Goal: Task Accomplishment & Management: Complete application form

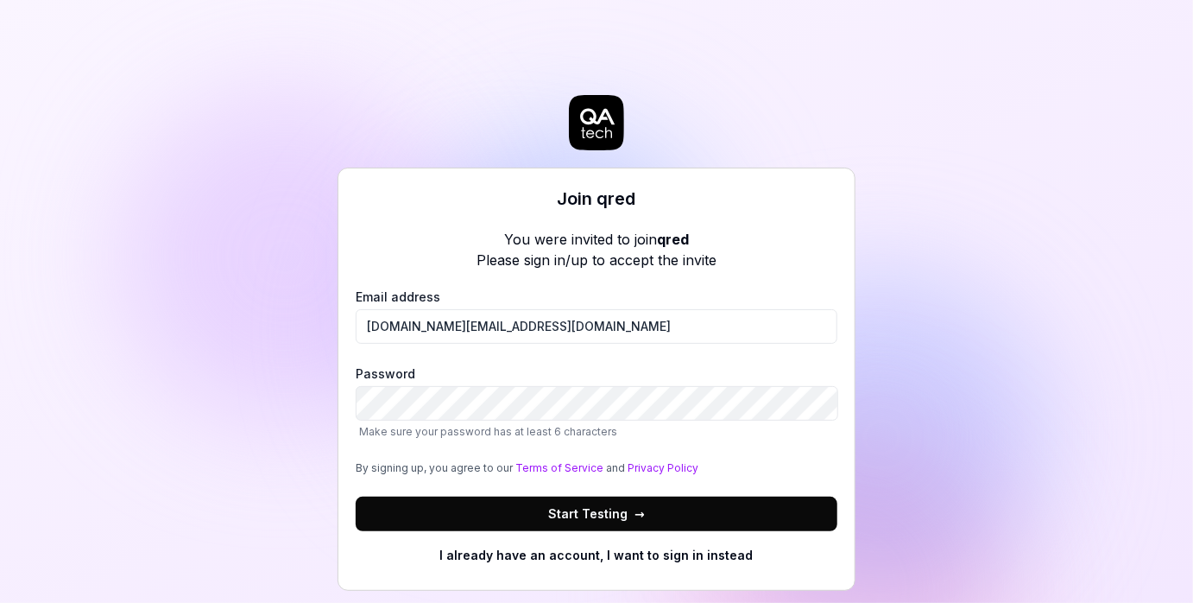
click at [520, 515] on button "Start Testing →" at bounding box center [597, 514] width 482 height 35
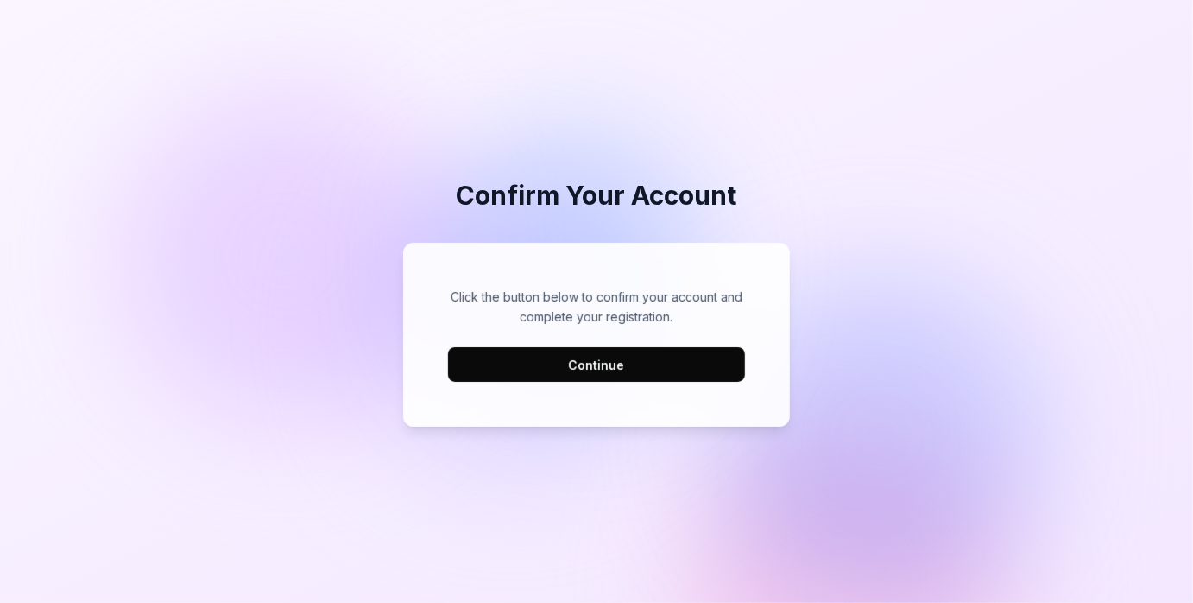
click at [583, 365] on button "Continue" at bounding box center [596, 364] width 297 height 35
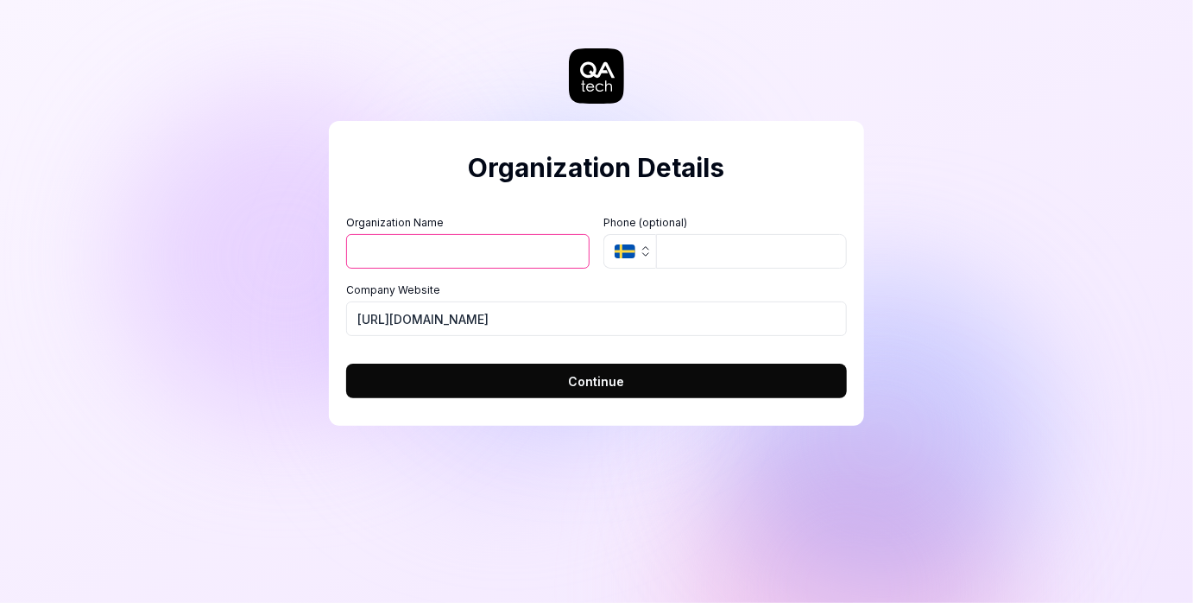
click at [440, 248] on input "Organization Name" at bounding box center [468, 251] width 244 height 35
type input "Qred"
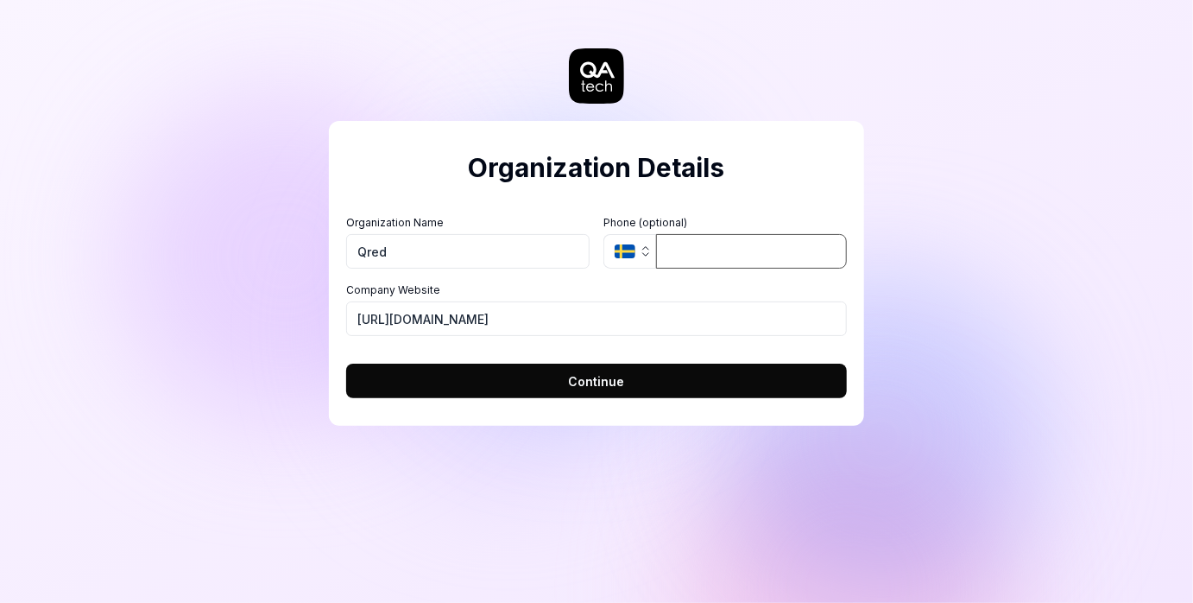
click at [707, 250] on input "tel" at bounding box center [751, 251] width 191 height 35
click at [617, 383] on span "Continue" at bounding box center [597, 381] width 56 height 18
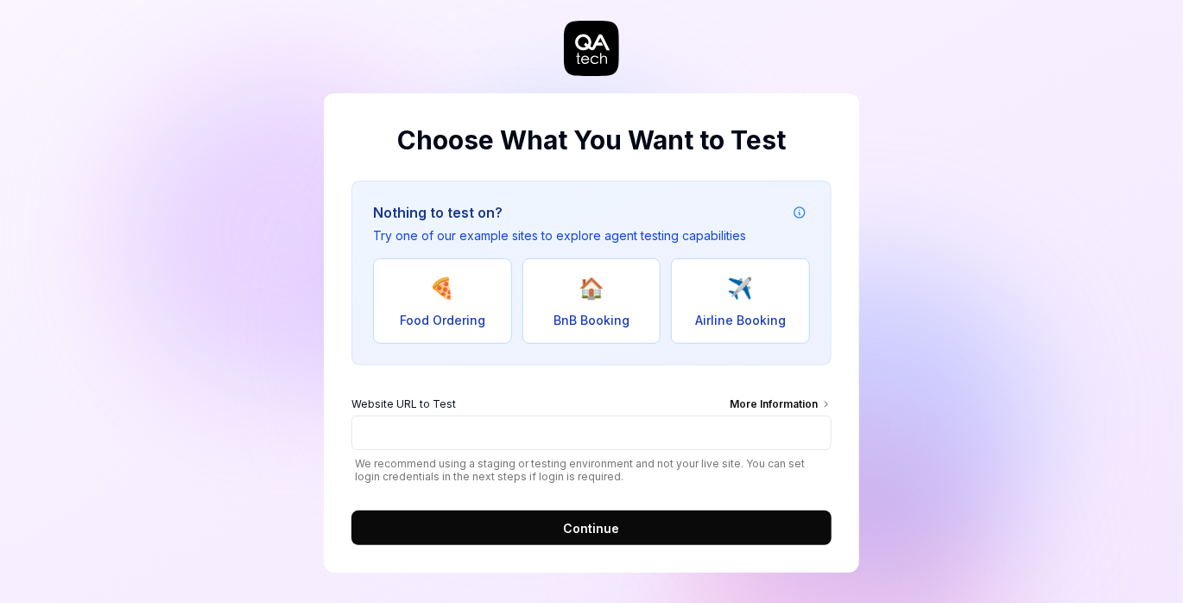
scroll to position [31, 0]
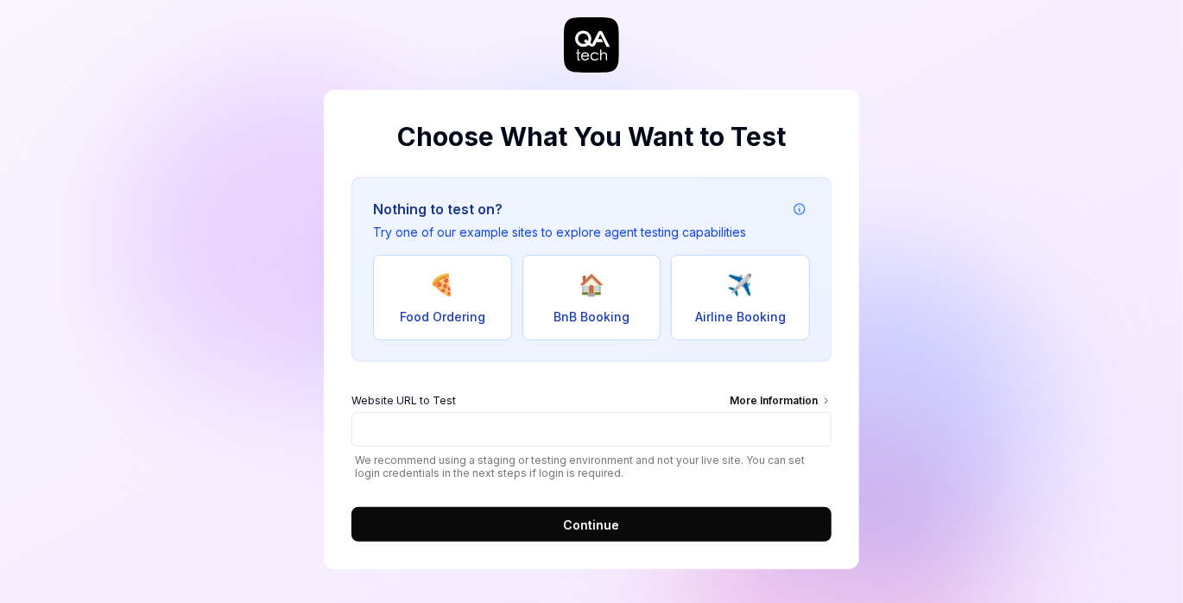
click at [606, 304] on button "🏠 BnB Booking" at bounding box center [591, 297] width 139 height 85
type input "[URL][DOMAIN_NAME]"
click at [621, 536] on button "Continue" at bounding box center [591, 524] width 480 height 35
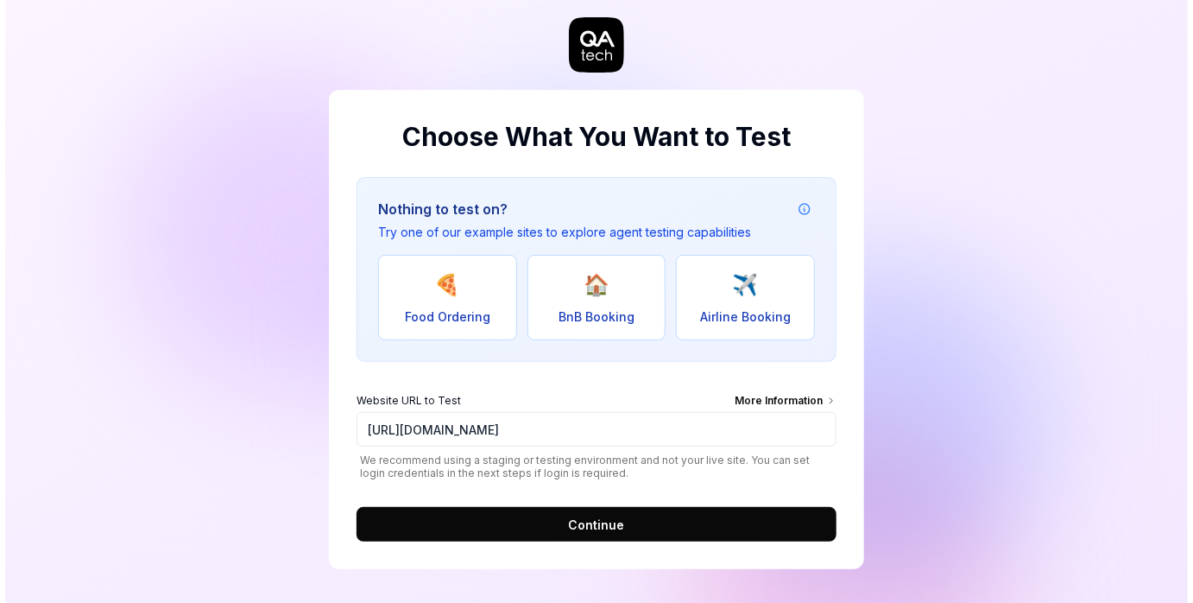
scroll to position [0, 0]
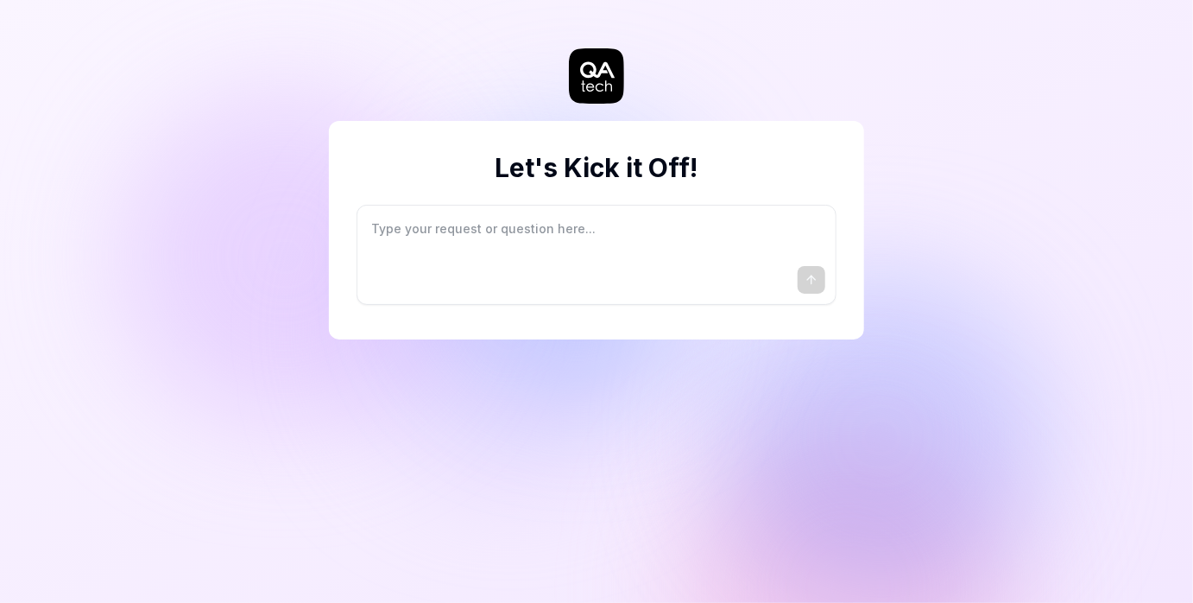
type textarea "*"
type textarea "I"
type textarea "*"
type textarea "I"
type textarea "*"
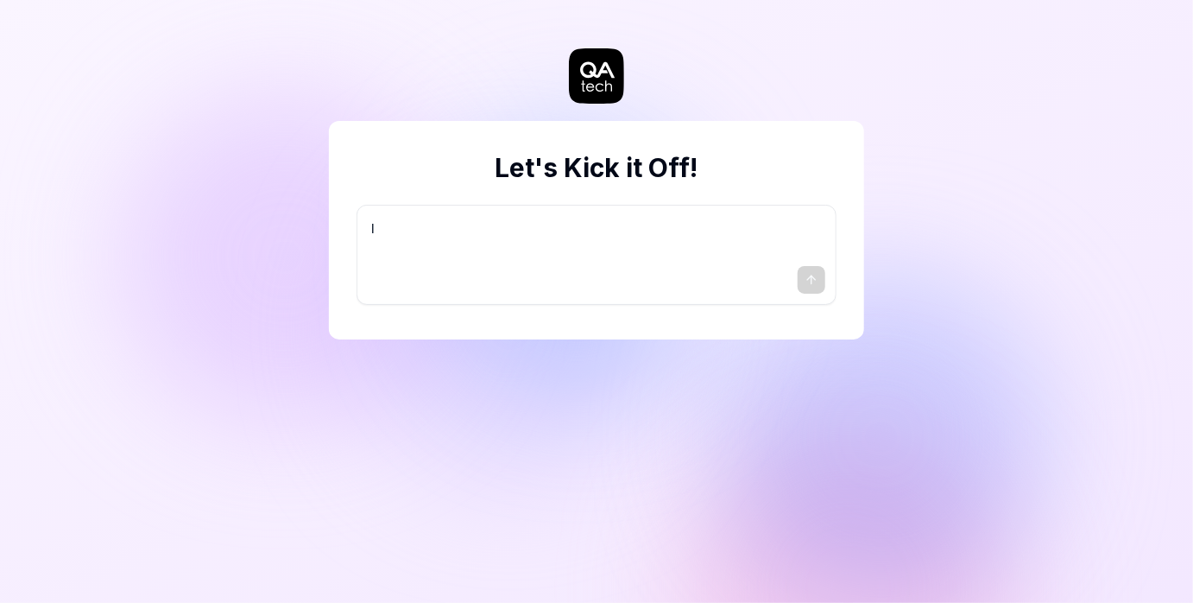
type textarea "I w"
type textarea "*"
type textarea "I wa"
type textarea "*"
type textarea "I wan"
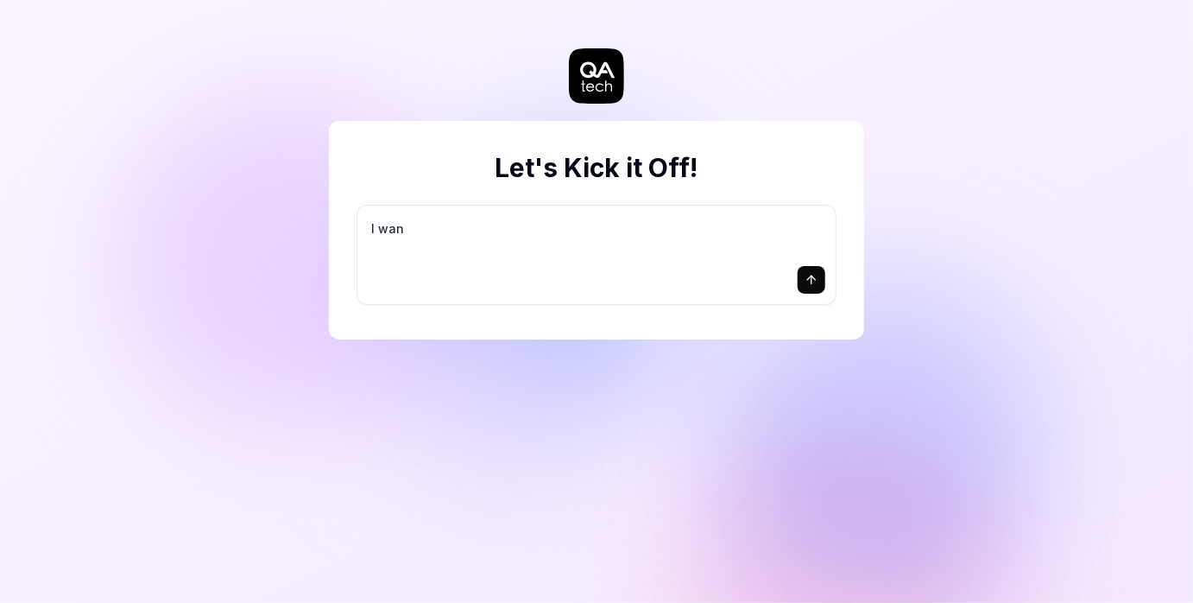
type textarea "*"
type textarea "I want"
type textarea "*"
type textarea "I want"
type textarea "*"
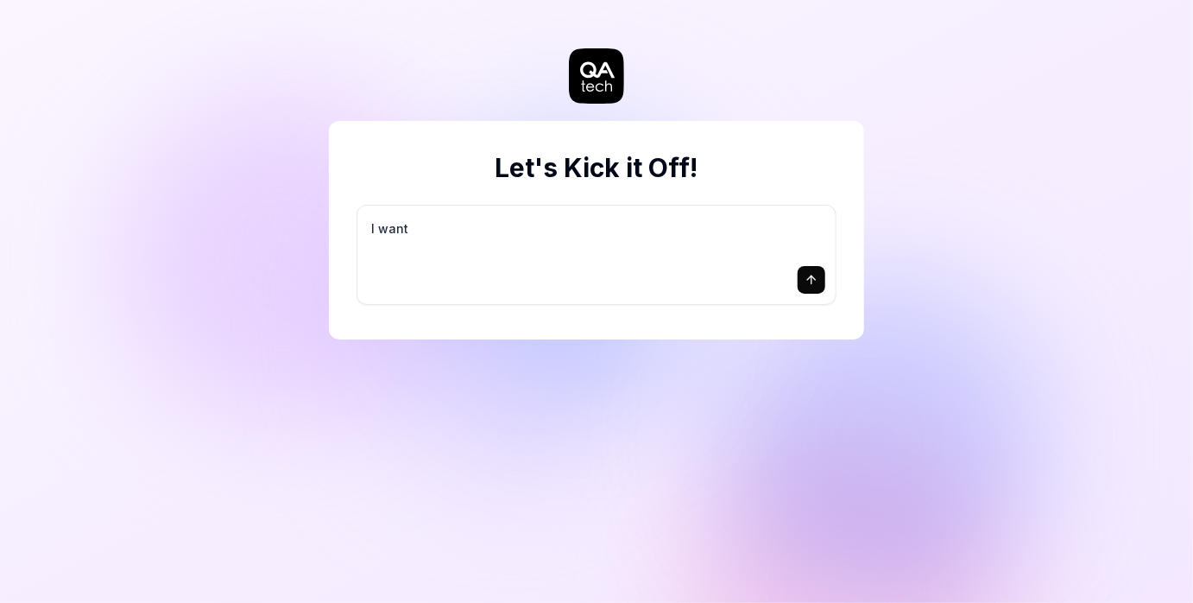
type textarea "I want a"
type textarea "*"
type textarea "I want a"
type textarea "*"
type textarea "I want a g"
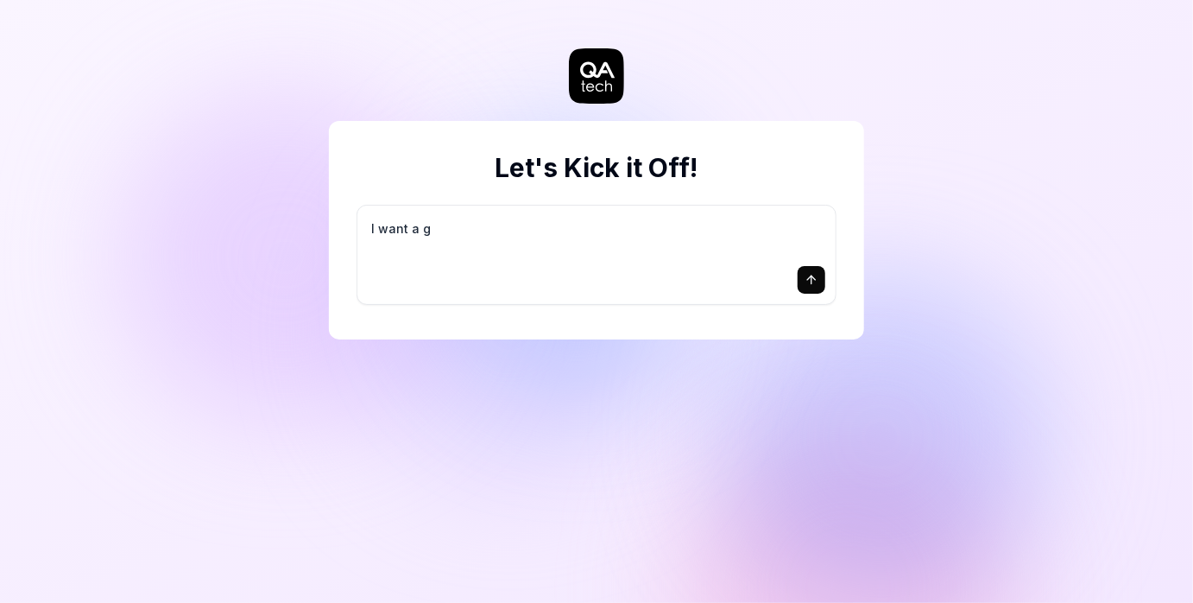
type textarea "*"
type textarea "I want a go"
type textarea "*"
type textarea "I want a goo"
type textarea "*"
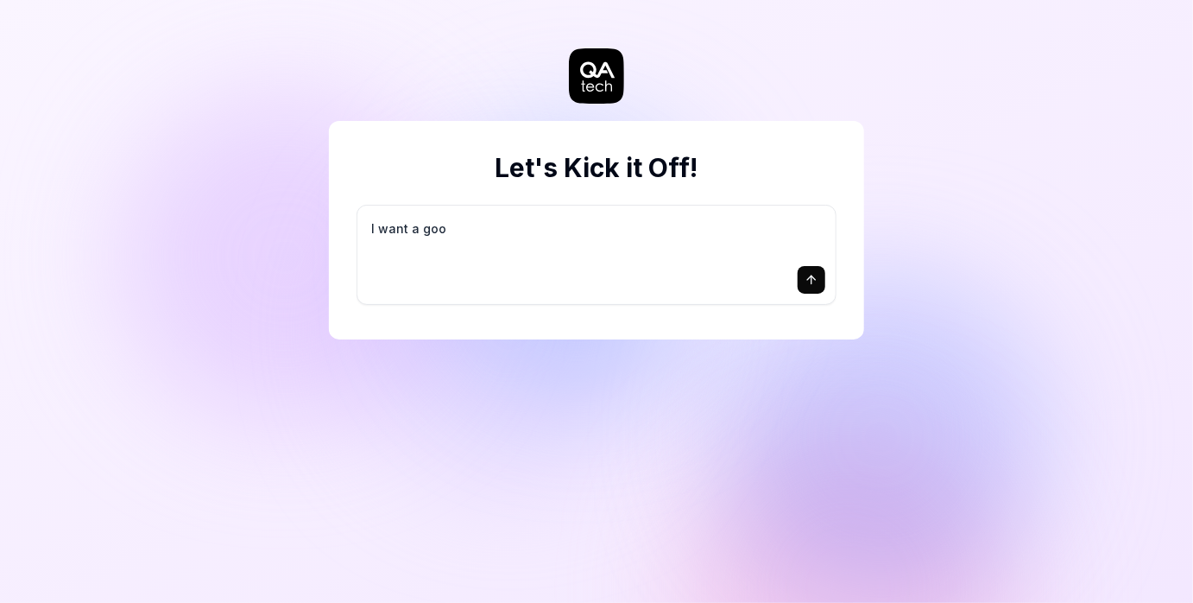
type textarea "I want a good"
type textarea "*"
type textarea "I want a good"
type textarea "*"
type textarea "I want a good t"
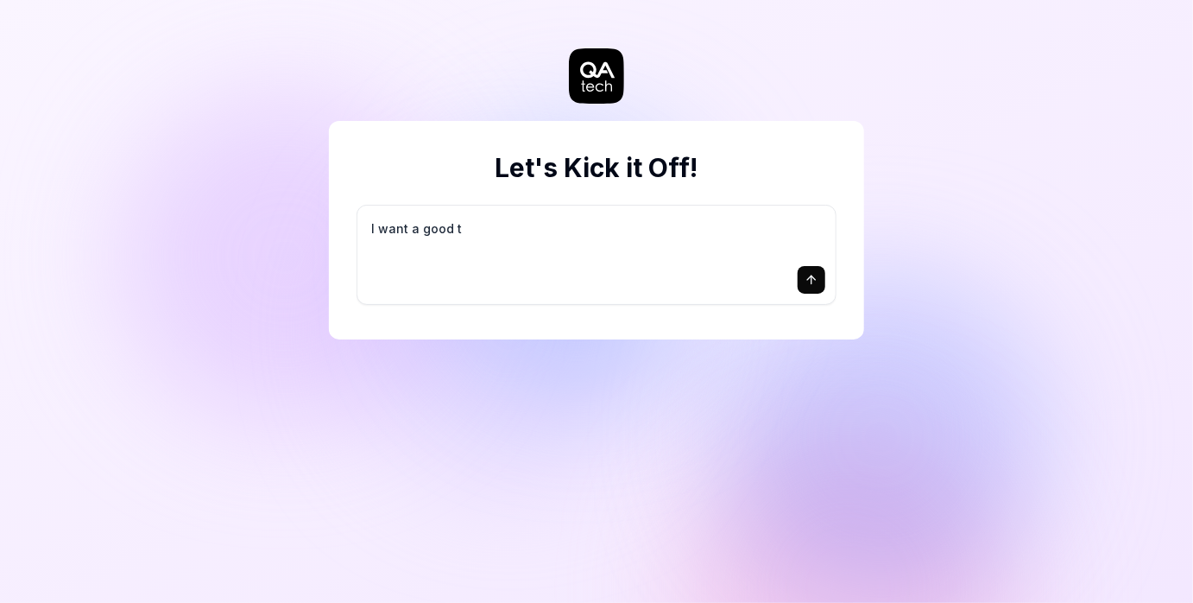
type textarea "*"
type textarea "I want a good te"
type textarea "*"
type textarea "I want a good tes"
type textarea "*"
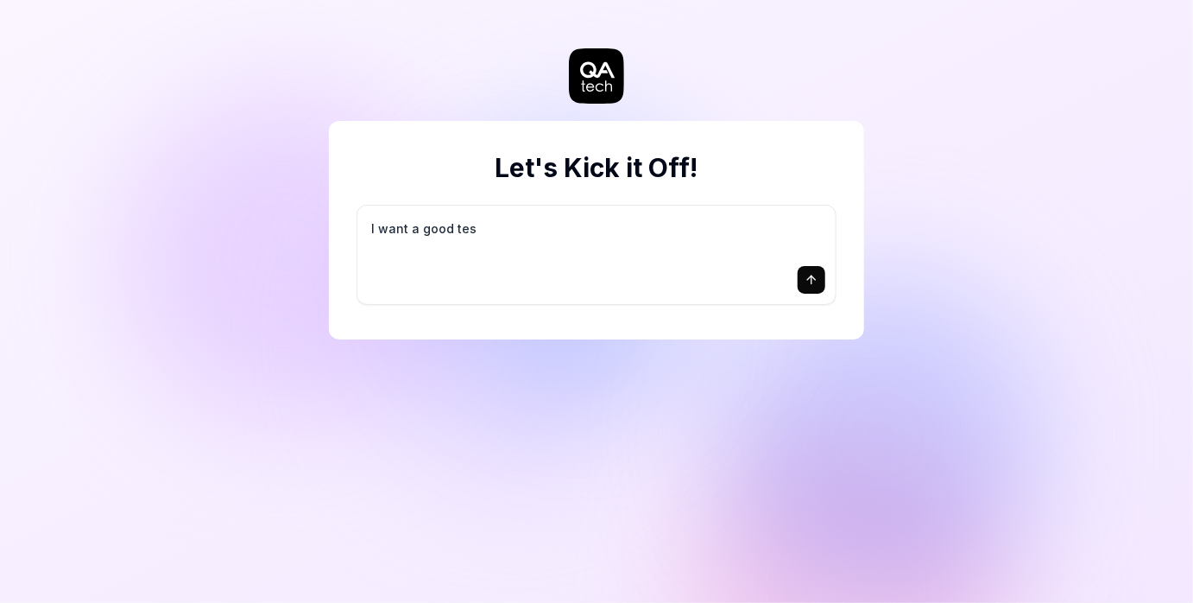
type textarea "I want a good test"
type textarea "*"
type textarea "I want a good test"
type textarea "*"
type textarea "I want a good test s"
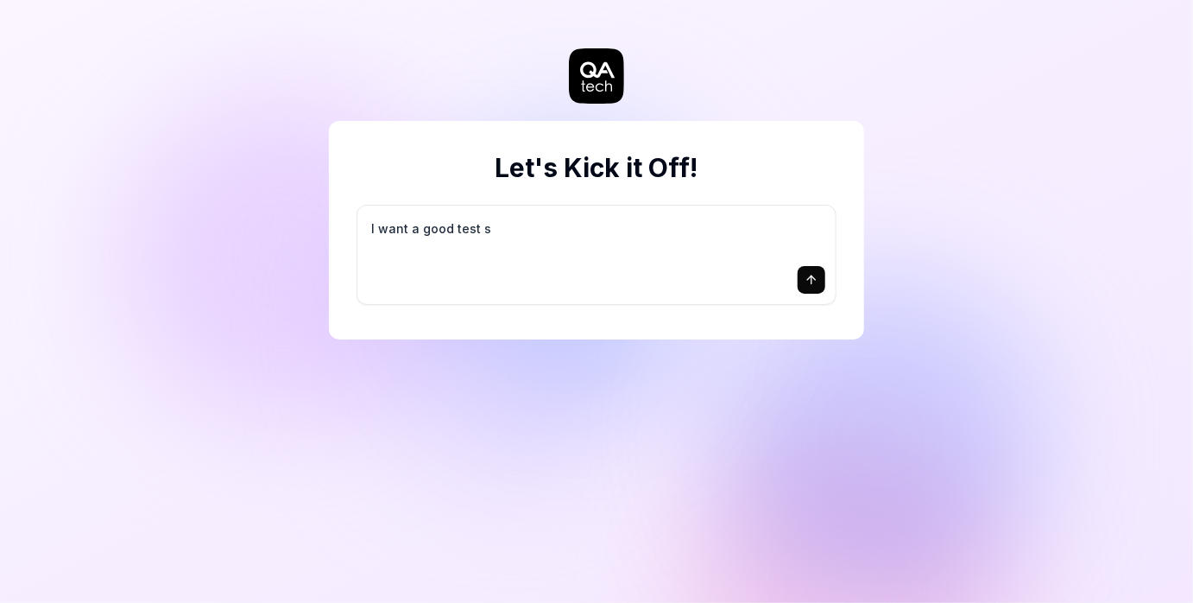
type textarea "*"
type textarea "I want a good test se"
type textarea "*"
type textarea "I want a good test set"
type textarea "*"
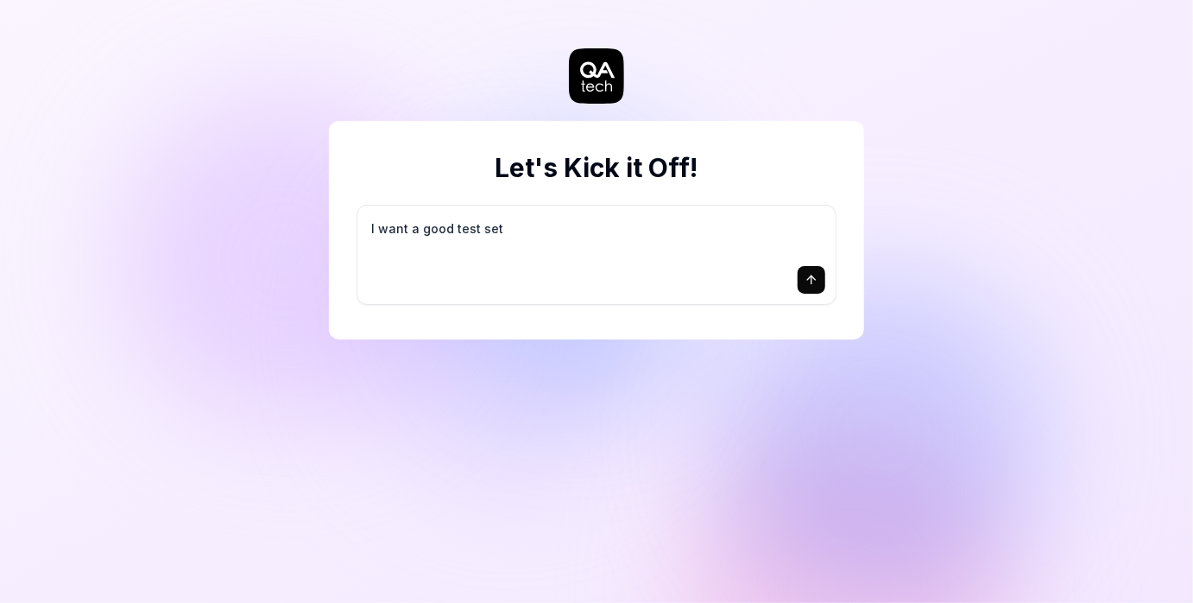
type textarea "I want a good test setu"
type textarea "*"
type textarea "I want a good test setup"
type textarea "*"
type textarea "I want a good test setup"
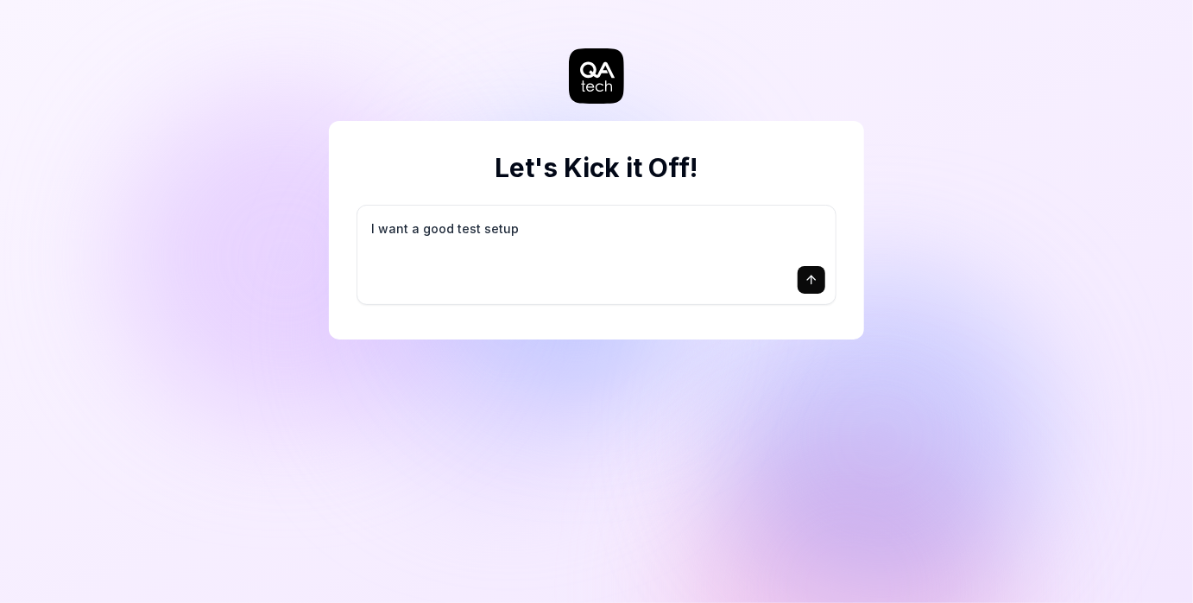
type textarea "*"
type textarea "I want a good test setup f"
type textarea "*"
type textarea "I want a good test setup fo"
type textarea "*"
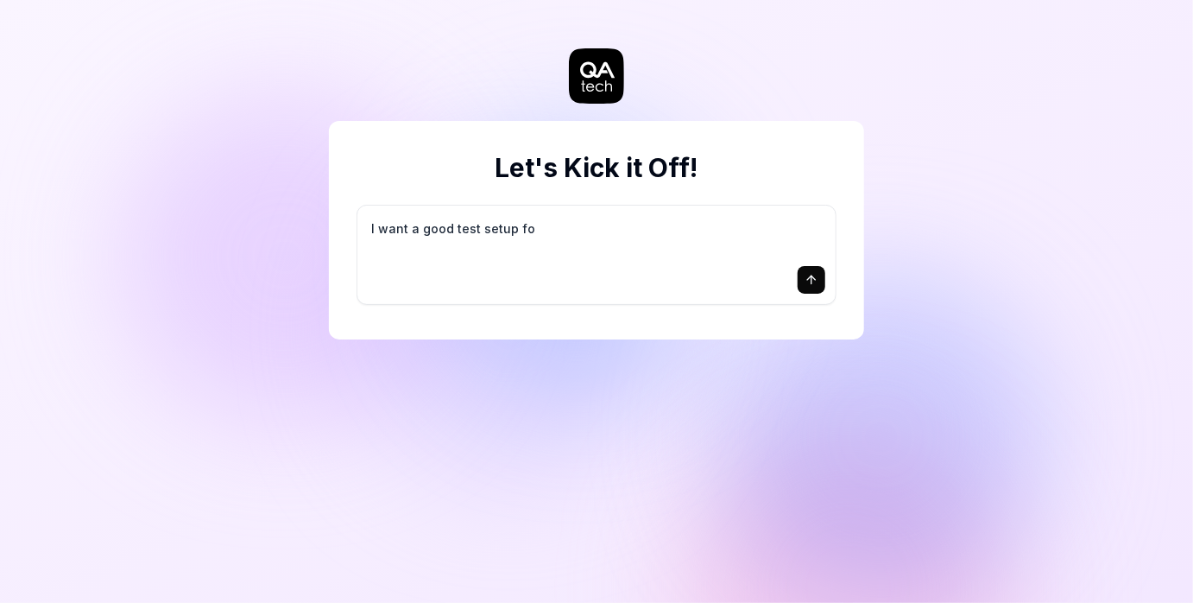
type textarea "I want a good test setup for"
type textarea "*"
type textarea "I want a good test setup for"
type textarea "*"
type textarea "I want a good test setup for m"
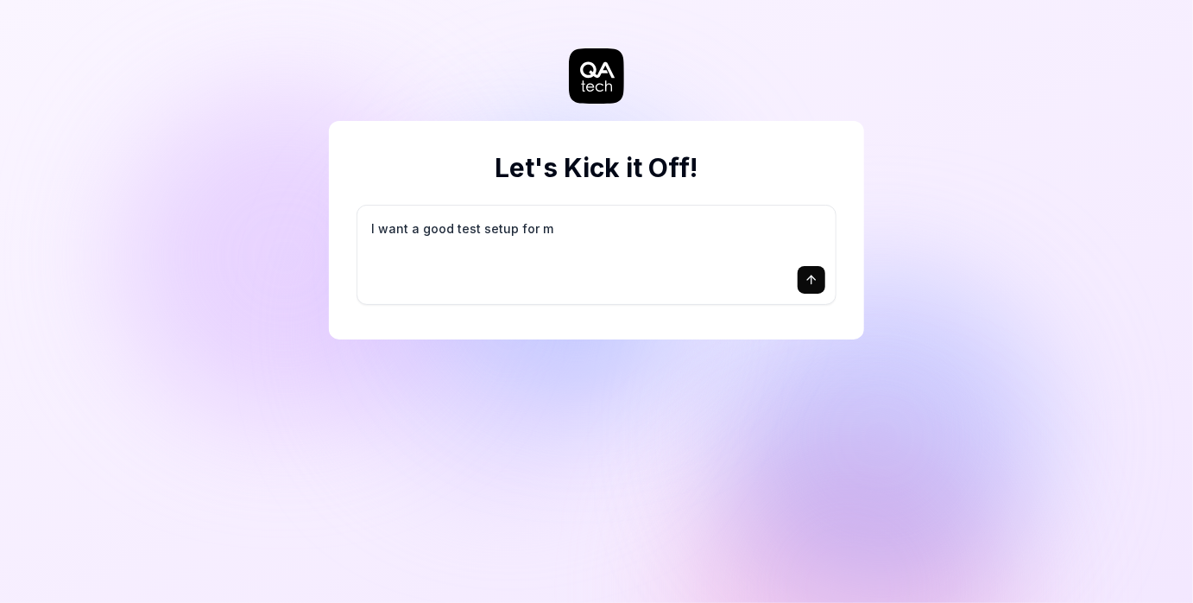
type textarea "*"
type textarea "I want a good test setup for my"
type textarea "*"
type textarea "I want a good test setup for my"
type textarea "*"
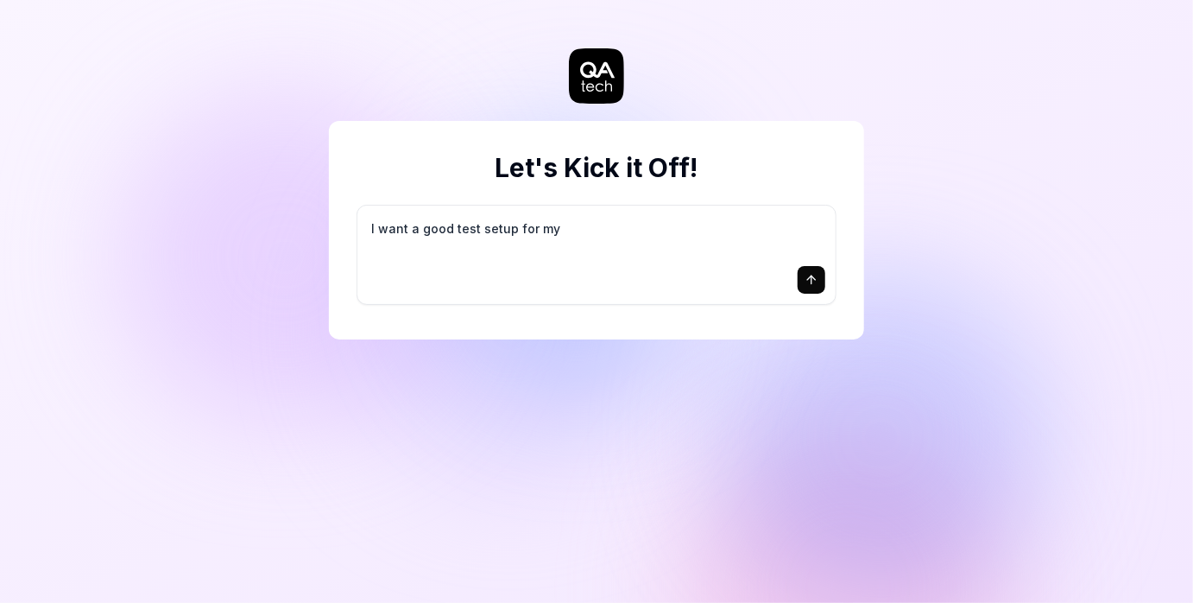
type textarea "I want a good test setup for my s"
type textarea "*"
type textarea "I want a good test setup for my si"
type textarea "*"
type textarea "I want a good test setup for my sit"
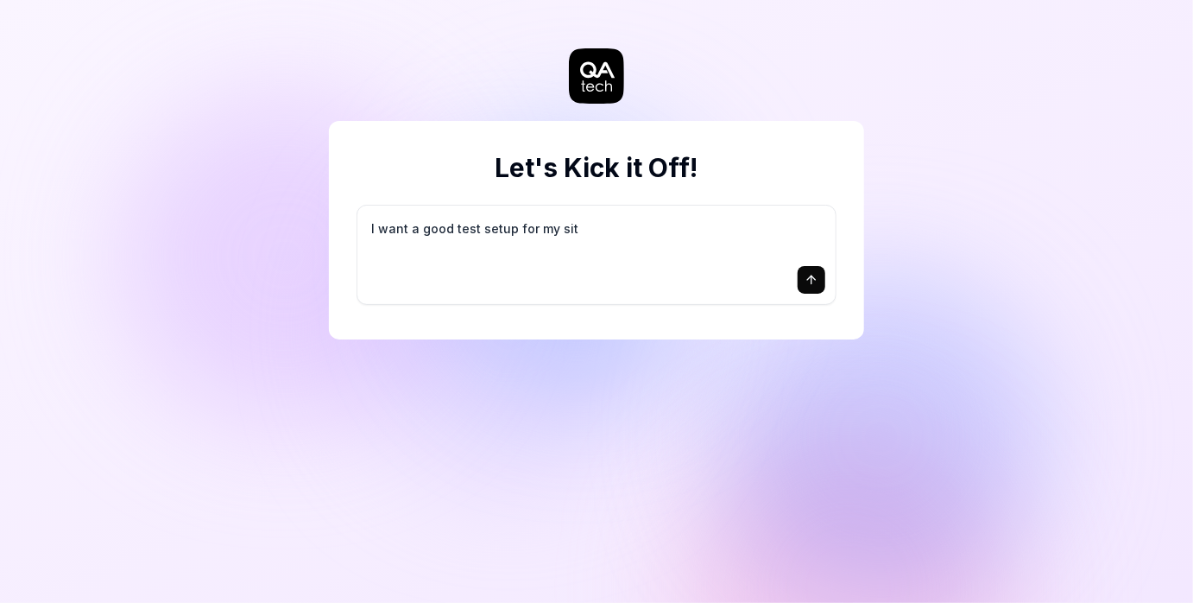
type textarea "*"
type textarea "I want a good test setup for my site"
type textarea "*"
type textarea "I want a good test setup for my site"
type textarea "*"
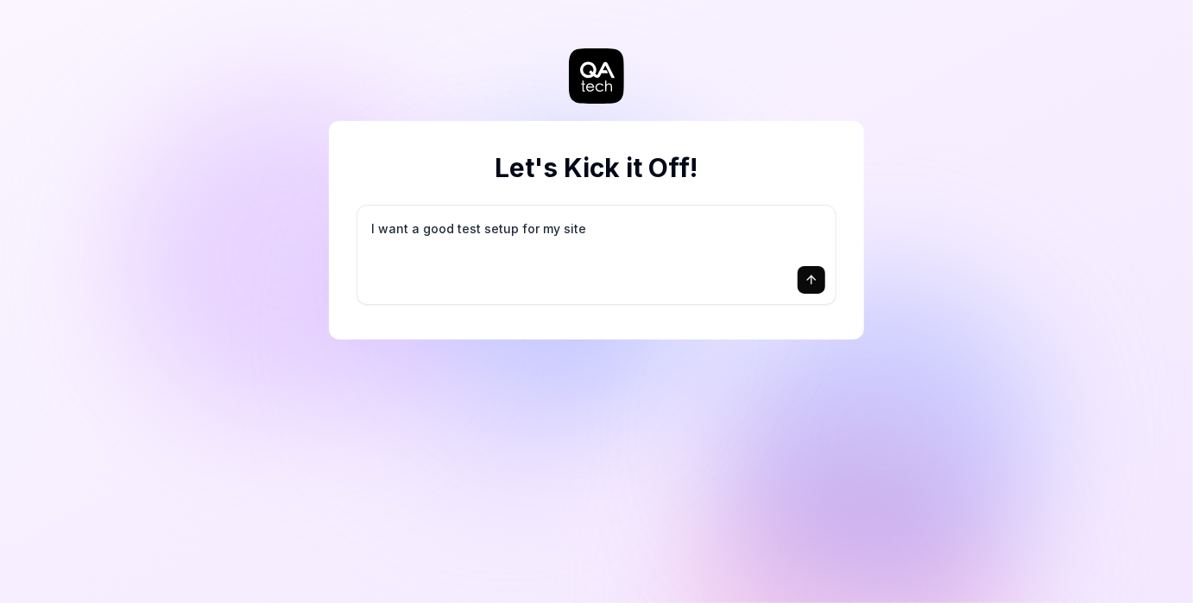
type textarea "I want a good test setup for my site -"
type textarea "*"
type textarea "I want a good test setup for my site -"
type textarea "*"
type textarea "I want a good test setup for my site - h"
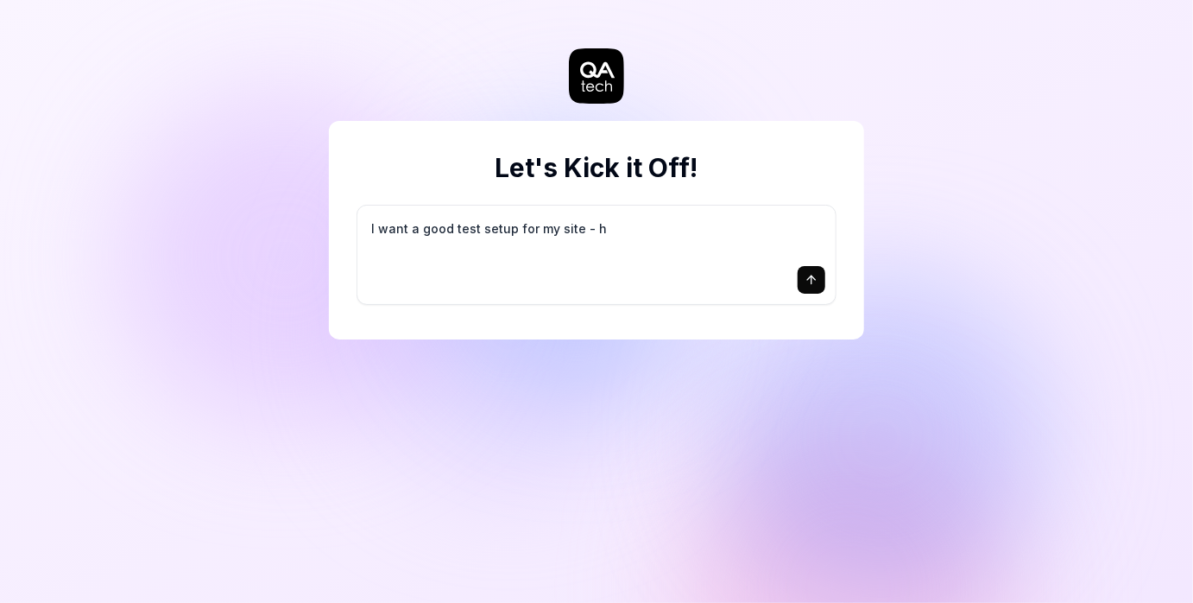
type textarea "*"
type textarea "I want a good test setup for my site - he"
type textarea "*"
type textarea "I want a good test setup for my site - hel"
type textarea "*"
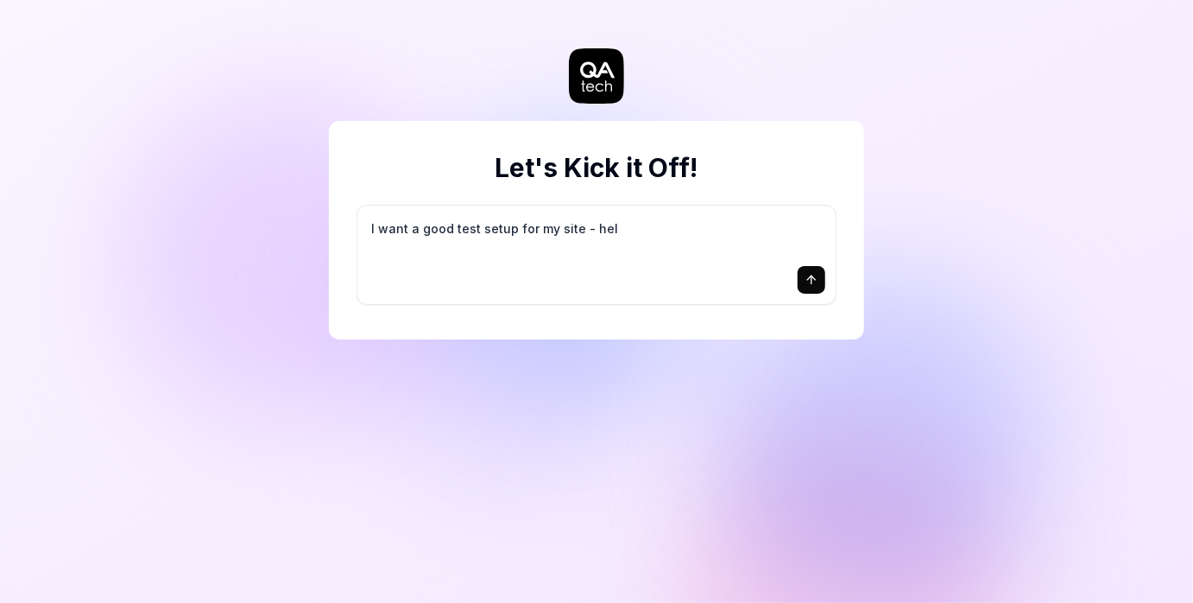
type textarea "I want a good test setup for my site - help"
type textarea "*"
type textarea "I want a good test setup for my site - help"
type textarea "*"
type textarea "I want a good test setup for my site - help m"
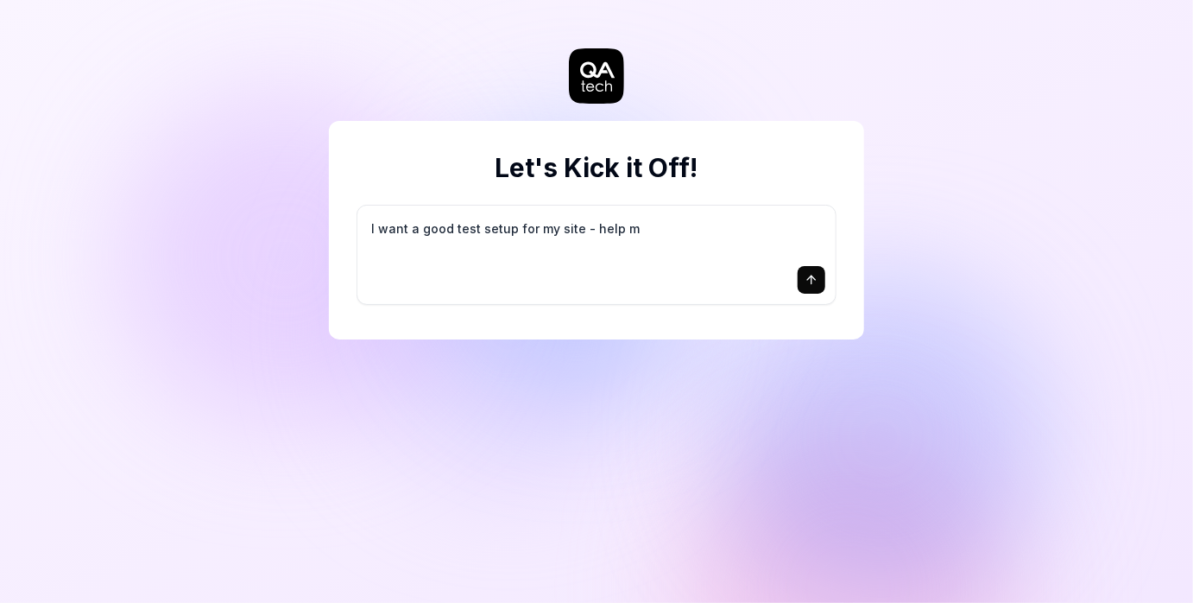
type textarea "*"
type textarea "I want a good test setup for my site - help me"
type textarea "*"
type textarea "I want a good test setup for my site - help me"
type textarea "*"
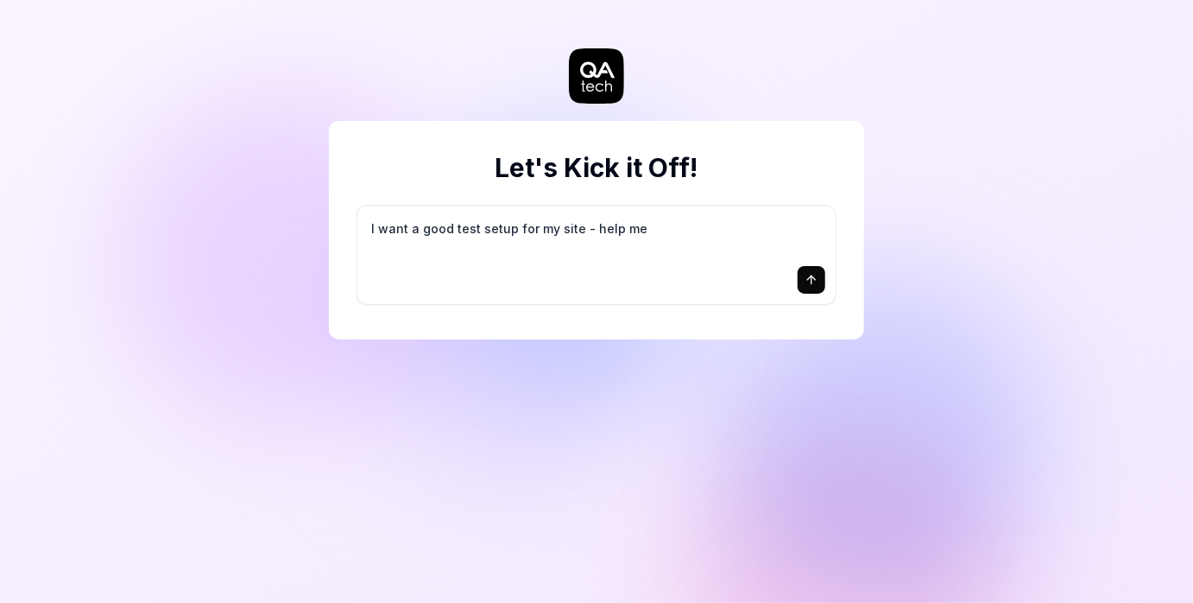
type textarea "I want a good test setup for my site - help me c"
type textarea "*"
type textarea "I want a good test setup for my site - help me cr"
type textarea "*"
type textarea "I want a good test setup for my site - help me cre"
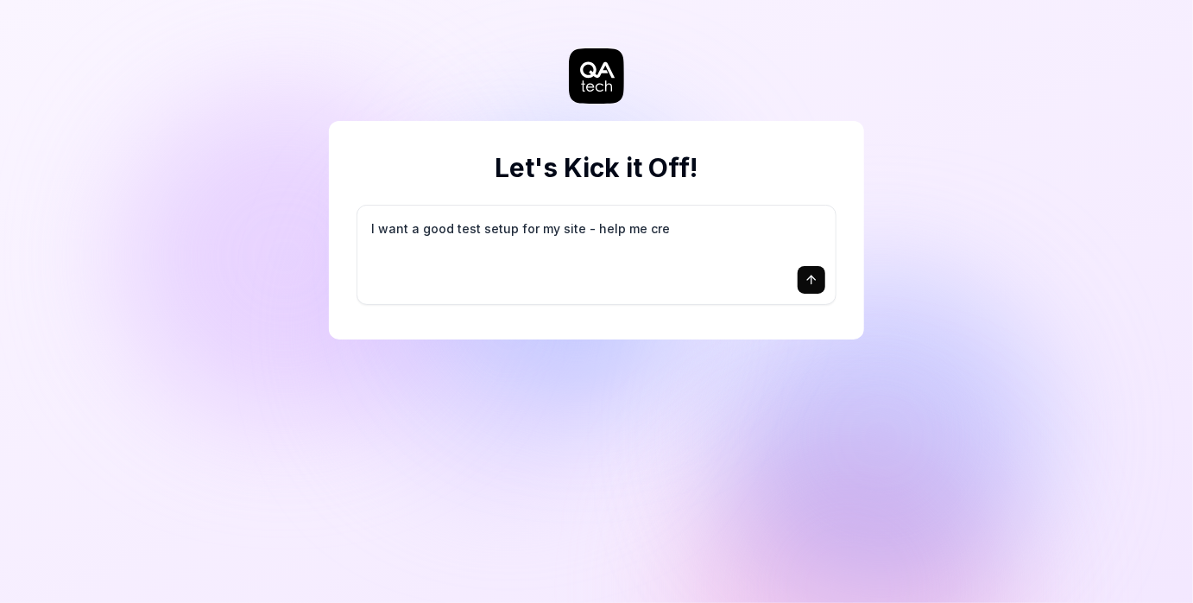
type textarea "*"
type textarea "I want a good test setup for my site - help me crea"
type textarea "*"
type textarea "I want a good test setup for my site - help me creat"
type textarea "*"
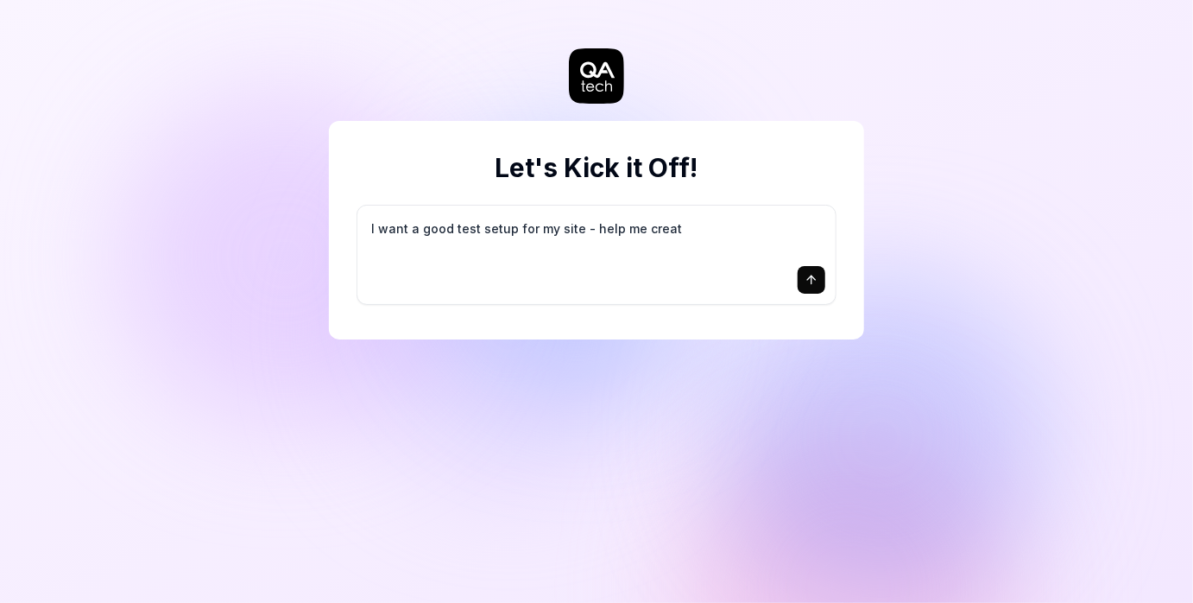
type textarea "I want a good test setup for my site - help me create"
type textarea "*"
type textarea "I want a good test setup for my site - help me create"
type textarea "*"
type textarea "I want a good test setup for my site - help me create t"
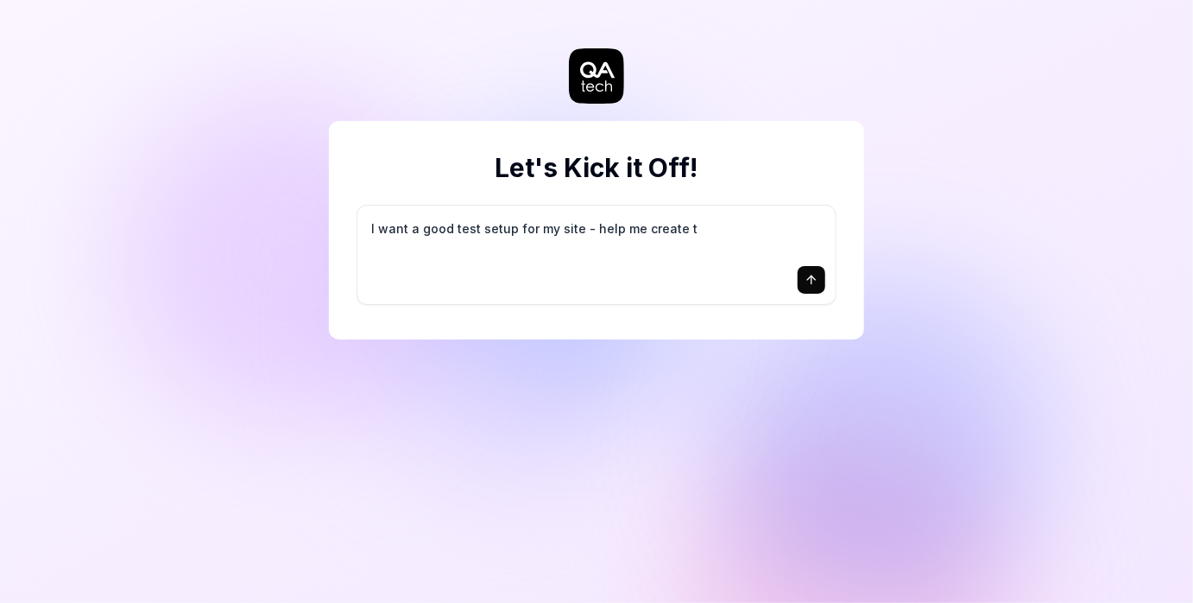
type textarea "*"
type textarea "I want a good test setup for my site - help me create th"
type textarea "*"
type textarea "I want a good test setup for my site - help me create the"
type textarea "*"
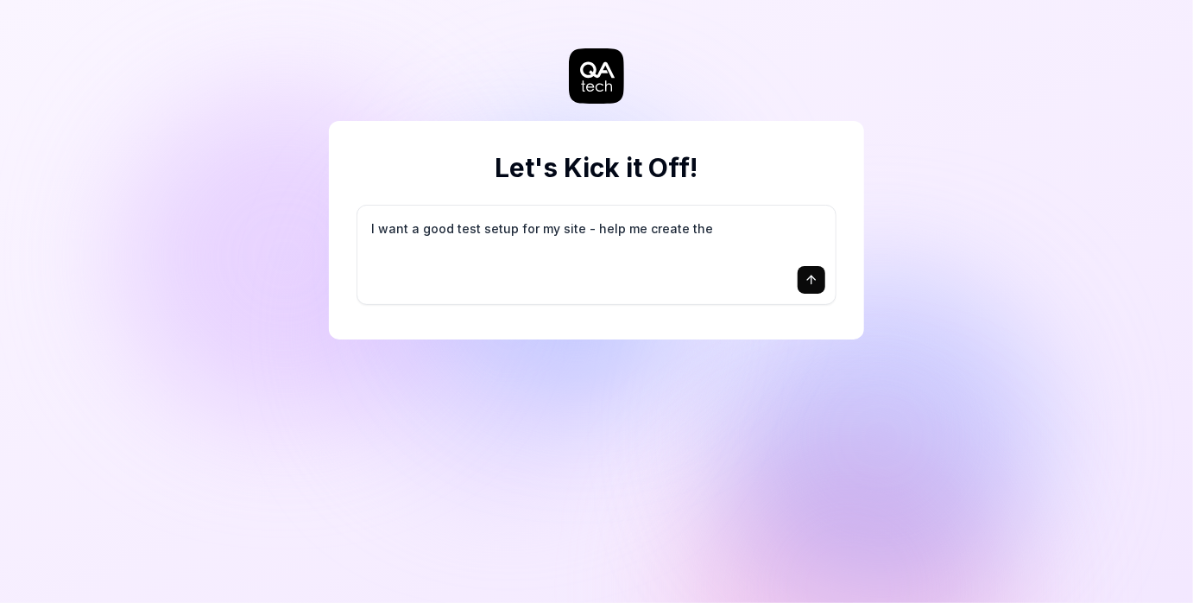
type textarea "I want a good test setup for my site - help me create the"
type textarea "*"
type textarea "I want a good test setup for my site - help me create the f"
type textarea "*"
type textarea "I want a good test setup for my site - help me create the fi"
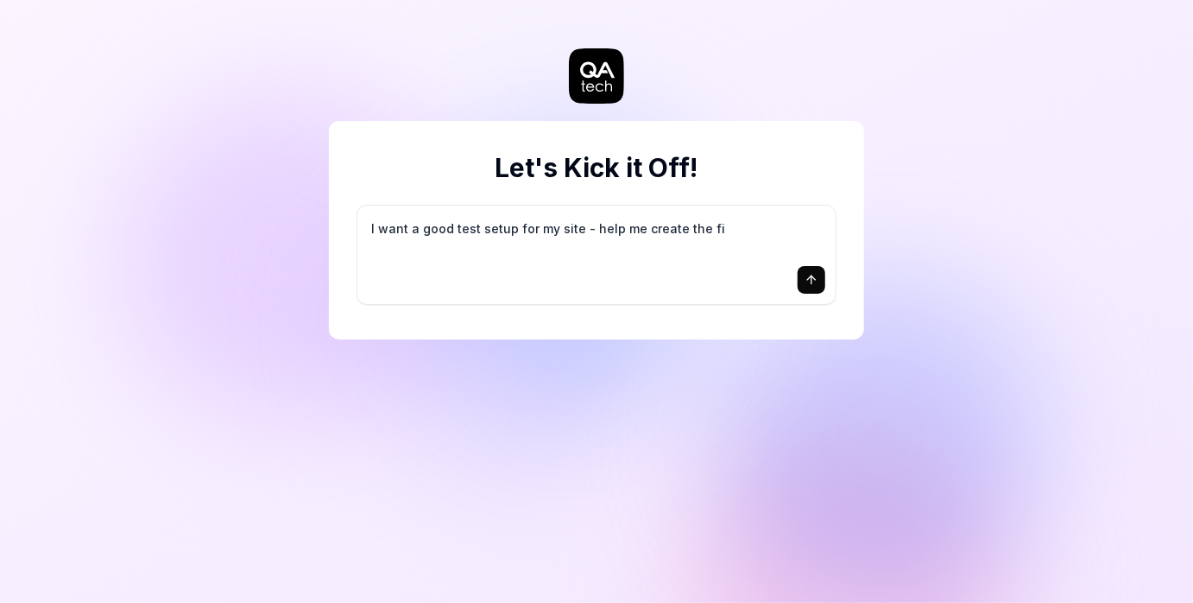
type textarea "*"
type textarea "I want a good test setup for my site - help me create the fir"
type textarea "*"
type textarea "I want a good test setup for my site - help me create the firs"
type textarea "*"
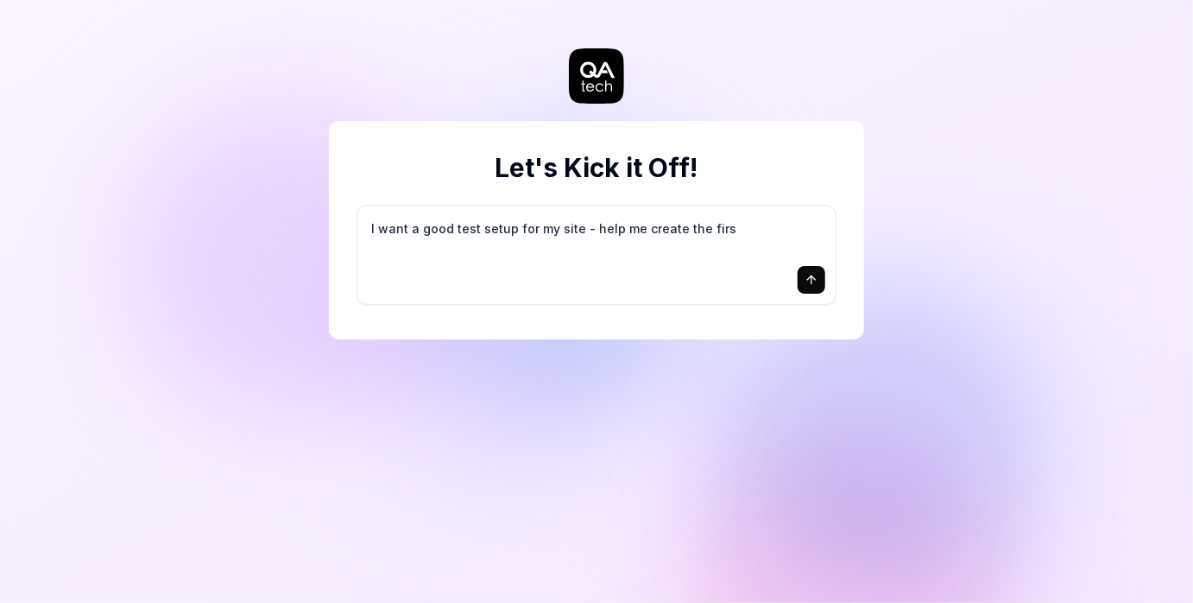
type textarea "I want a good test setup for my site - help me create the first"
type textarea "*"
type textarea "I want a good test setup for my site - help me create the first"
type textarea "*"
type textarea "I want a good test setup for my site - help me create the first 3"
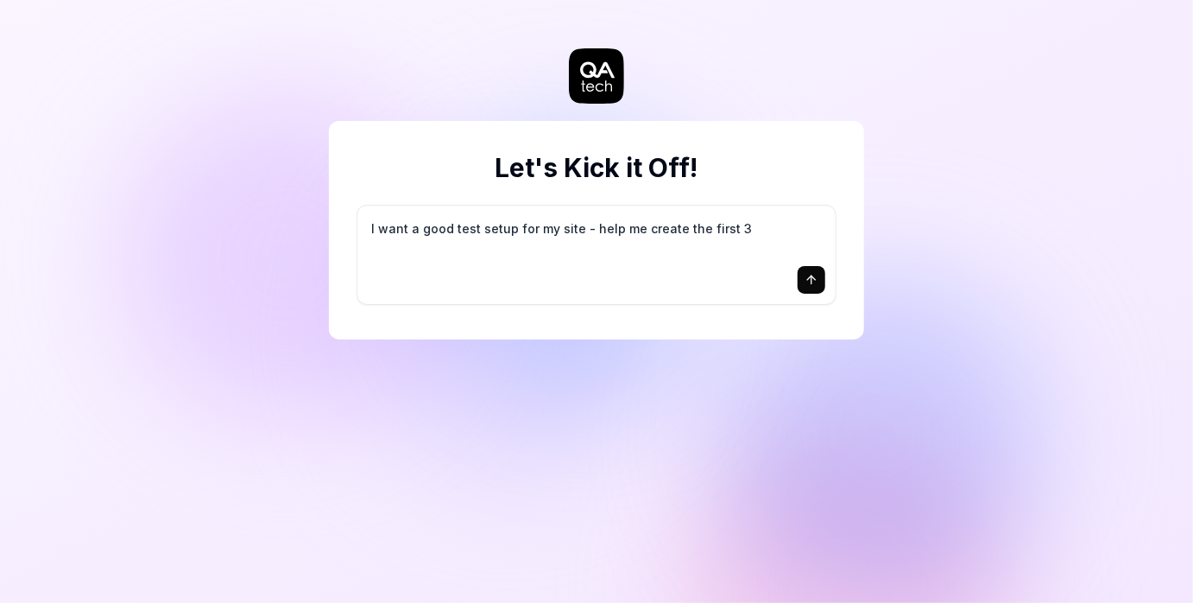
type textarea "*"
type textarea "I want a good test setup for my site - help me create the first 3-"
type textarea "*"
type textarea "I want a good test setup for my site - help me create the first 3-5"
type textarea "*"
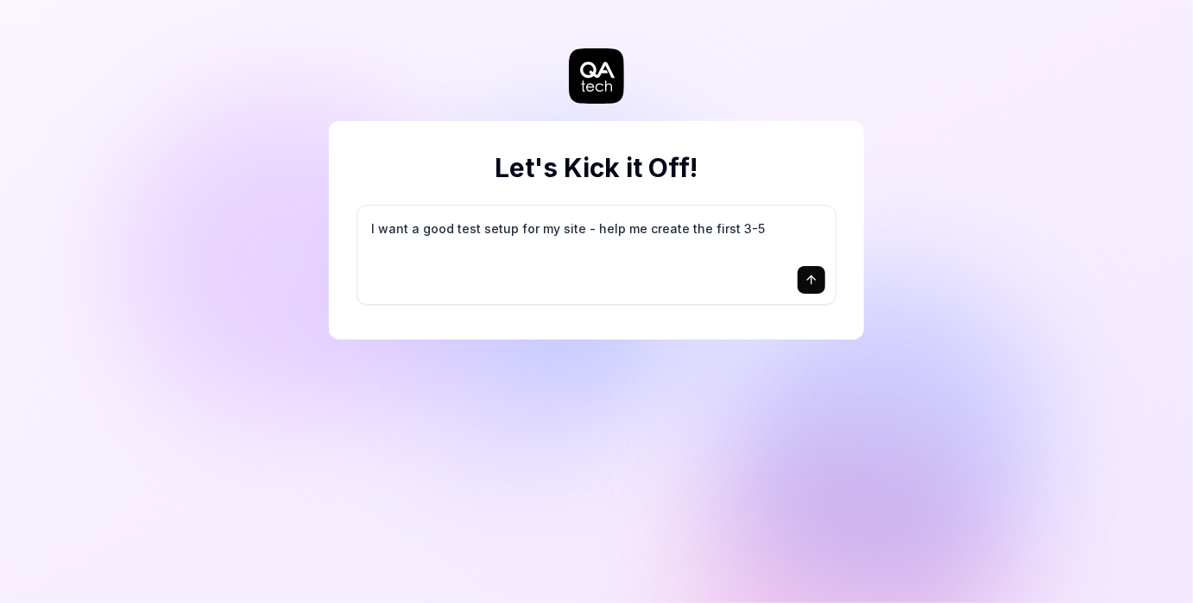
type textarea "I want a good test setup for my site - help me create the first 3-5"
type textarea "*"
type textarea "I want a good test setup for my site - help me create the first 3-5 t"
type textarea "*"
type textarea "I want a good test setup for my site - help me create the first 3-5 te"
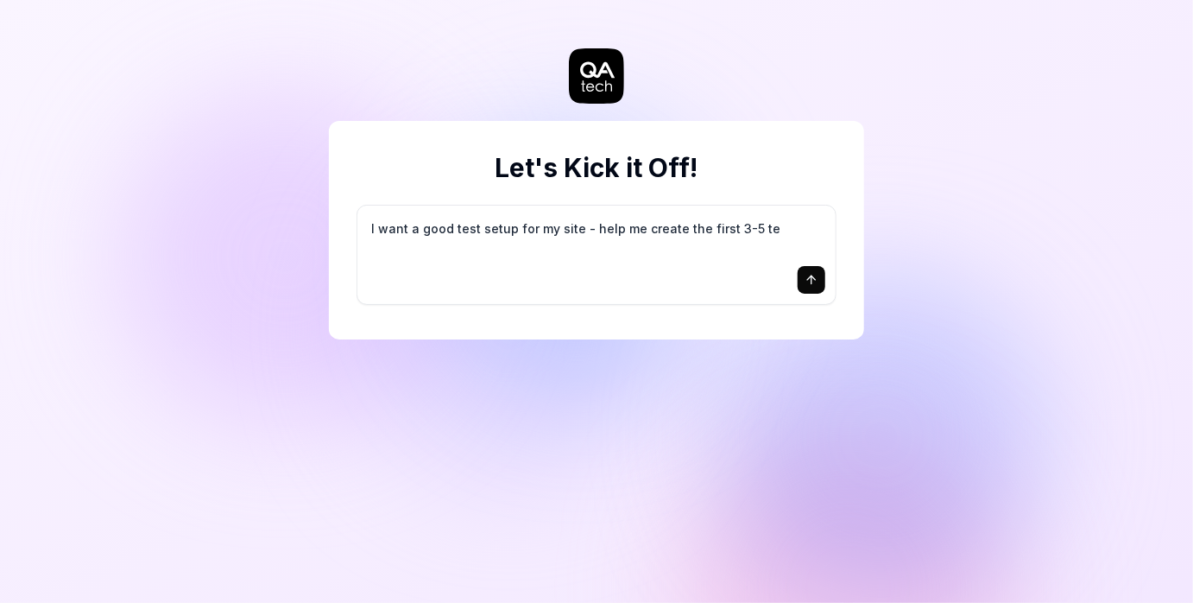
type textarea "*"
type textarea "I want a good test setup for my site - help me create the first 3-5 tes"
type textarea "*"
type textarea "I want a good test setup for my site - help me create the first 3-5 test"
type textarea "*"
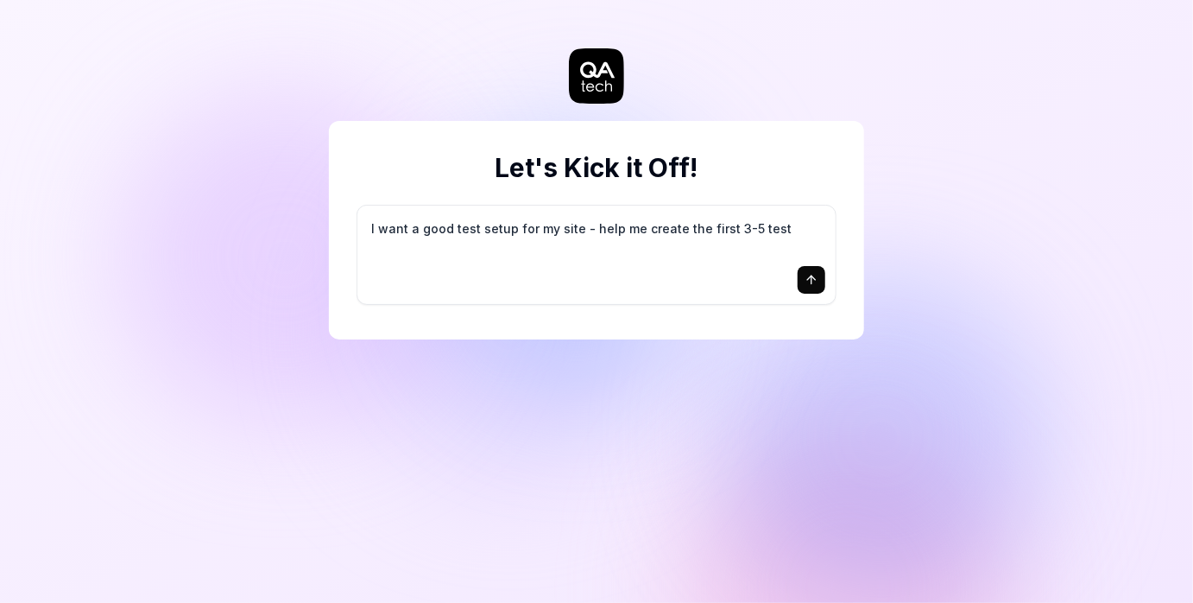
type textarea "I want a good test setup for my site - help me create the first 3-5 test"
type textarea "*"
type textarea "I want a good test setup for my site - help me create the first 3-5 test c"
type textarea "*"
type textarea "I want a good test setup for my site - help me create the first 3-5 test ca"
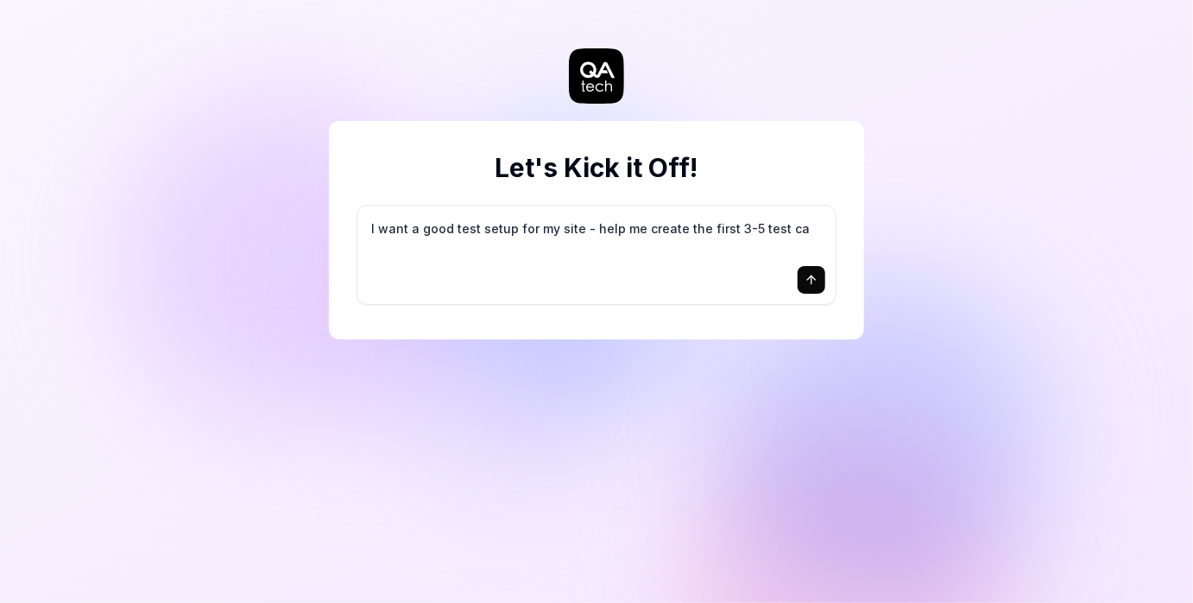
type textarea "*"
type textarea "I want a good test setup for my site - help me create the first 3-5 test cas"
type textarea "*"
type textarea "I want a good test setup for my site - help me create the first 3-5 test case"
type textarea "*"
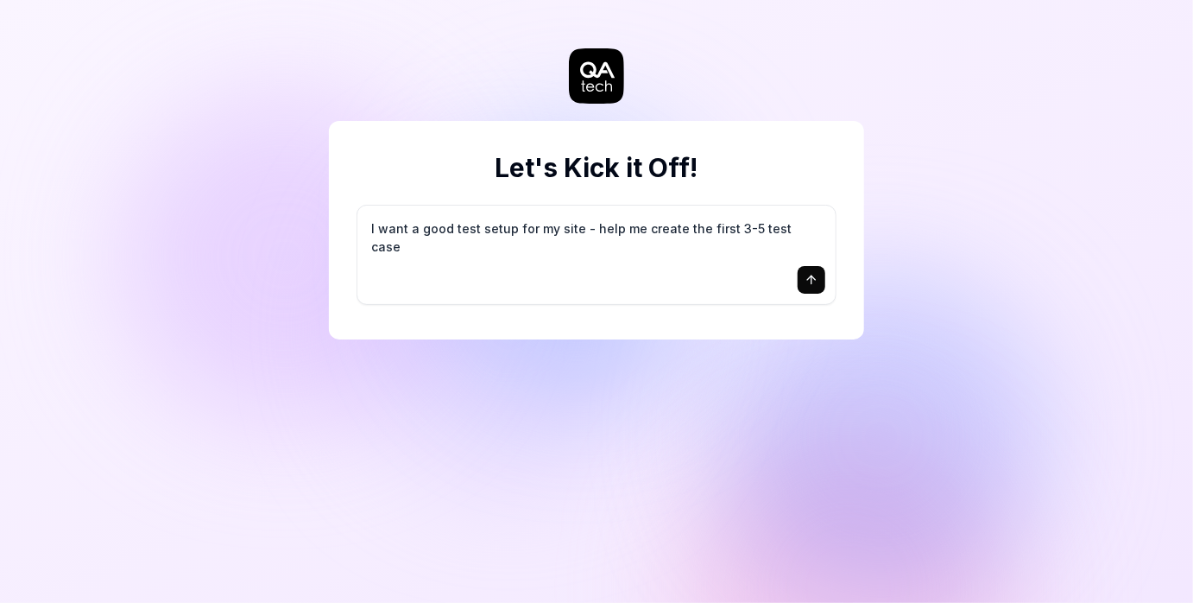
type textarea "I want a good test setup for my site - help me create the first 3-5 test cases"
click at [809, 278] on icon "submit" at bounding box center [811, 277] width 8 height 4
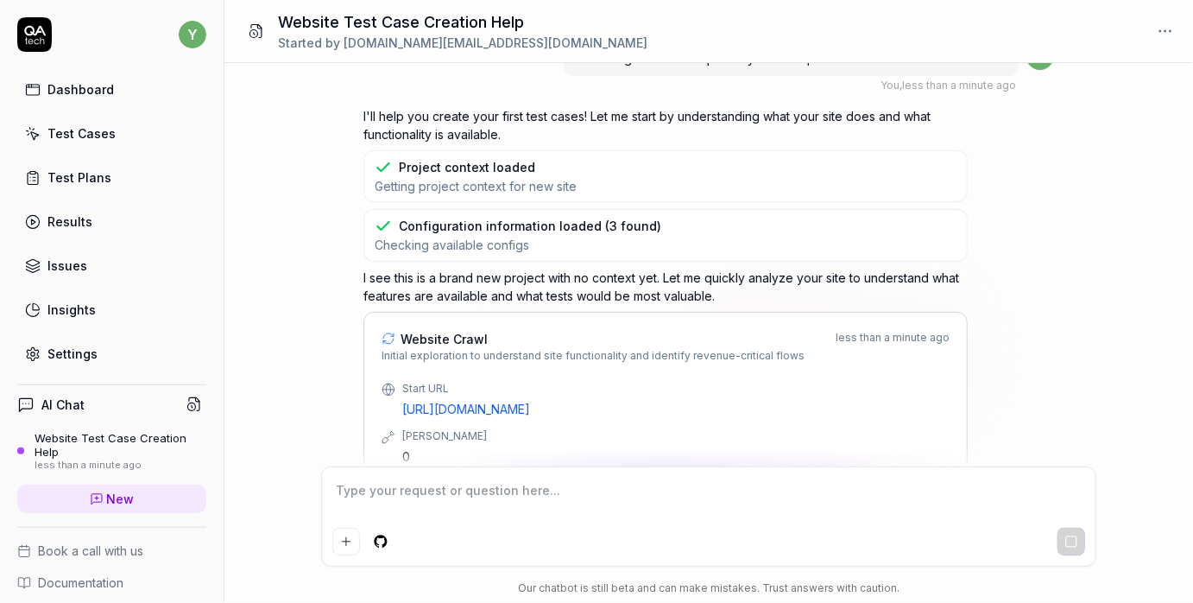
scroll to position [90, 0]
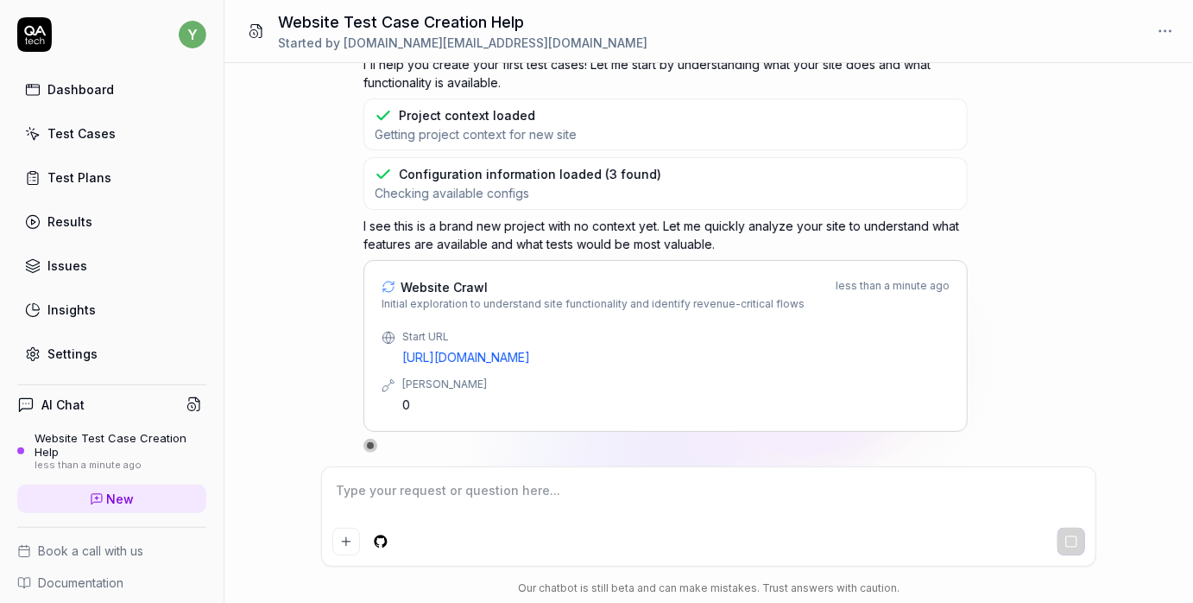
click at [462, 360] on link "https://real-staynb.vercel.app/" at bounding box center [675, 357] width 547 height 18
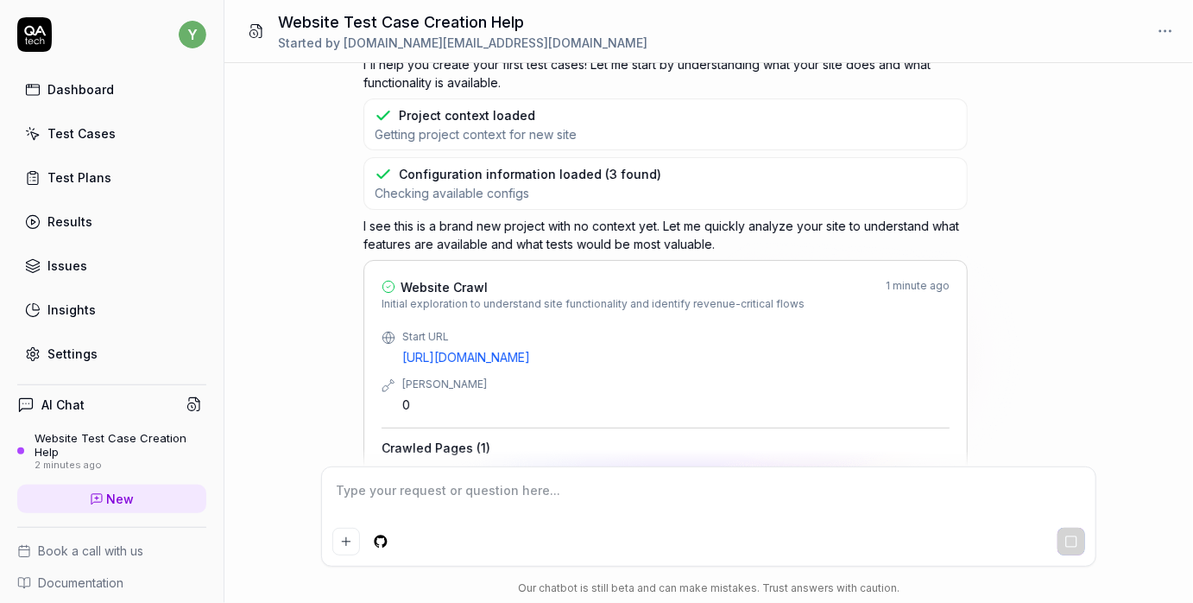
scroll to position [374, 0]
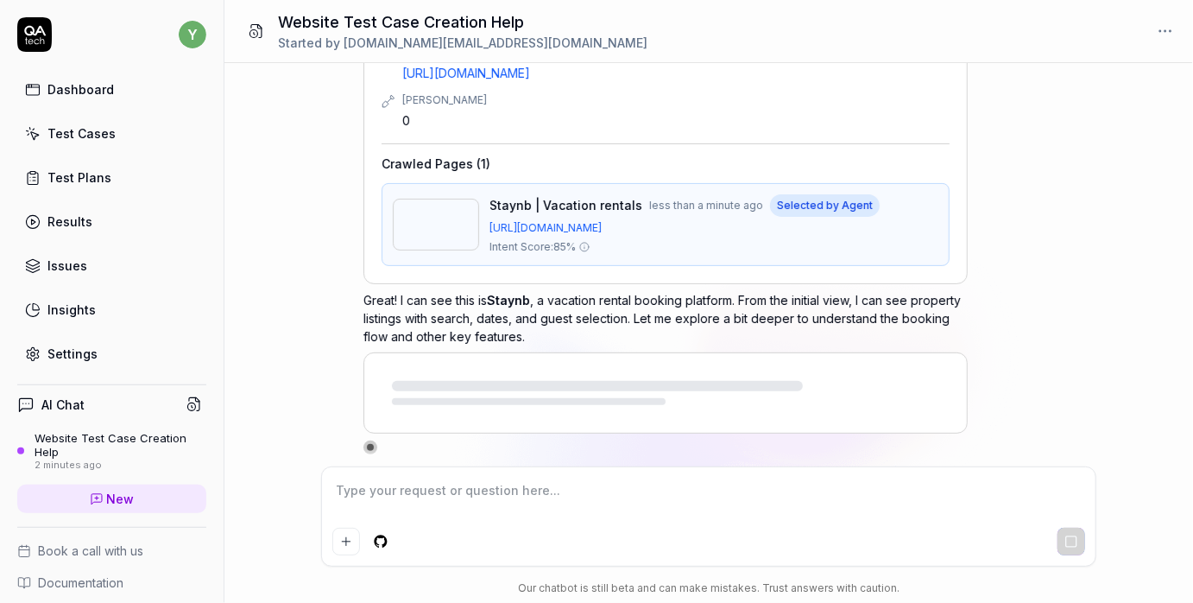
drag, startPoint x: 580, startPoint y: 399, endPoint x: 617, endPoint y: 396, distance: 37.3
click at [617, 398] on div at bounding box center [529, 401] width 274 height 7
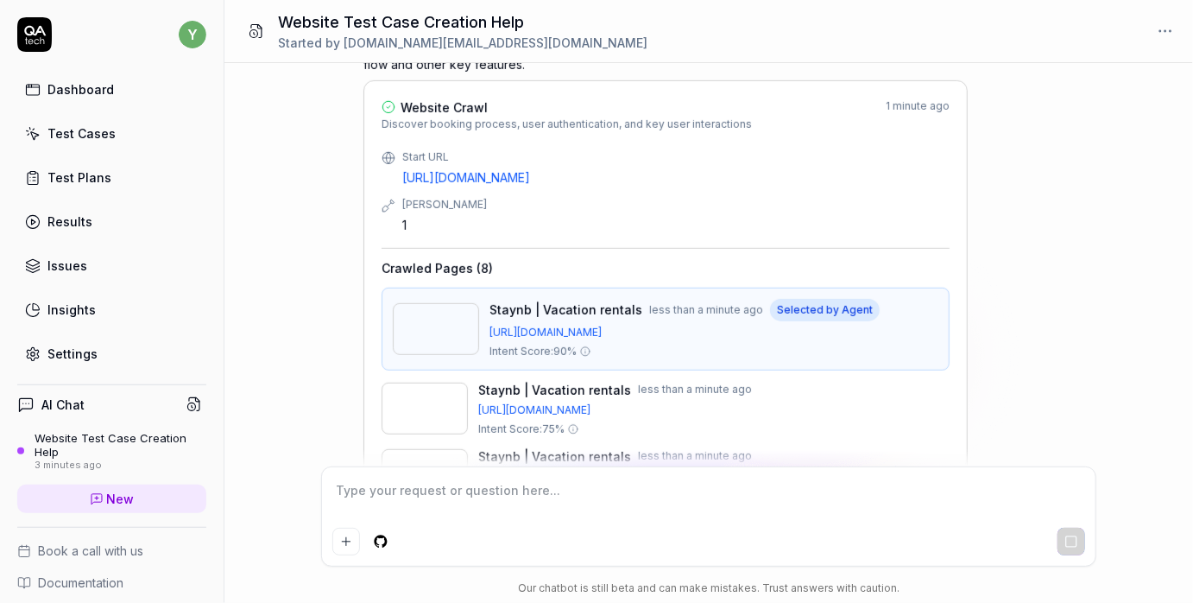
scroll to position [763, 0]
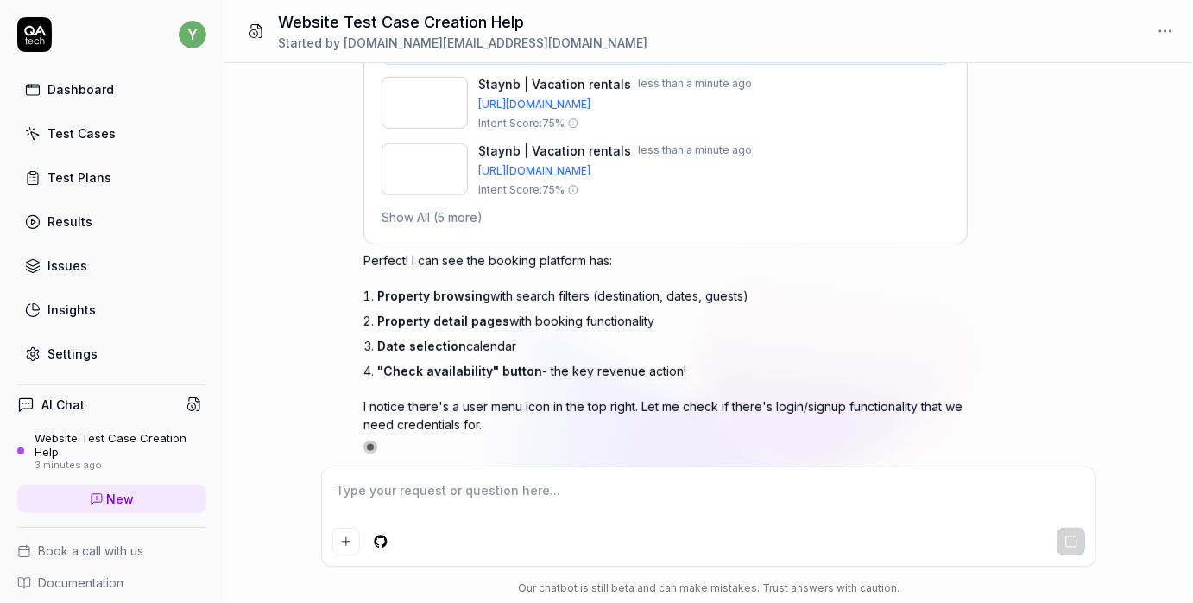
click at [458, 231] on div "Website Crawl Discover booking process, user authentication, and key user inter…" at bounding box center [666, 10] width 604 height 470
click at [459, 213] on button "Show All (5 more)" at bounding box center [432, 217] width 101 height 18
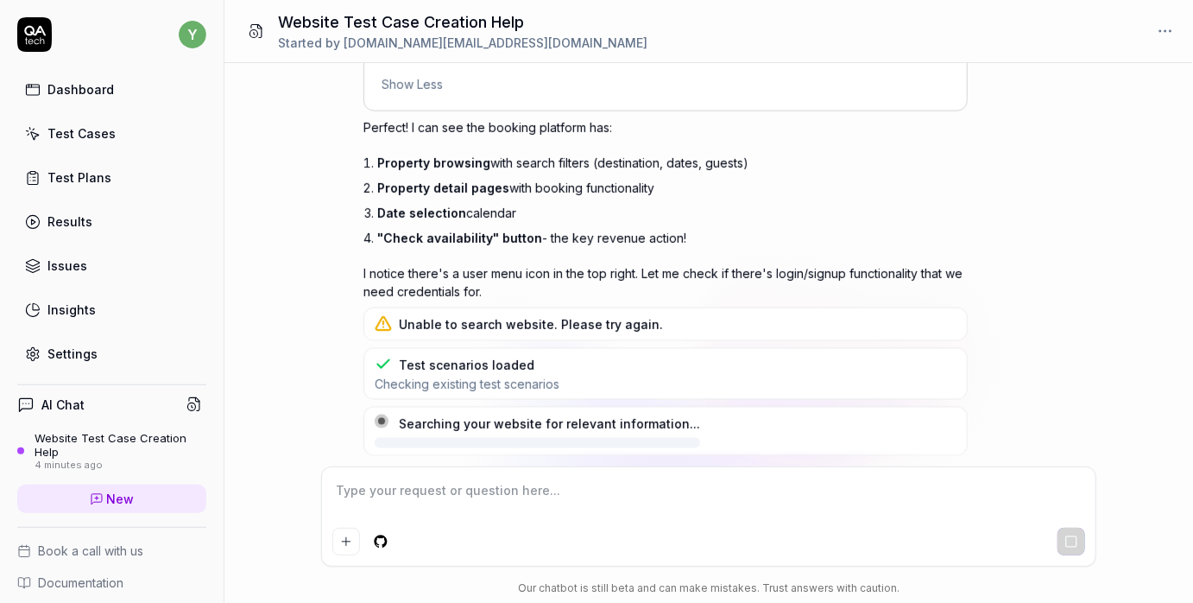
scroll to position [1488, 0]
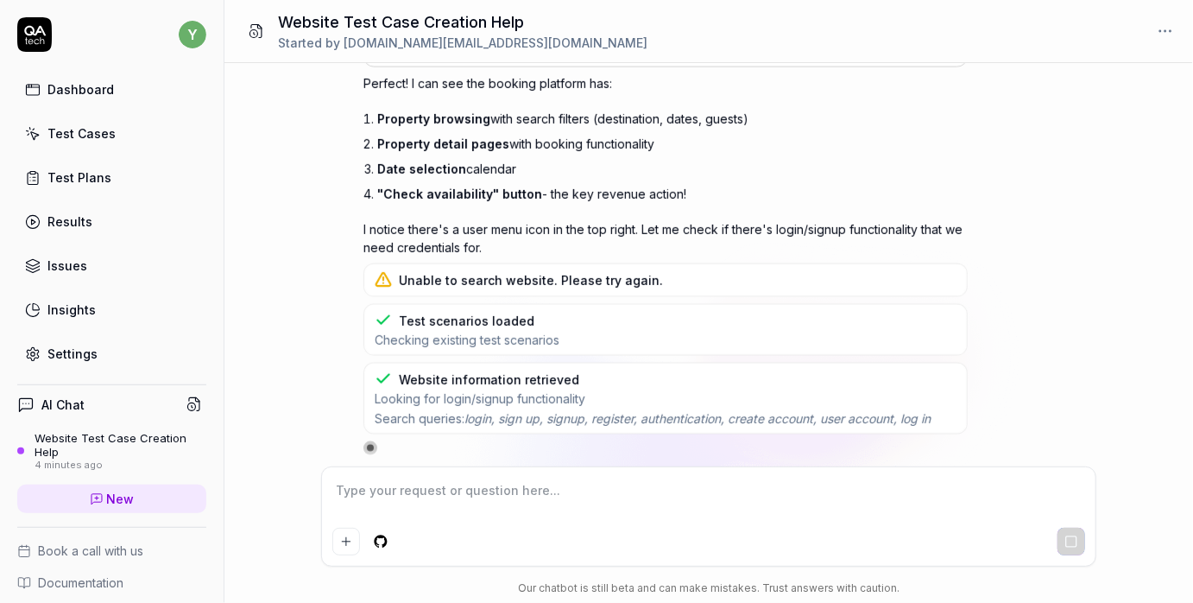
click at [304, 408] on div "I want a good test setup for my site - help me create the first 3-5 test cases …" at bounding box center [709, 264] width 969 height 403
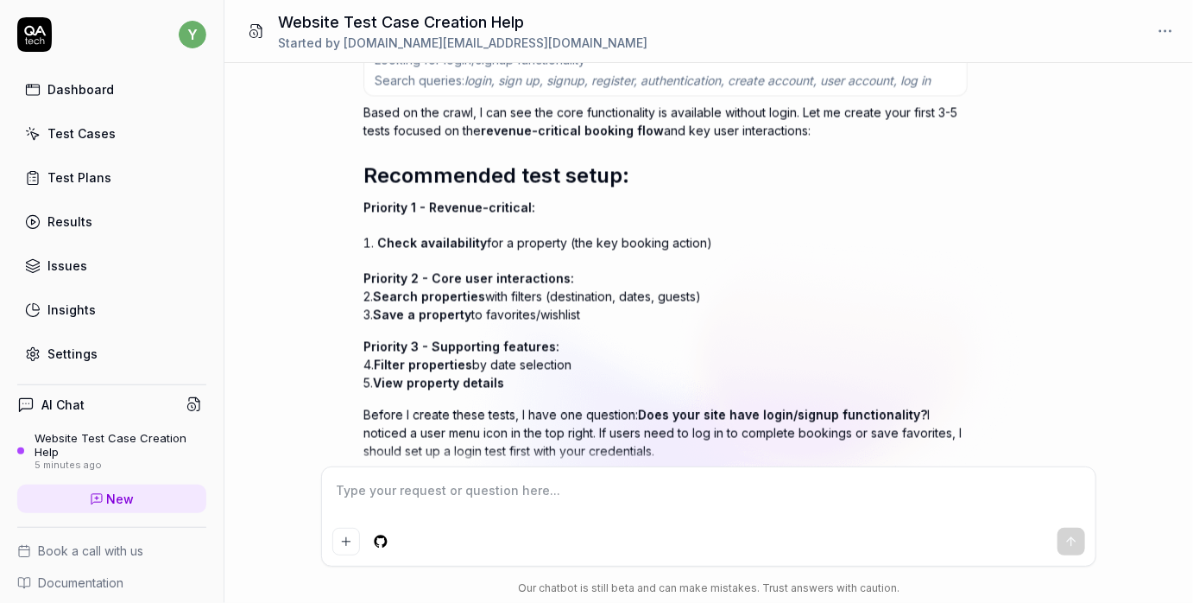
scroll to position [1711, 0]
drag, startPoint x: 414, startPoint y: 236, endPoint x: 456, endPoint y: 237, distance: 42.3
click at [452, 237] on span "Check availability" at bounding box center [432, 242] width 110 height 15
click at [491, 237] on li "Check availability for a property (the key booking action)" at bounding box center [672, 242] width 591 height 25
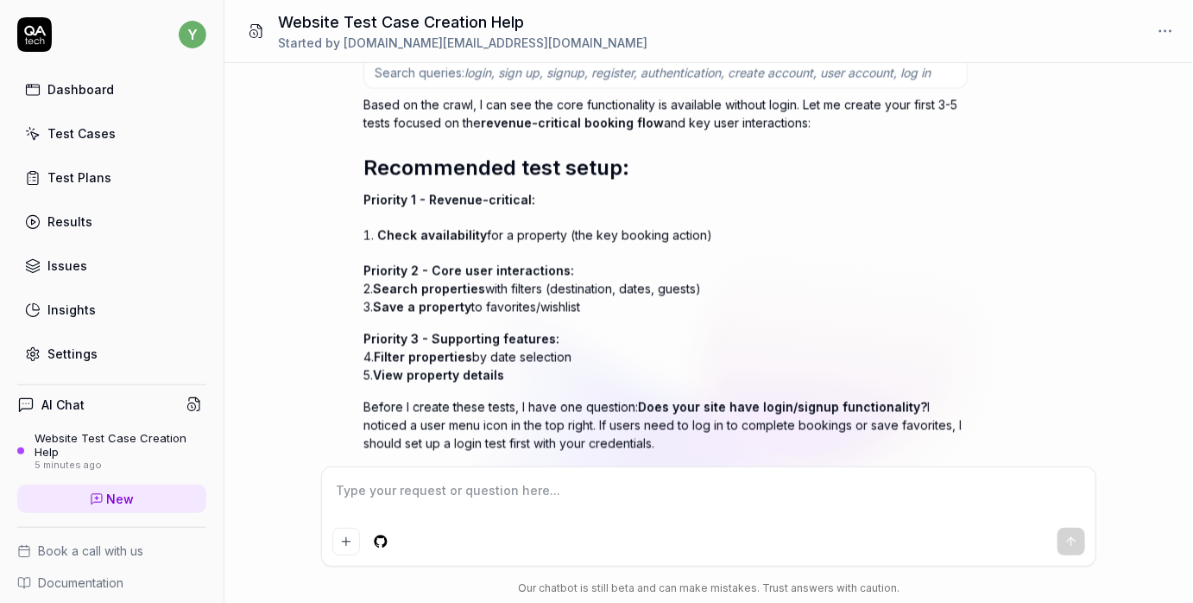
scroll to position [1719, 0]
click at [425, 263] on span "Priority 2 - Core user interactions:" at bounding box center [469, 269] width 211 height 15
drag, startPoint x: 427, startPoint y: 263, endPoint x: 542, endPoint y: 263, distance: 115.7
click at [542, 263] on span "Priority 2 - Core user interactions:" at bounding box center [469, 269] width 211 height 15
click at [543, 264] on span "Priority 2 - Core user interactions:" at bounding box center [469, 269] width 211 height 15
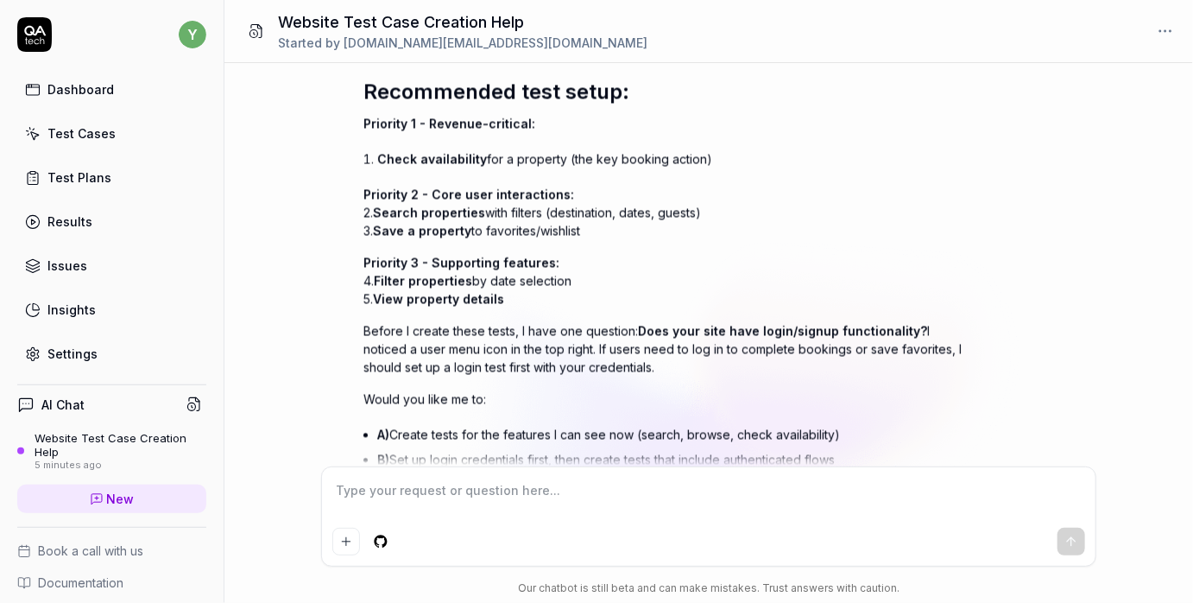
scroll to position [1852, 0]
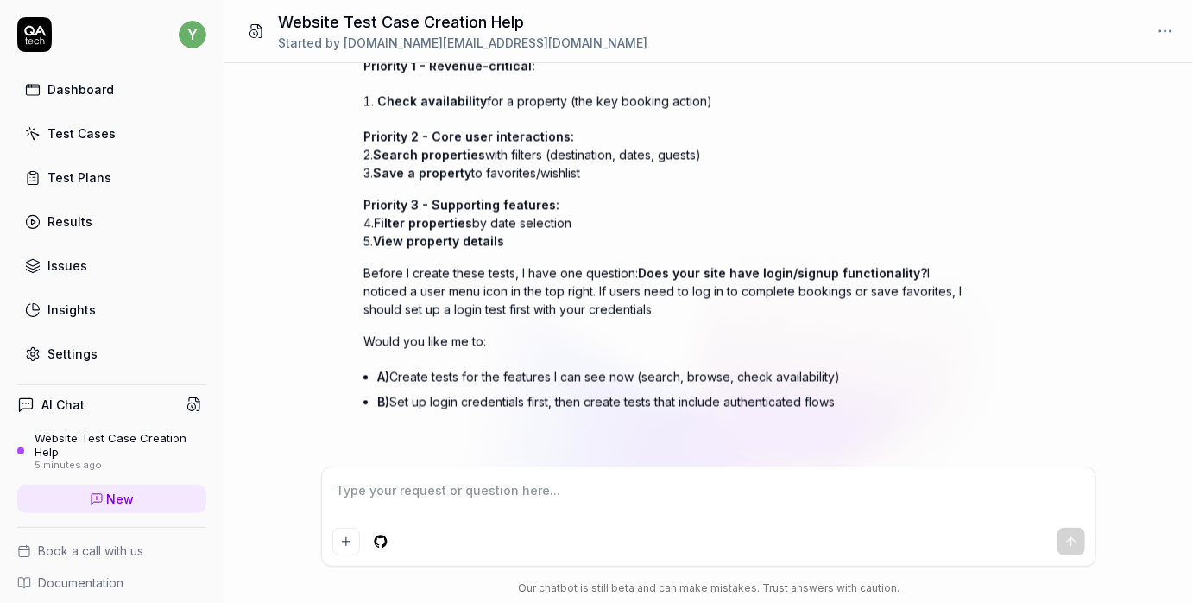
click at [475, 486] on textarea at bounding box center [708, 499] width 753 height 43
type textarea "*"
type textarea "l"
type textarea "*"
type textarea "le"
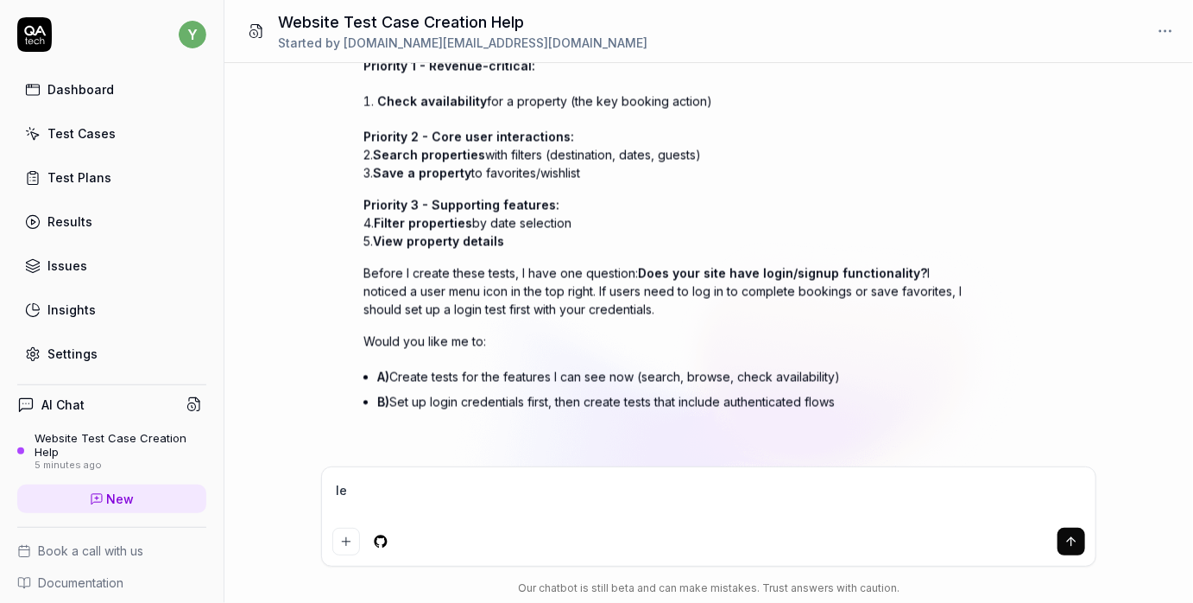
type textarea "*"
type textarea "let"
type textarea "*"
type textarea "let'"
type textarea "*"
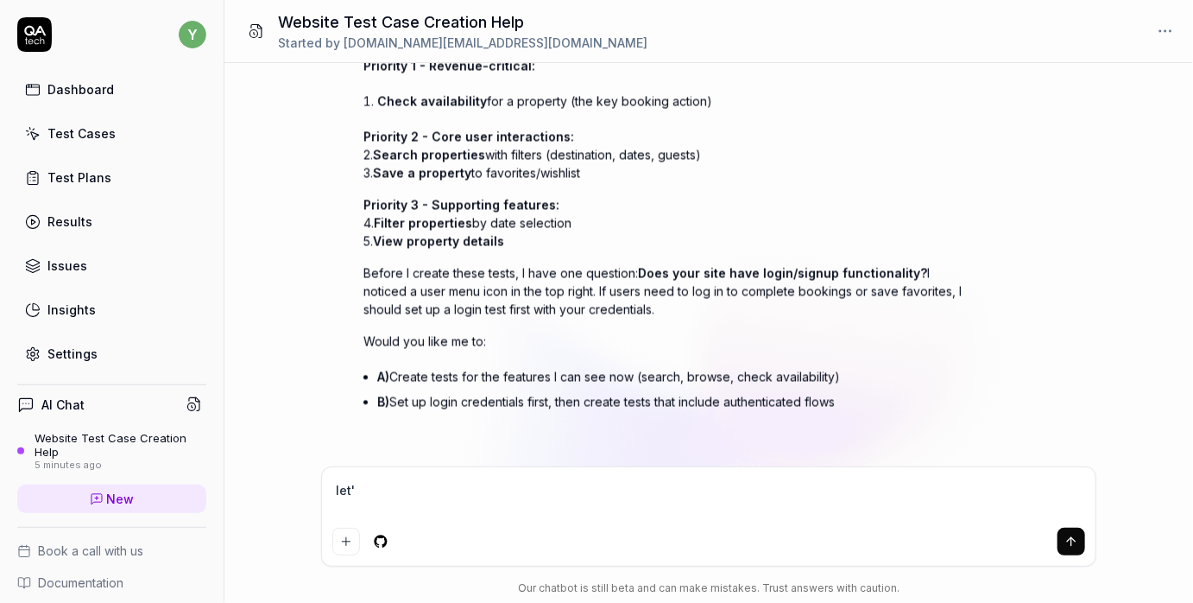
type textarea "let's"
type textarea "*"
type textarea "let's"
type textarea "*"
type textarea "let's s"
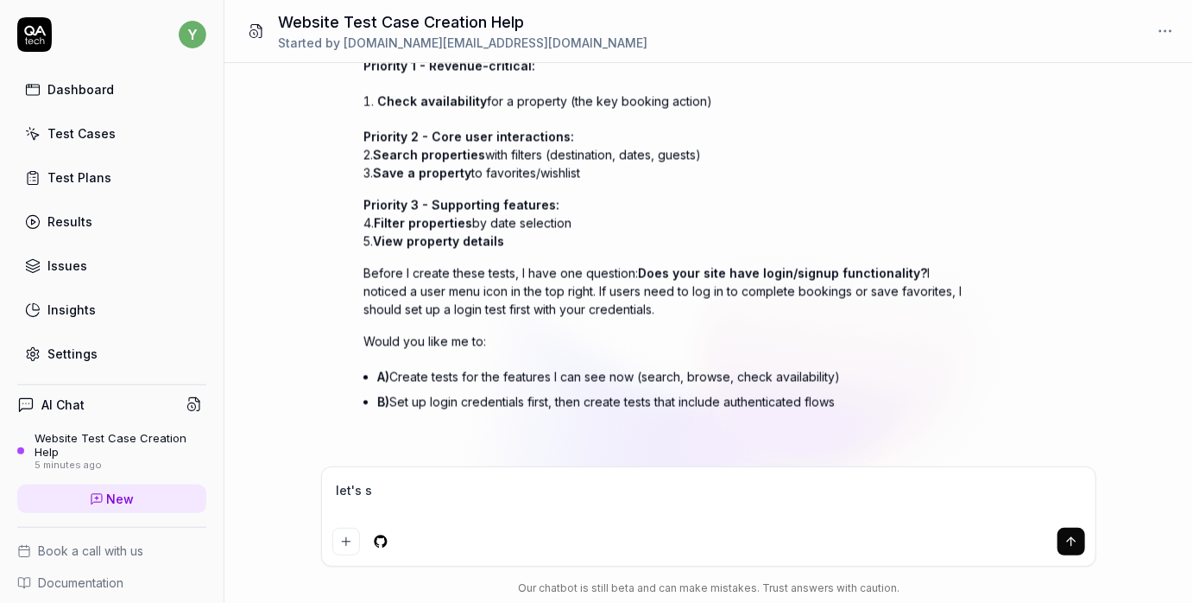
type textarea "*"
type textarea "let's st"
type textarea "*"
type textarea "let's sta"
type textarea "*"
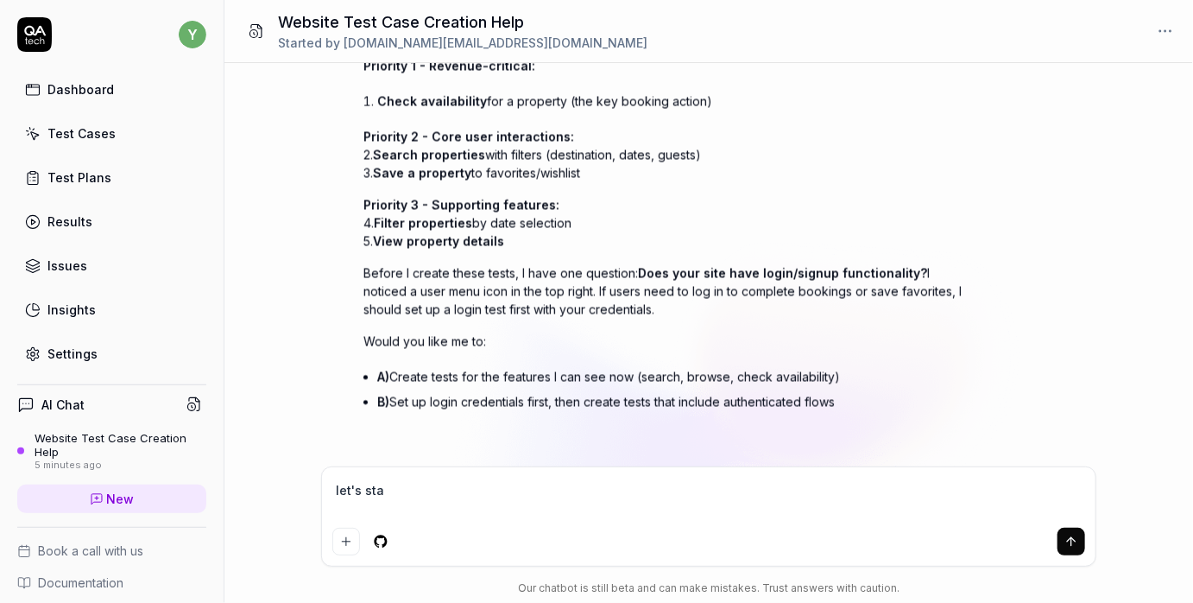
type textarea "let's star"
type textarea "*"
type textarea "let's start"
type textarea "*"
type textarea "let's start"
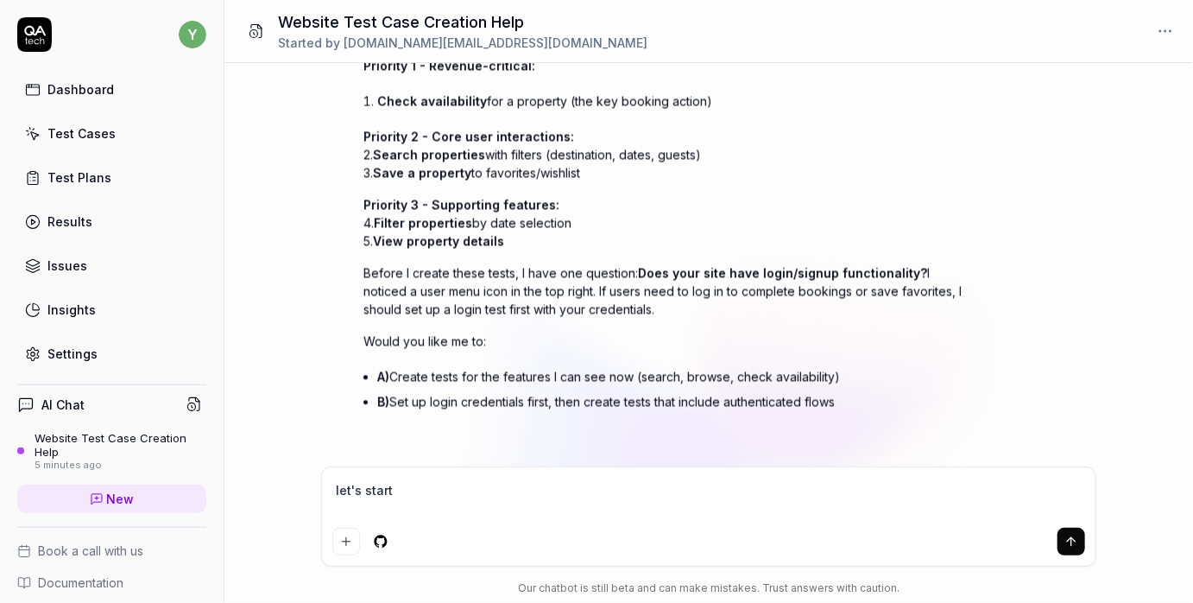
type textarea "*"
type textarea "let's start f"
type textarea "*"
type textarea "let's start fr"
type textarea "*"
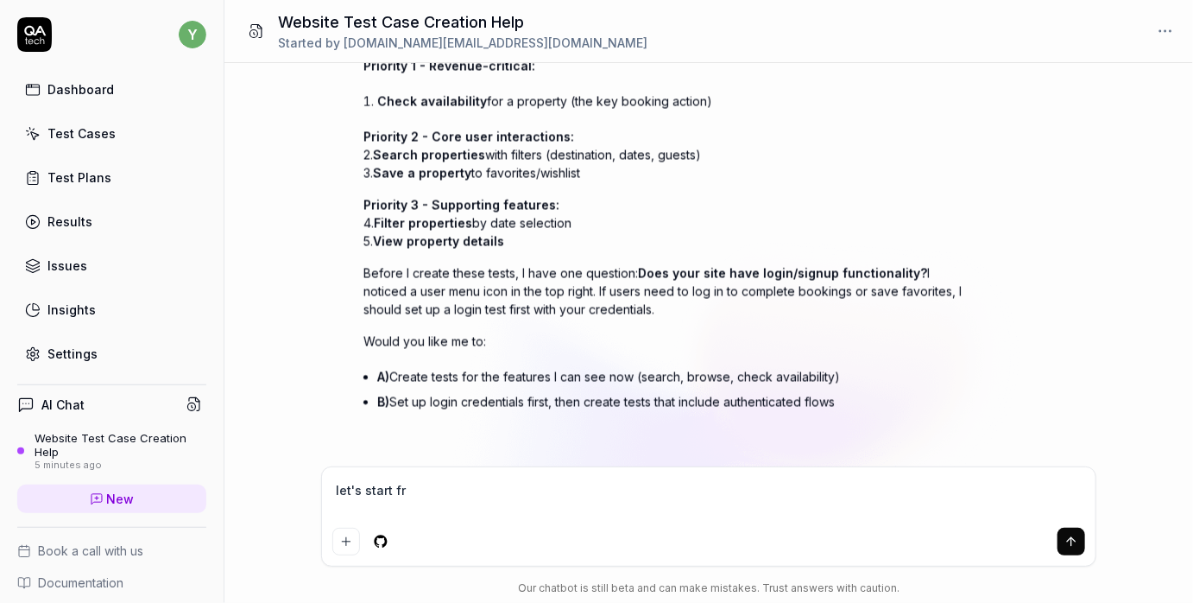
type textarea "let's start fro"
type textarea "*"
type textarea "let's start from"
type textarea "*"
type textarea "let's start from"
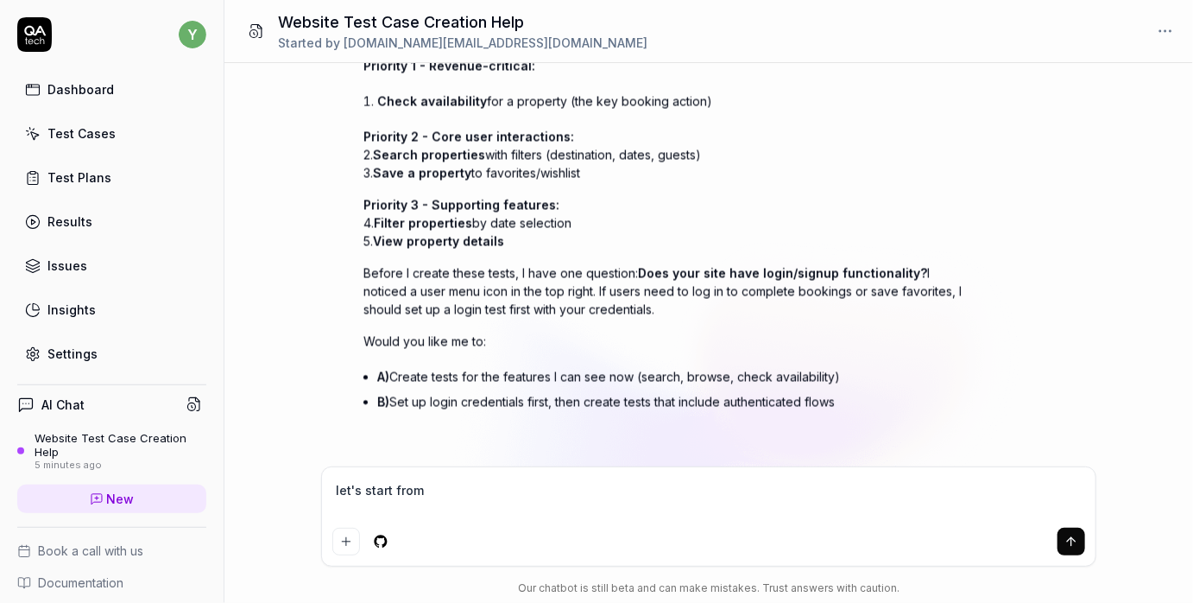
type textarea "*"
type textarea "let's start from o"
type textarea "*"
type textarea "let's start from op"
type textarea "*"
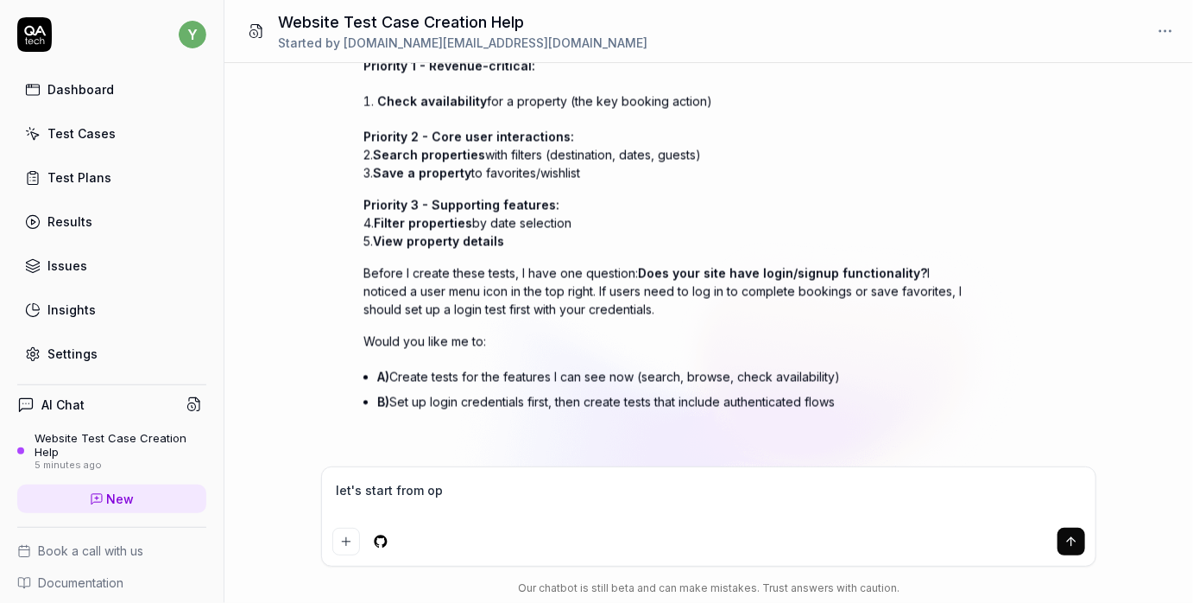
type textarea "let's start from opt"
type textarea "*"
type textarea "let's start from opti"
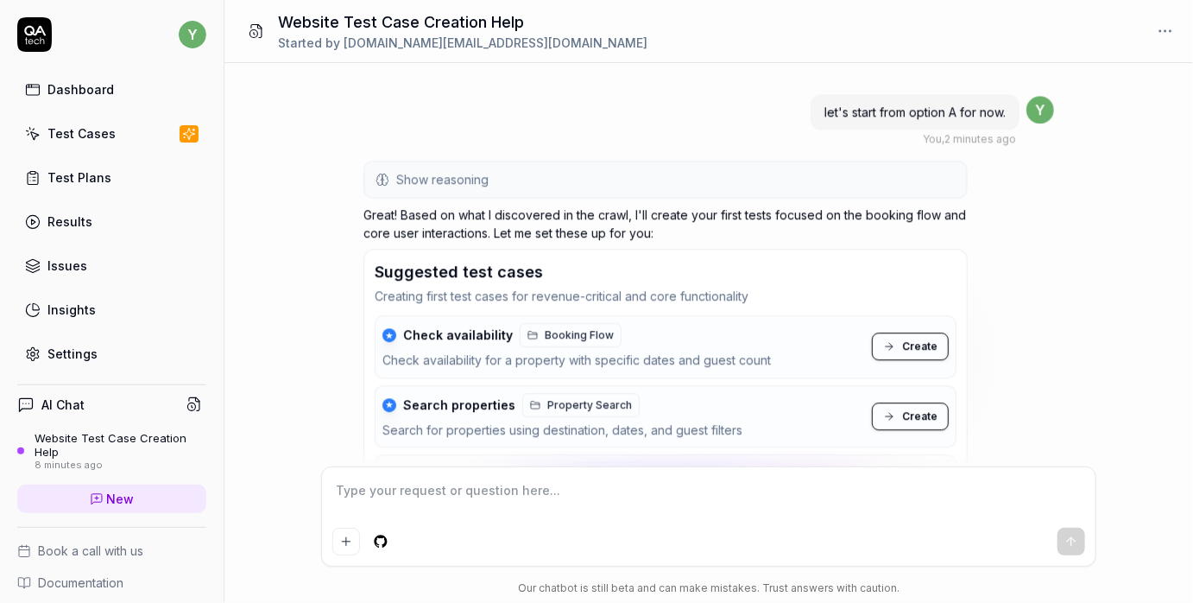
scroll to position [2229, 0]
click at [908, 343] on span "Create" at bounding box center [919, 347] width 35 height 16
click at [566, 330] on span "Booking Flow" at bounding box center [579, 335] width 69 height 16
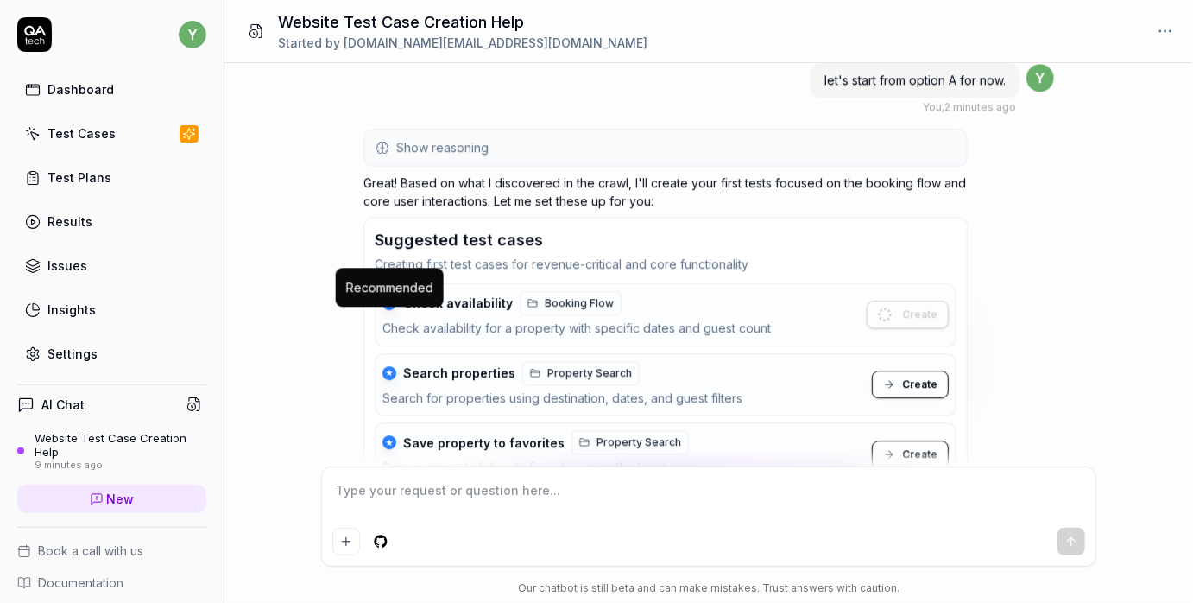
scroll to position [2297, 0]
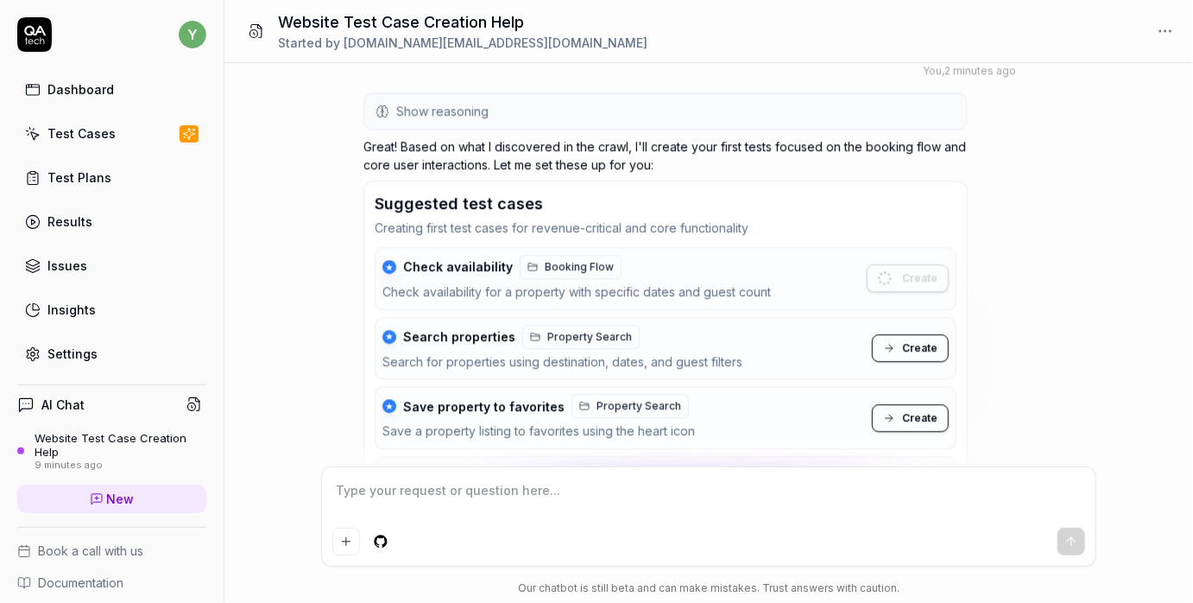
click at [572, 265] on span "Booking Flow" at bounding box center [579, 267] width 69 height 16
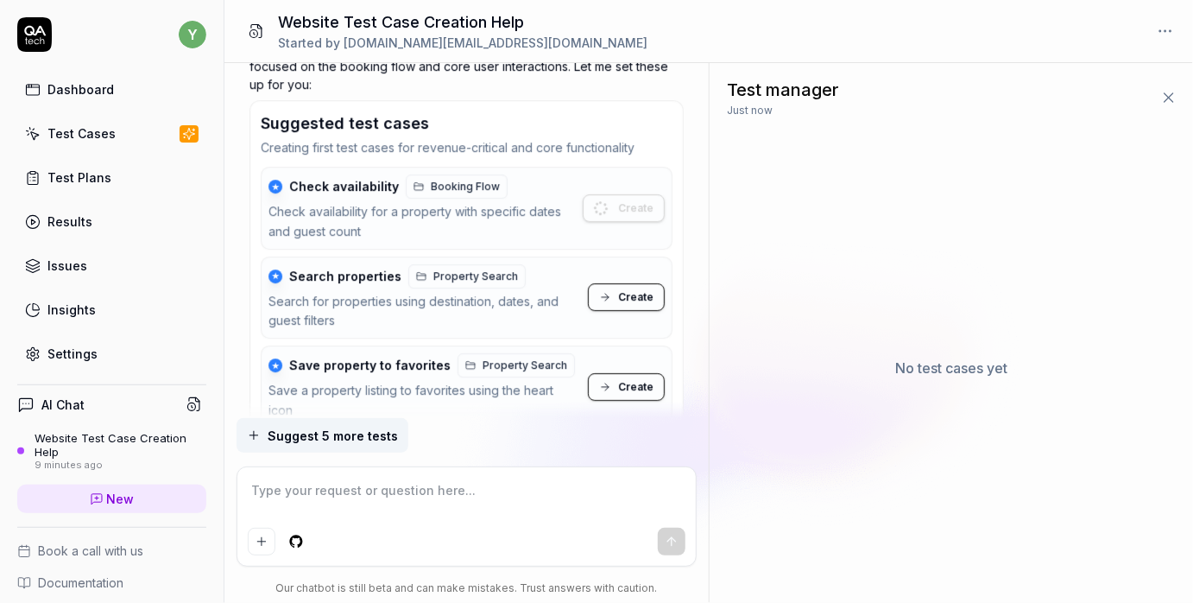
scroll to position [2607, 0]
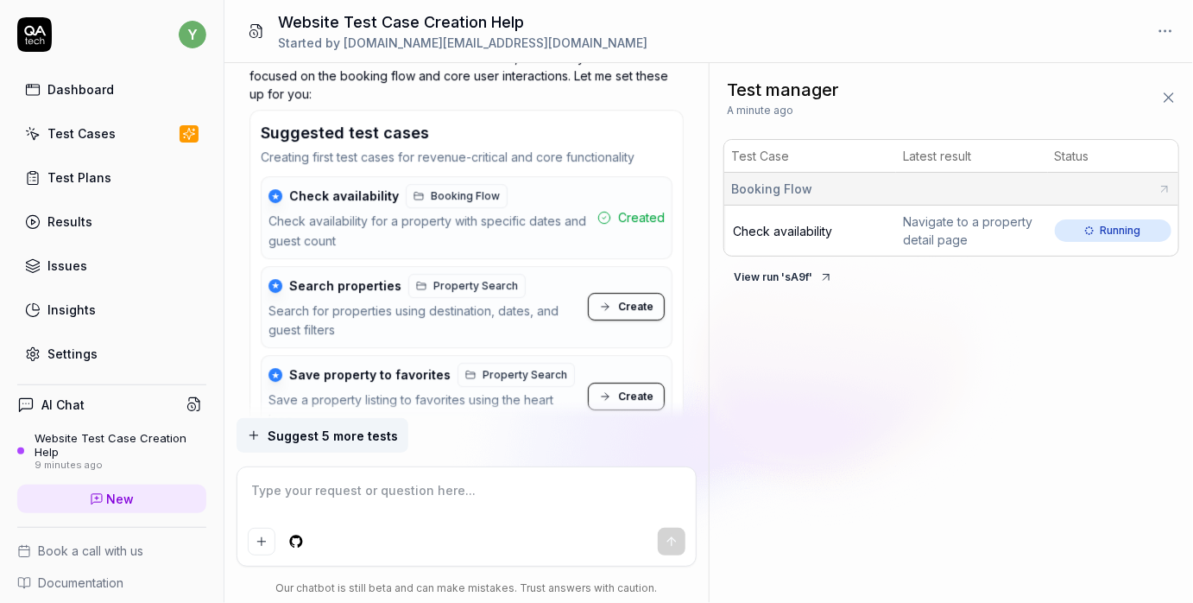
click at [820, 276] on icon at bounding box center [827, 277] width 14 height 14
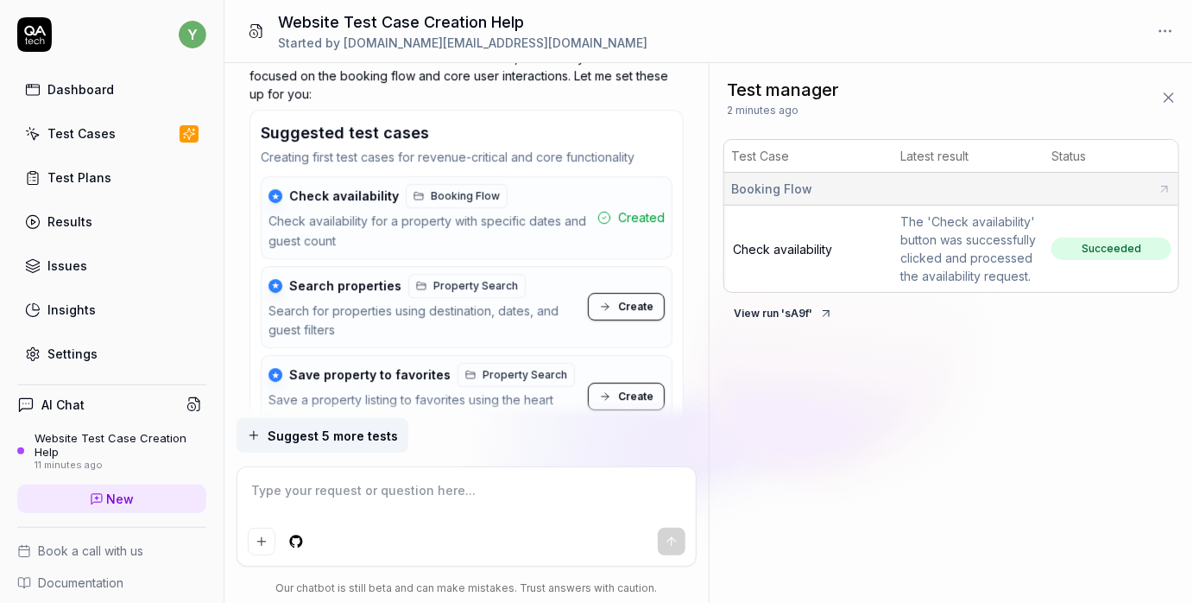
click at [626, 303] on span "Create" at bounding box center [635, 307] width 35 height 16
click at [634, 307] on span "Create" at bounding box center [635, 307] width 35 height 16
click at [757, 364] on div "Test manager 2 minutes ago Test Case Latest result Status Booking Flow Check av…" at bounding box center [952, 333] width 484 height 540
click at [486, 283] on span "Property Search" at bounding box center [476, 286] width 85 height 16
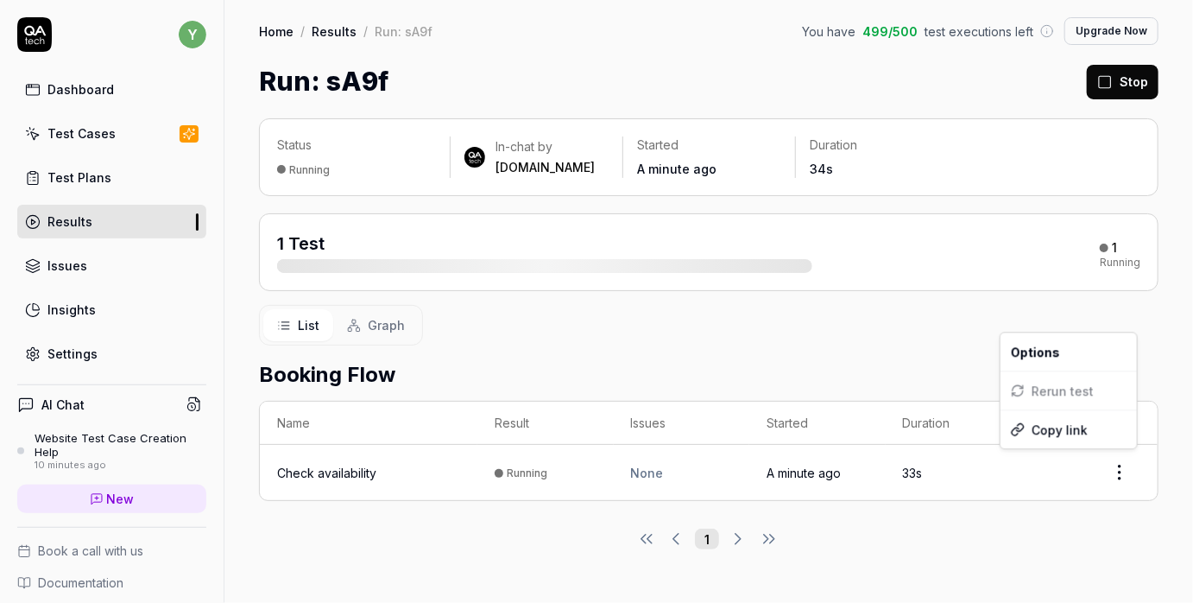
click at [1123, 466] on html "y Dashboard Test Cases Test Plans Results Issues Insights Settings AI Chat Webs…" at bounding box center [596, 301] width 1193 height 603
click at [1082, 511] on html "y Dashboard Test Cases Test Plans Results Issues Insights Settings AI Chat Webs…" at bounding box center [596, 301] width 1193 height 603
drag, startPoint x: 737, startPoint y: 262, endPoint x: 830, endPoint y: 259, distance: 92.4
click at [829, 259] on div "1 Test 1 Running" at bounding box center [709, 251] width 864 height 41
drag, startPoint x: 810, startPoint y: 263, endPoint x: 940, endPoint y: 258, distance: 130.5
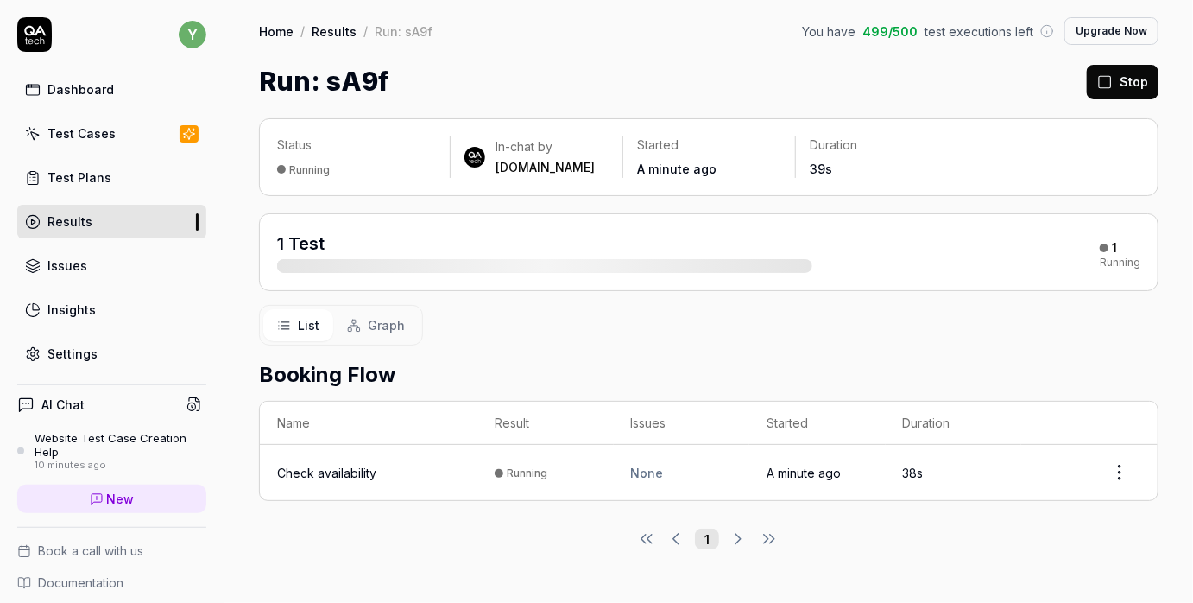
click at [940, 258] on div "1 Test 1 Running" at bounding box center [709, 251] width 864 height 41
click at [940, 260] on div "1 Test 1 Running" at bounding box center [709, 251] width 864 height 41
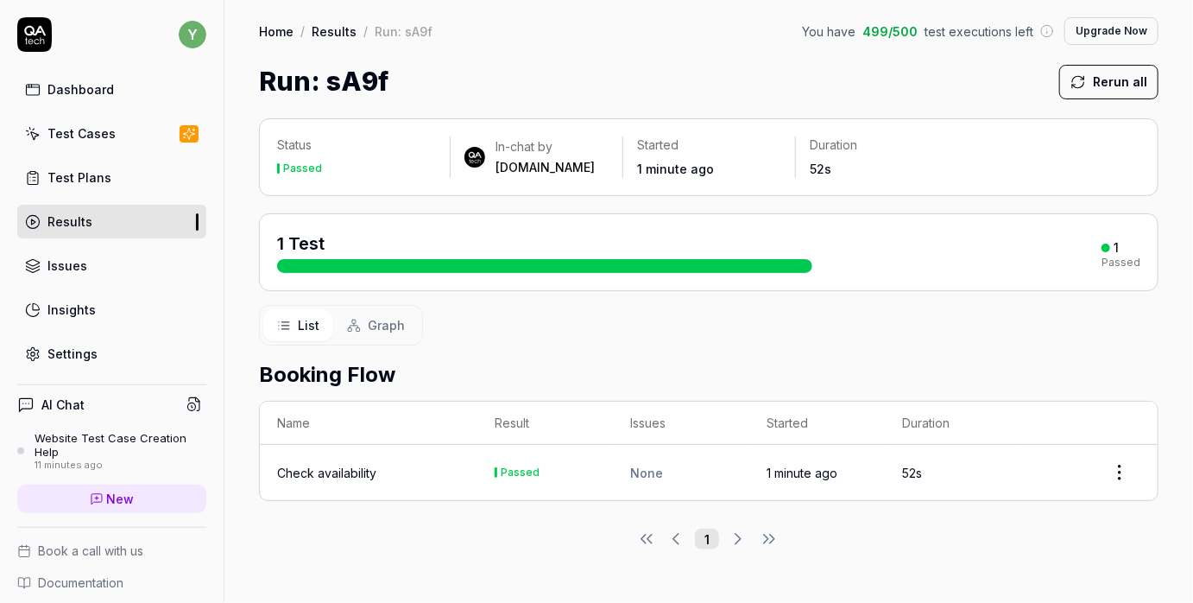
click at [373, 321] on span "Graph" at bounding box center [386, 325] width 37 height 18
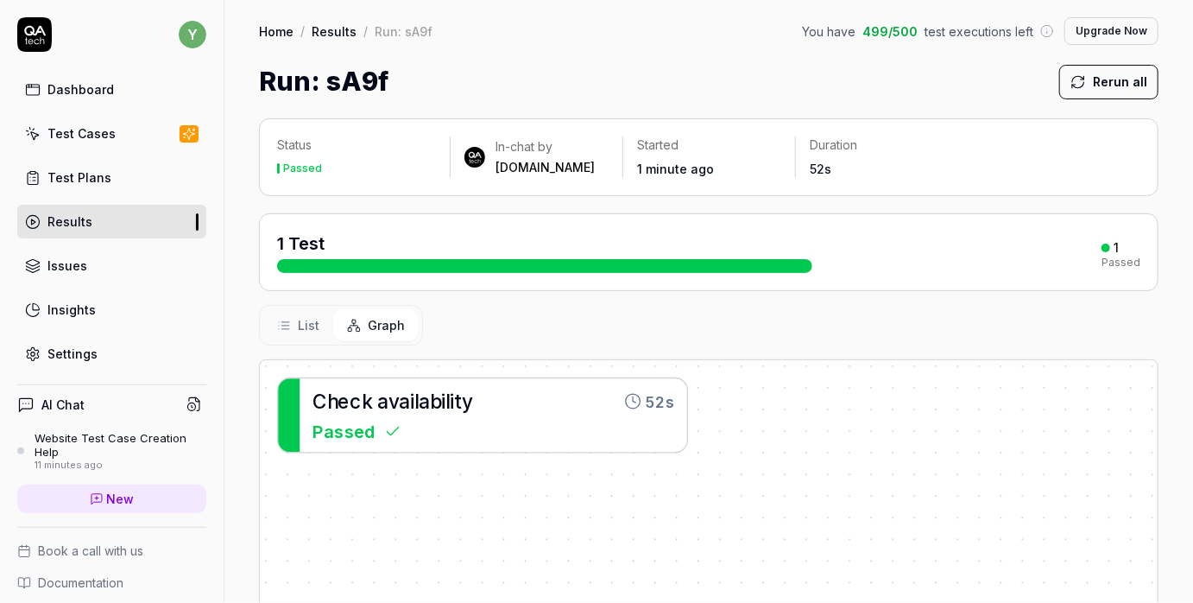
click at [301, 330] on span "List" at bounding box center [309, 325] width 22 height 18
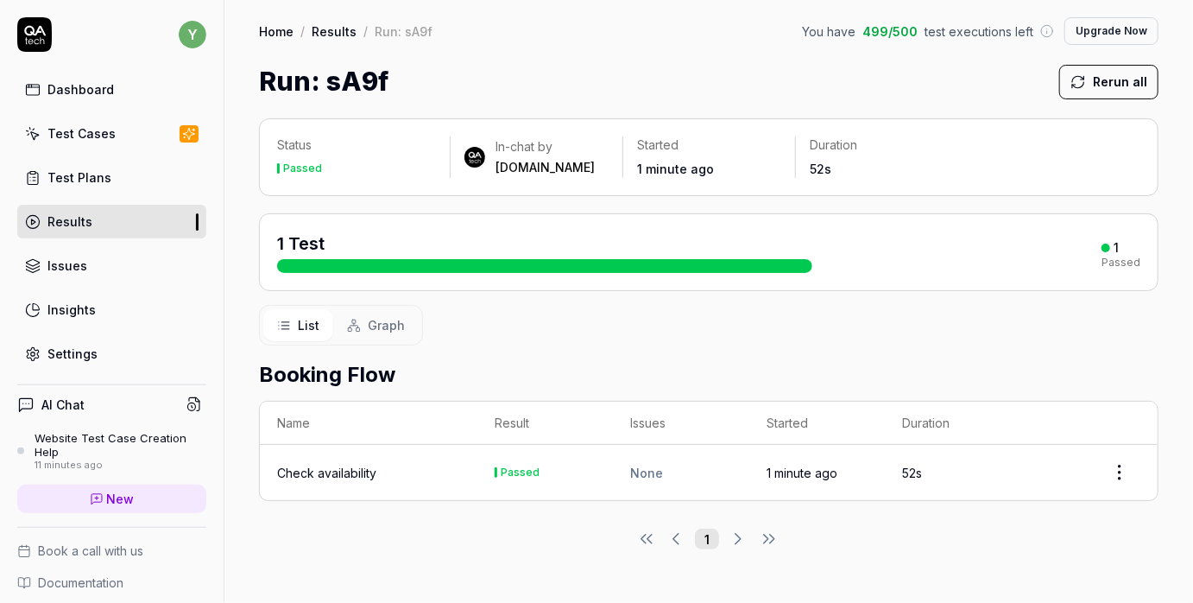
click at [1112, 472] on html "y Dashboard Test Cases Test Plans Results Issues Insights Settings AI Chat Webs…" at bounding box center [596, 301] width 1193 height 603
click at [920, 340] on html "y Dashboard Test Cases Test Plans Results Issues Insights Settings AI Chat Webs…" at bounding box center [596, 301] width 1193 height 603
click at [73, 301] on div "Insights" at bounding box center [71, 310] width 48 height 18
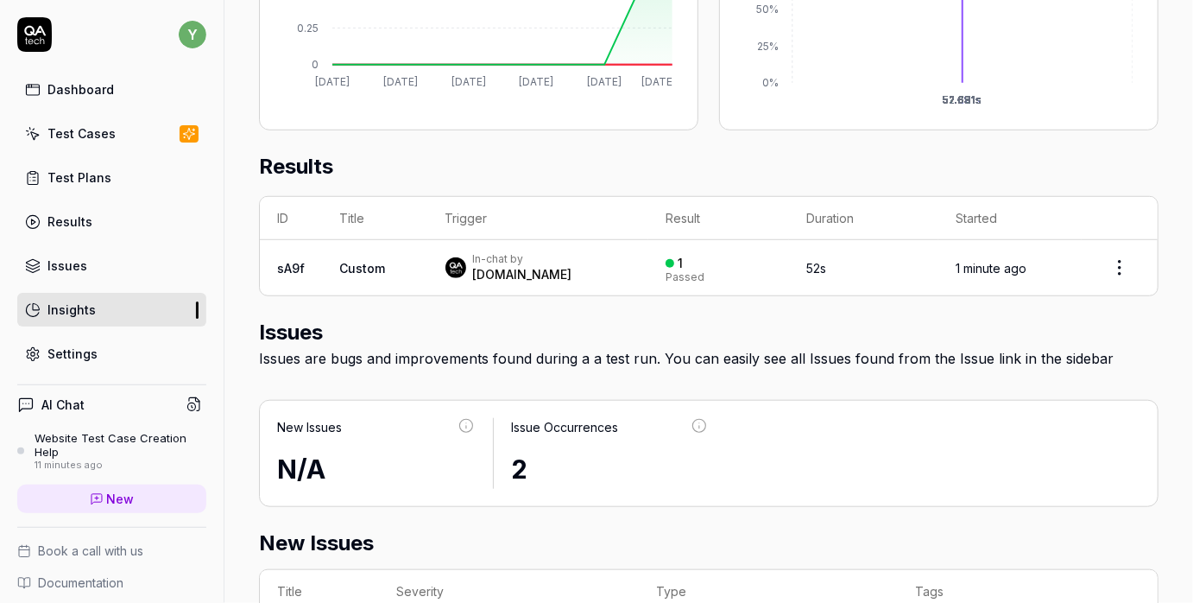
scroll to position [465, 0]
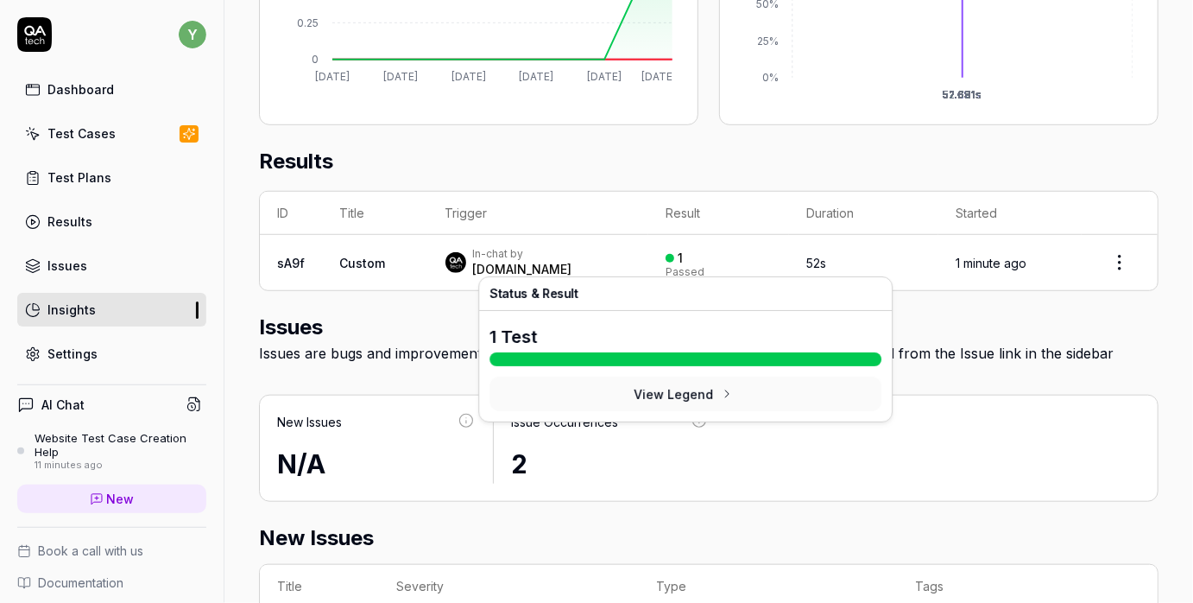
click at [678, 257] on div "1" at bounding box center [680, 258] width 5 height 16
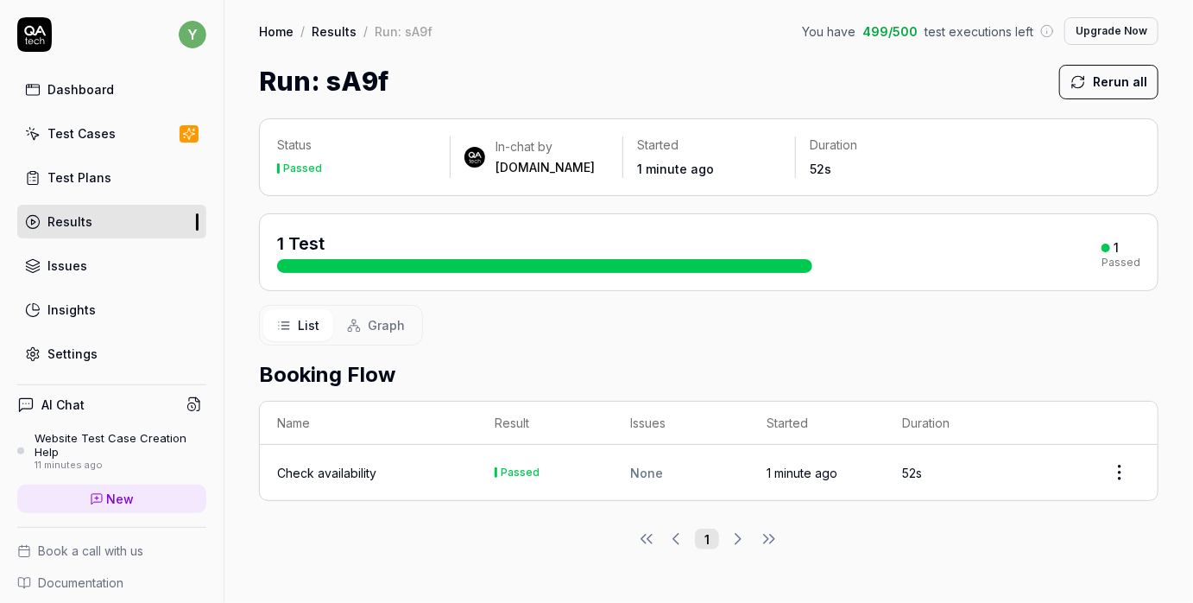
click at [80, 313] on div "Insights" at bounding box center [71, 310] width 48 height 18
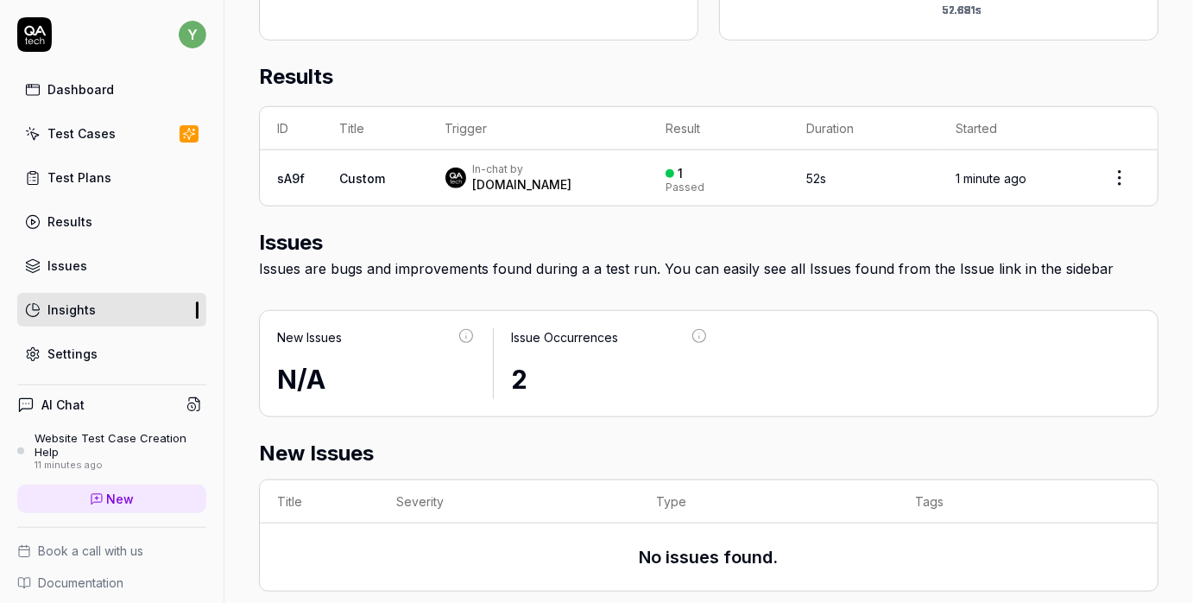
scroll to position [566, 0]
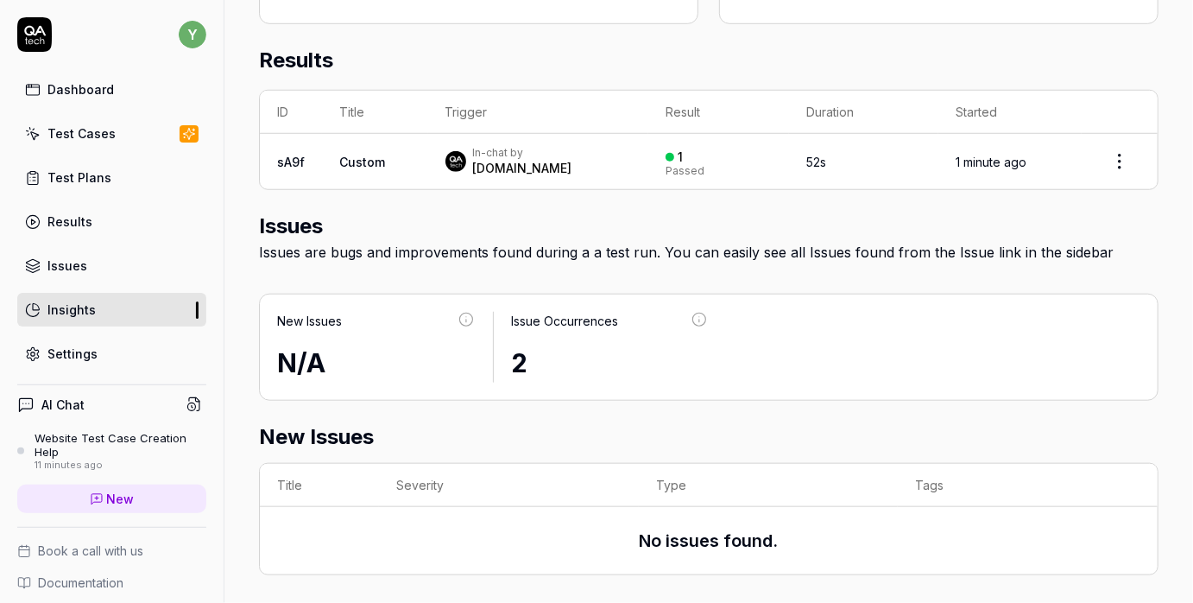
click at [70, 258] on div "Issues" at bounding box center [67, 265] width 40 height 18
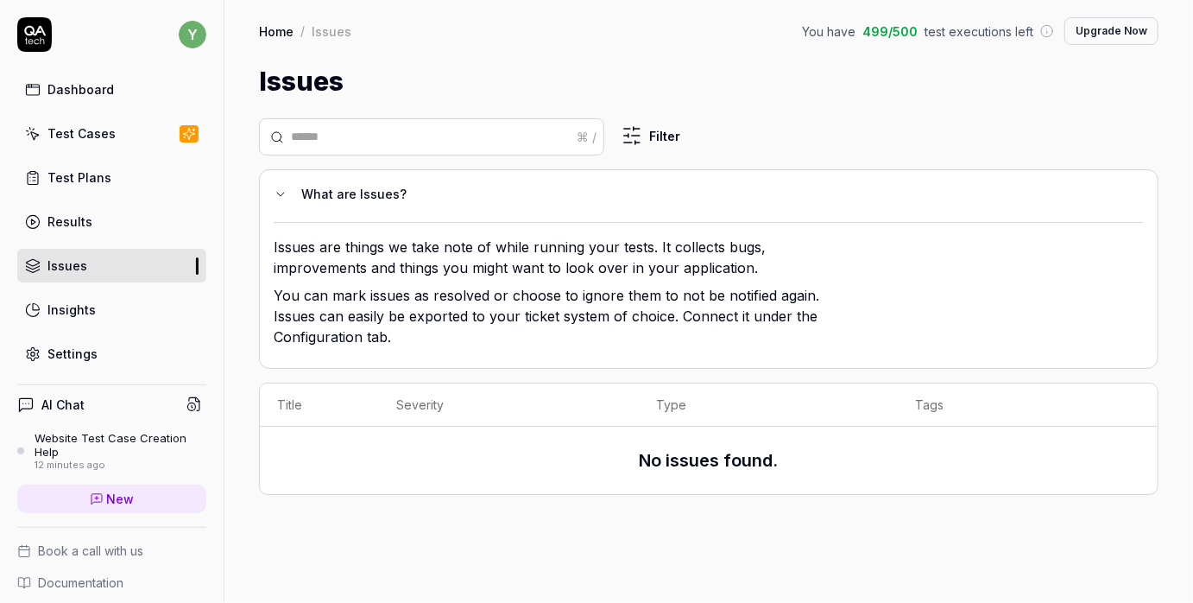
click at [104, 134] on div "Test Cases" at bounding box center [81, 133] width 68 height 18
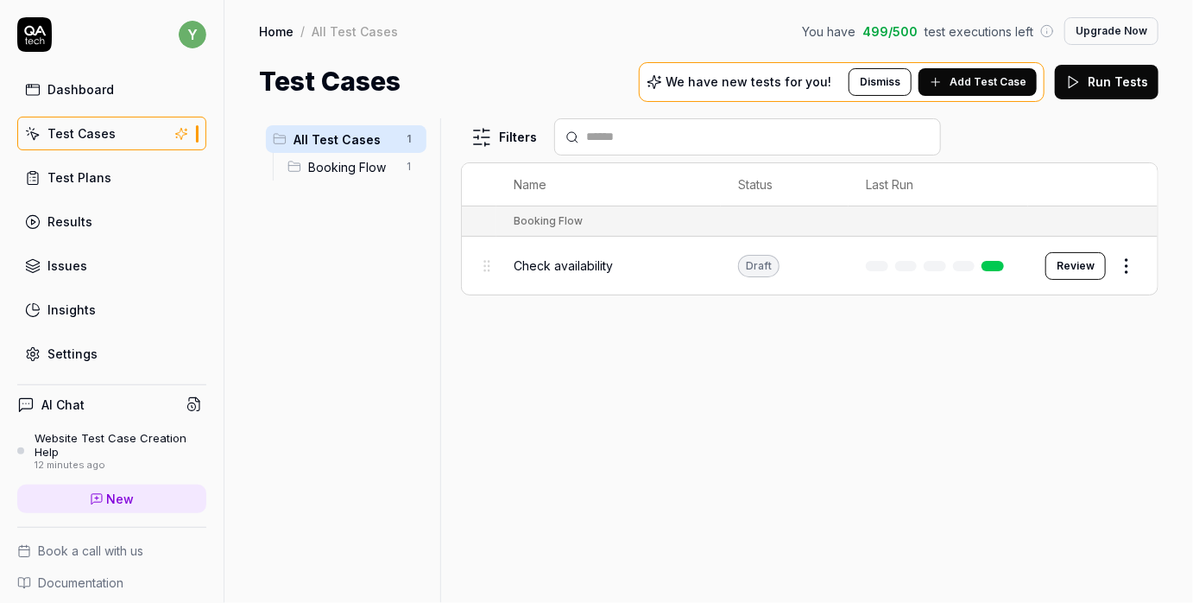
click at [1060, 265] on button "Review" at bounding box center [1076, 266] width 60 height 28
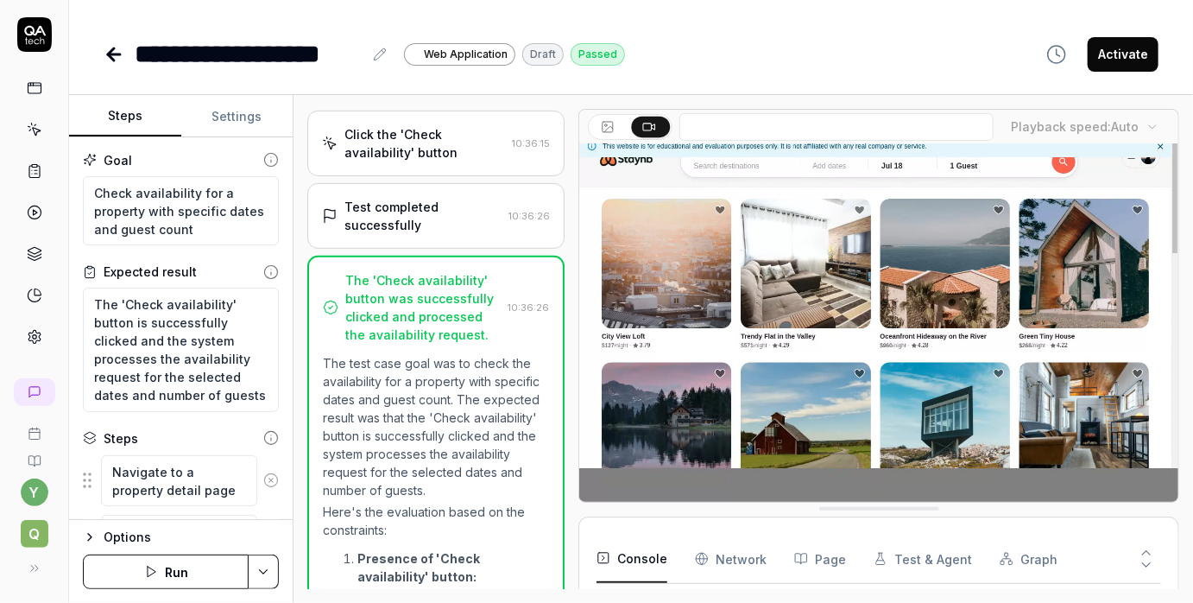
scroll to position [258, 0]
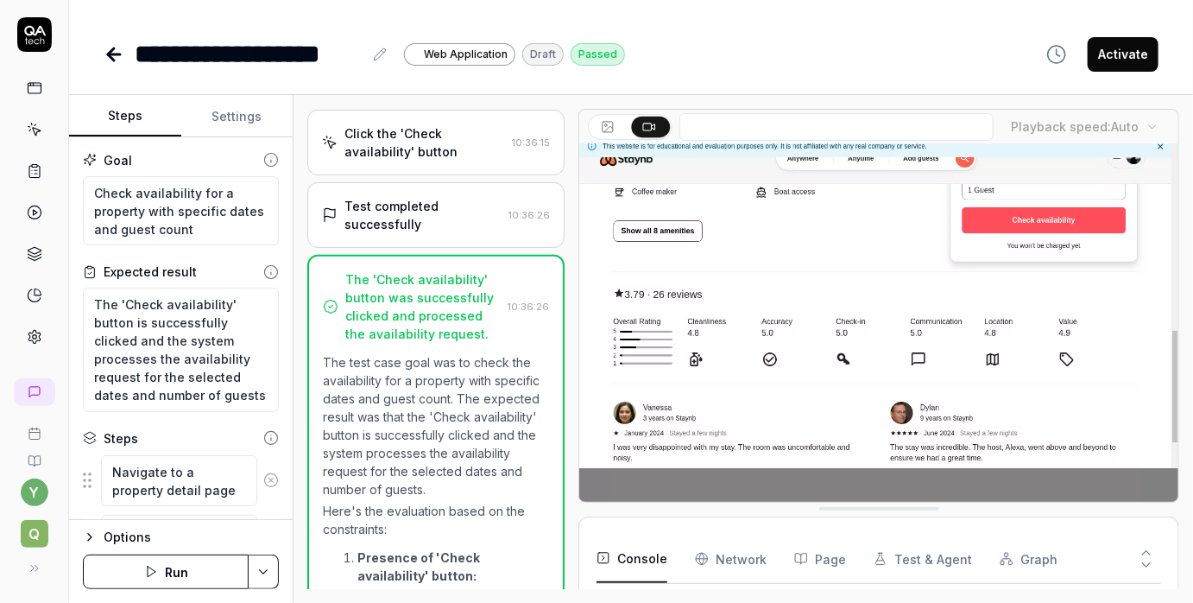
click at [442, 146] on div "Click the 'Check availability' button" at bounding box center [425, 142] width 161 height 36
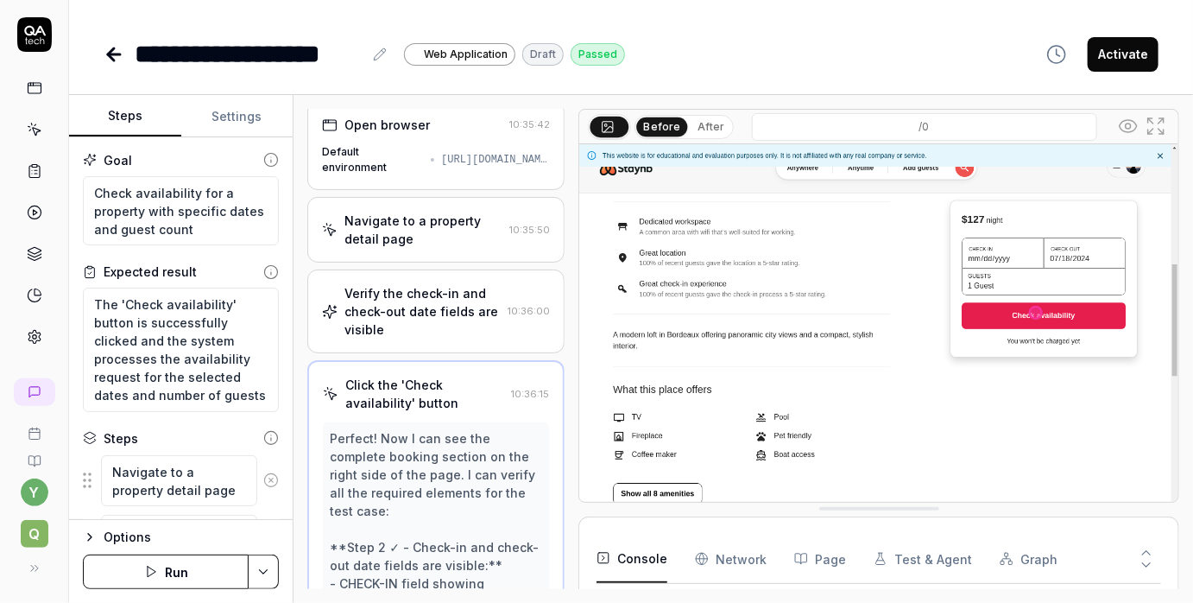
scroll to position [0, 0]
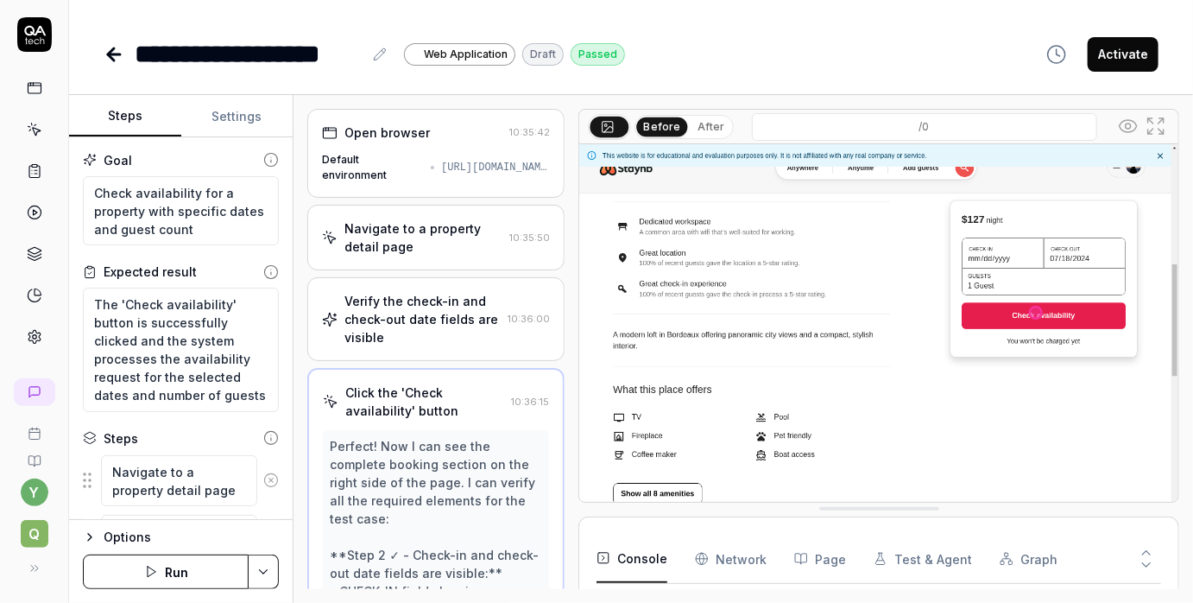
click at [441, 164] on div "https://real-staynb.vercel.app/" at bounding box center [495, 168] width 109 height 16
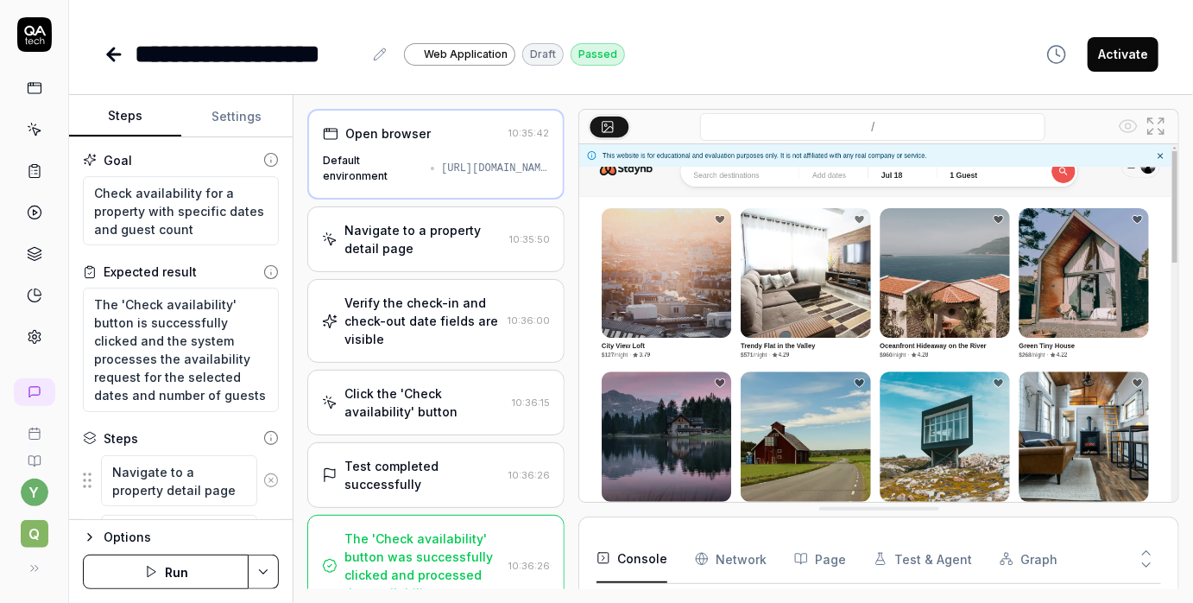
click at [408, 218] on div "Navigate to a property detail page 10:35:50" at bounding box center [435, 239] width 257 height 66
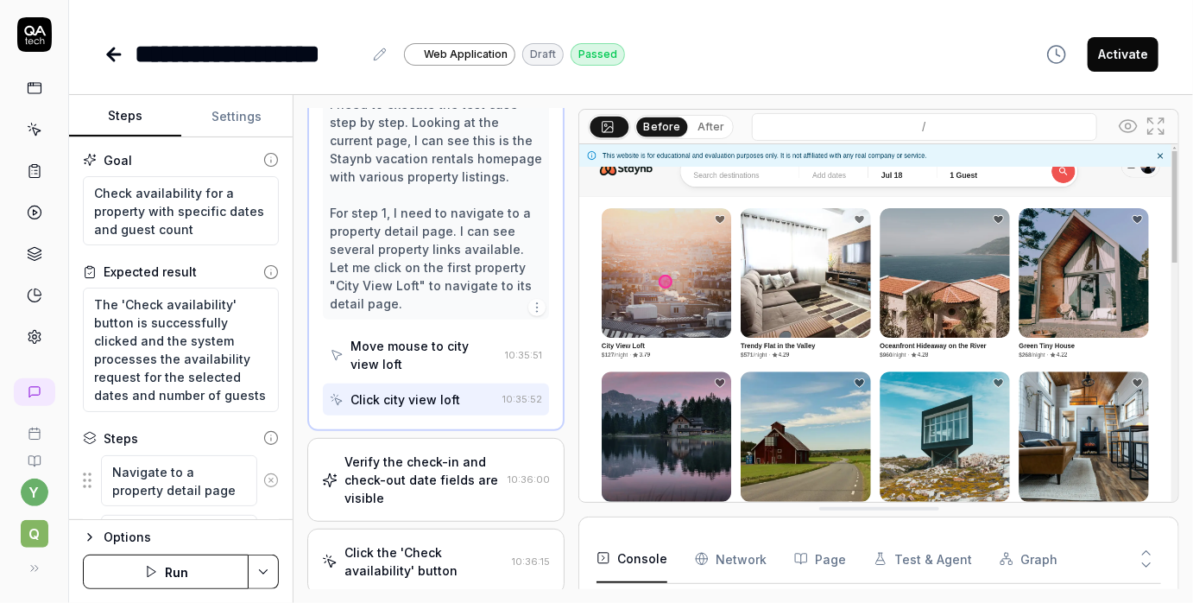
scroll to position [182, 0]
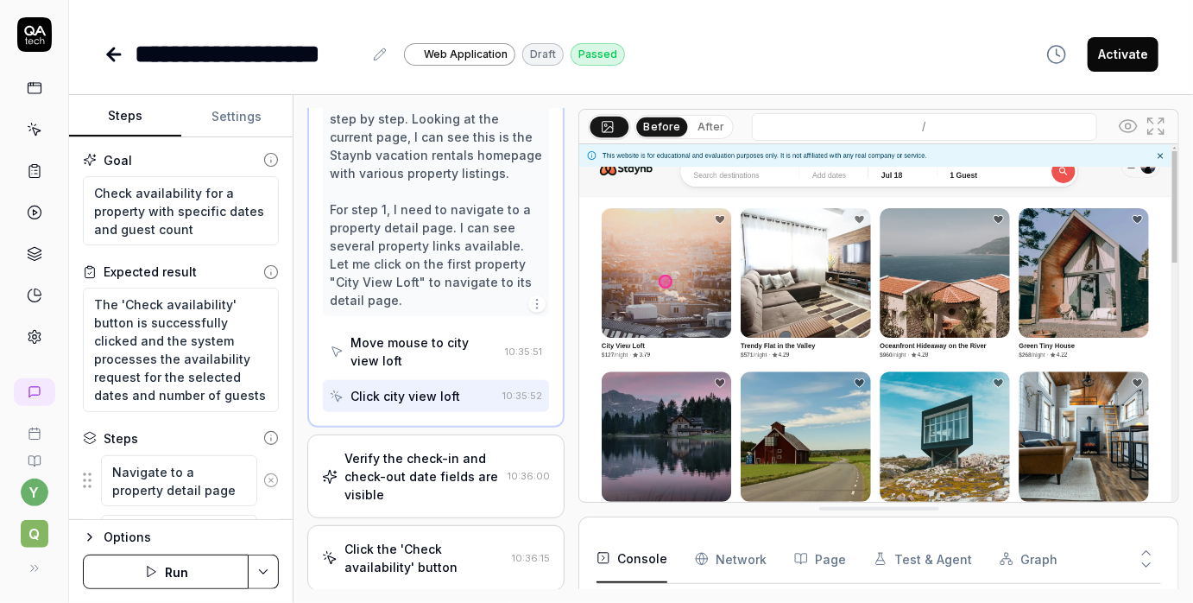
click at [422, 351] on div "Move mouse to city view loft" at bounding box center [425, 351] width 148 height 36
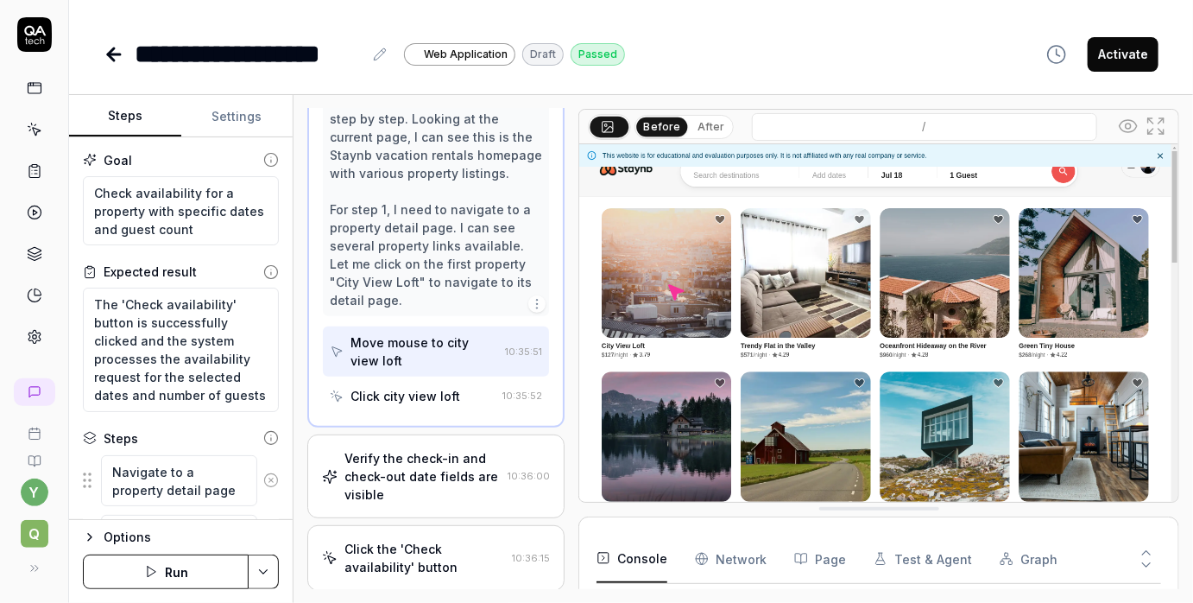
click at [440, 402] on div "Click city view loft" at bounding box center [406, 396] width 110 height 18
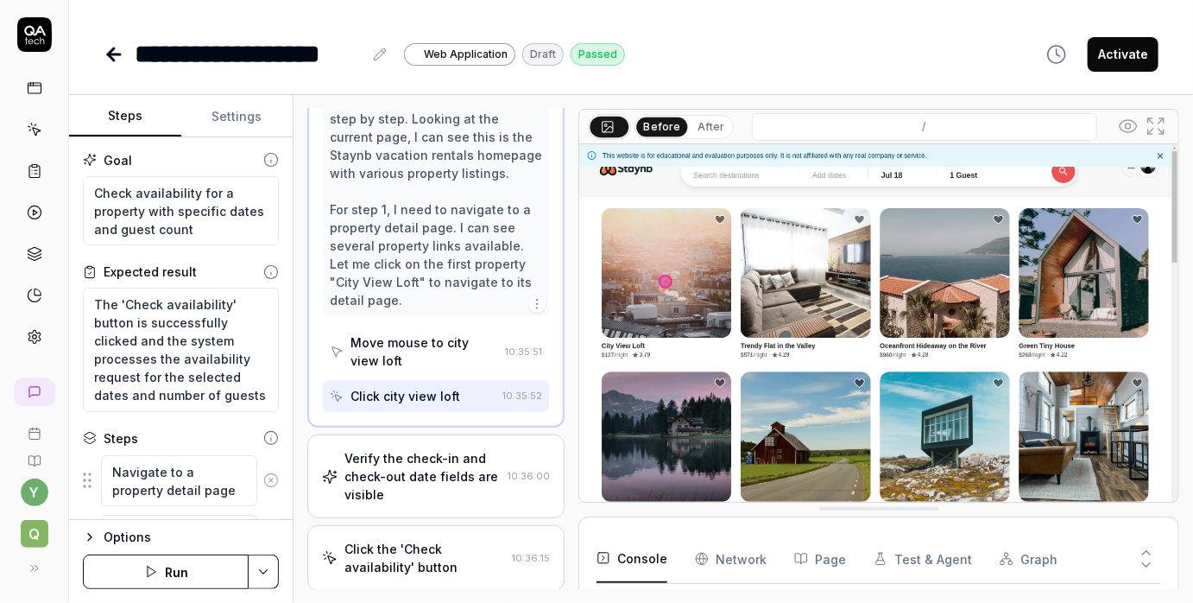
click at [445, 457] on div "Verify the check-in and check-out date fields are visible" at bounding box center [423, 476] width 156 height 54
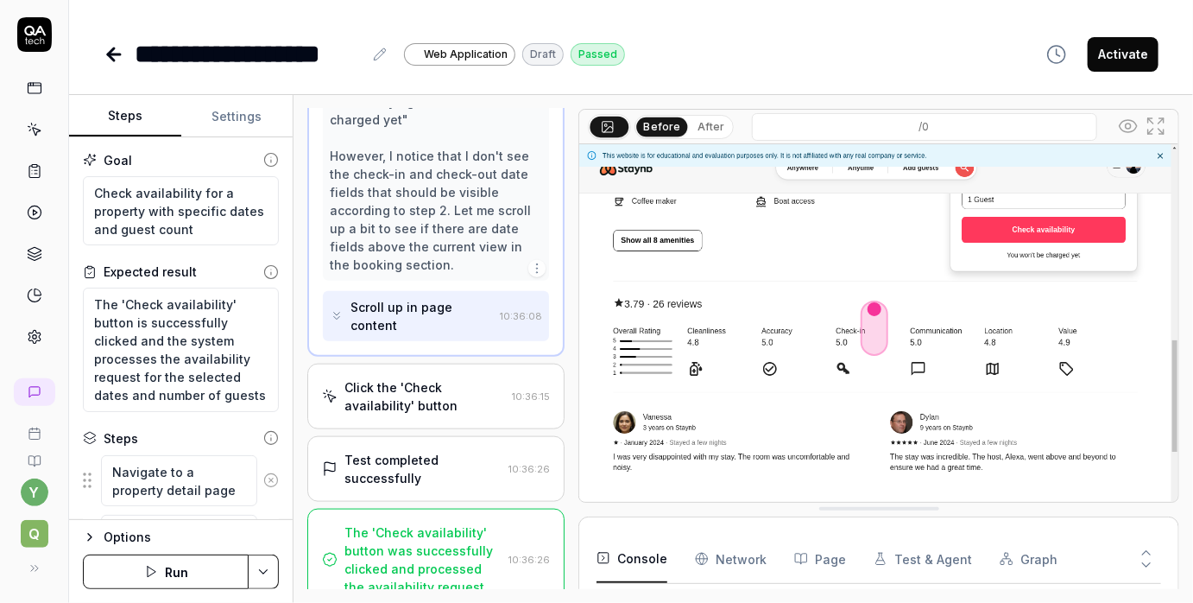
scroll to position [829, 0]
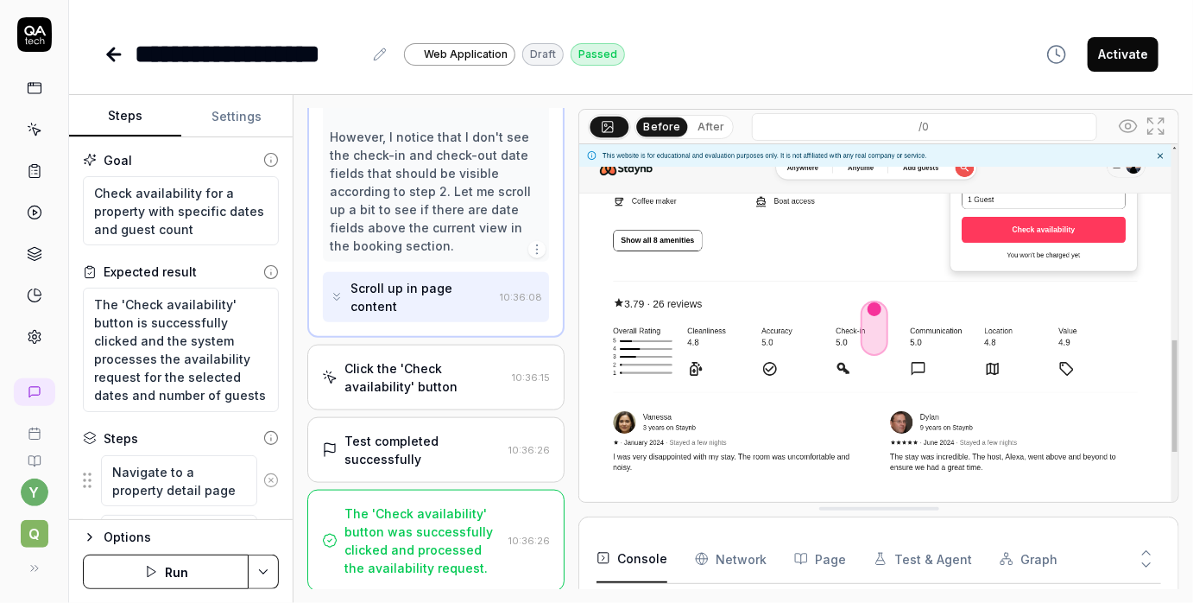
click at [434, 368] on div "Click the 'Check availability' button" at bounding box center [425, 377] width 161 height 36
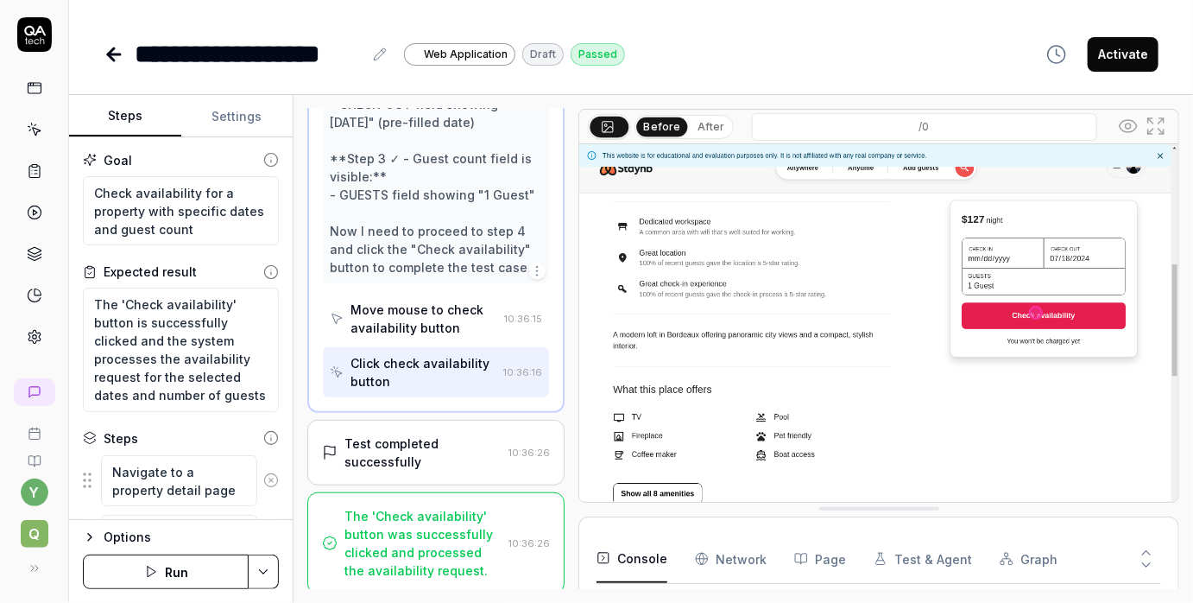
scroll to position [526, 0]
click at [453, 449] on div "Test completed successfully" at bounding box center [423, 450] width 157 height 36
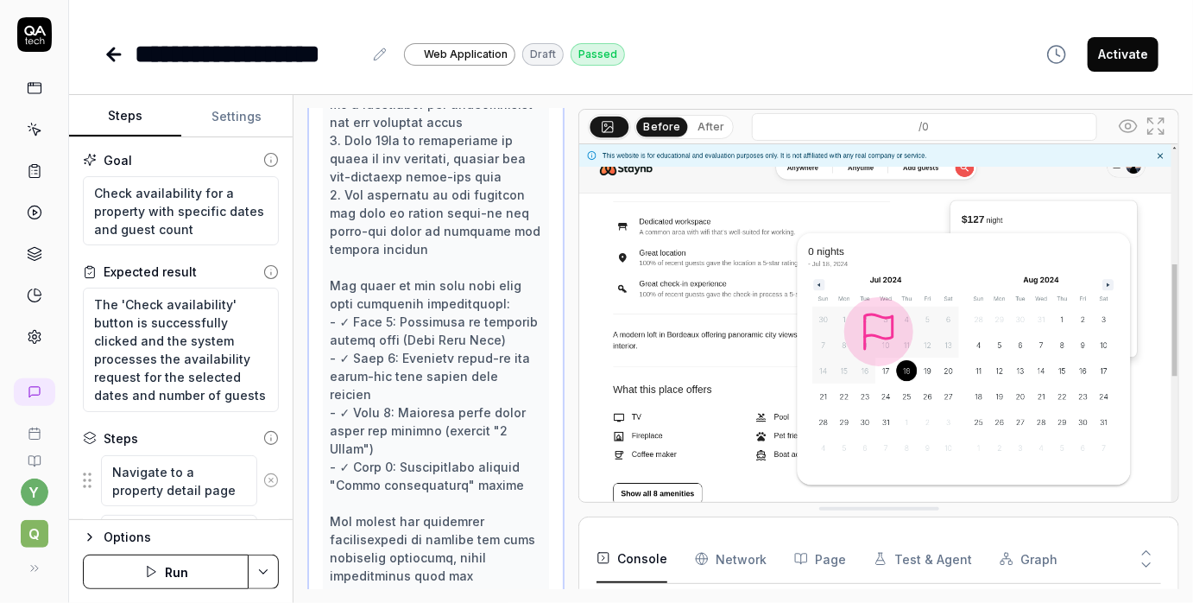
scroll to position [781, 0]
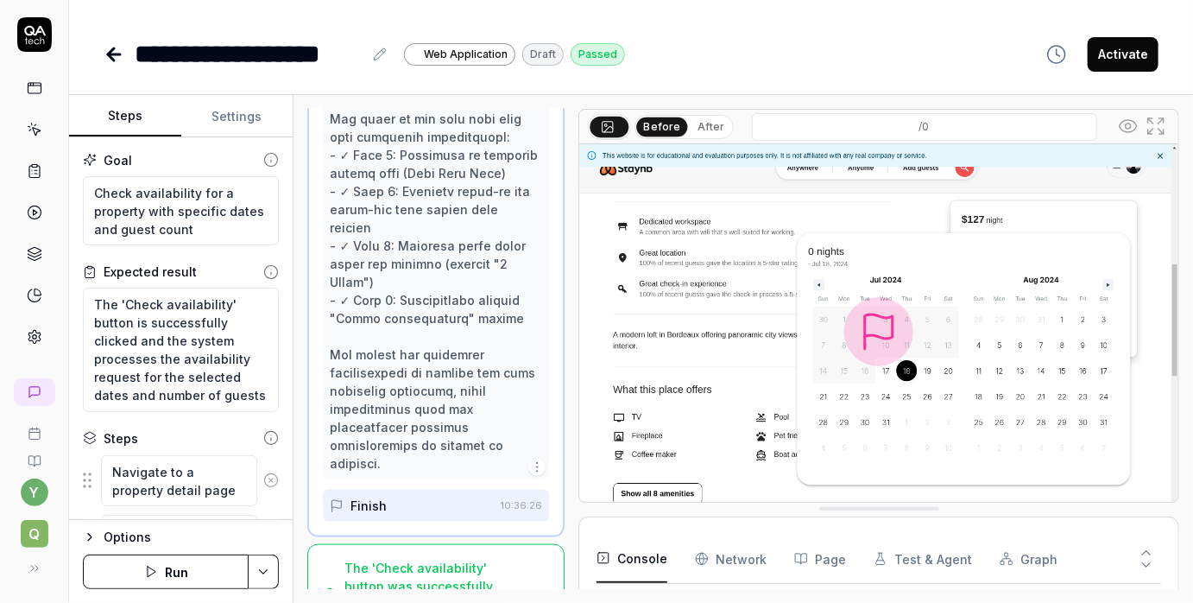
click at [443, 559] on div "The 'Check availability' button was successfully clicked and processed the avai…" at bounding box center [423, 595] width 157 height 73
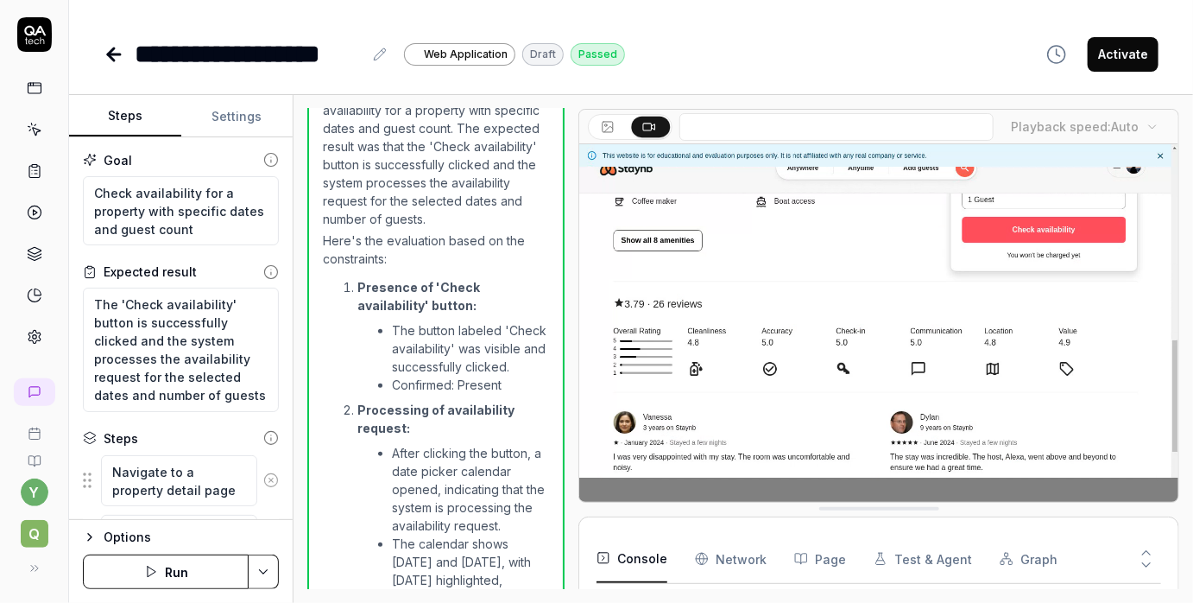
scroll to position [845, 0]
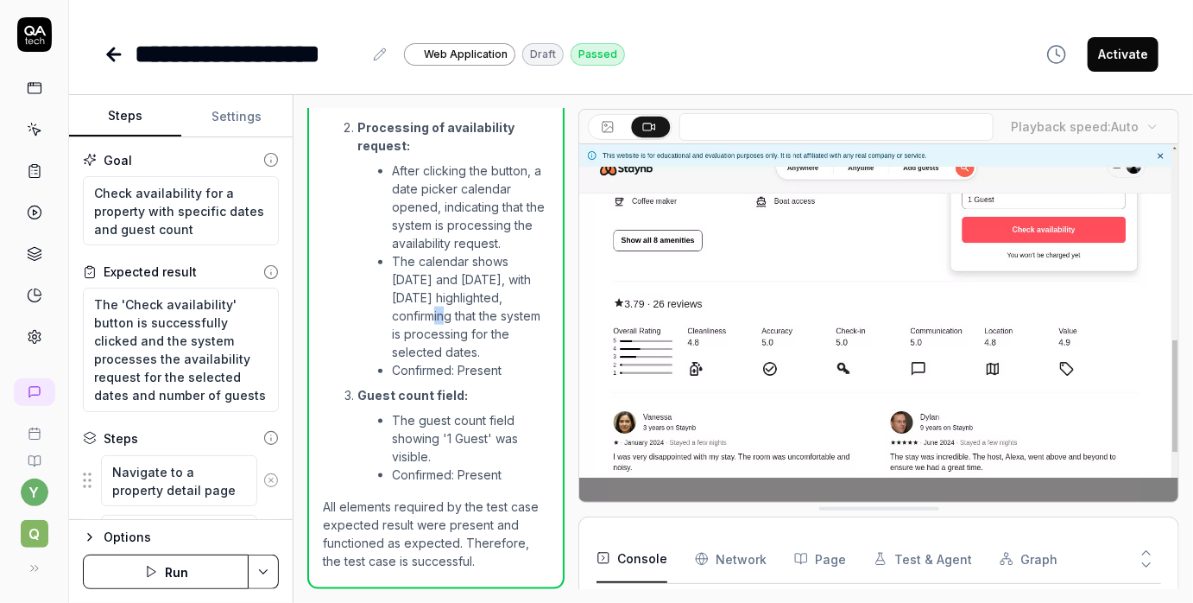
drag, startPoint x: 443, startPoint y: 298, endPoint x: 455, endPoint y: 299, distance: 12.1
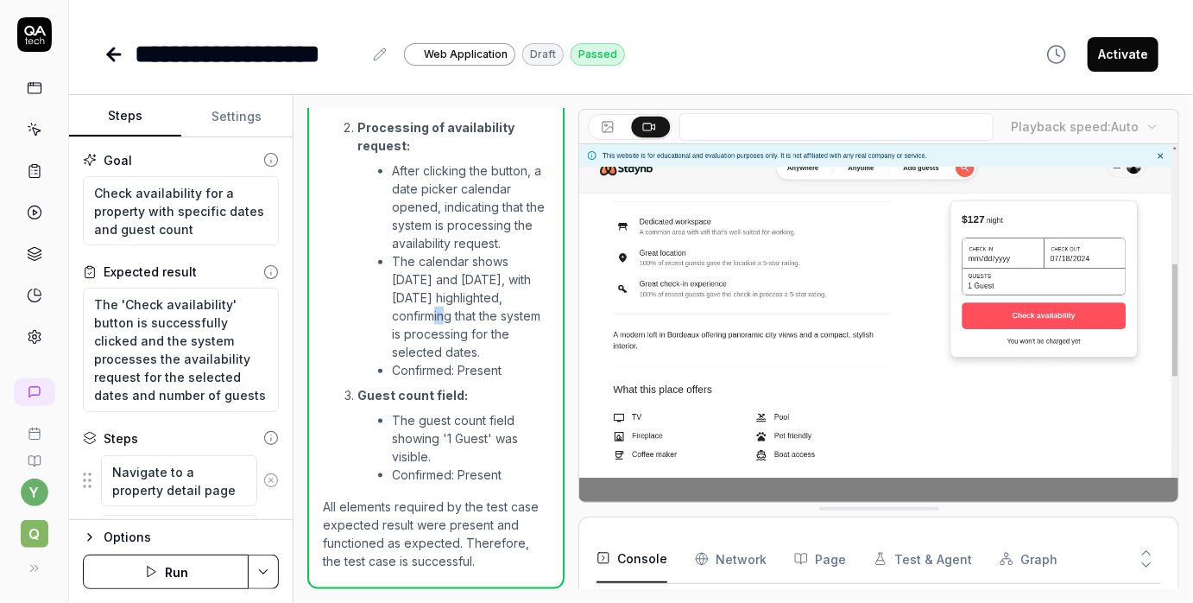
click at [455, 299] on li "The calendar shows July 2024 and August 2024, with July 18th highlighted, confi…" at bounding box center [470, 306] width 157 height 109
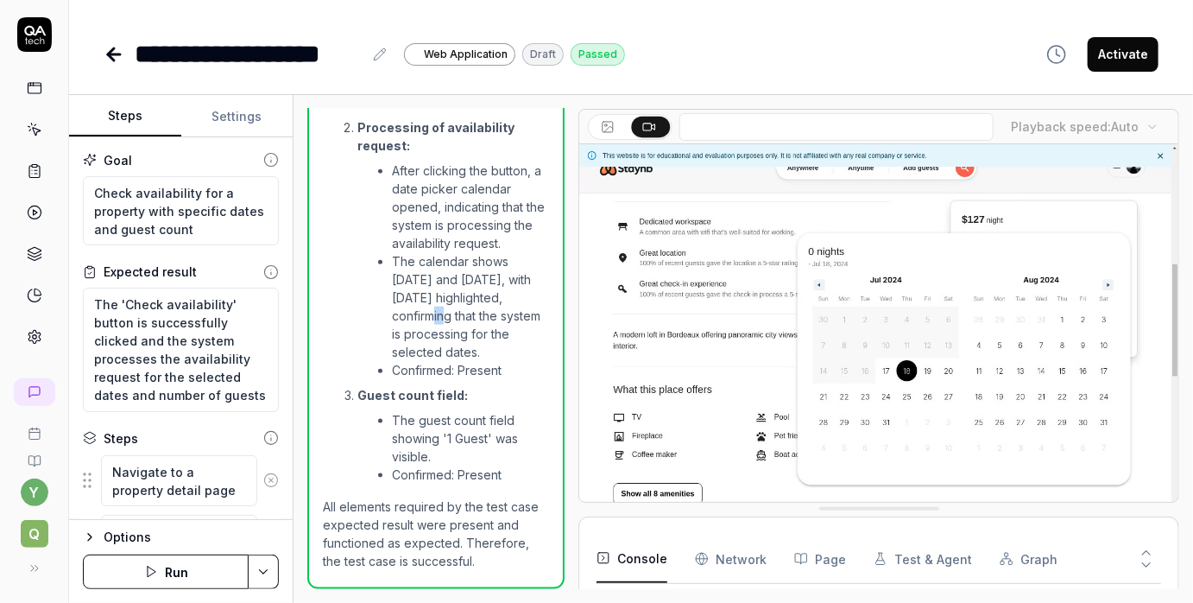
click at [457, 301] on li "The calendar shows July 2024 and August 2024, with July 18th highlighted, confi…" at bounding box center [470, 306] width 157 height 109
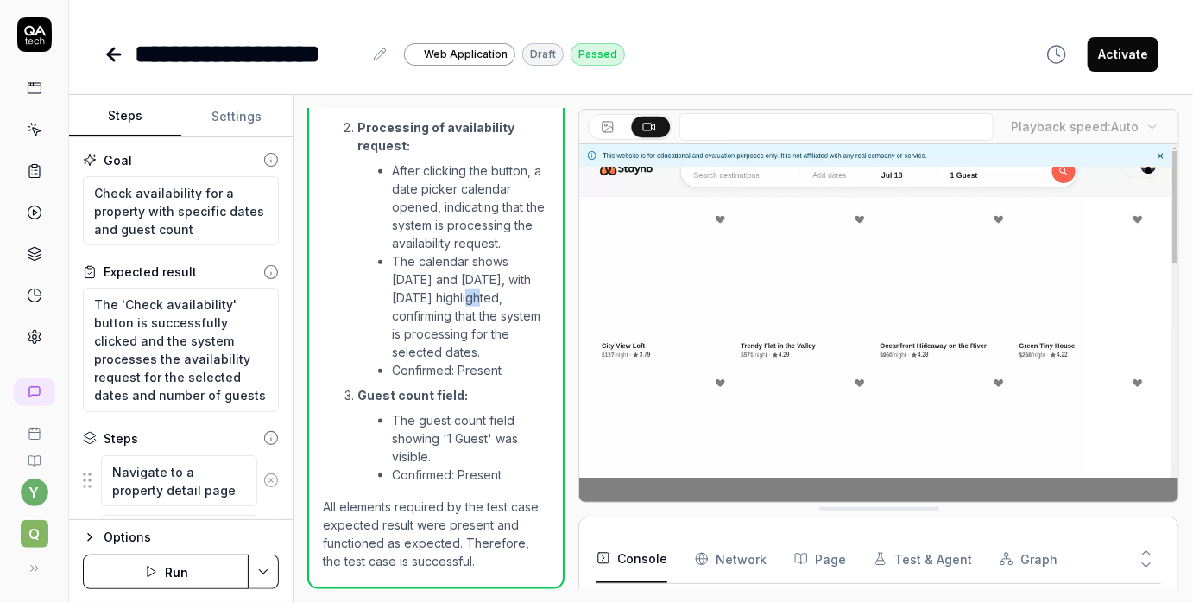
drag, startPoint x: 447, startPoint y: 280, endPoint x: 459, endPoint y: 278, distance: 11.4
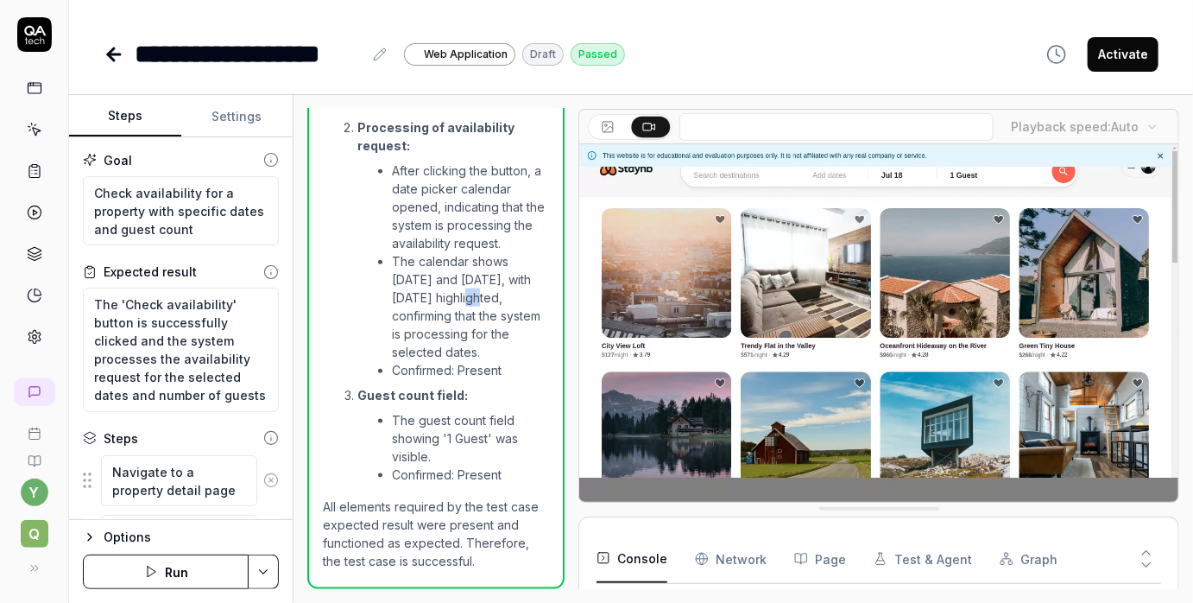
click at [459, 278] on li "The calendar shows July 2024 and August 2024, with July 18th highlighted, confi…" at bounding box center [470, 306] width 157 height 109
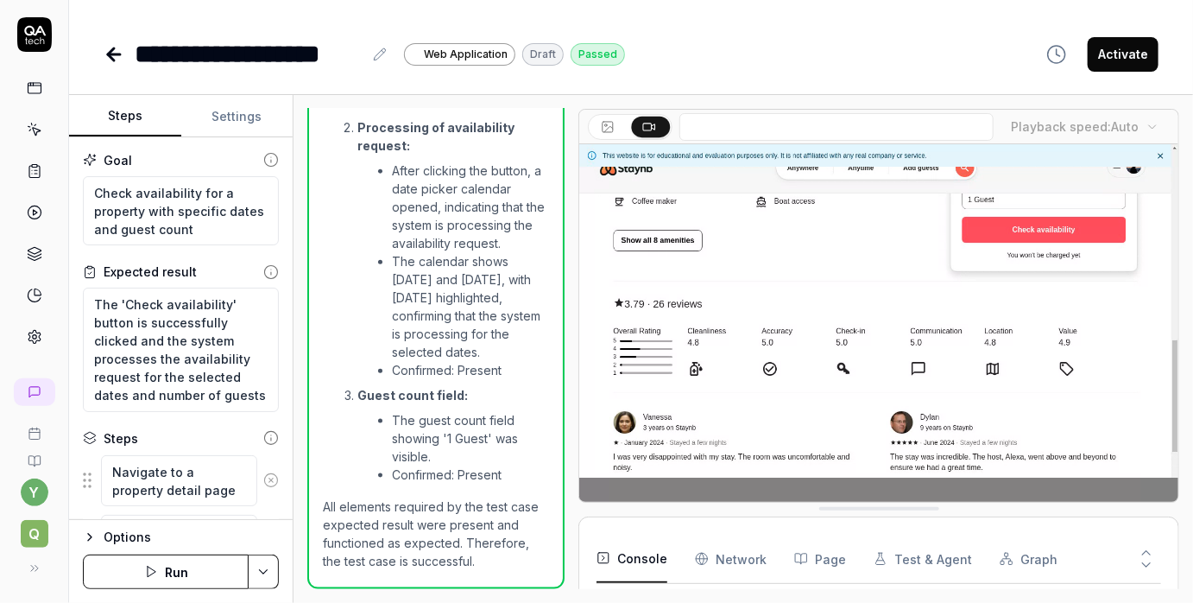
click at [462, 282] on li "The calendar shows July 2024 and August 2024, with July 18th highlighted, confi…" at bounding box center [470, 306] width 157 height 109
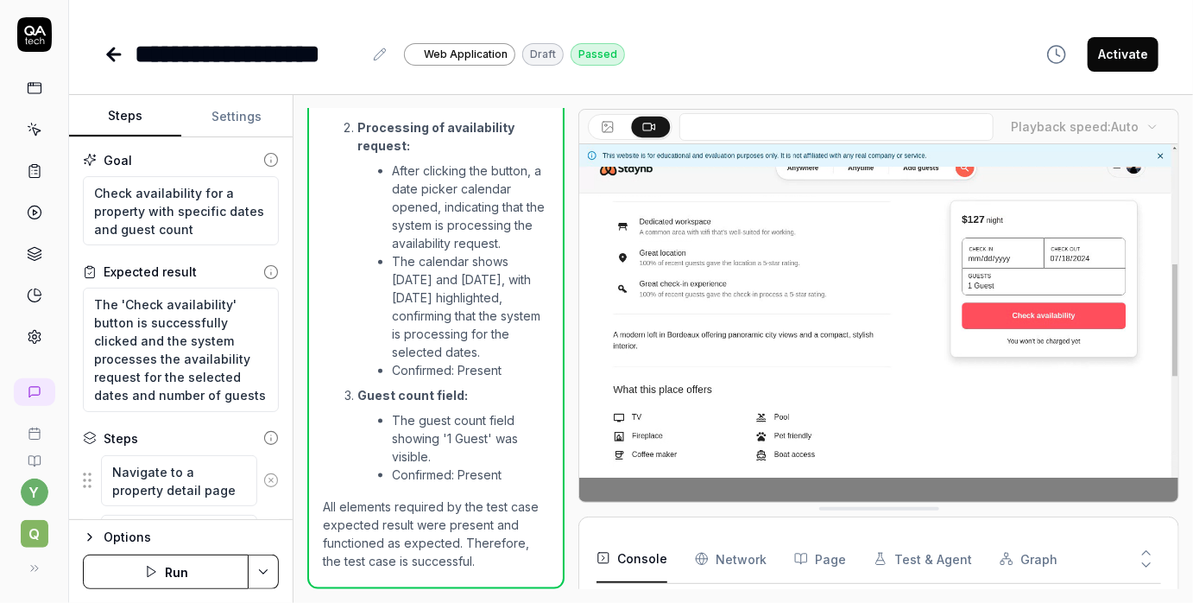
click at [458, 280] on li "The calendar shows July 2024 and August 2024, with July 18th highlighted, confi…" at bounding box center [470, 306] width 157 height 109
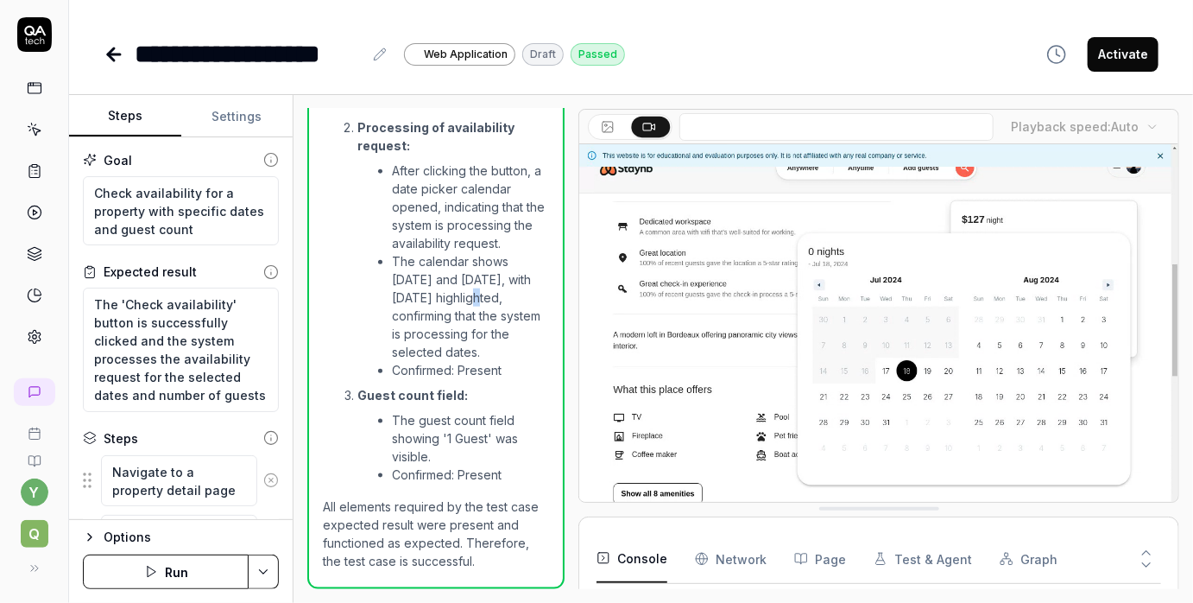
click at [450, 278] on li "The calendar shows July 2024 and August 2024, with July 18th highlighted, confi…" at bounding box center [470, 306] width 157 height 109
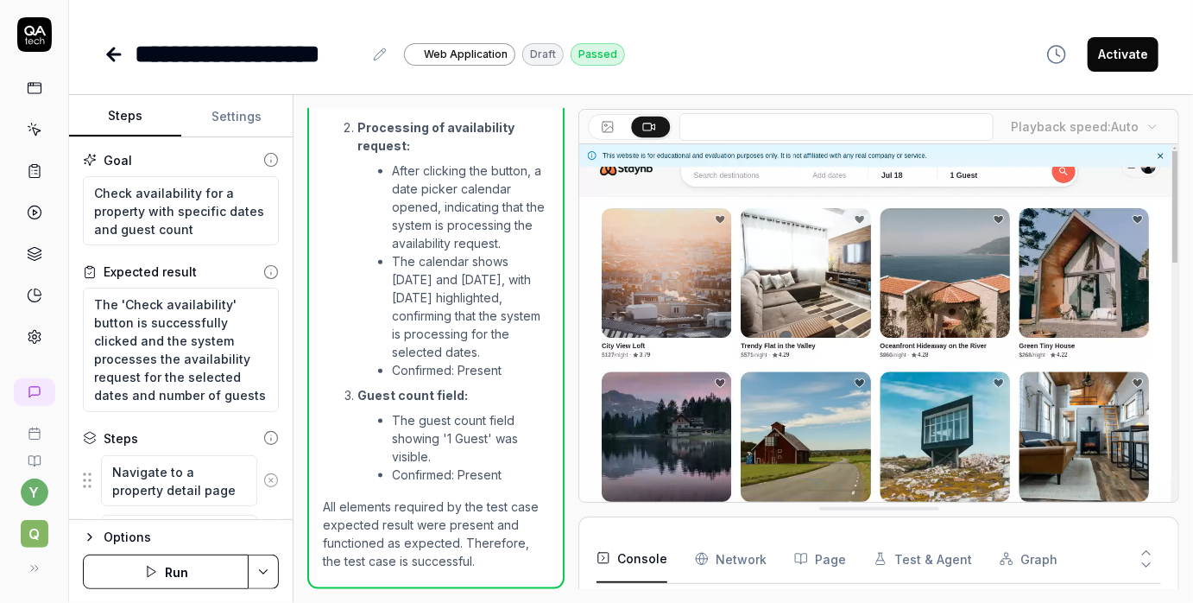
click at [449, 278] on li "The calendar shows July 2024 and August 2024, with July 18th highlighted, confi…" at bounding box center [470, 306] width 157 height 109
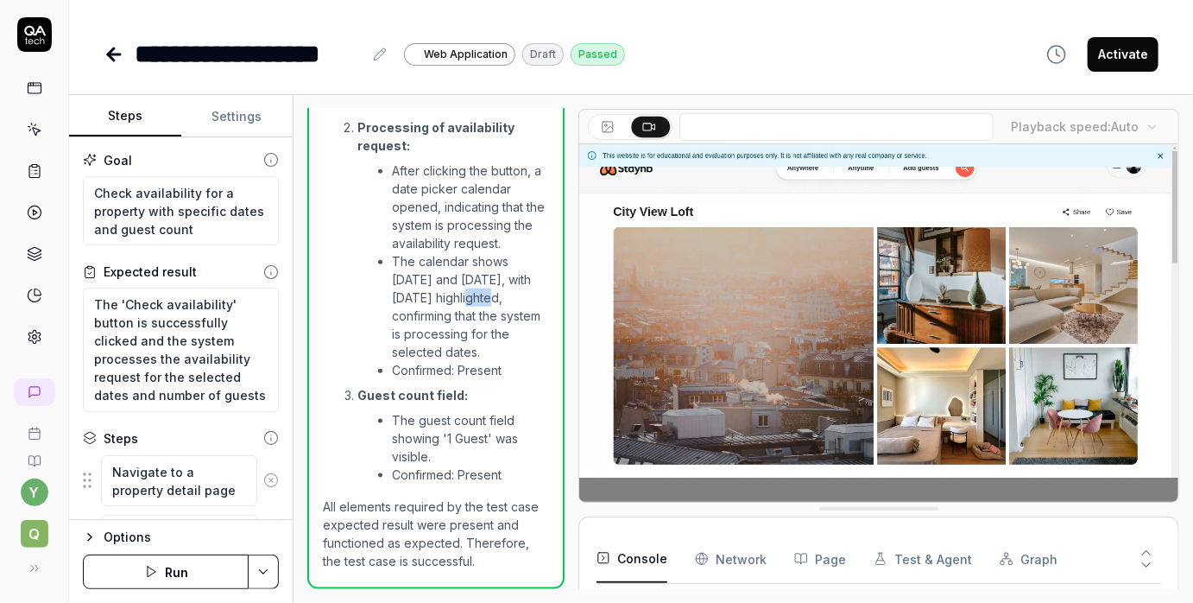
click at [448, 278] on li "The calendar shows July 2024 and August 2024, with July 18th highlighted, confi…" at bounding box center [470, 306] width 157 height 109
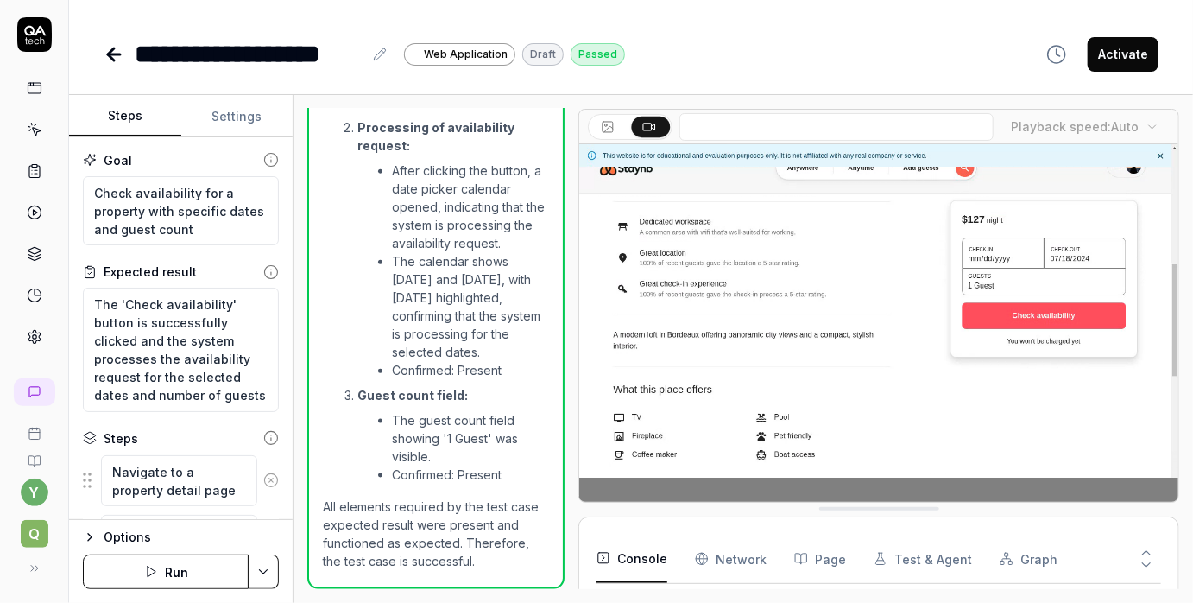
click at [444, 280] on li "The calendar shows July 2024 and August 2024, with July 18th highlighted, confi…" at bounding box center [470, 306] width 157 height 109
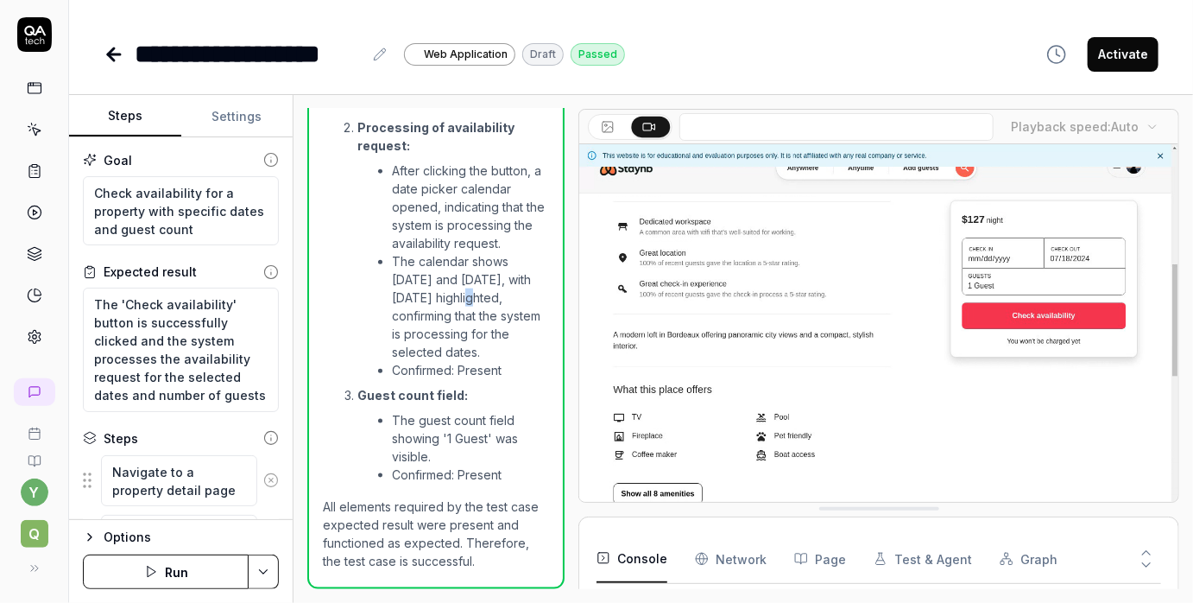
click at [451, 279] on li "The calendar shows July 2024 and August 2024, with July 18th highlighted, confi…" at bounding box center [470, 306] width 157 height 109
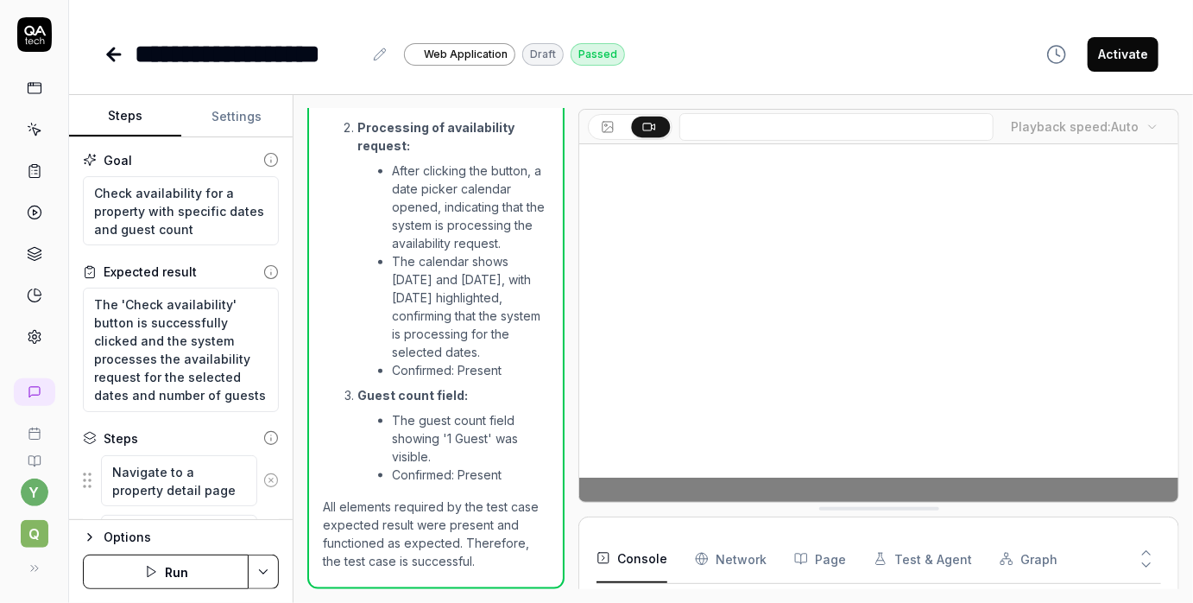
click at [459, 279] on li "The calendar shows July 2024 and August 2024, with July 18th highlighted, confi…" at bounding box center [470, 306] width 157 height 109
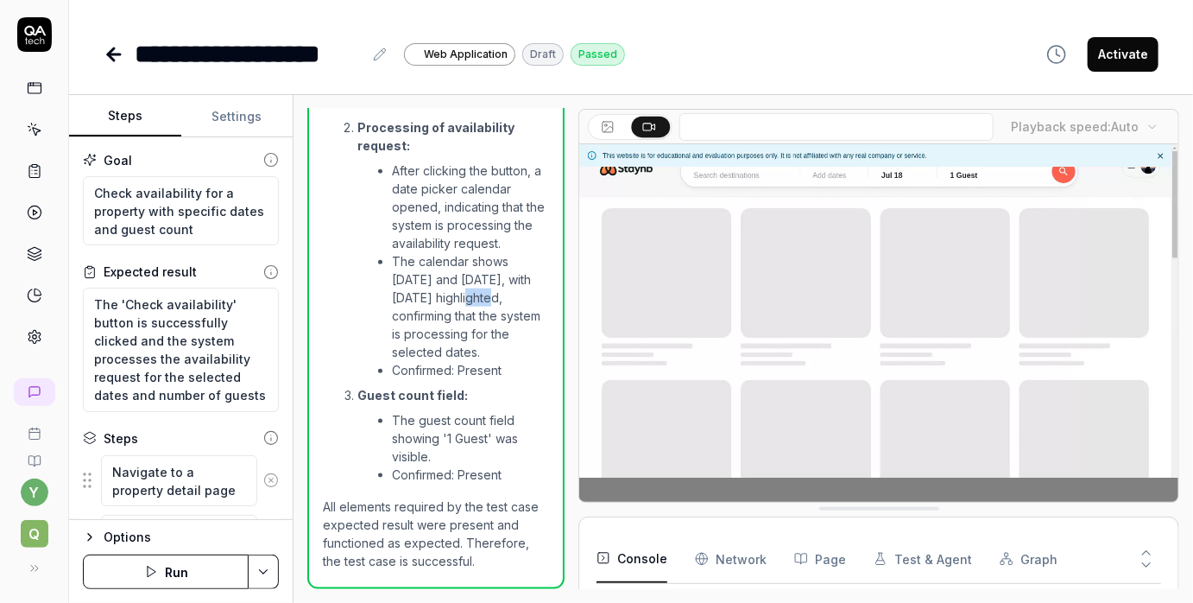
click at [452, 279] on li "The calendar shows July 2024 and August 2024, with July 18th highlighted, confi…" at bounding box center [470, 306] width 157 height 109
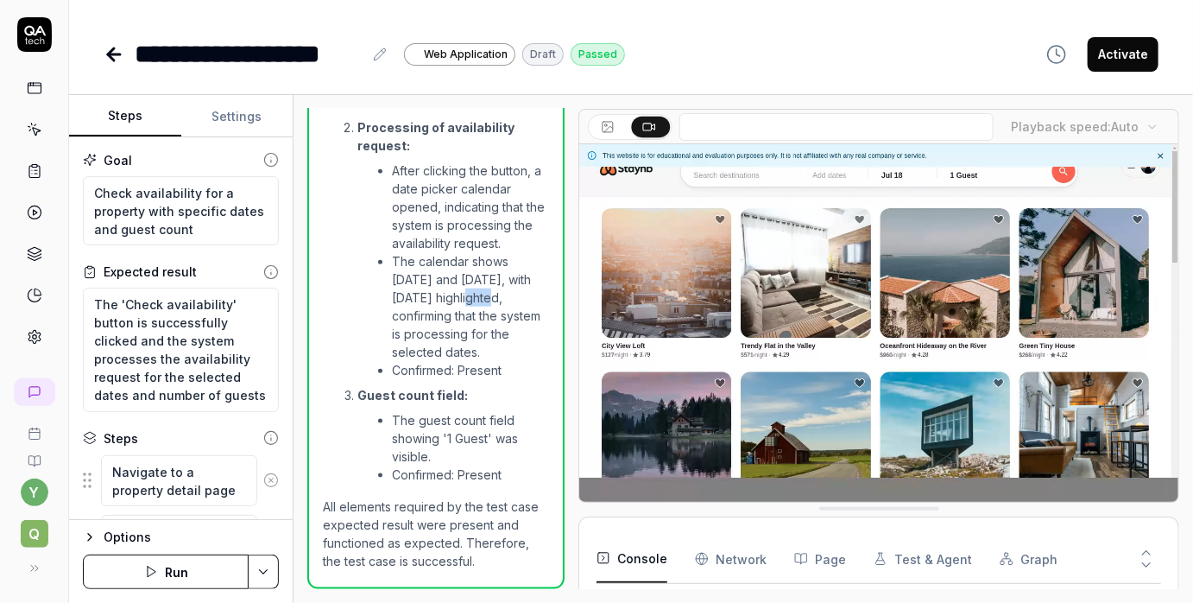
click at [458, 280] on li "The calendar shows July 2024 and August 2024, with July 18th highlighted, confi…" at bounding box center [470, 306] width 157 height 109
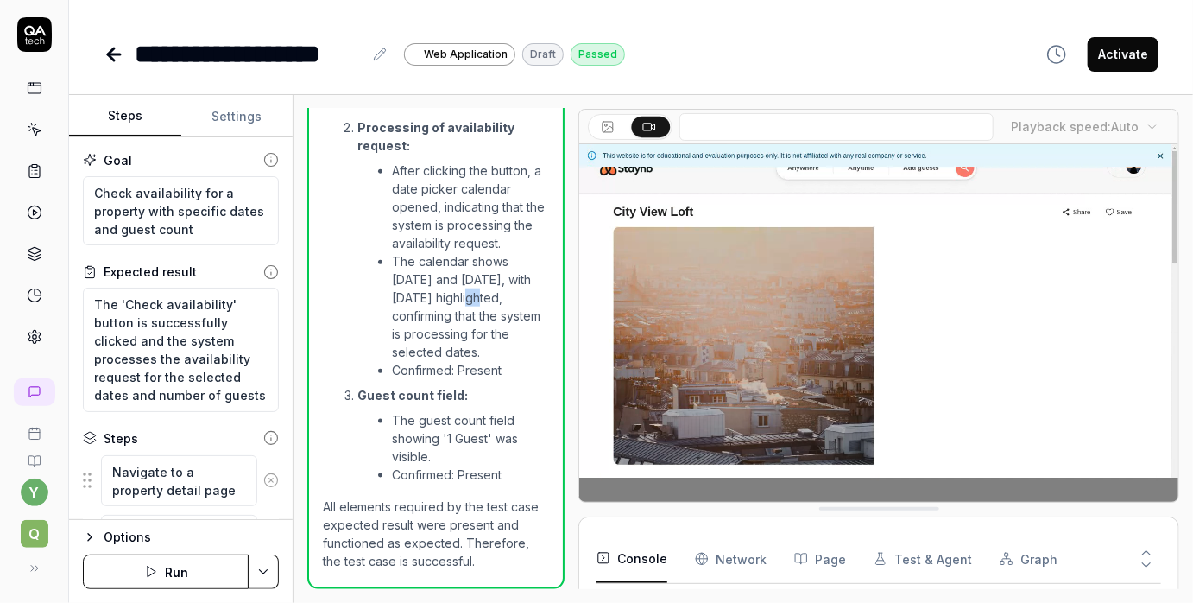
drag, startPoint x: 459, startPoint y: 281, endPoint x: 448, endPoint y: 279, distance: 10.5
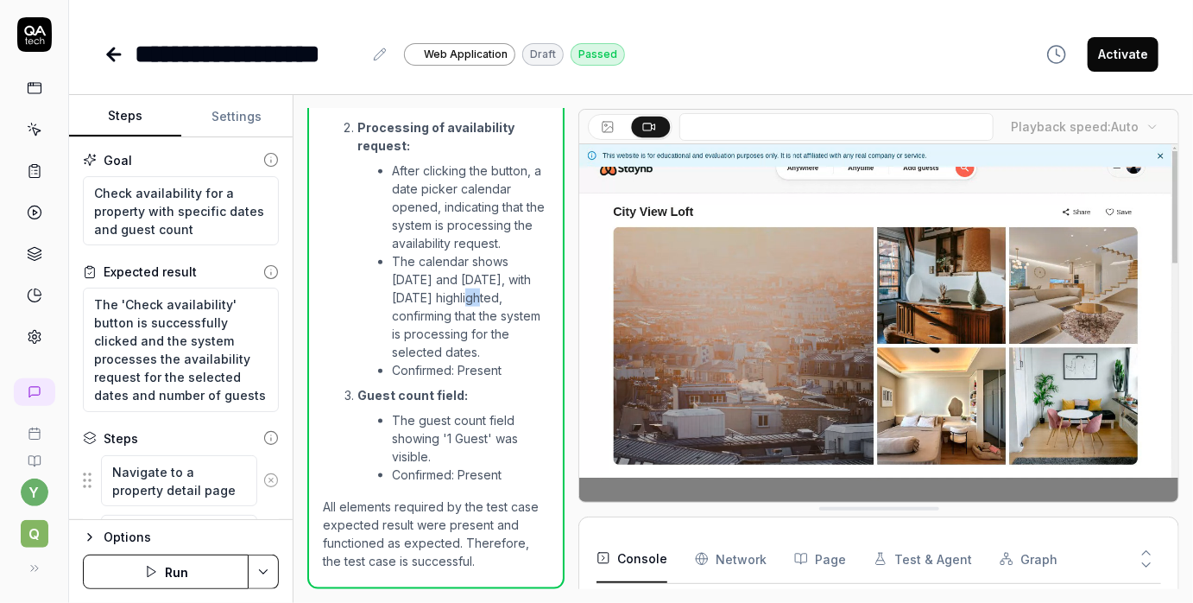
click at [448, 279] on li "The calendar shows July 2024 and August 2024, with July 18th highlighted, confi…" at bounding box center [470, 306] width 157 height 109
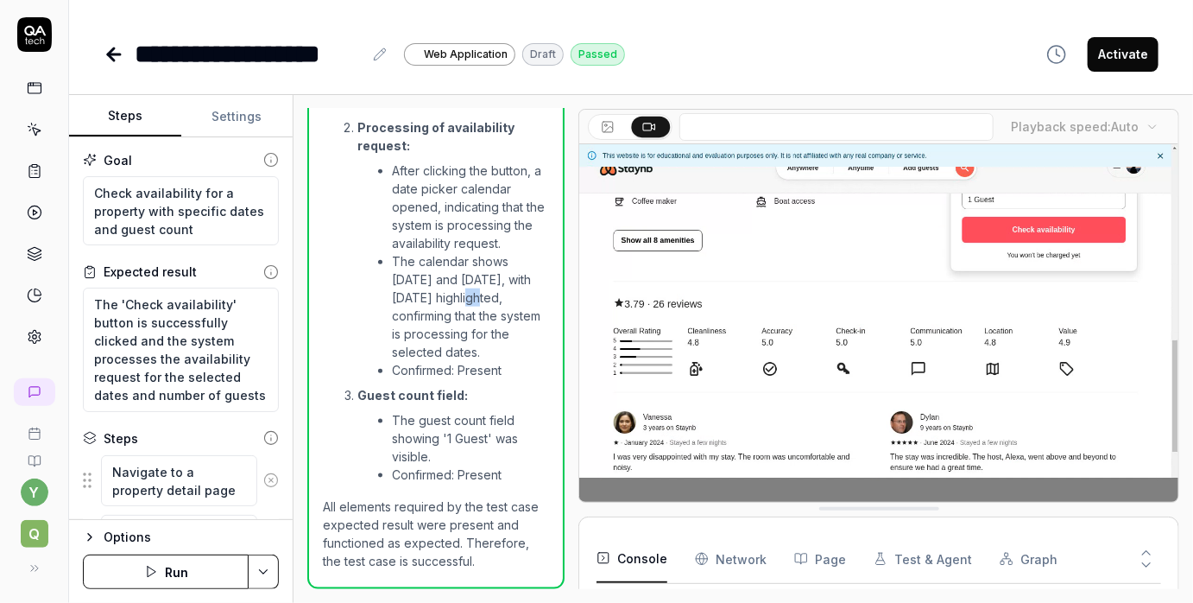
click at [448, 281] on li "The calendar shows July 2024 and August 2024, with July 18th highlighted, confi…" at bounding box center [470, 306] width 157 height 109
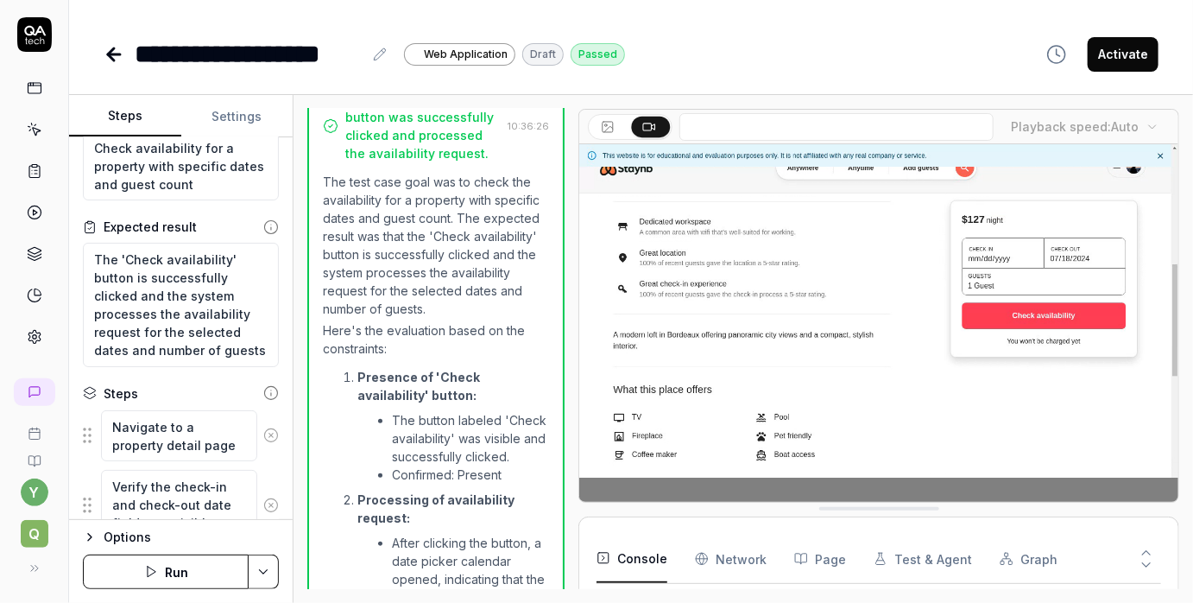
scroll to position [0, 0]
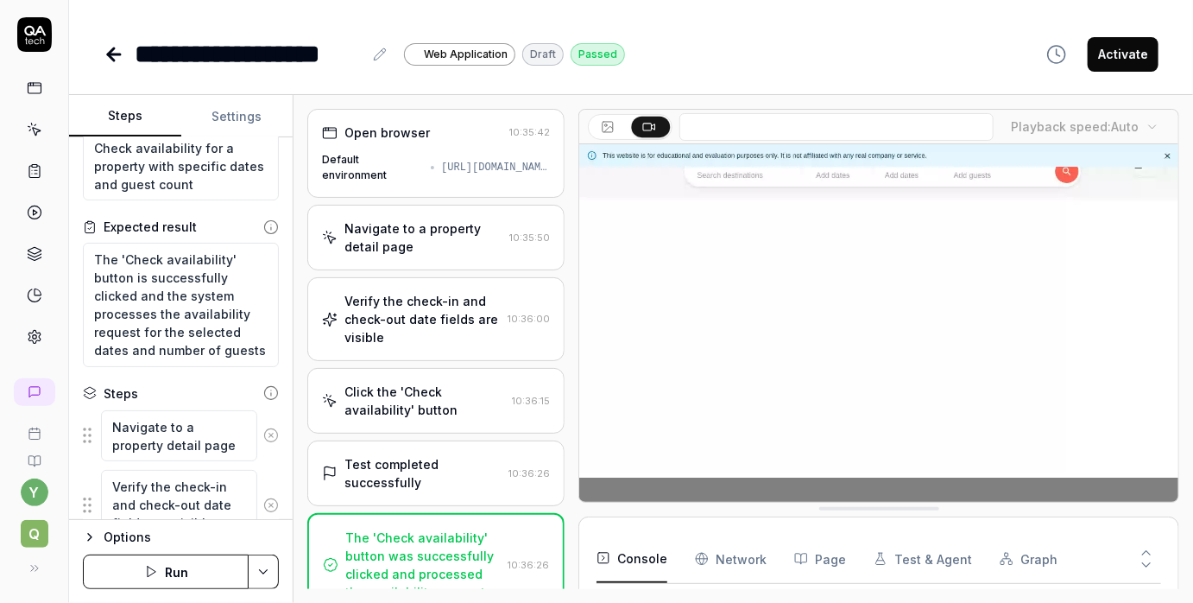
click at [220, 102] on button "Settings" at bounding box center [237, 116] width 112 height 41
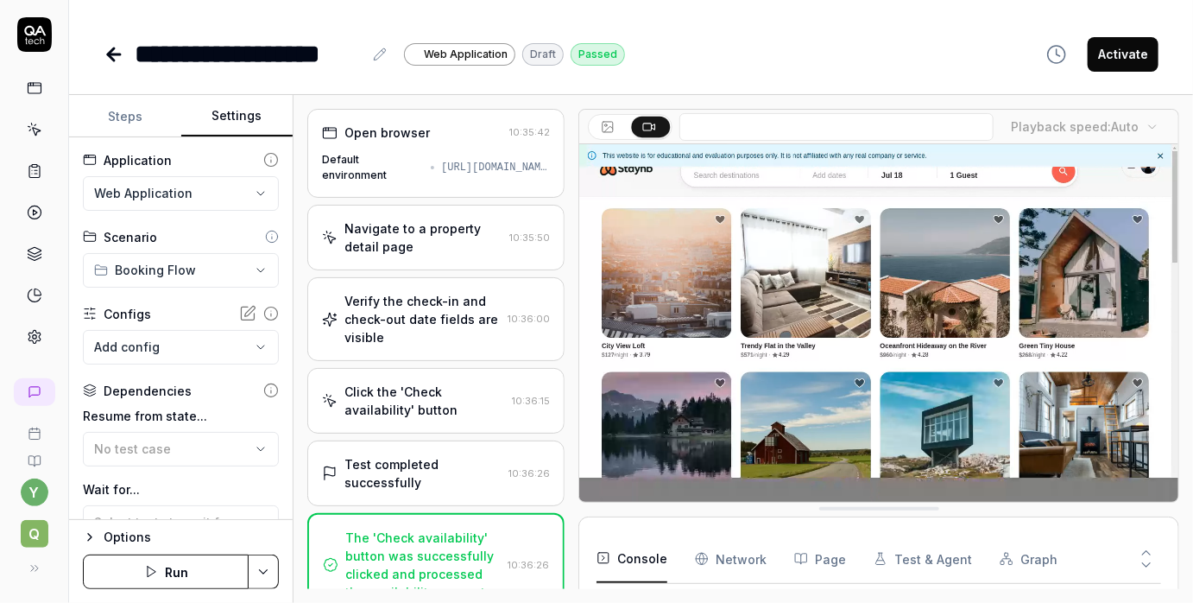
click at [191, 341] on body "**********" at bounding box center [596, 301] width 1193 height 603
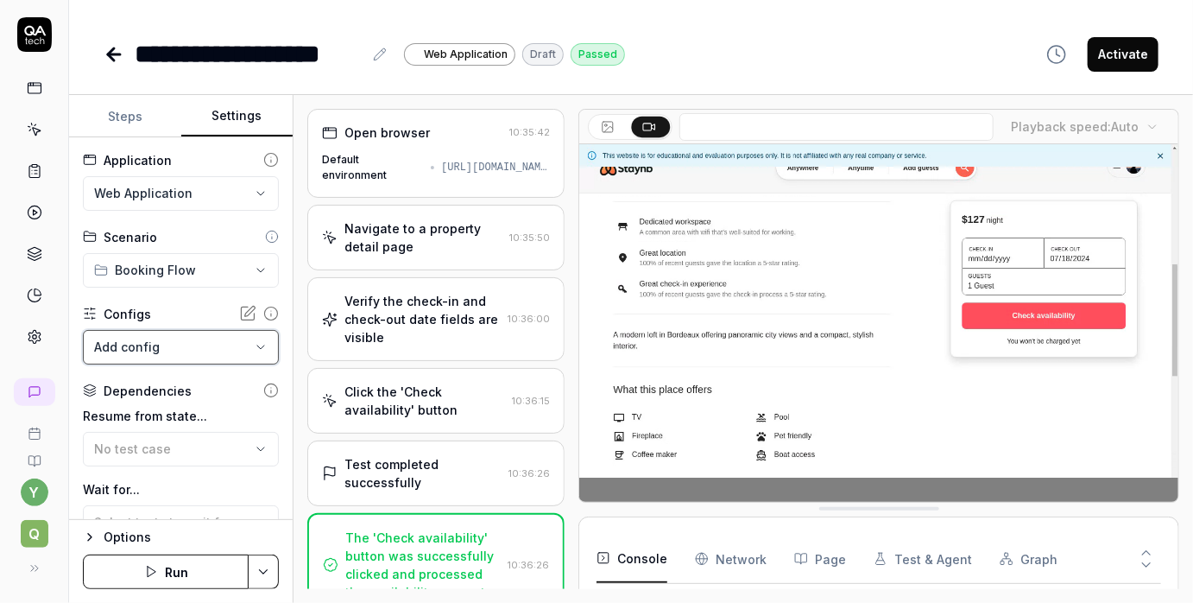
click at [140, 21] on html "**********" at bounding box center [596, 301] width 1193 height 603
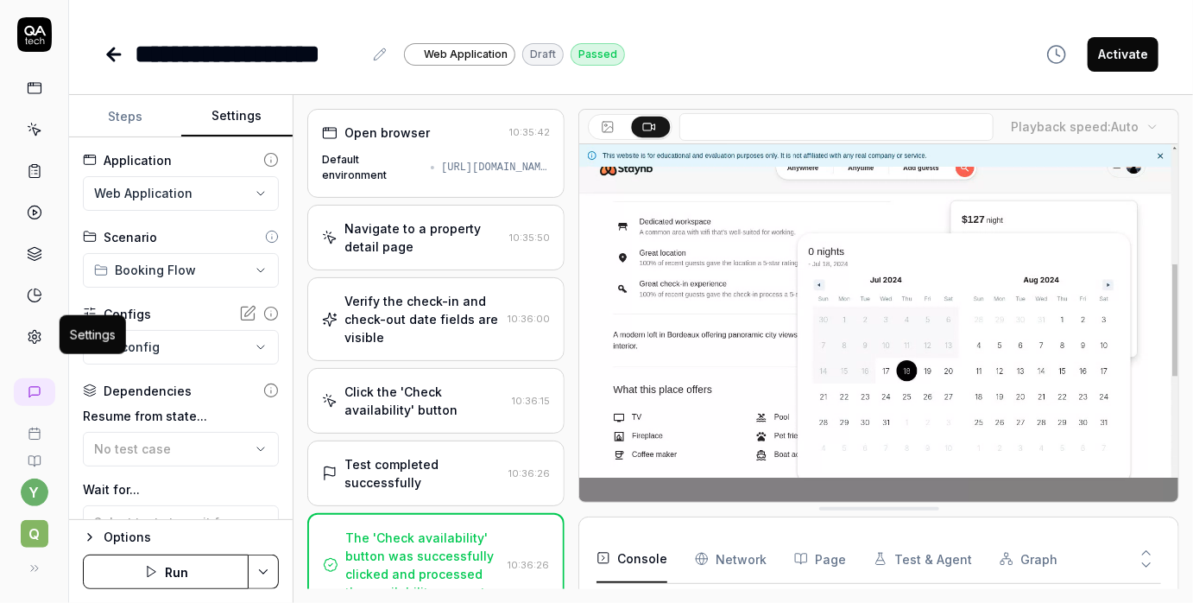
click at [39, 331] on icon at bounding box center [34, 337] width 12 height 13
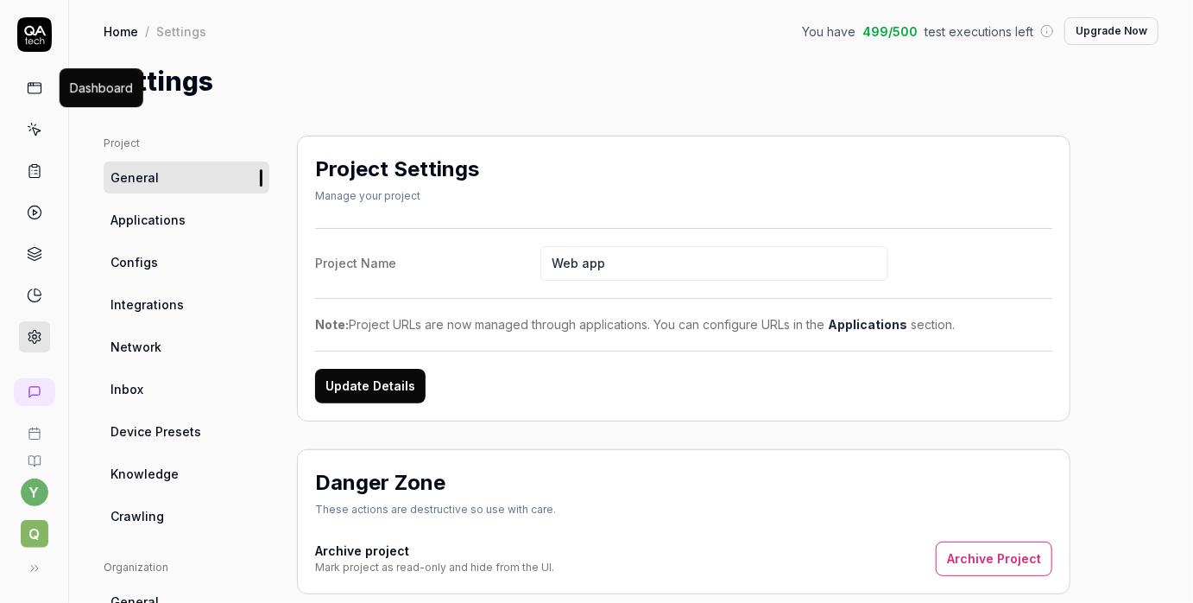
click at [36, 92] on rect at bounding box center [34, 88] width 13 height 10
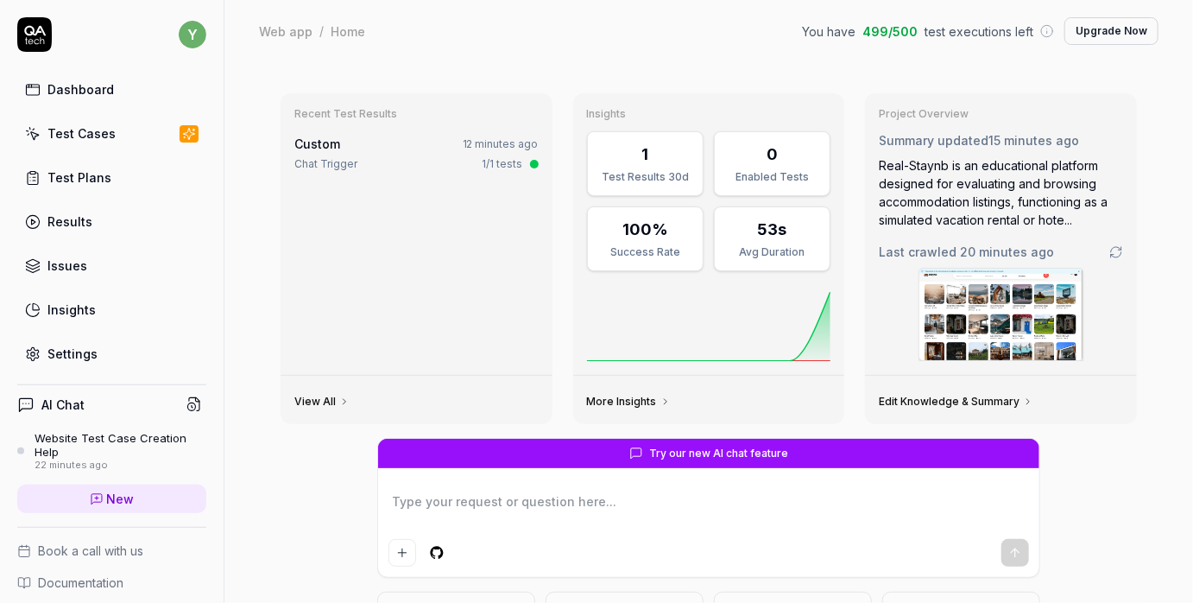
click at [309, 160] on div "Chat Trigger" at bounding box center [325, 164] width 63 height 16
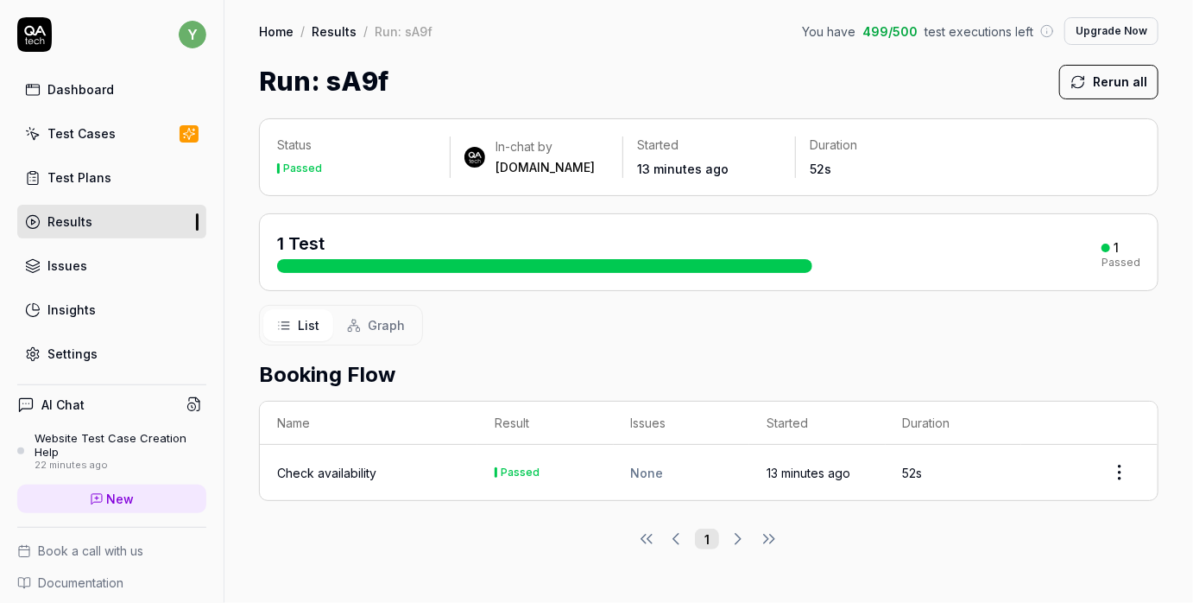
click at [1122, 465] on html "y Dashboard Test Cases Test Plans Results Issues Insights Settings AI Chat Webs…" at bounding box center [596, 301] width 1193 height 603
click at [1029, 528] on html "y Dashboard Test Cases Test Plans Results Issues Insights Settings AI Chat Webs…" at bounding box center [596, 301] width 1193 height 603
click at [314, 468] on div "Check availability" at bounding box center [326, 473] width 99 height 18
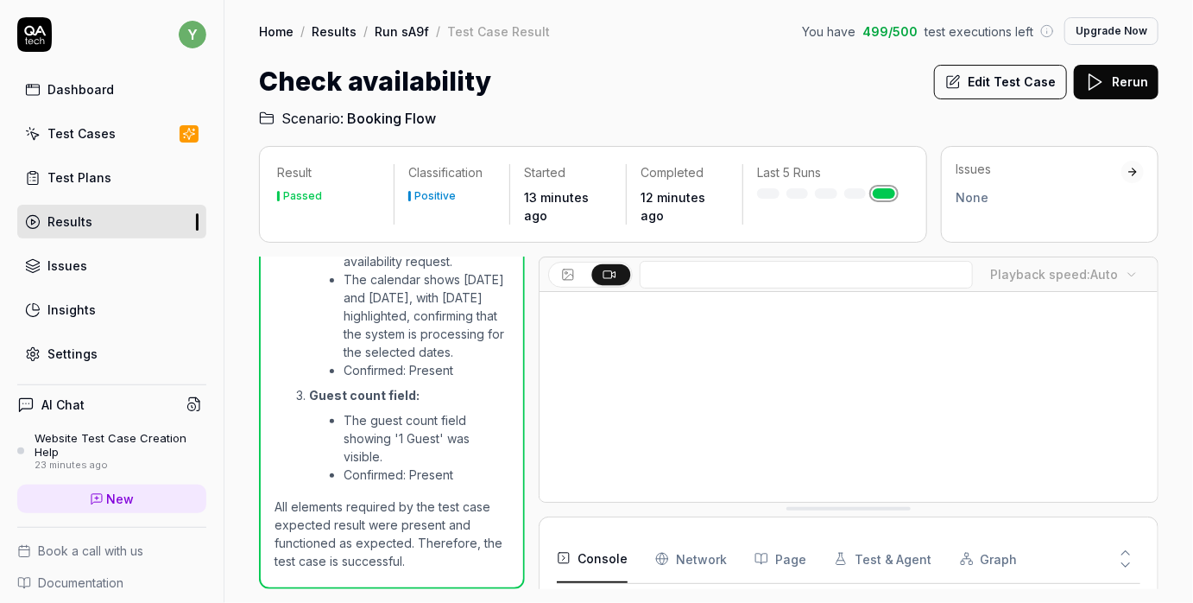
scroll to position [937, 0]
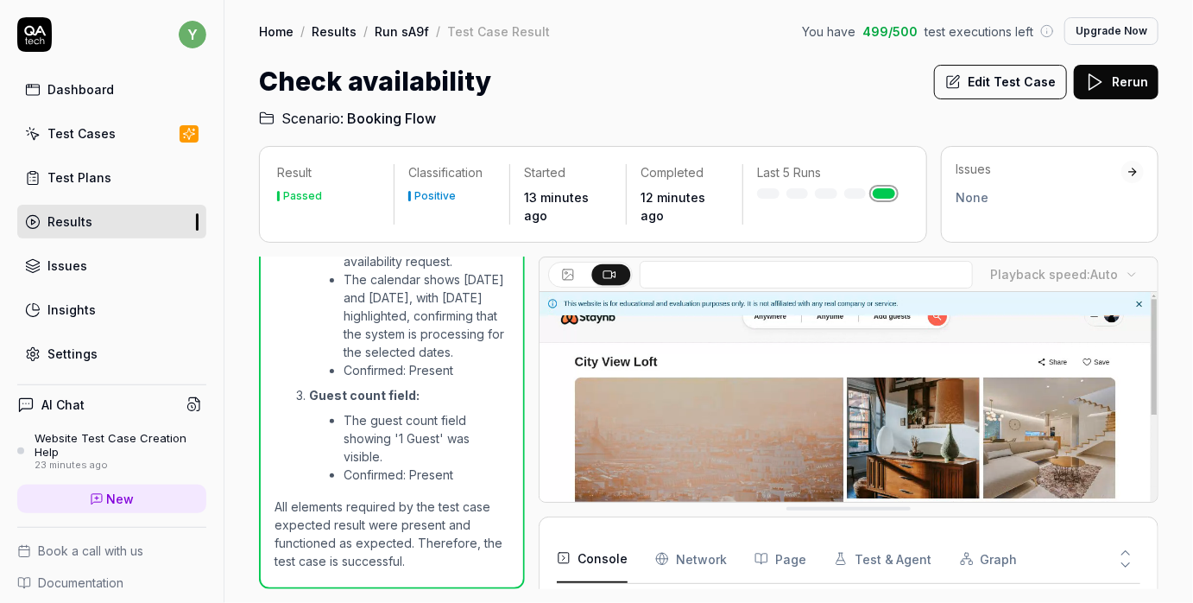
click at [1007, 82] on button "Edit Test Case" at bounding box center [1000, 82] width 133 height 35
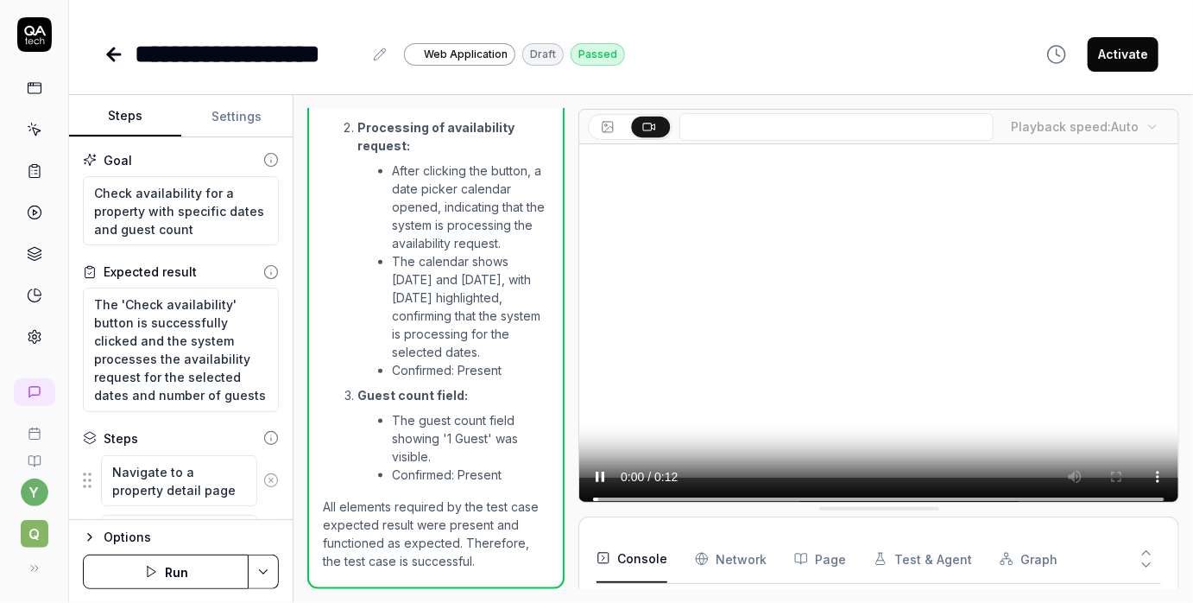
scroll to position [845, 0]
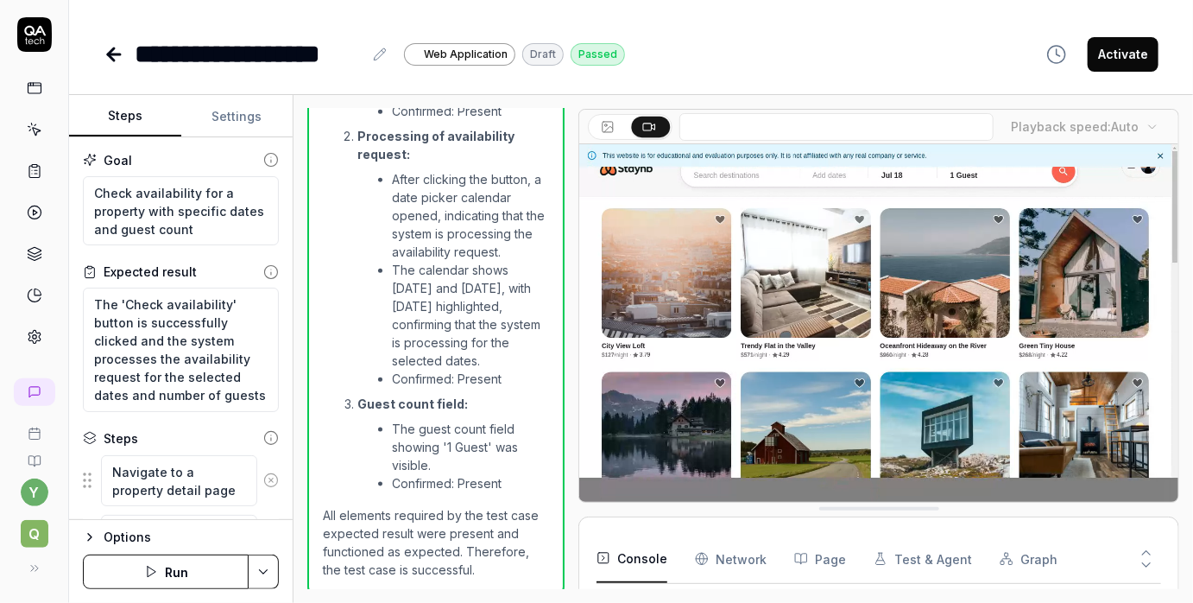
scroll to position [809, 0]
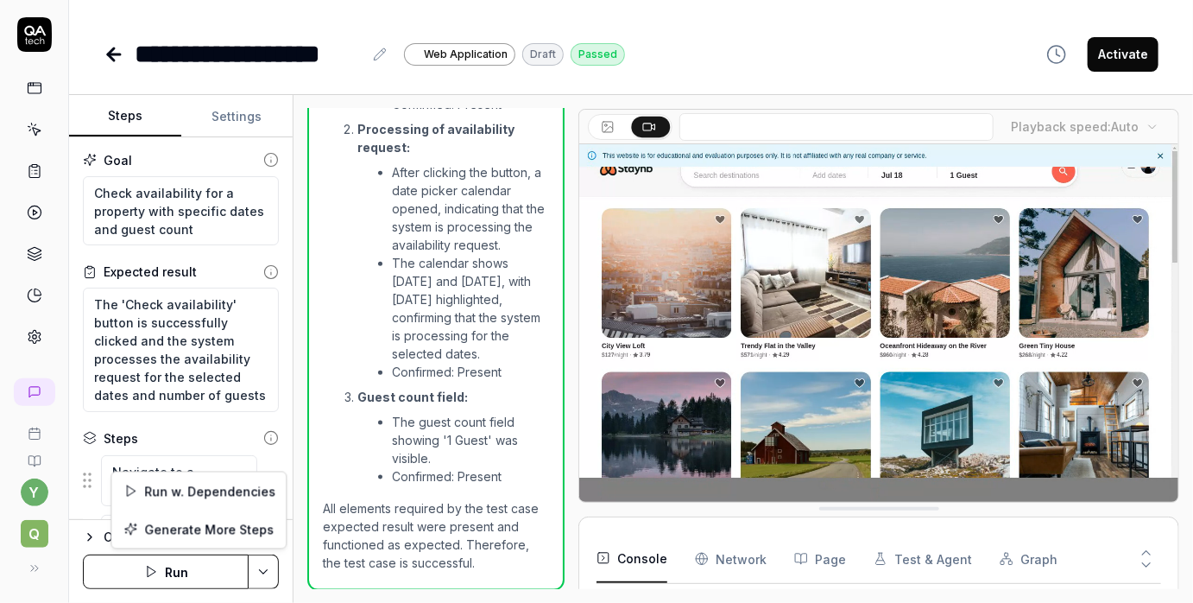
click at [261, 571] on html "**********" at bounding box center [596, 301] width 1193 height 603
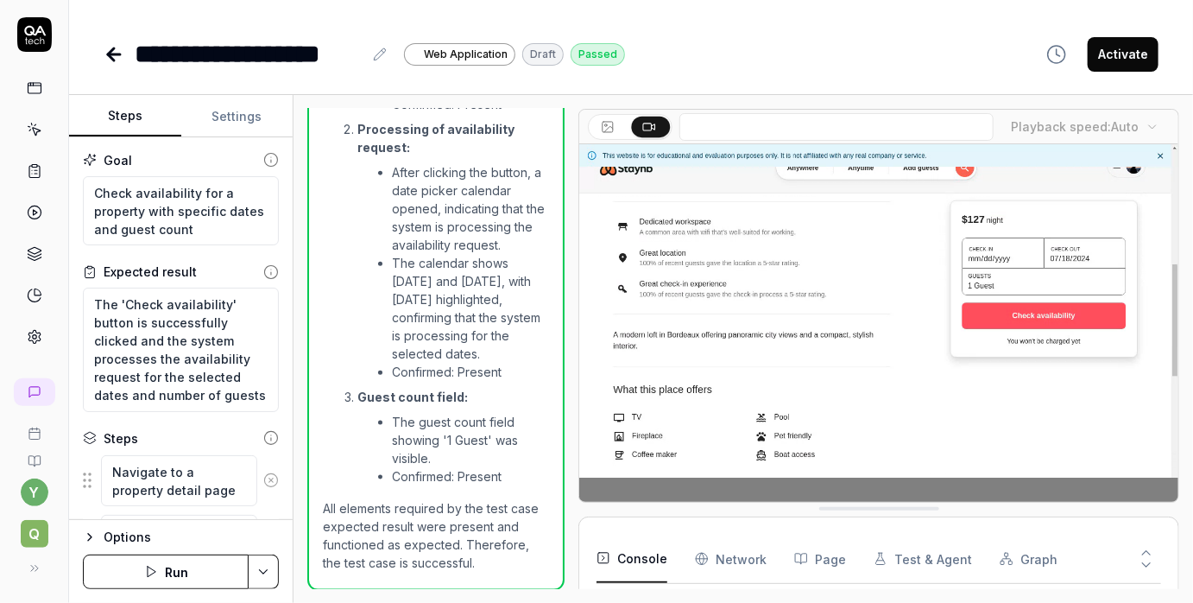
click at [262, 573] on html "**********" at bounding box center [596, 301] width 1193 height 603
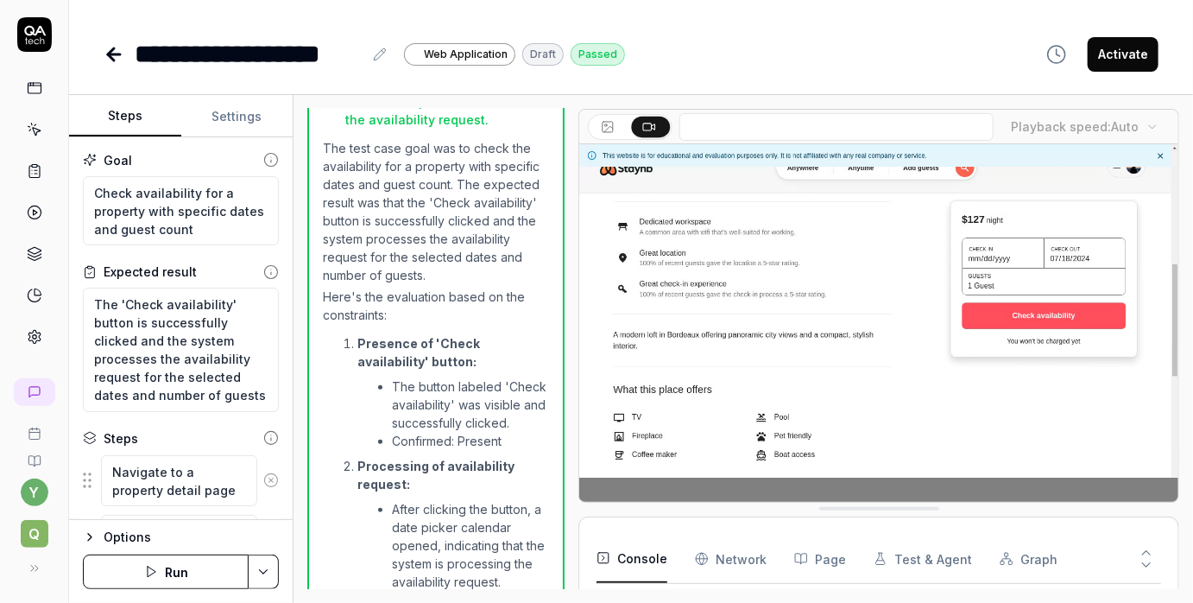
scroll to position [0, 0]
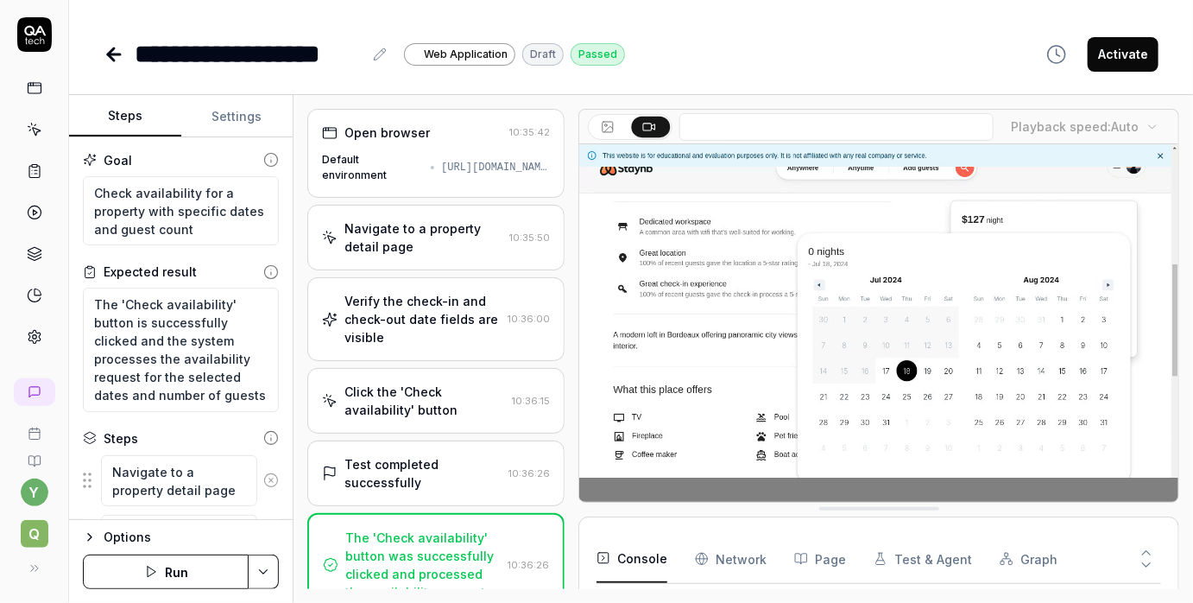
click at [114, 58] on icon at bounding box center [114, 54] width 21 height 21
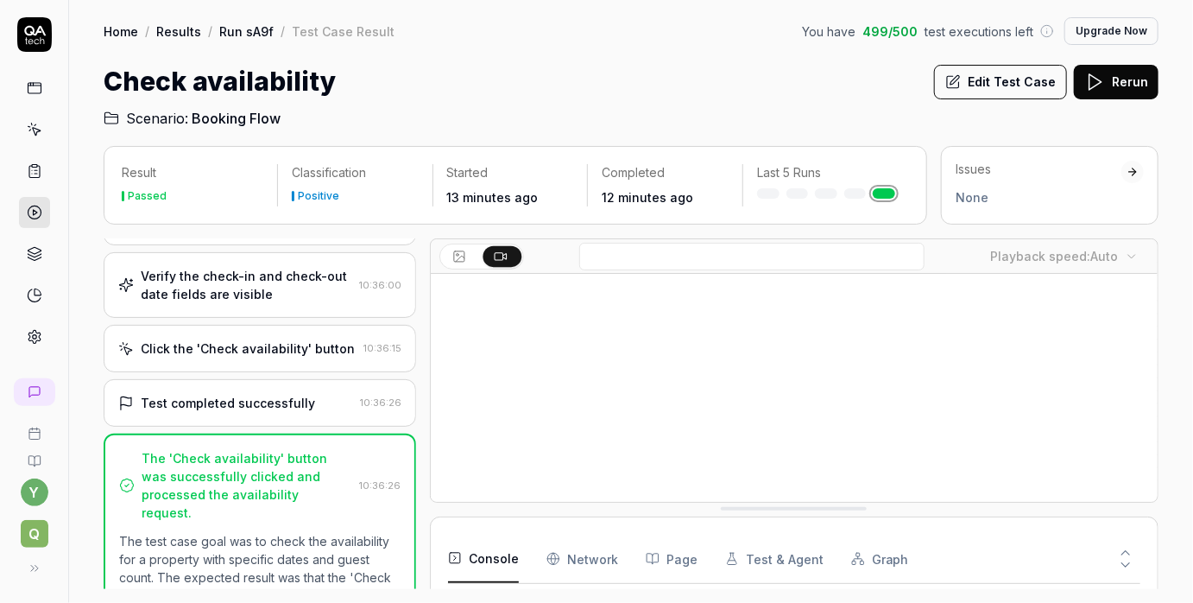
scroll to position [196, 0]
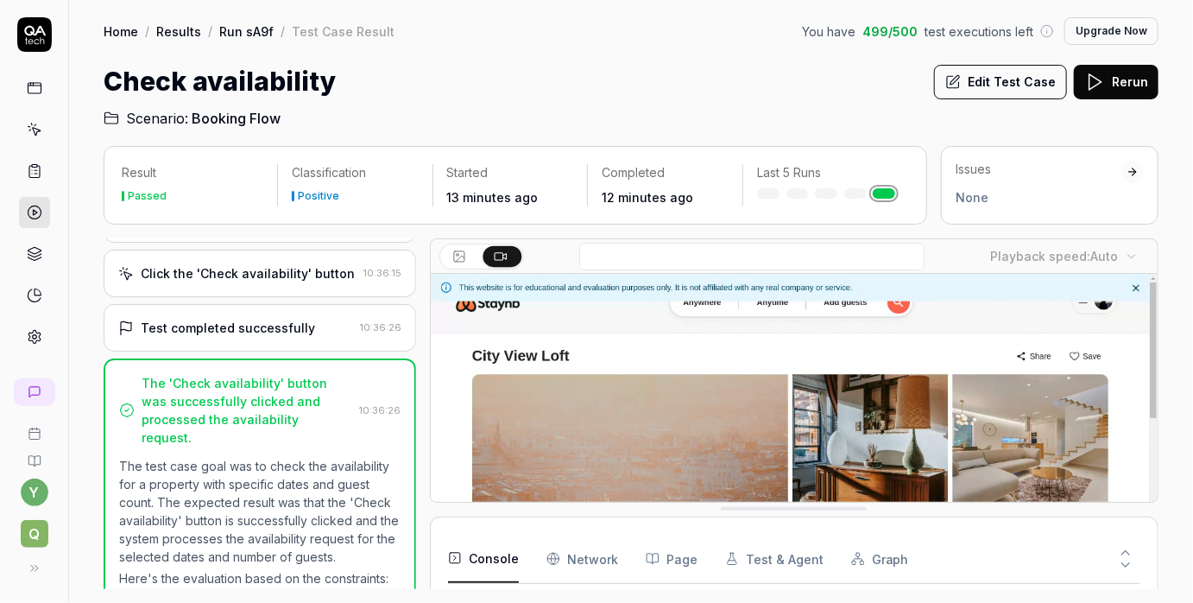
click at [457, 256] on icon at bounding box center [460, 257] width 14 height 14
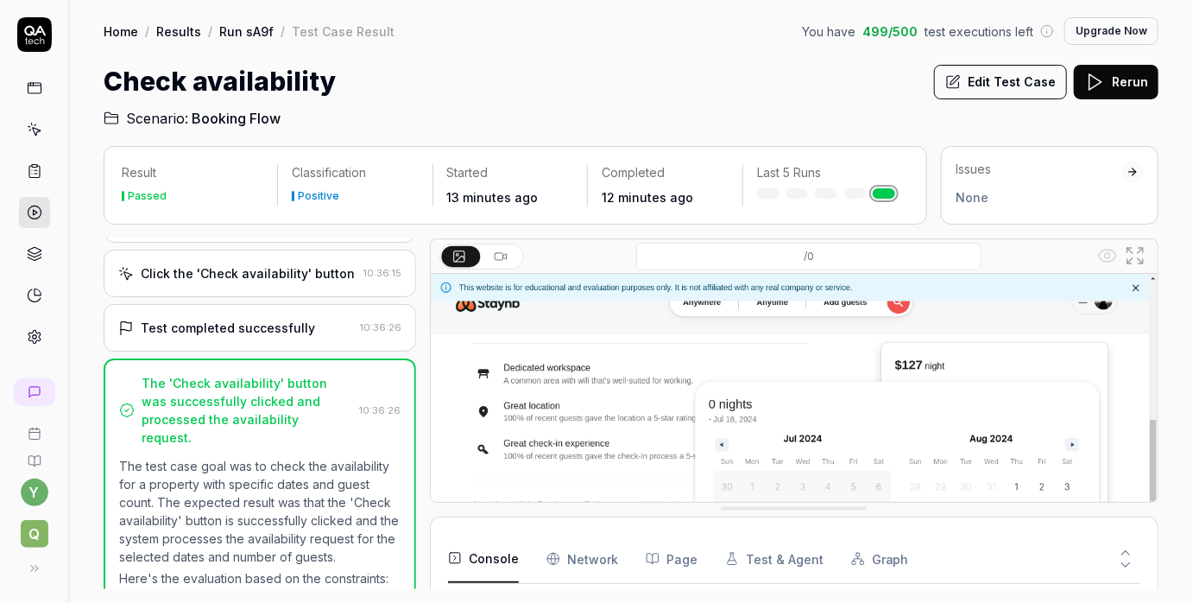
click at [490, 253] on button at bounding box center [503, 256] width 38 height 21
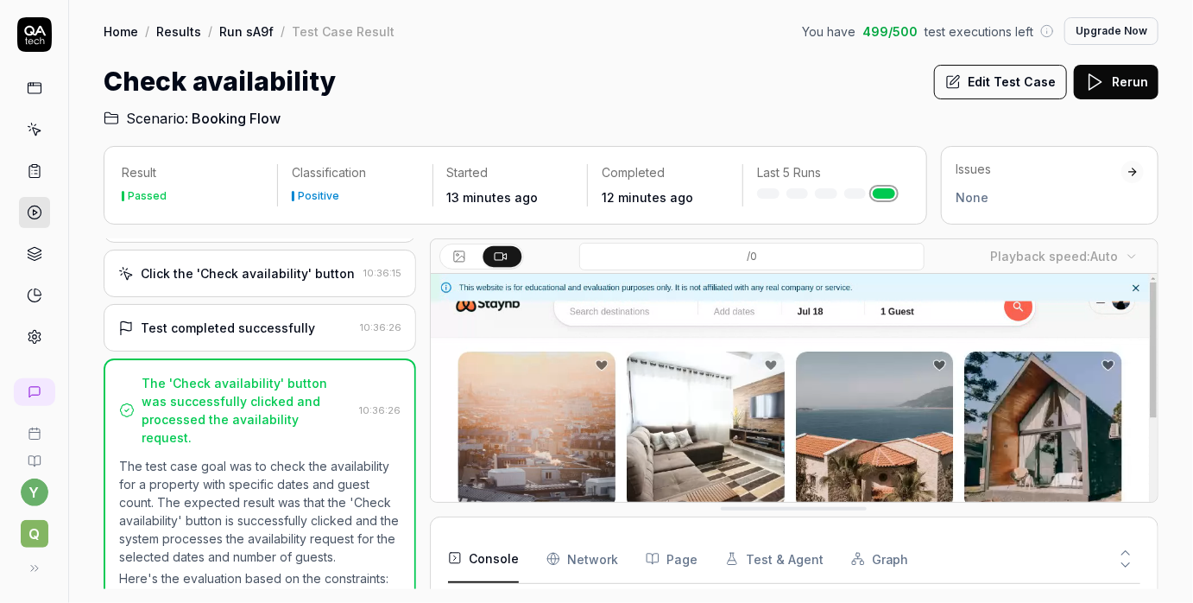
click at [630, 88] on div "Check availability Edit Test Case Rerun" at bounding box center [631, 81] width 1055 height 39
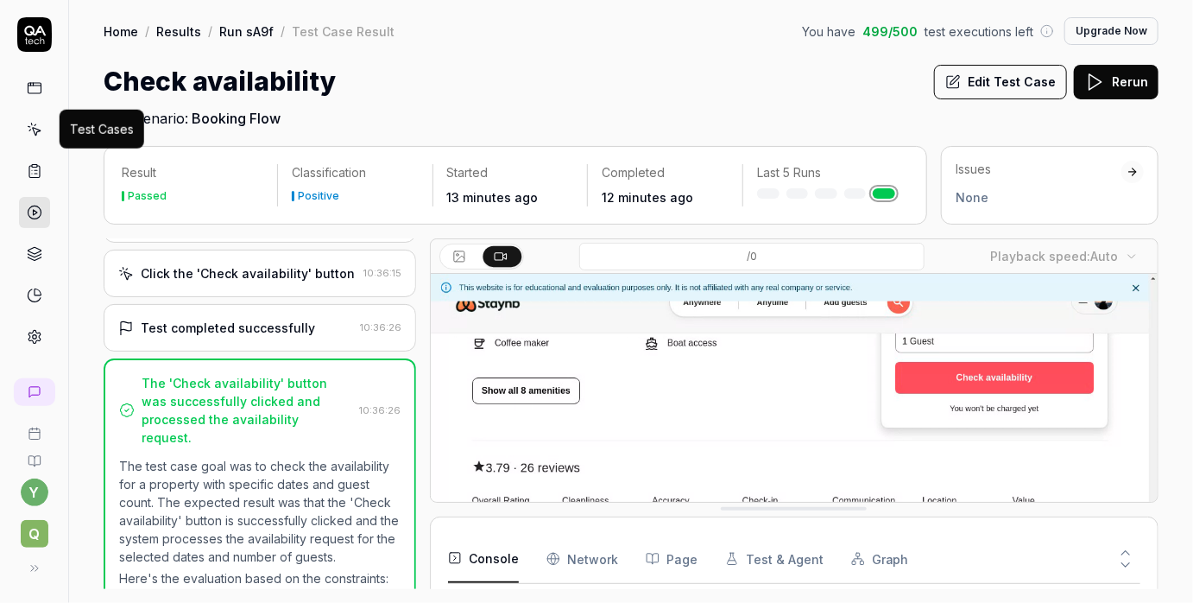
click at [39, 130] on icon at bounding box center [36, 132] width 8 height 8
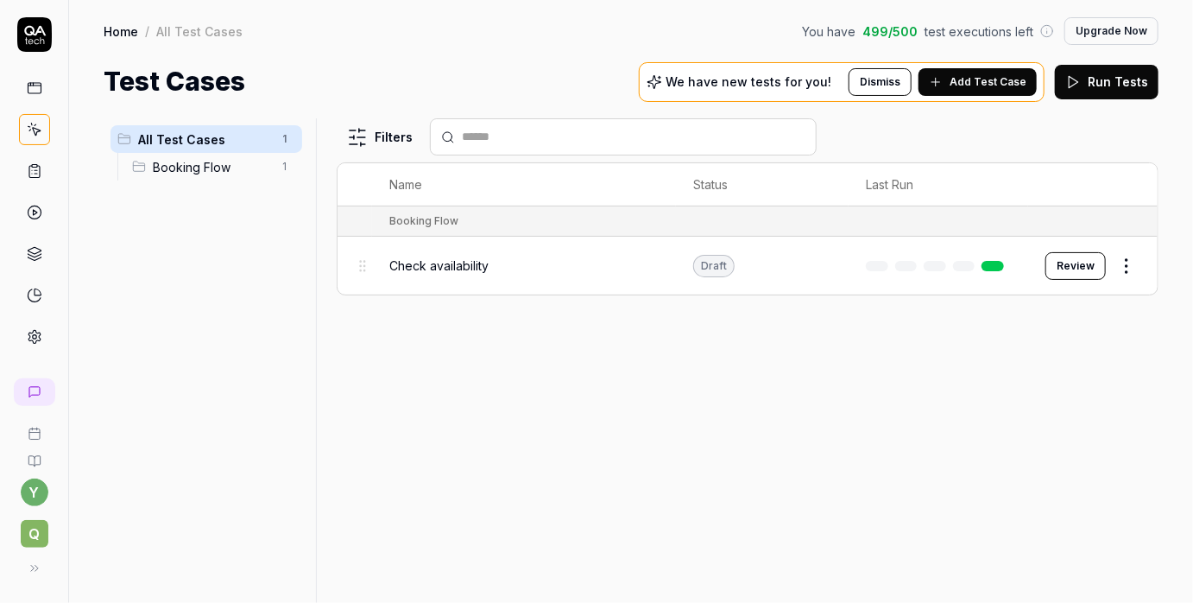
click at [1124, 261] on html "y Q Home / All Test Cases You have 499 / 500 test executions left Upgrade Now H…" at bounding box center [596, 301] width 1193 height 603
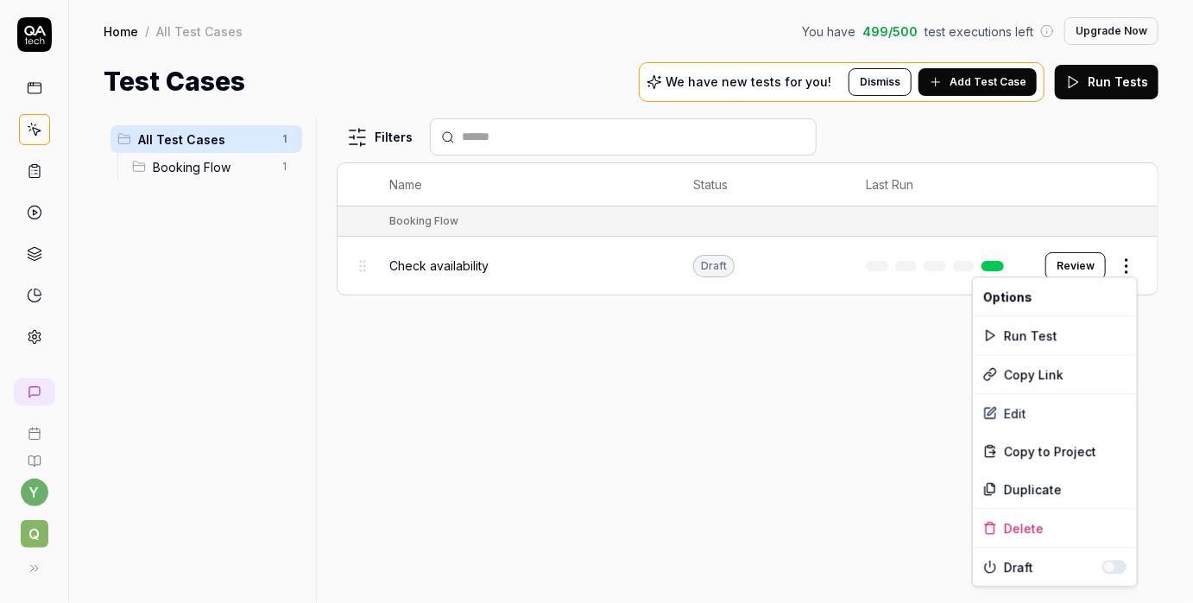
click at [871, 377] on html "y Q Home / All Test Cases You have 499 / 500 test executions left Upgrade Now H…" at bounding box center [596, 301] width 1193 height 603
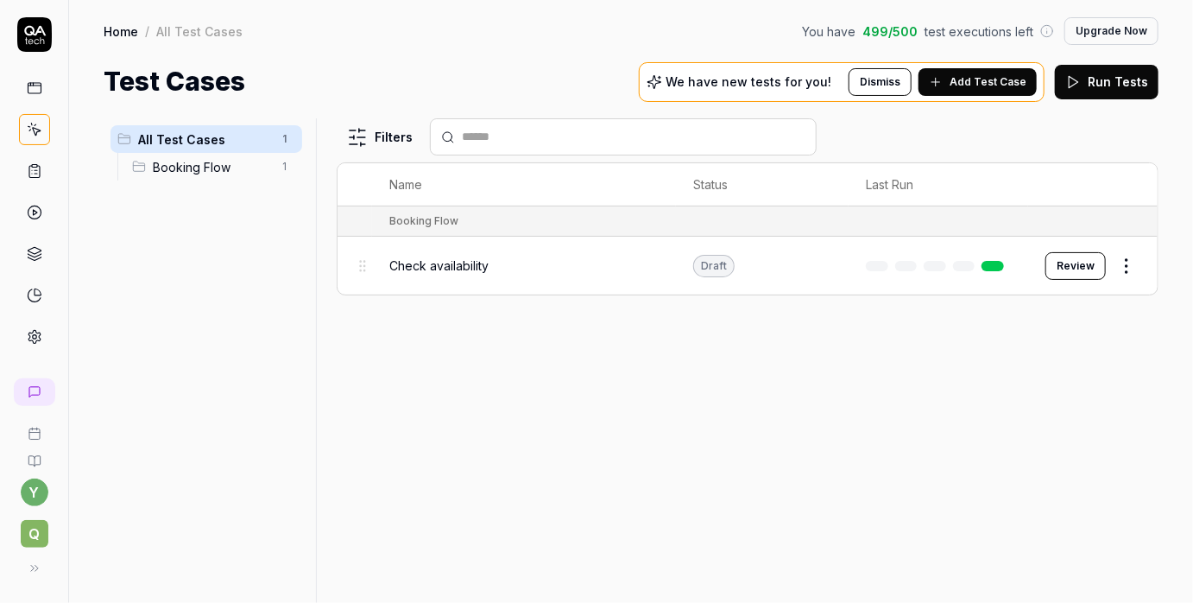
click at [721, 264] on div "Draft" at bounding box center [713, 266] width 41 height 22
click at [1071, 263] on button "Review" at bounding box center [1076, 266] width 60 height 28
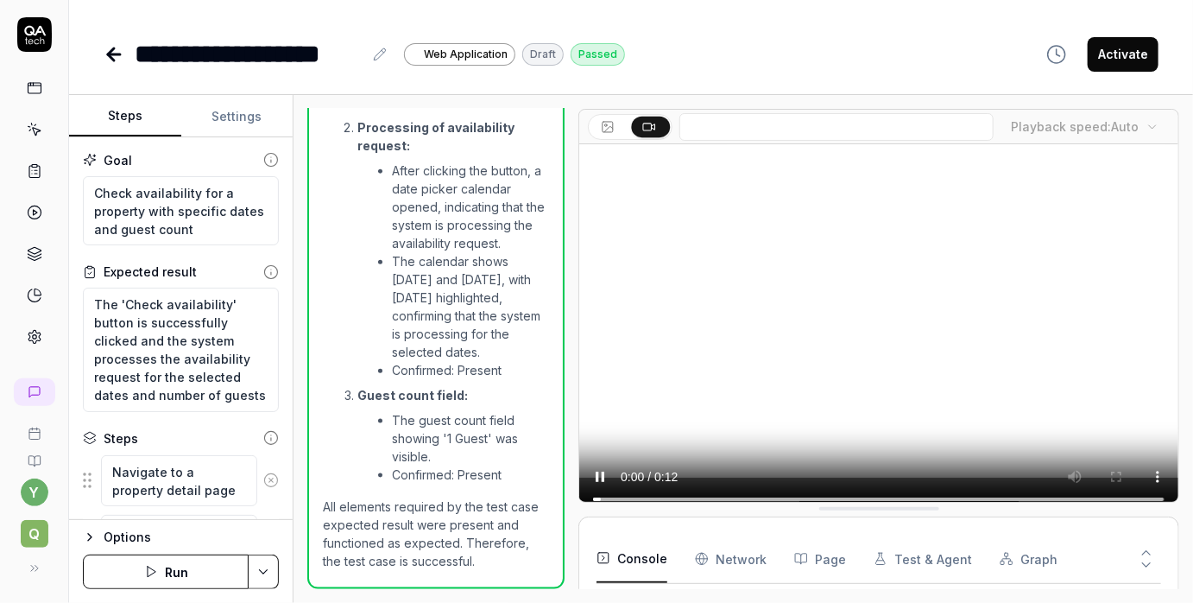
scroll to position [845, 0]
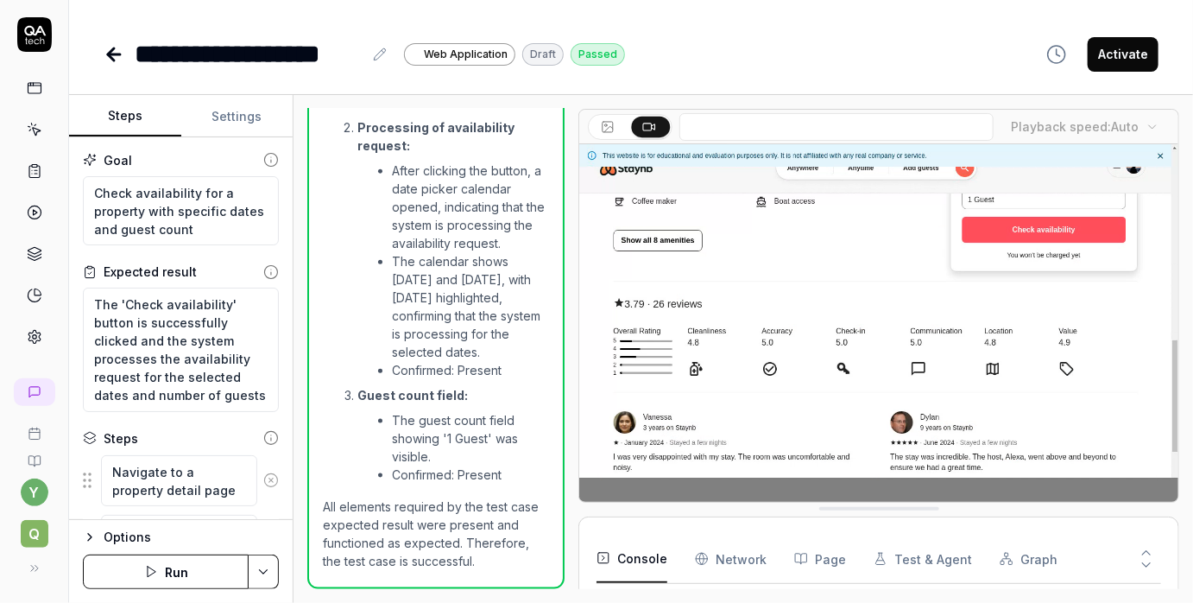
click at [541, 54] on div "Draft" at bounding box center [542, 54] width 41 height 22
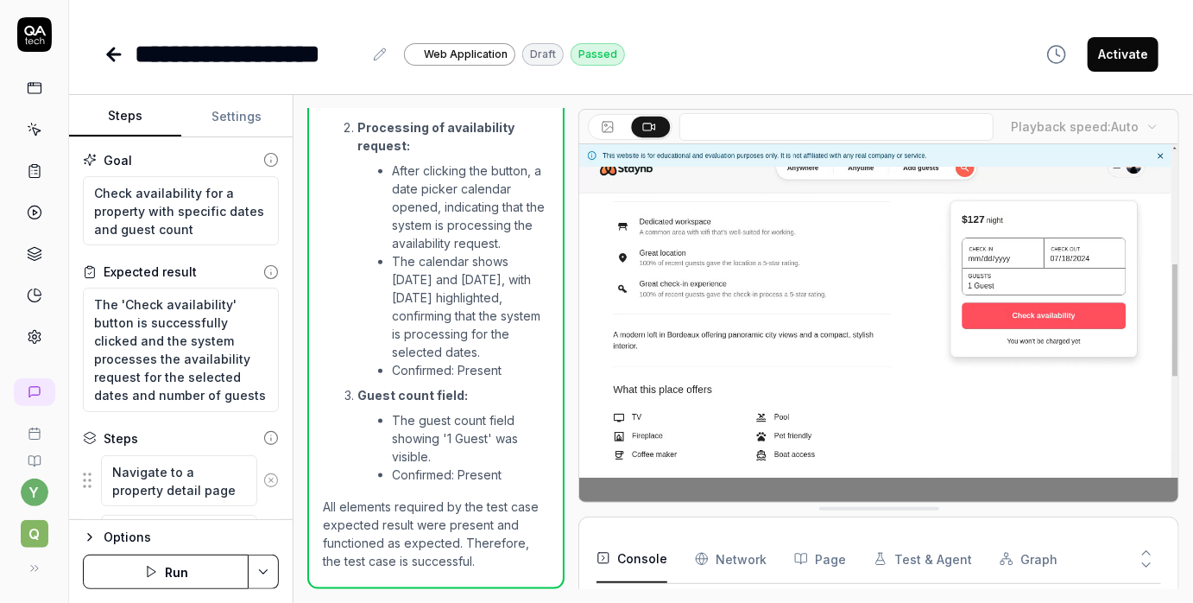
click at [1134, 52] on button "Activate" at bounding box center [1123, 54] width 71 height 35
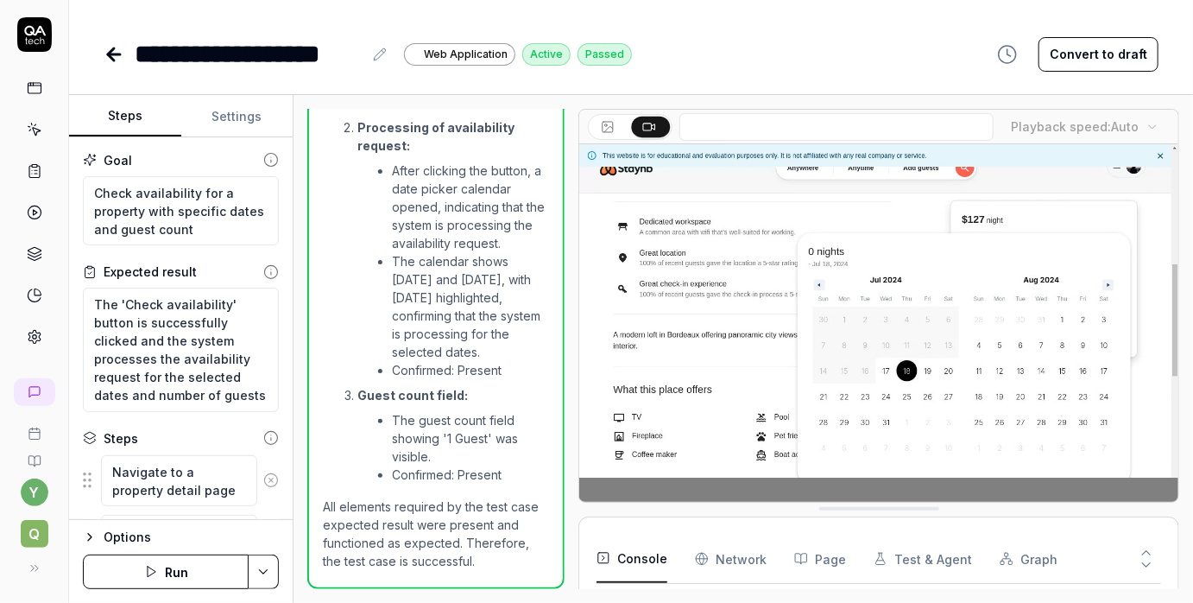
click at [1078, 59] on button "Convert to draft" at bounding box center [1099, 54] width 120 height 35
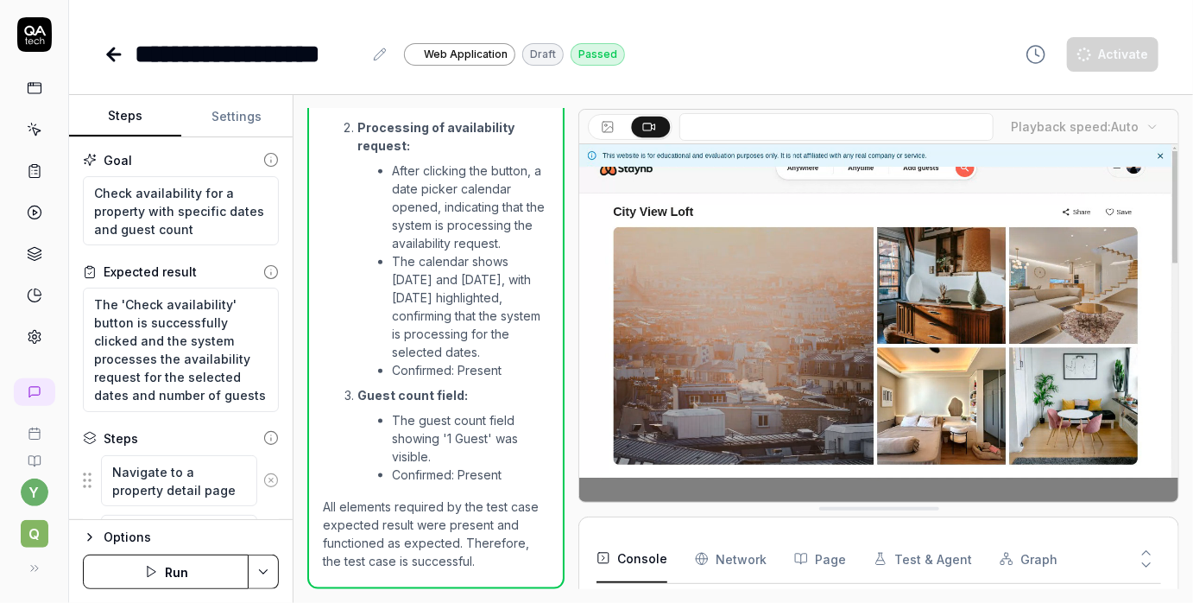
click at [1105, 59] on button "Activate" at bounding box center [1113, 54] width 92 height 35
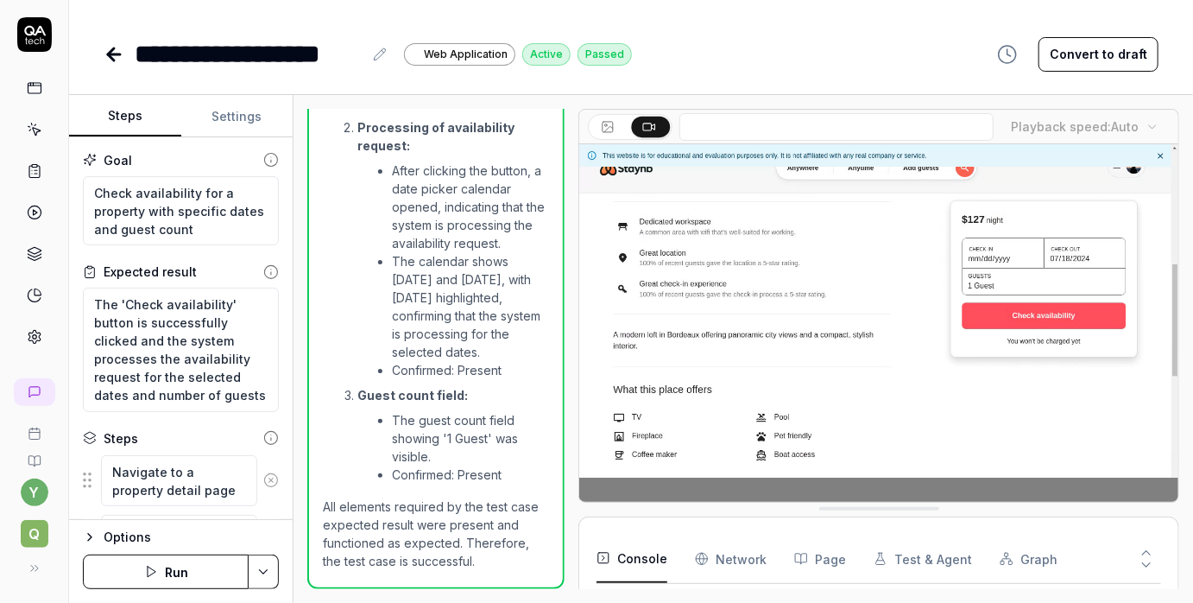
click at [115, 56] on icon at bounding box center [114, 54] width 21 height 21
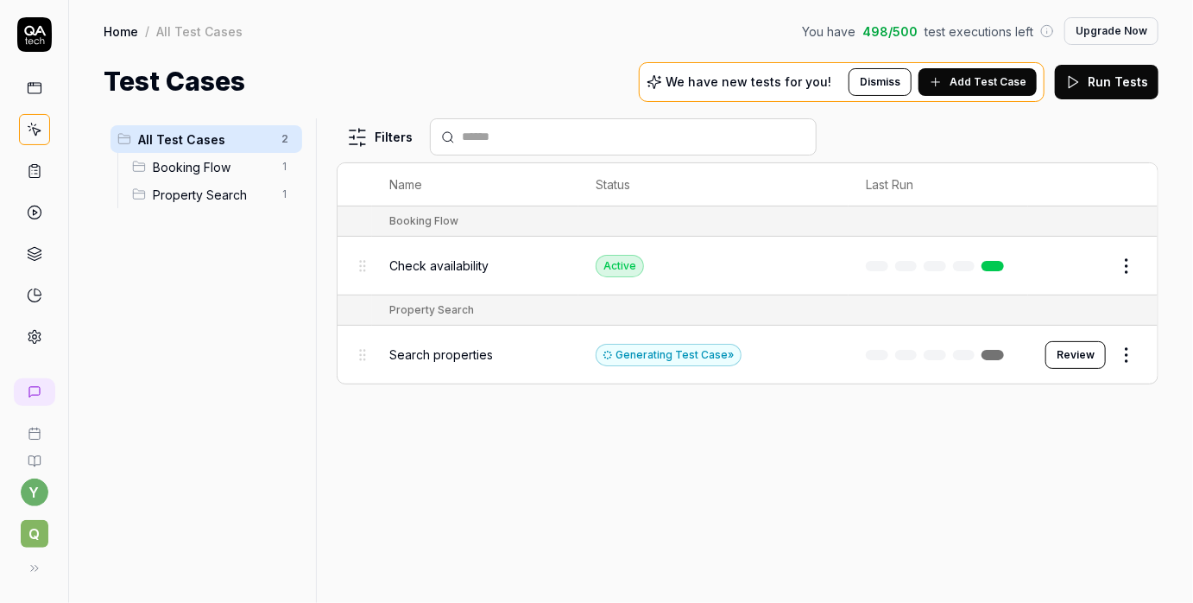
click at [1060, 350] on button "Review" at bounding box center [1076, 355] width 60 height 28
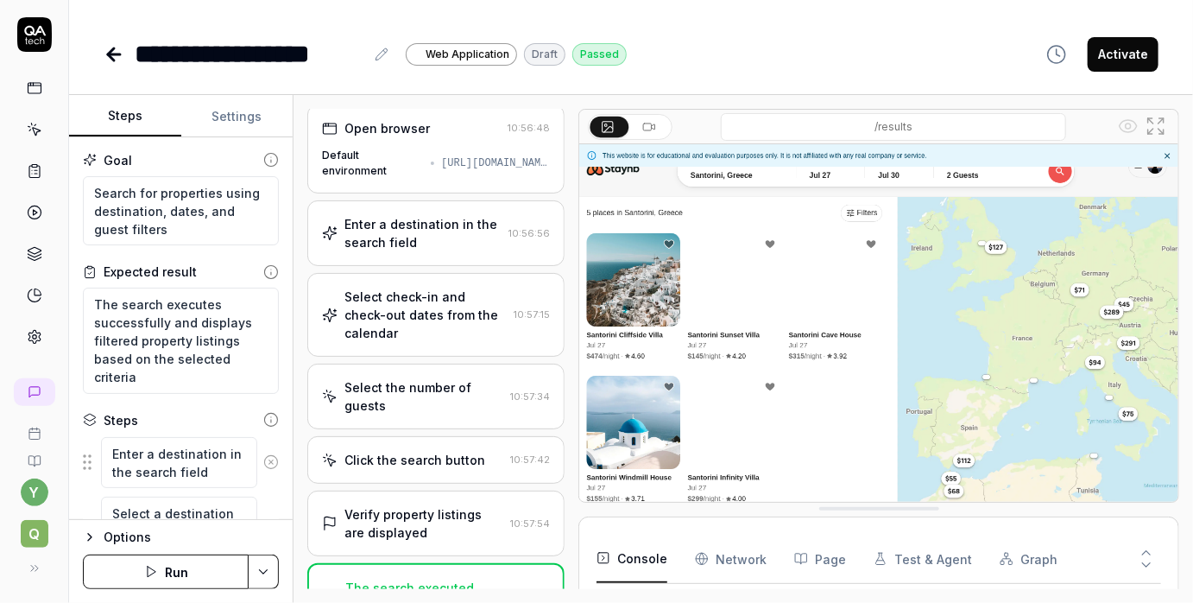
scroll to position [5, 0]
click at [431, 152] on div "Default environment https://real-staynb.vercel.app/" at bounding box center [436, 162] width 228 height 31
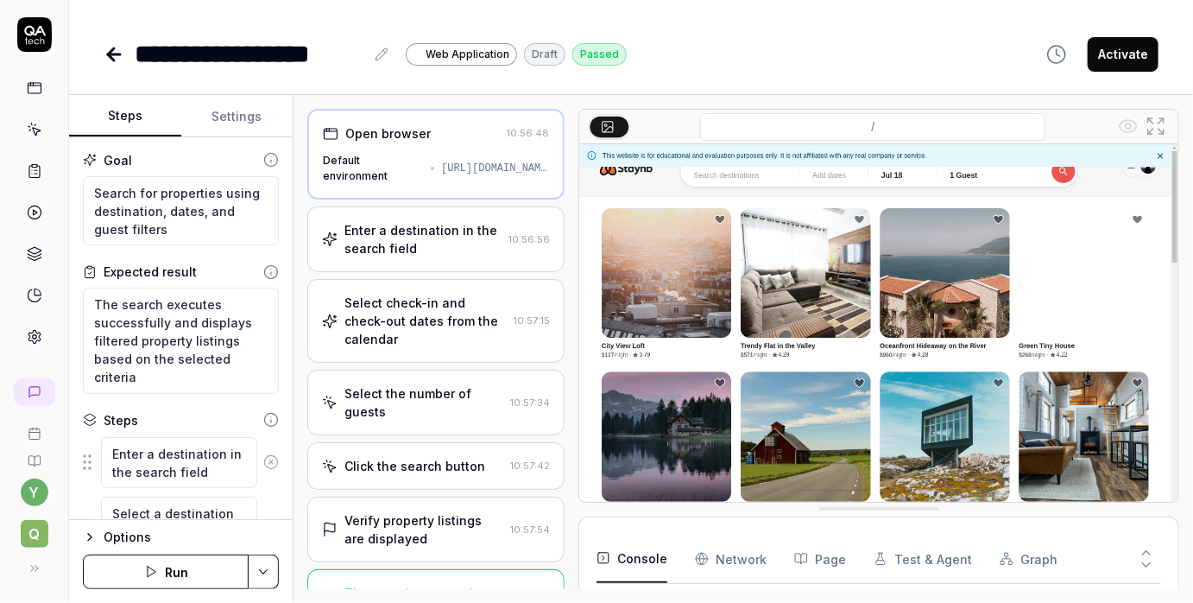
click at [452, 230] on div "Enter a destination in the search field" at bounding box center [423, 239] width 157 height 36
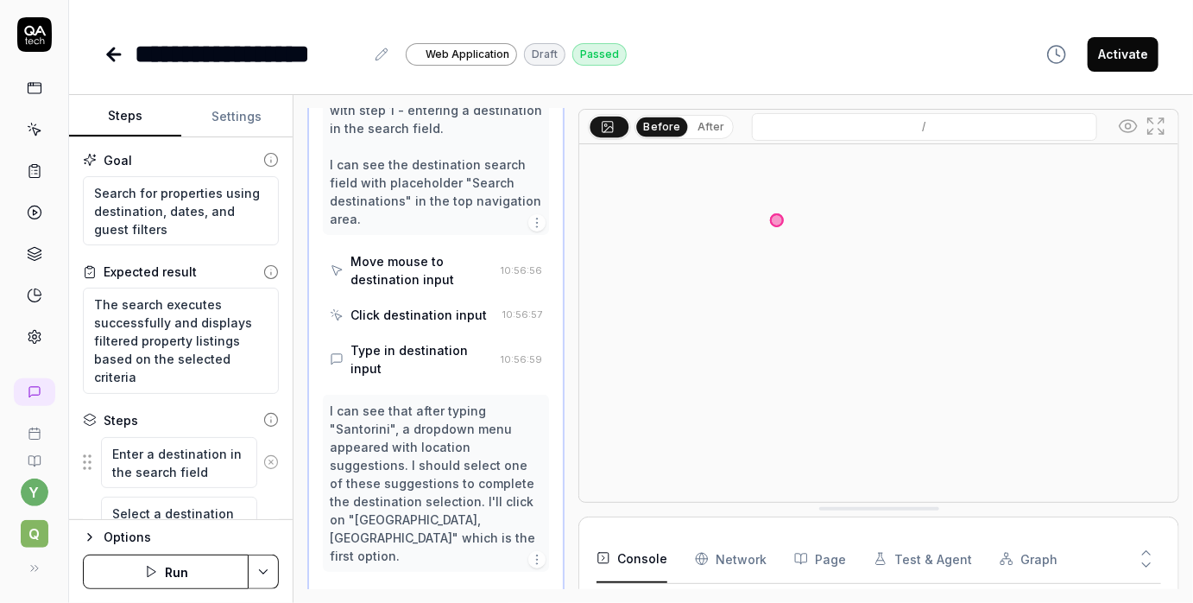
scroll to position [243, 0]
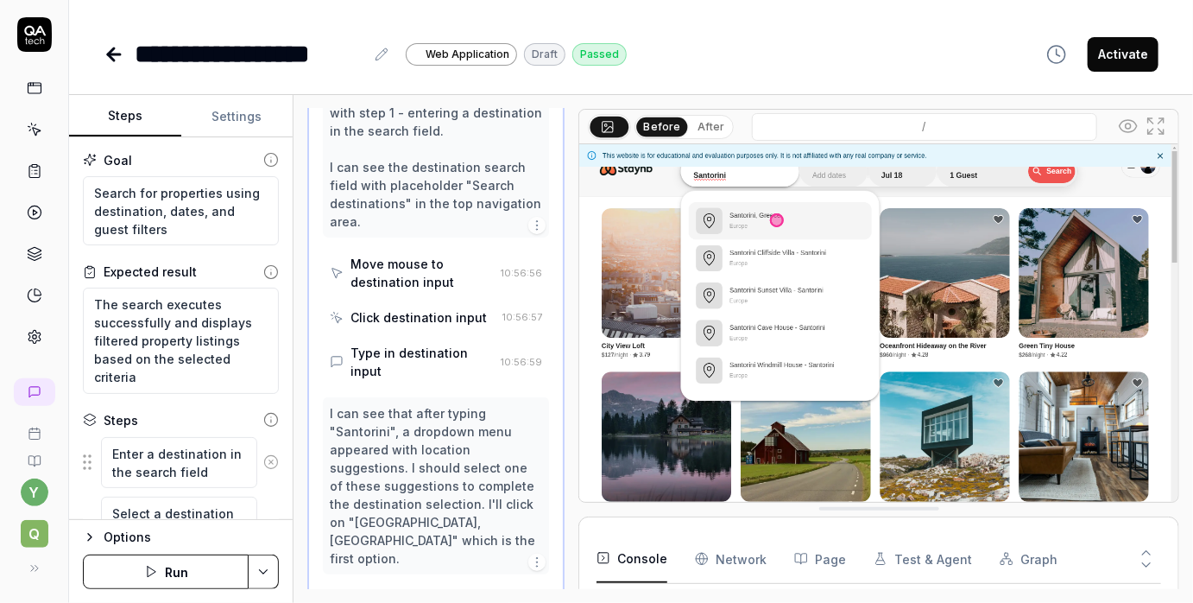
click at [440, 281] on div "Move mouse to destination input" at bounding box center [422, 273] width 143 height 36
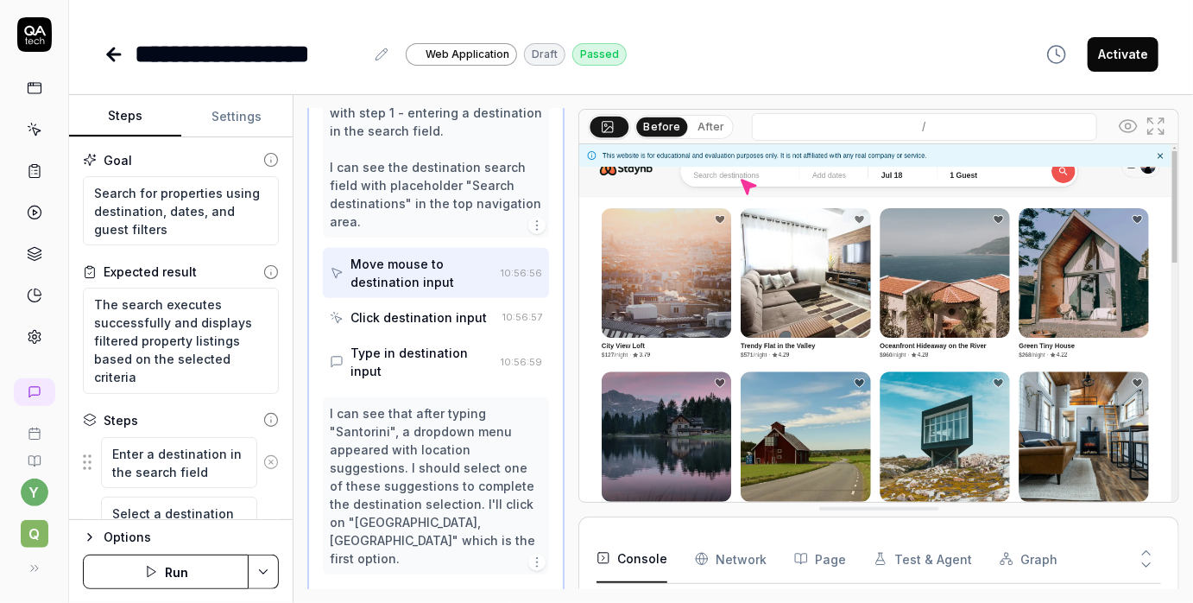
click at [425, 332] on div "Click destination input" at bounding box center [413, 317] width 166 height 32
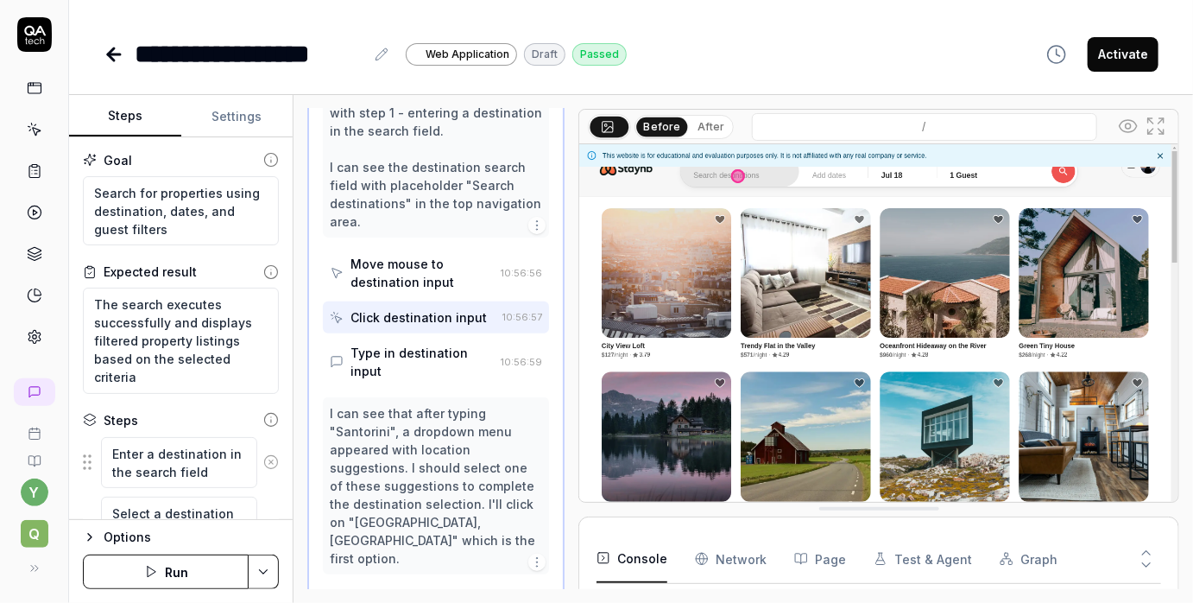
click at [424, 354] on div "Type in destination input" at bounding box center [422, 362] width 143 height 36
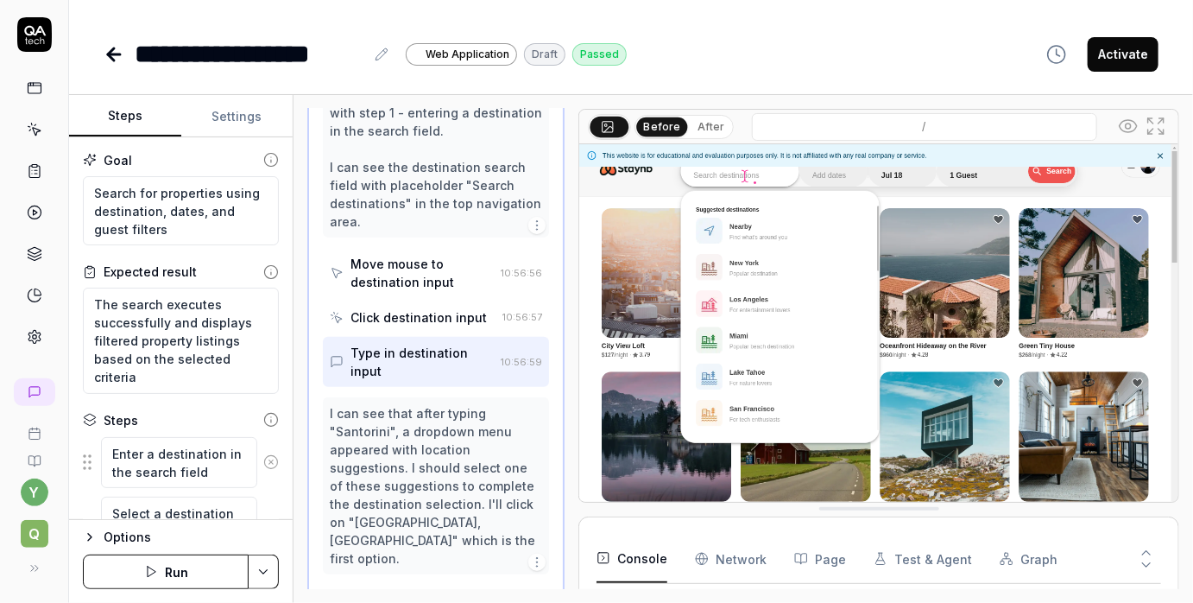
click at [423, 283] on div "Move mouse to destination input" at bounding box center [422, 273] width 143 height 36
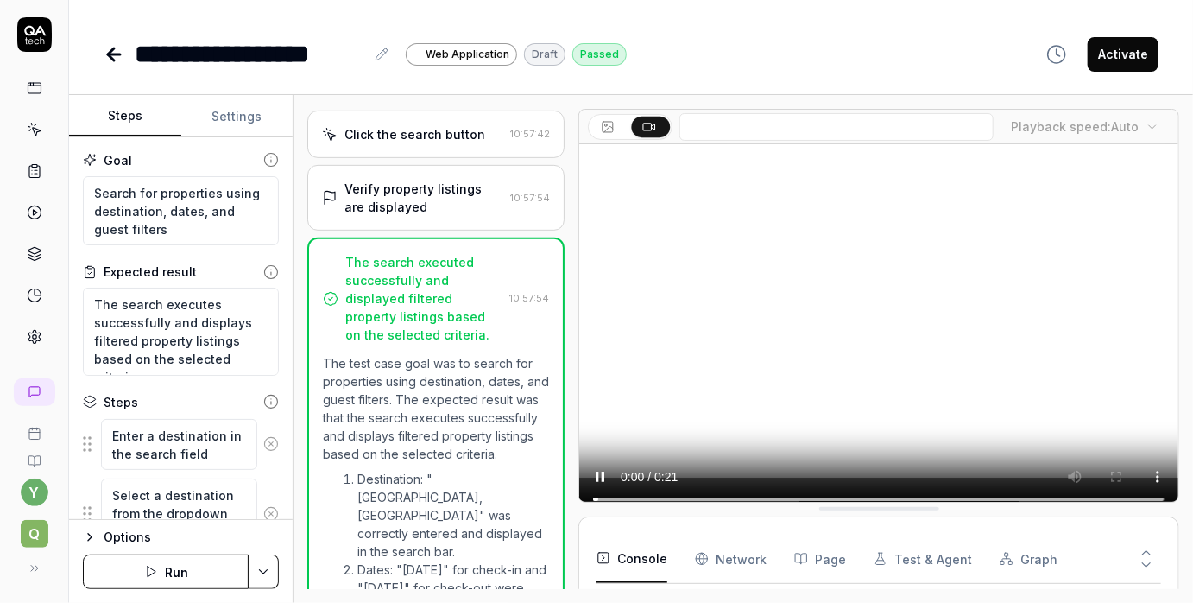
scroll to position [0, 0]
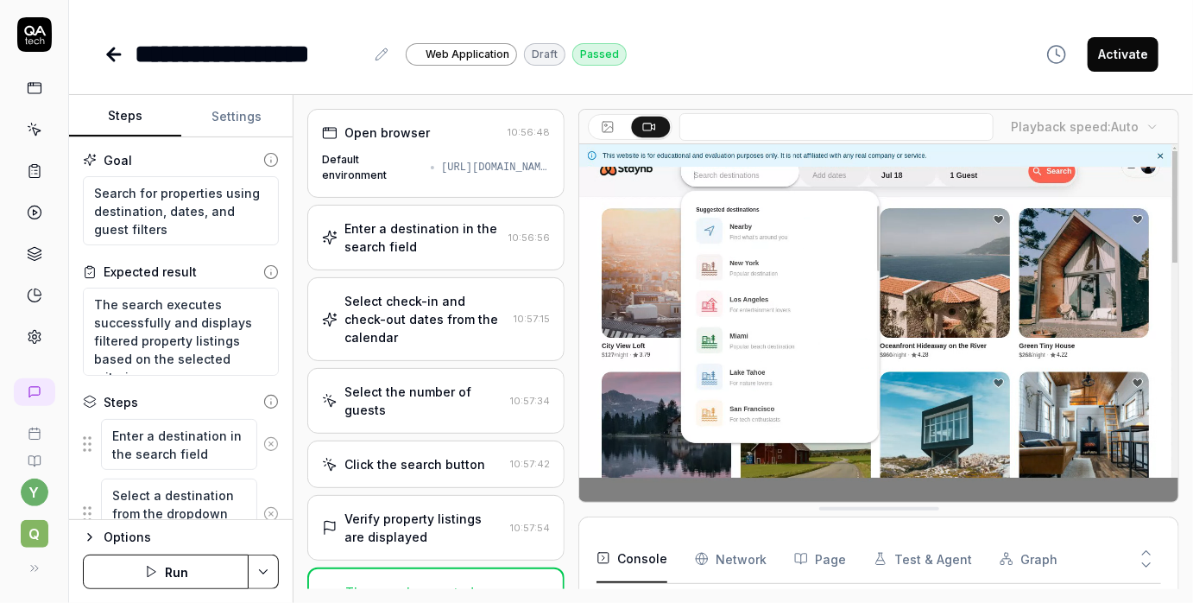
click at [411, 228] on div "Enter a destination in the search field" at bounding box center [423, 237] width 157 height 36
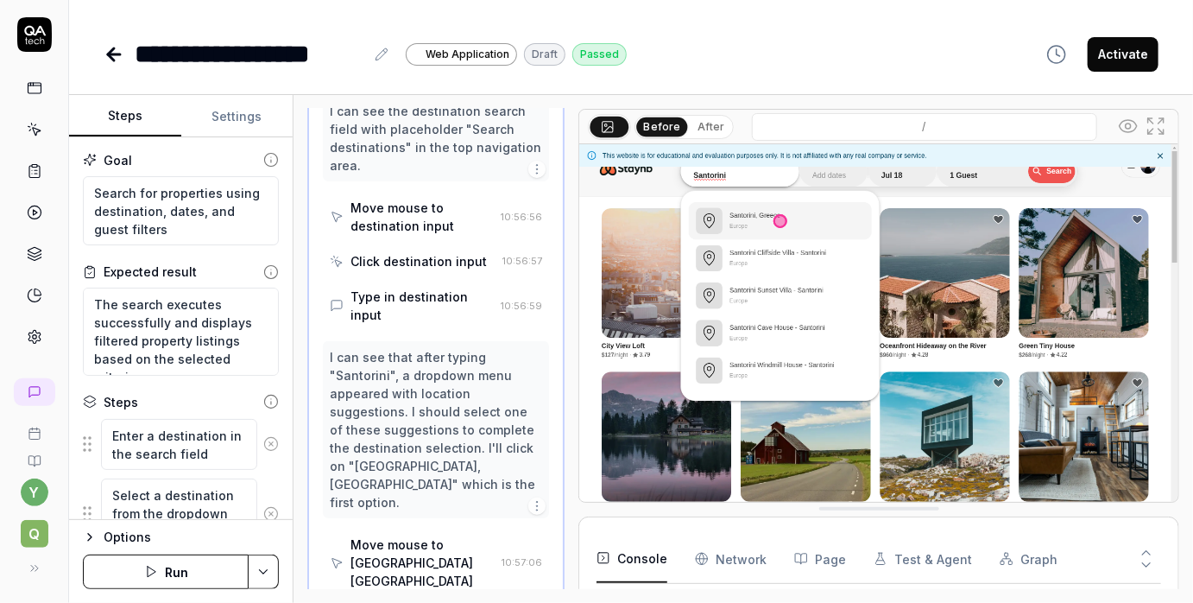
scroll to position [302, 0]
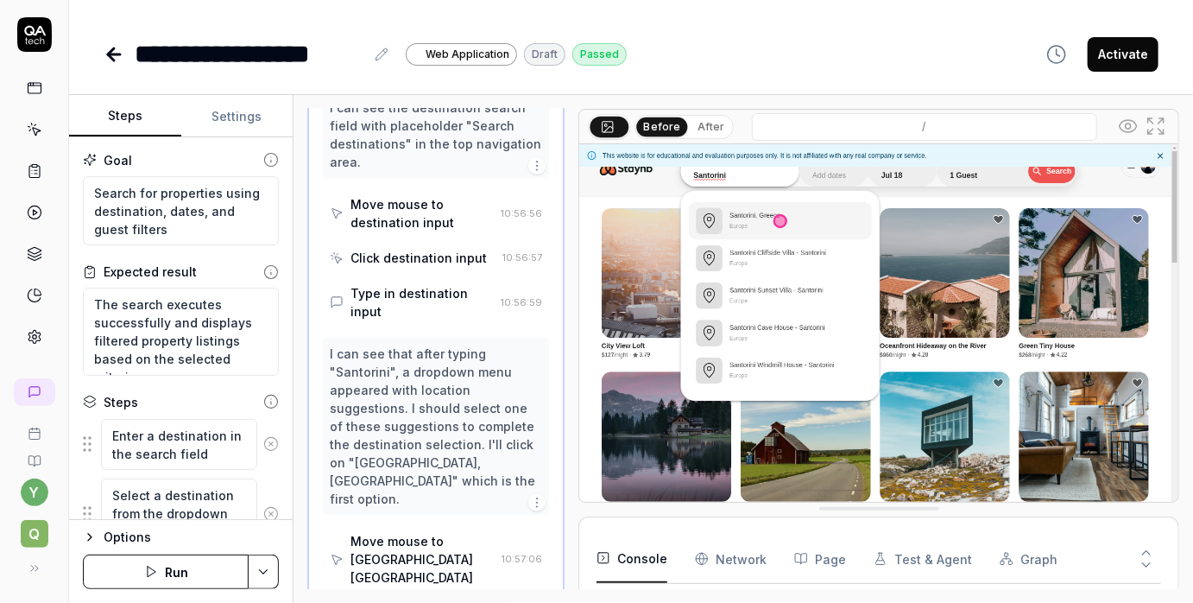
click at [411, 219] on div "Move mouse to destination input" at bounding box center [422, 213] width 143 height 36
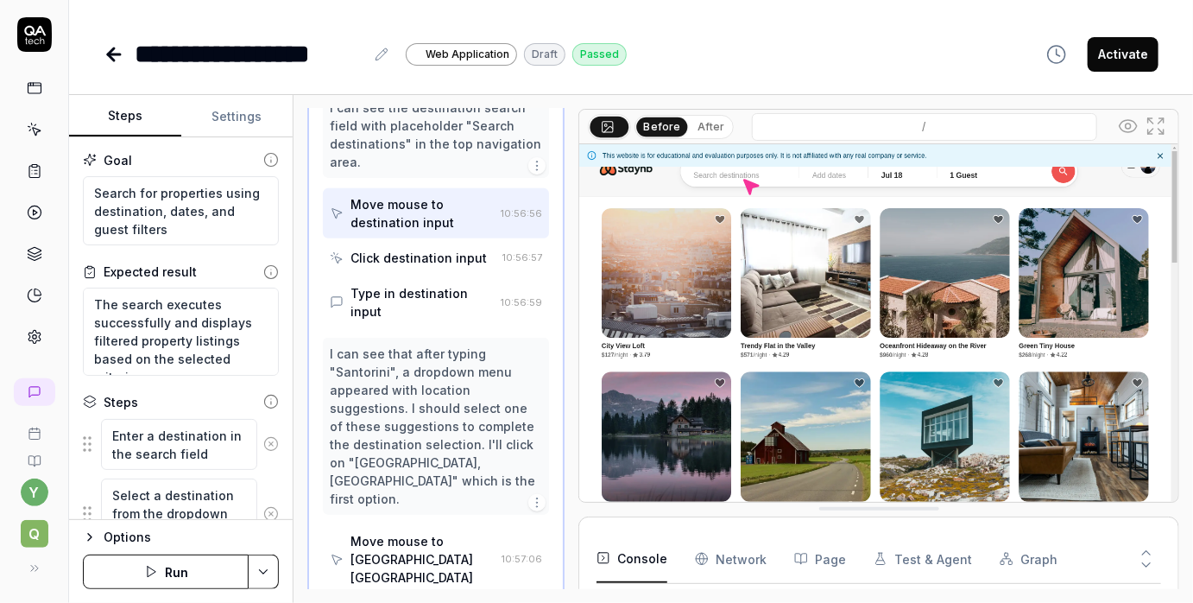
click at [411, 262] on div "Click destination input" at bounding box center [419, 258] width 136 height 18
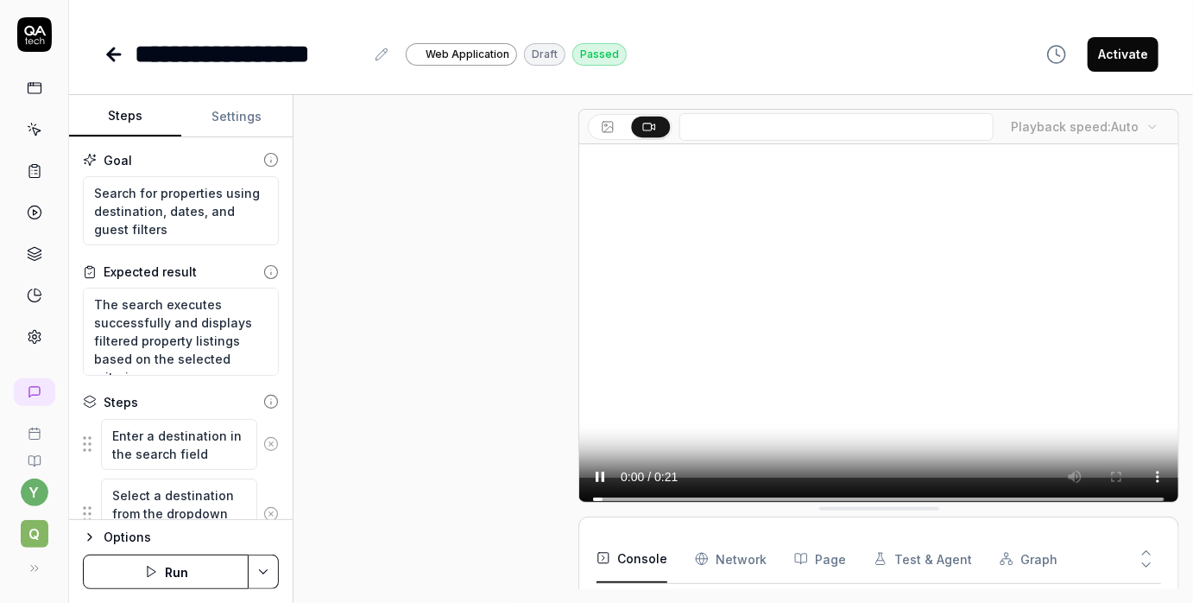
scroll to position [615, 0]
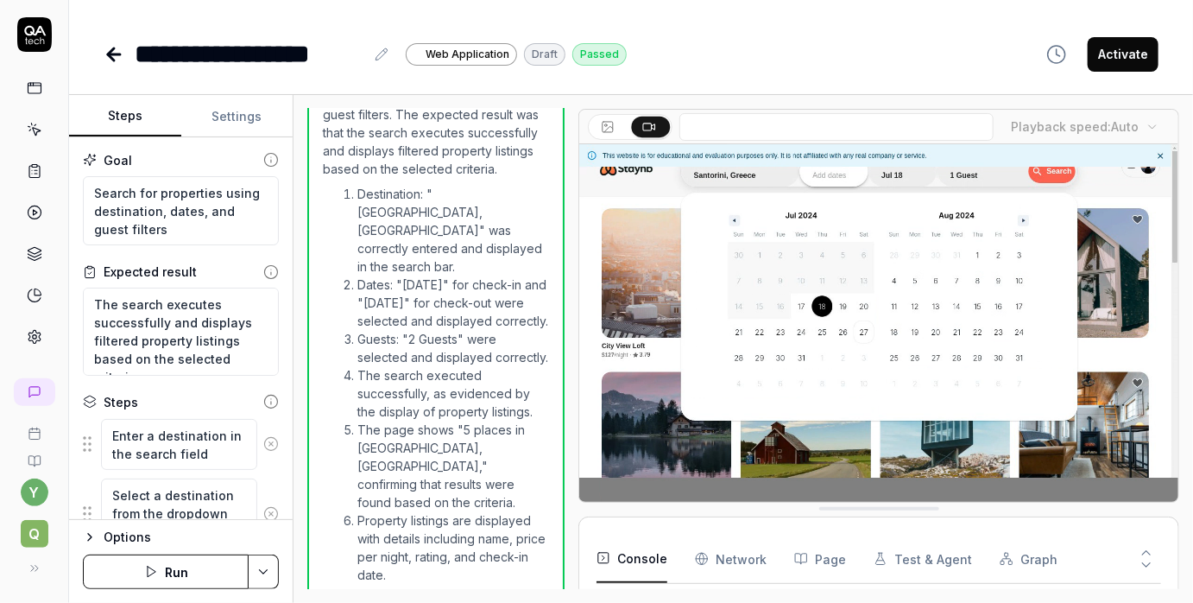
click at [34, 539] on span "Q" at bounding box center [35, 534] width 28 height 28
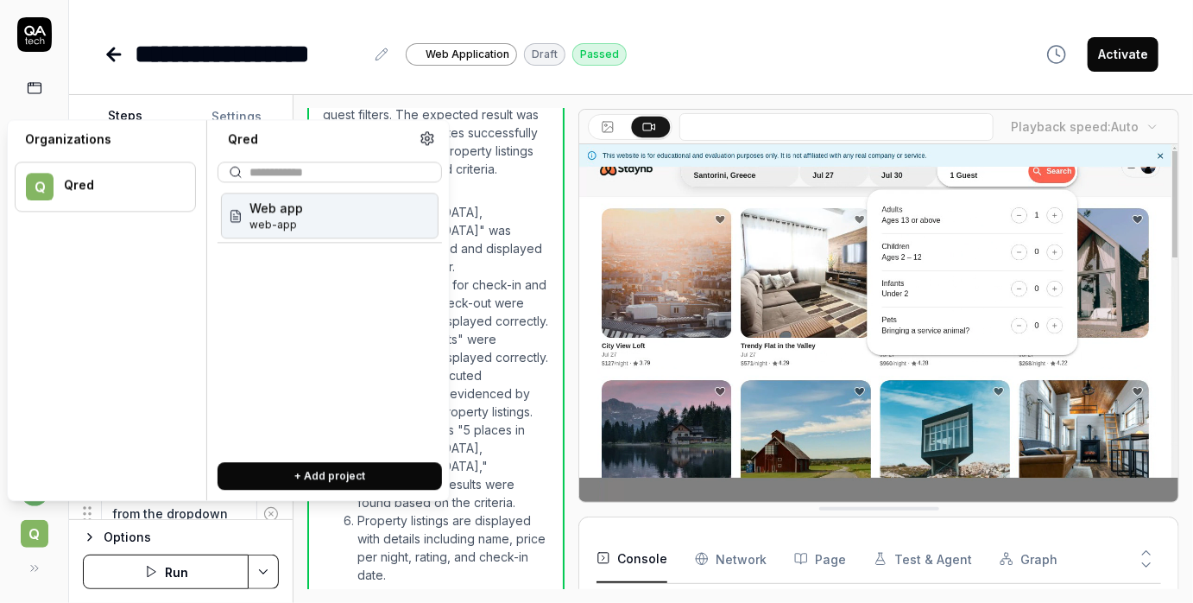
click at [115, 182] on div "Qred" at bounding box center [118, 186] width 109 height 16
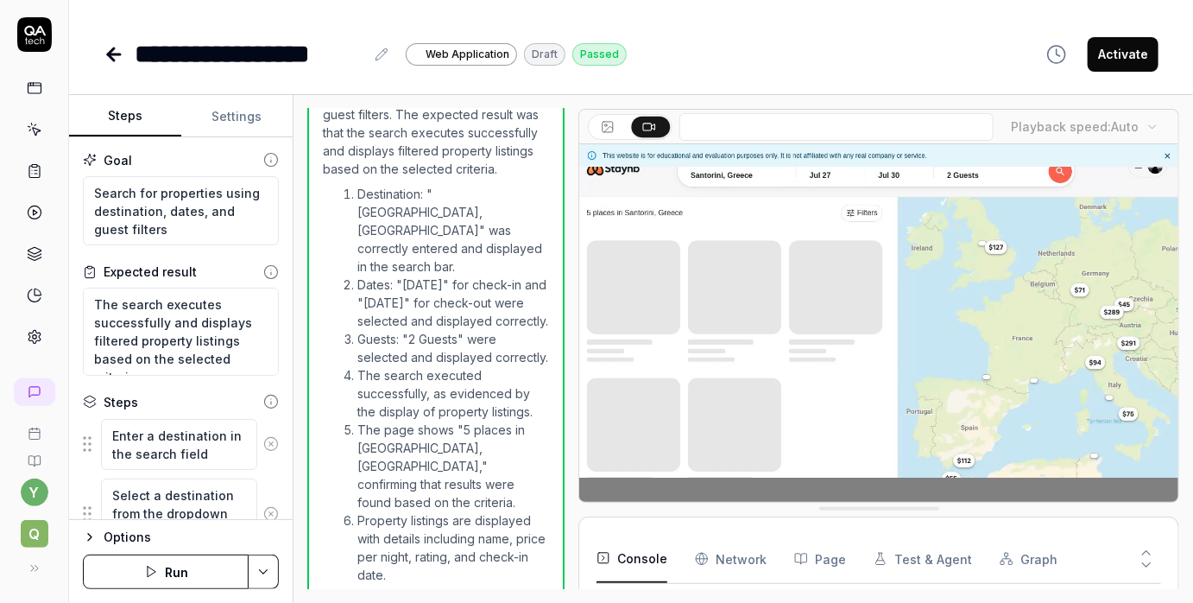
click at [558, 22] on div "**********" at bounding box center [631, 36] width 1124 height 73
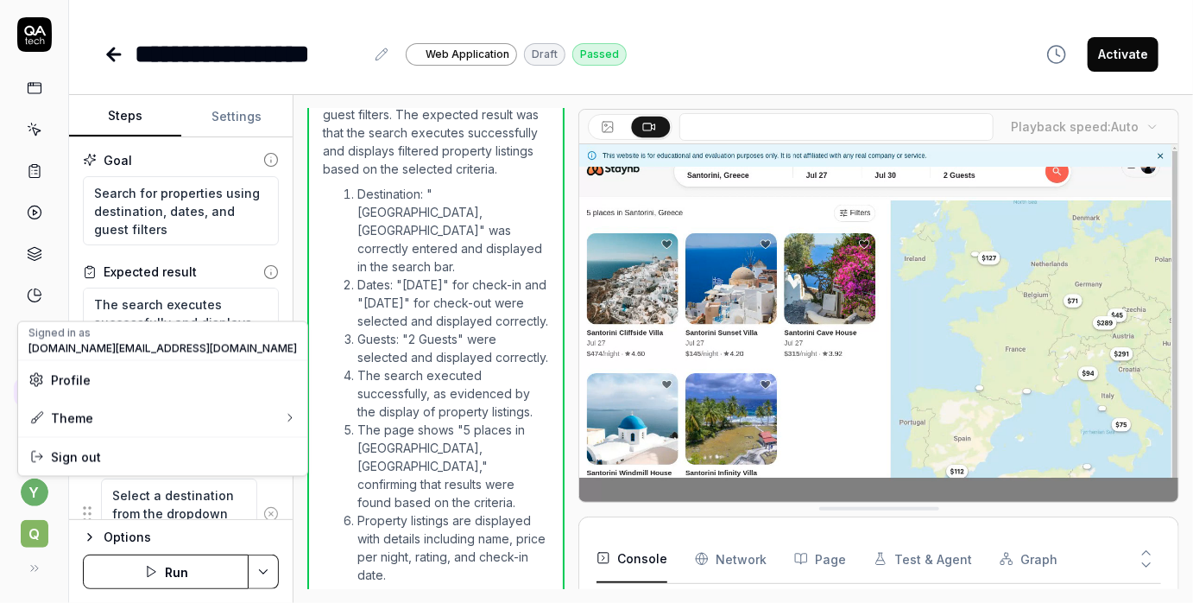
click at [41, 497] on html "**********" at bounding box center [596, 301] width 1193 height 603
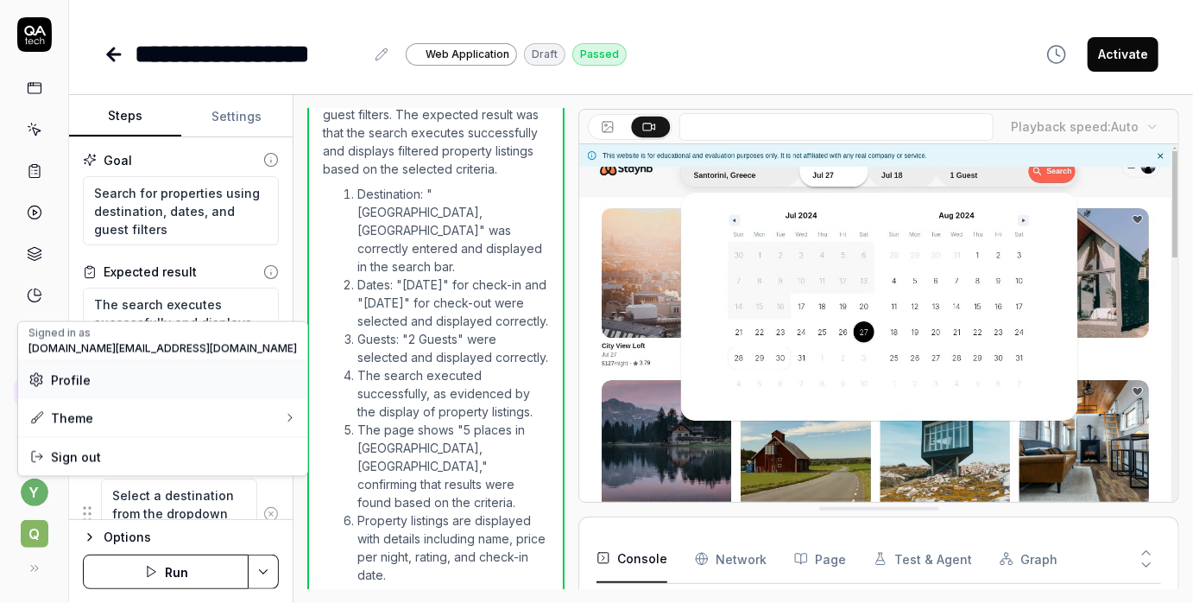
click at [73, 382] on span "Profile" at bounding box center [71, 379] width 40 height 18
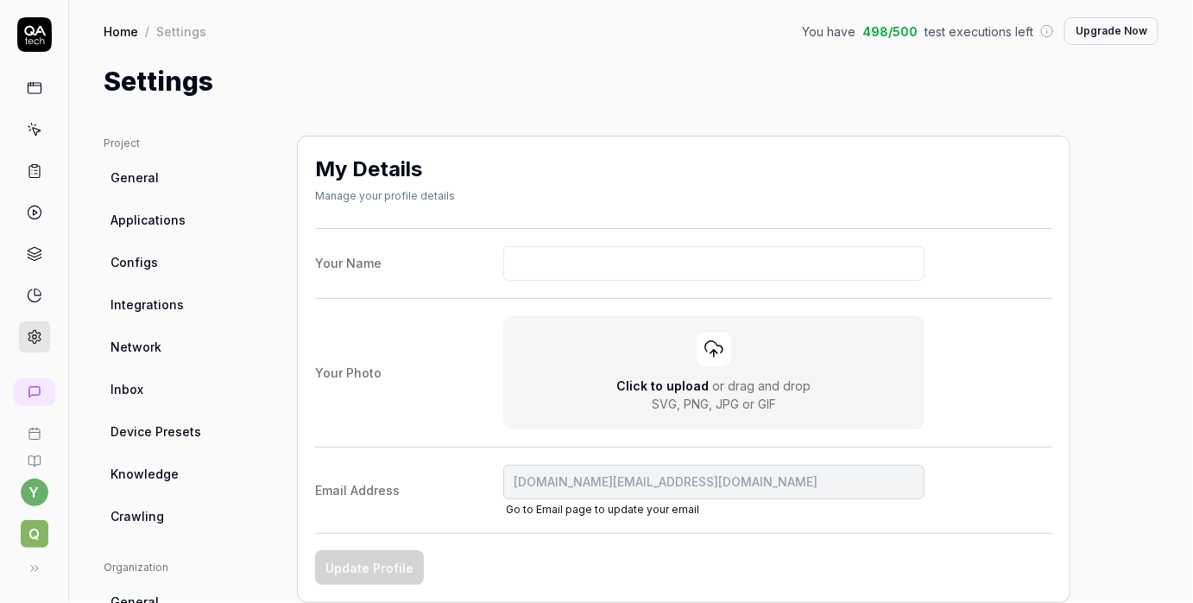
click at [251, 90] on html "y Q Home / Settings You have 498 / 500 test executions left Upgrade Now Home / …" at bounding box center [596, 301] width 1193 height 603
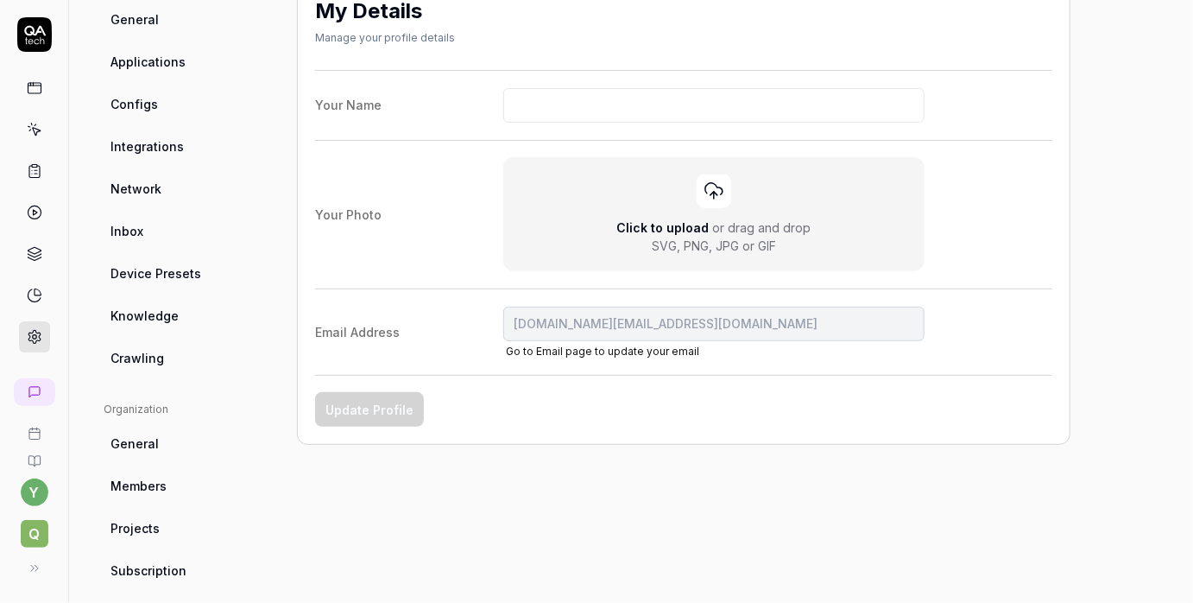
scroll to position [179, 0]
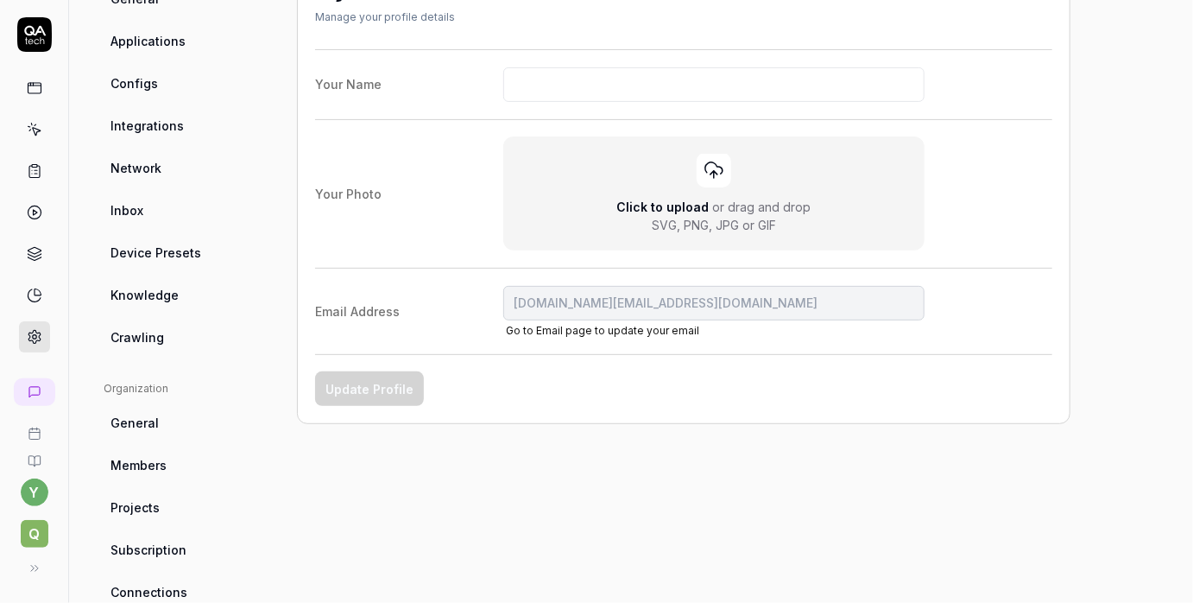
click at [36, 535] on span "Q" at bounding box center [35, 534] width 28 height 28
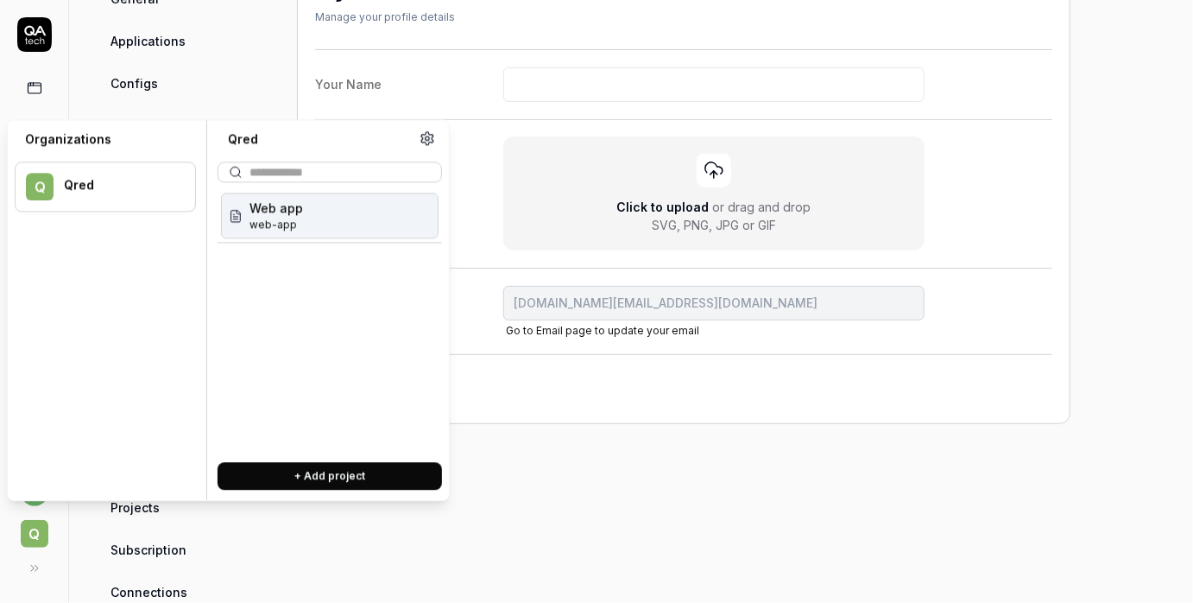
click at [83, 186] on div "Qred" at bounding box center [118, 186] width 109 height 16
click at [273, 210] on span "Web app" at bounding box center [277, 208] width 54 height 18
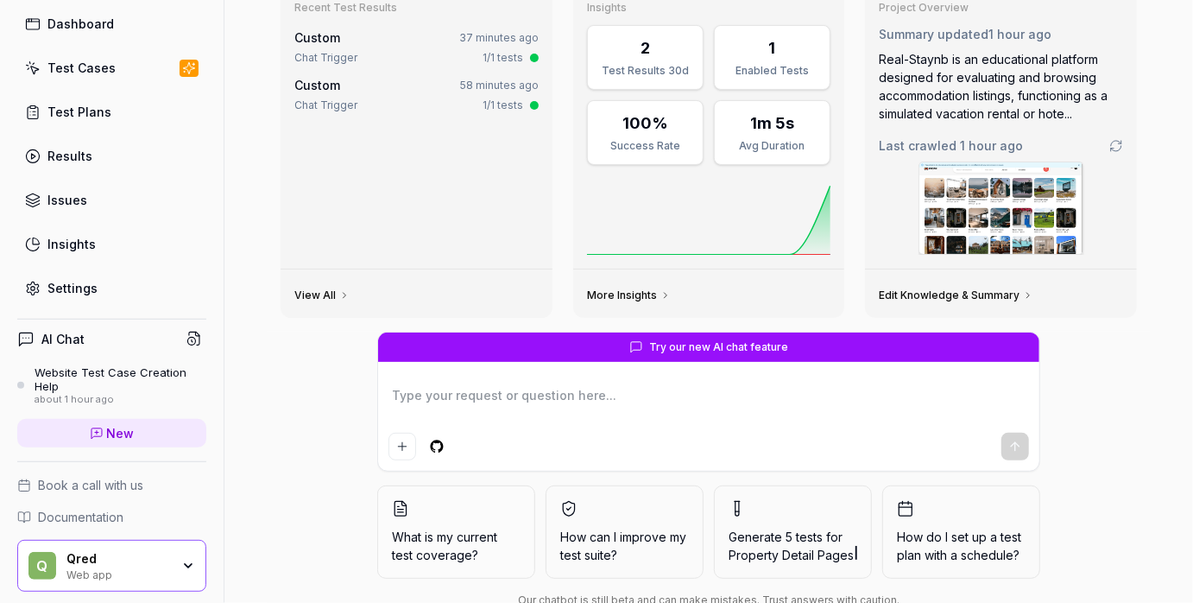
scroll to position [117, 0]
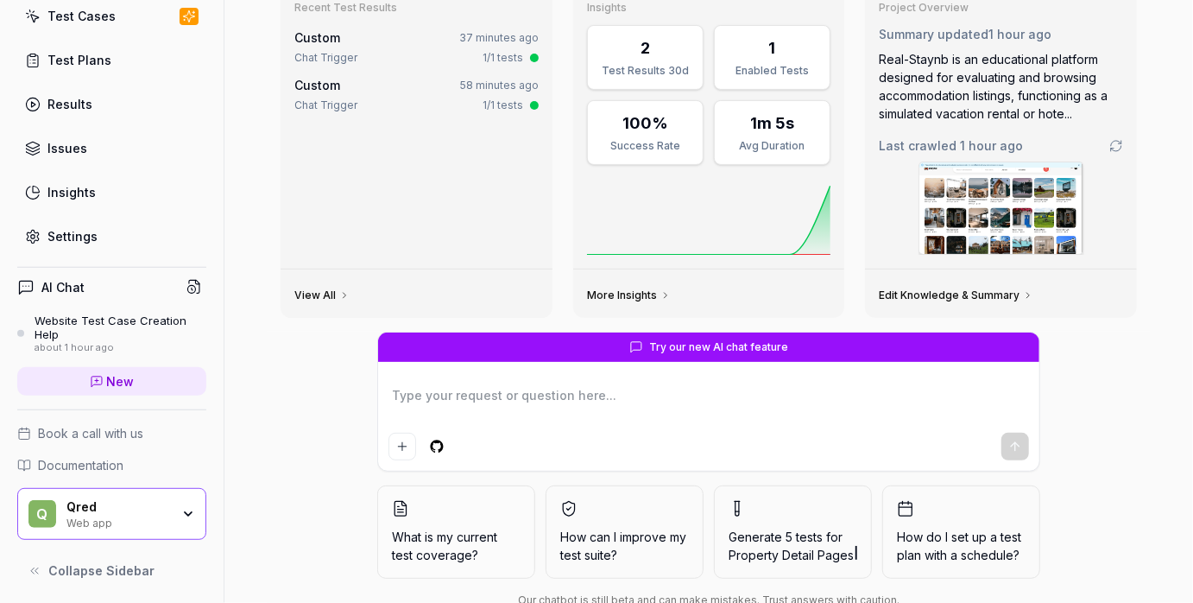
click at [183, 516] on icon "button" at bounding box center [188, 514] width 14 height 14
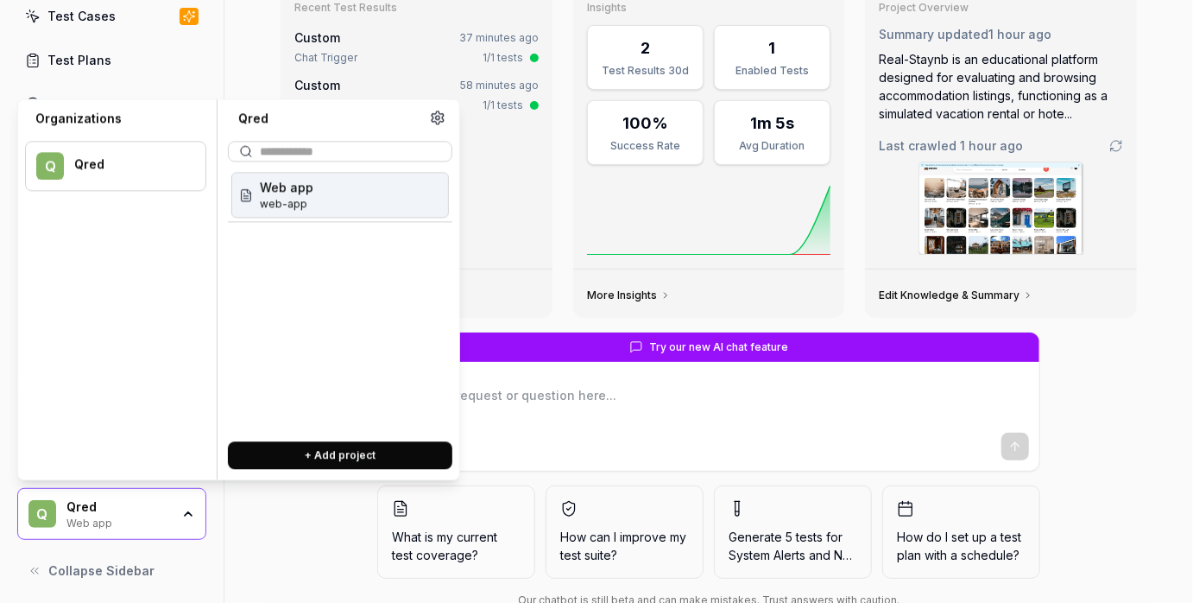
click at [285, 198] on span "web-app" at bounding box center [287, 204] width 54 height 16
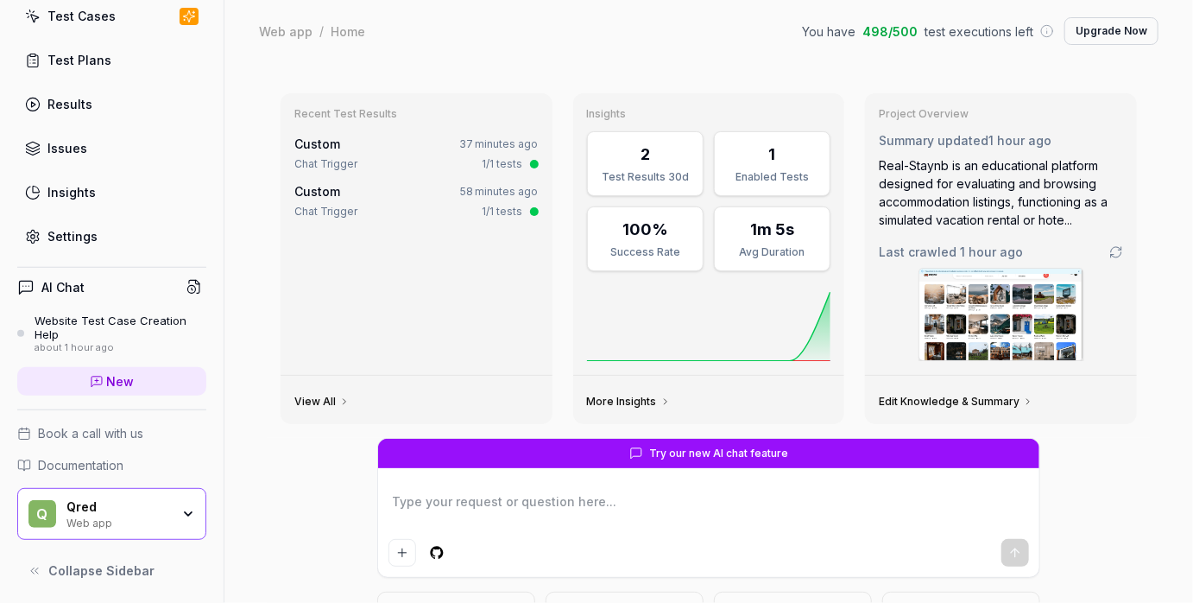
scroll to position [0, 0]
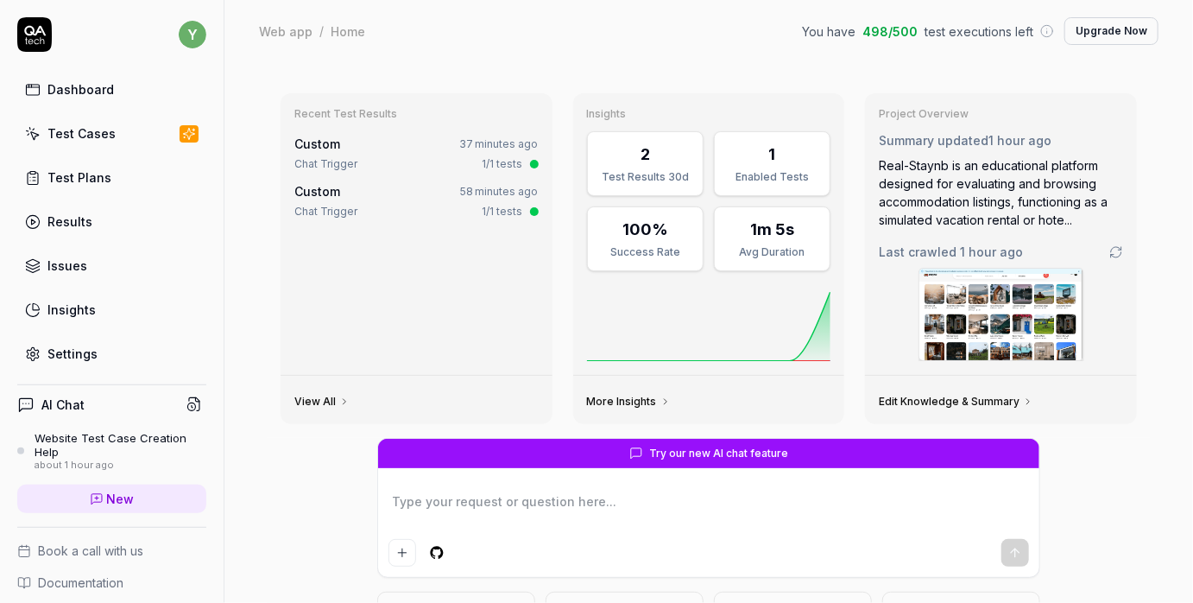
click at [44, 37] on icon at bounding box center [34, 34] width 35 height 35
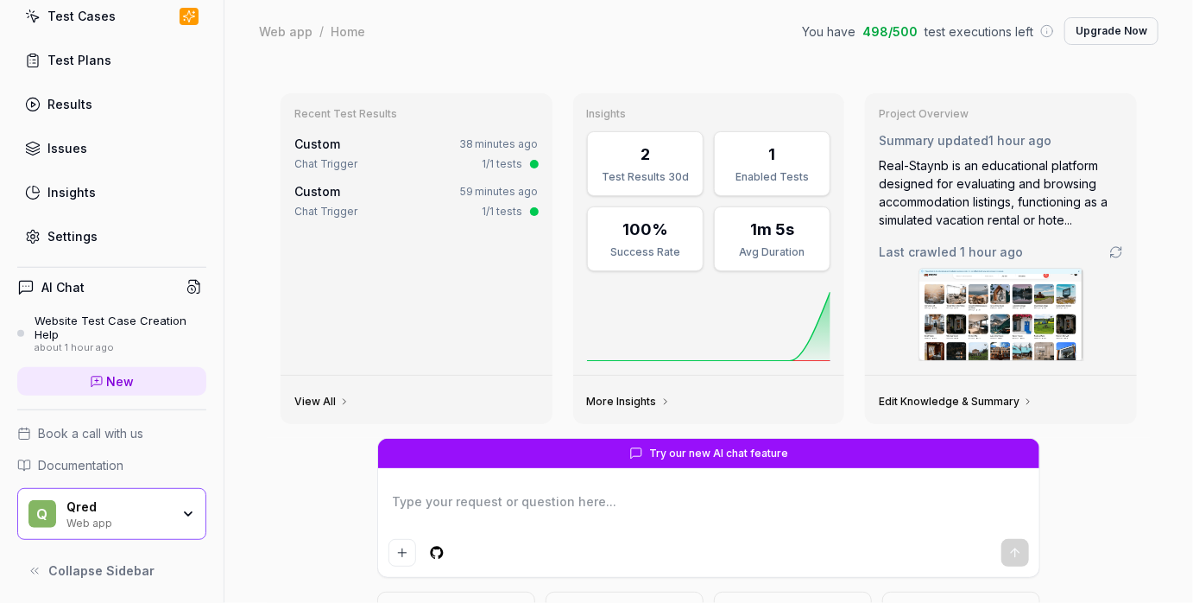
click at [192, 512] on icon "button" at bounding box center [188, 513] width 7 height 3
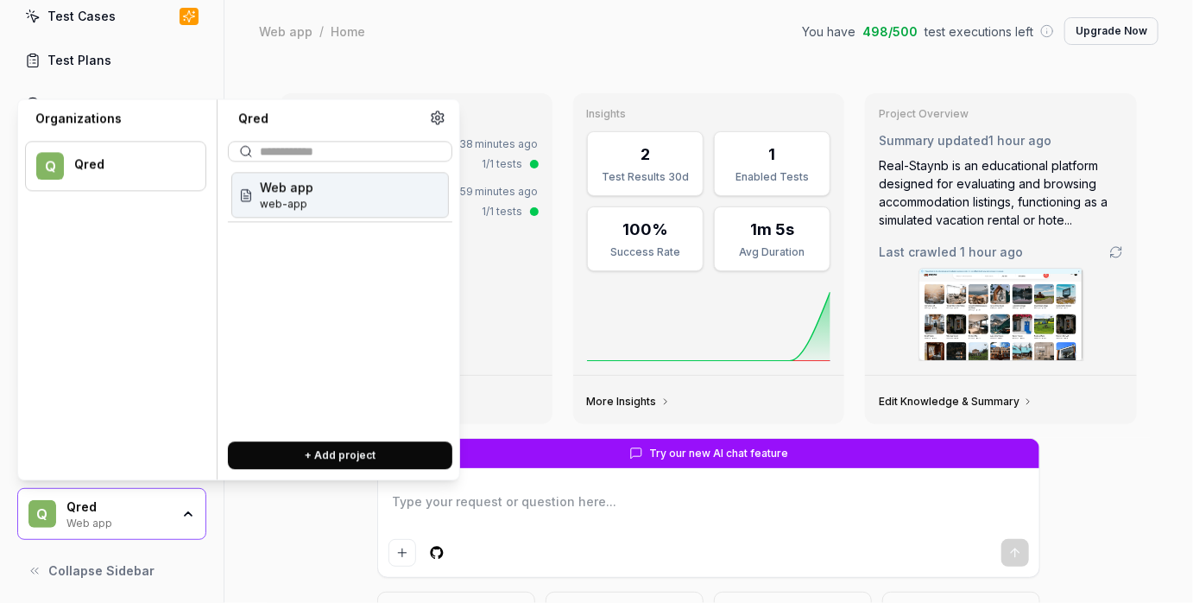
click at [90, 174] on div at bounding box center [128, 173] width 109 height 3
click at [59, 161] on span "Q" at bounding box center [50, 166] width 28 height 28
click at [490, 25] on div "Web app / Home You have 498 / 500 test executions left Upgrade Now" at bounding box center [709, 31] width 900 height 28
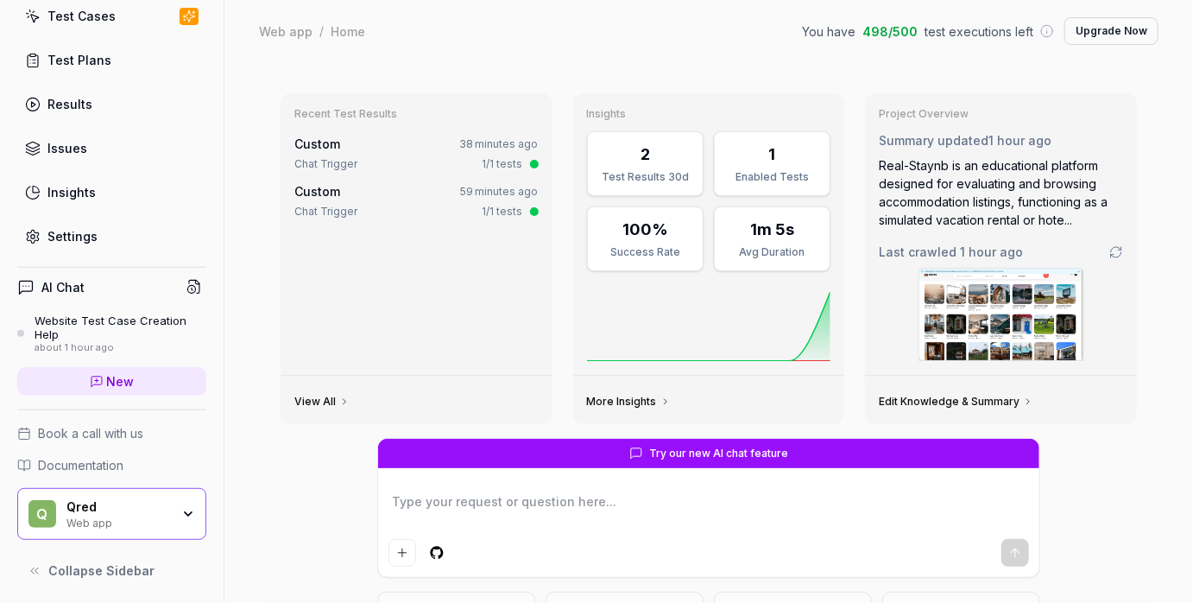
click at [130, 516] on div "Web app" at bounding box center [118, 522] width 104 height 14
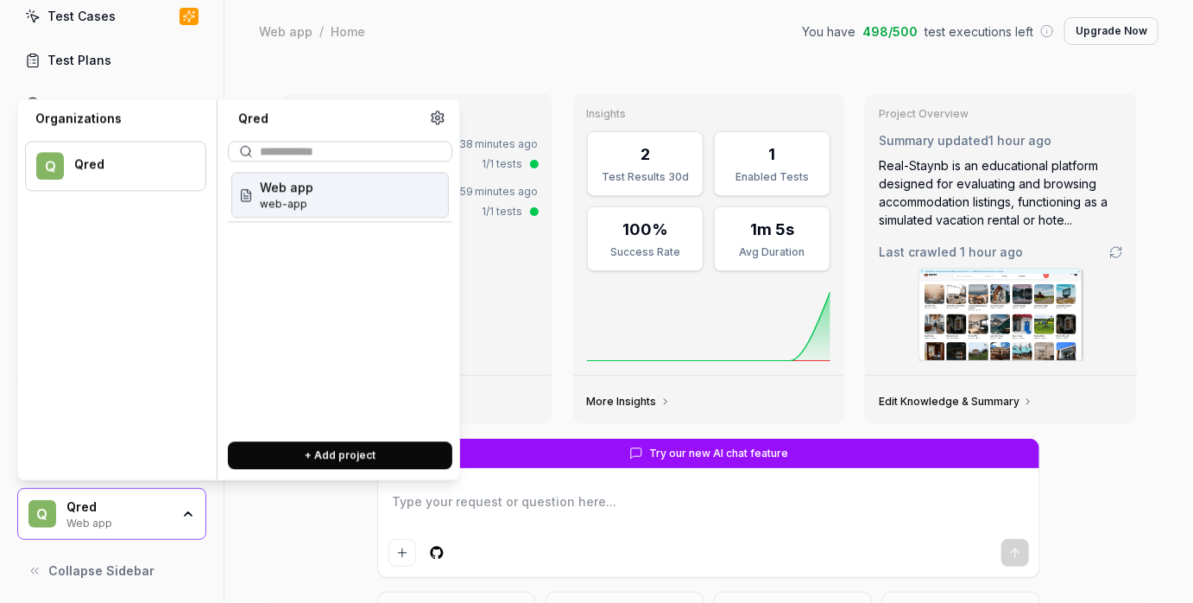
click at [436, 117] on icon at bounding box center [438, 118] width 16 height 16
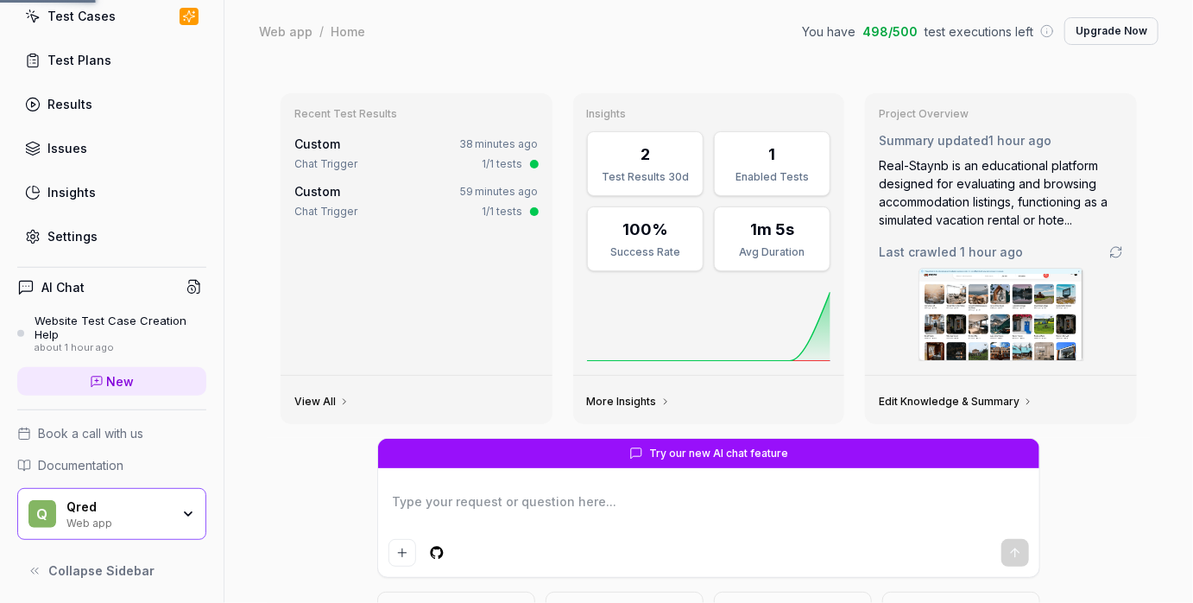
type textarea "*"
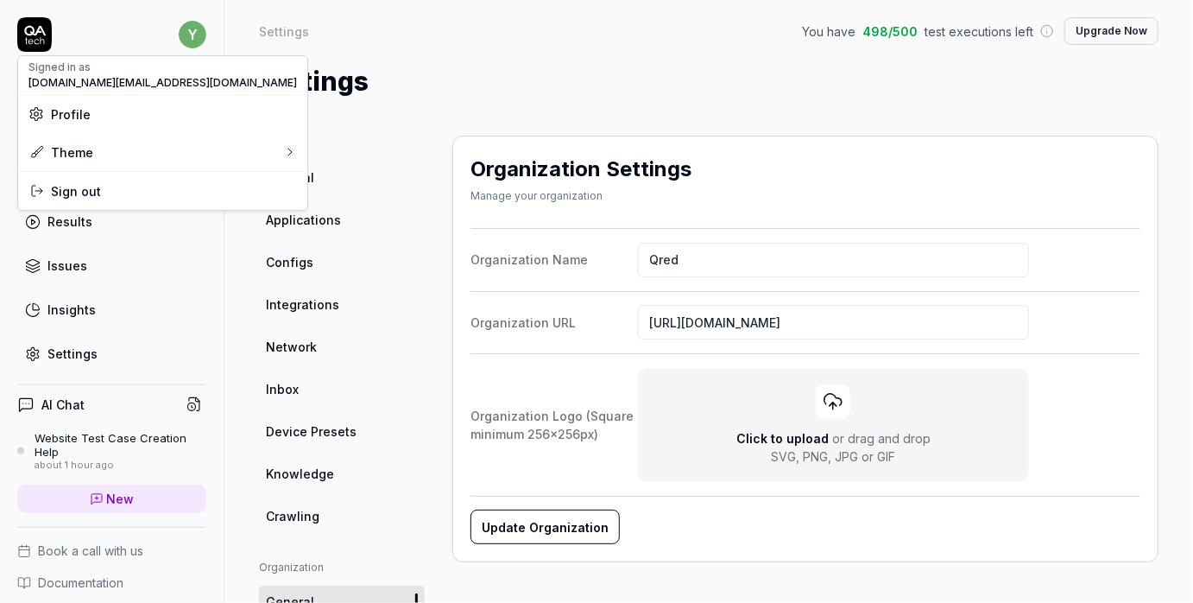
click at [192, 40] on html "y Dashboard Test Cases Test Plans Results Issues Insights Settings AI Chat Webs…" at bounding box center [596, 301] width 1193 height 603
click at [92, 187] on span "Sign out" at bounding box center [76, 191] width 50 height 18
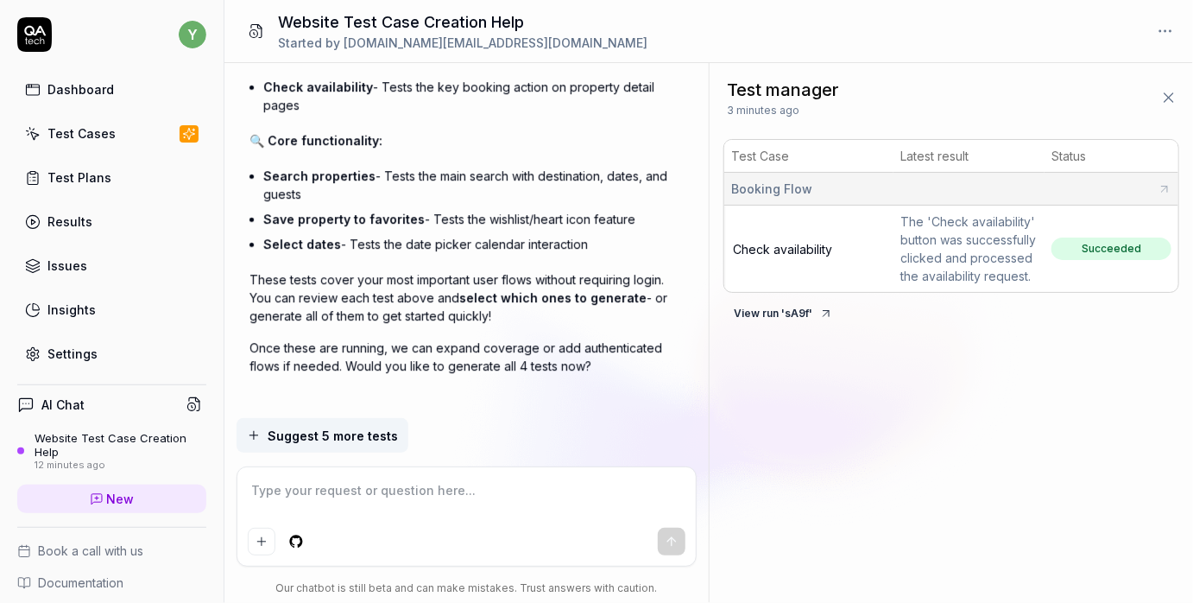
scroll to position [3098, 0]
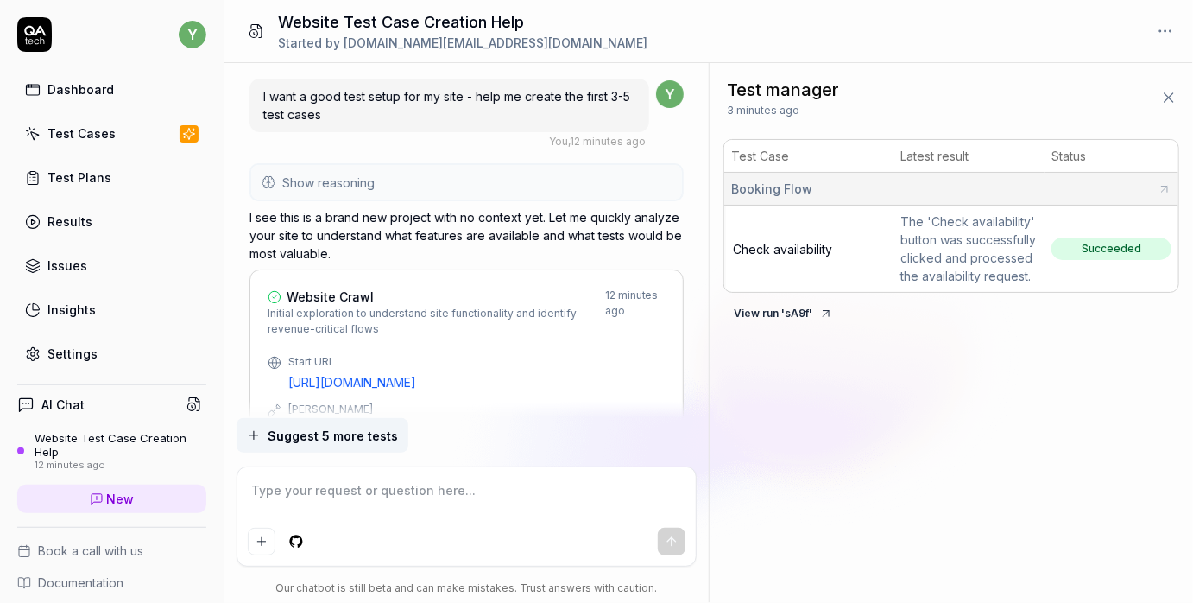
scroll to position [3098, 0]
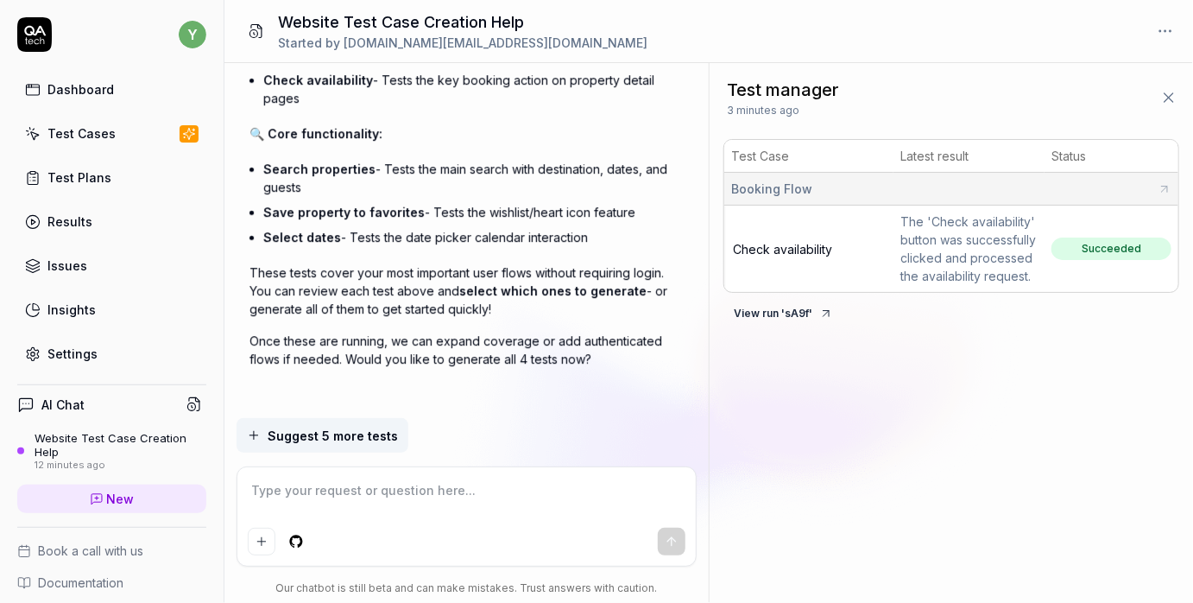
click at [109, 96] on div "Dashboard" at bounding box center [80, 89] width 66 height 18
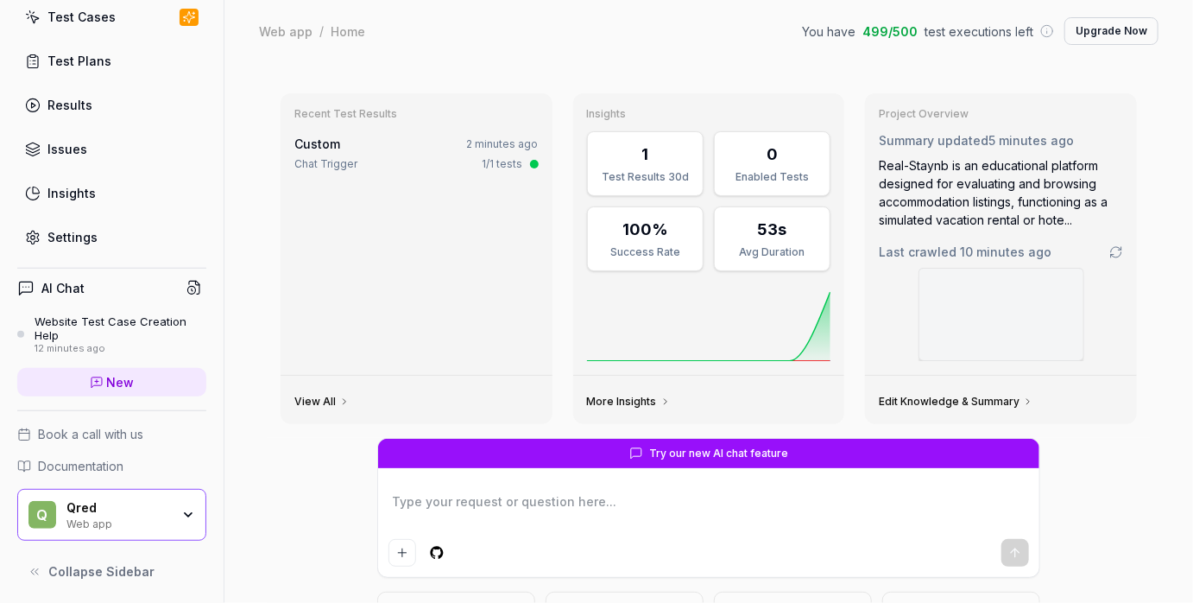
scroll to position [117, 0]
click at [65, 282] on h4 "AI Chat" at bounding box center [62, 287] width 43 height 18
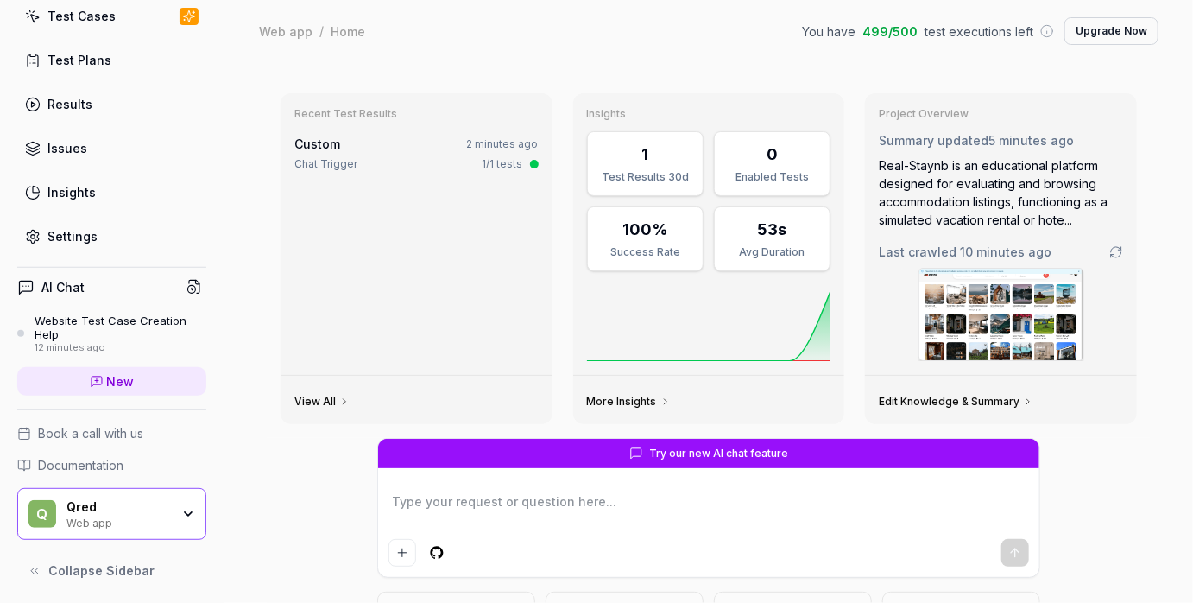
click at [50, 331] on div "Website Test Case Creation Help" at bounding box center [121, 327] width 172 height 28
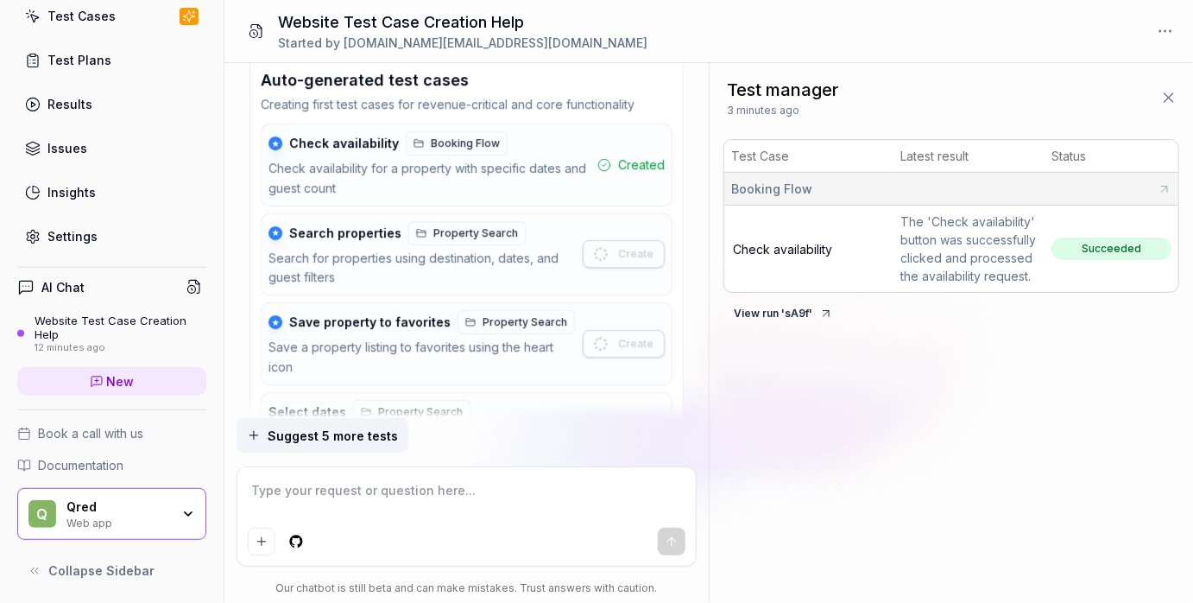
scroll to position [2550, 0]
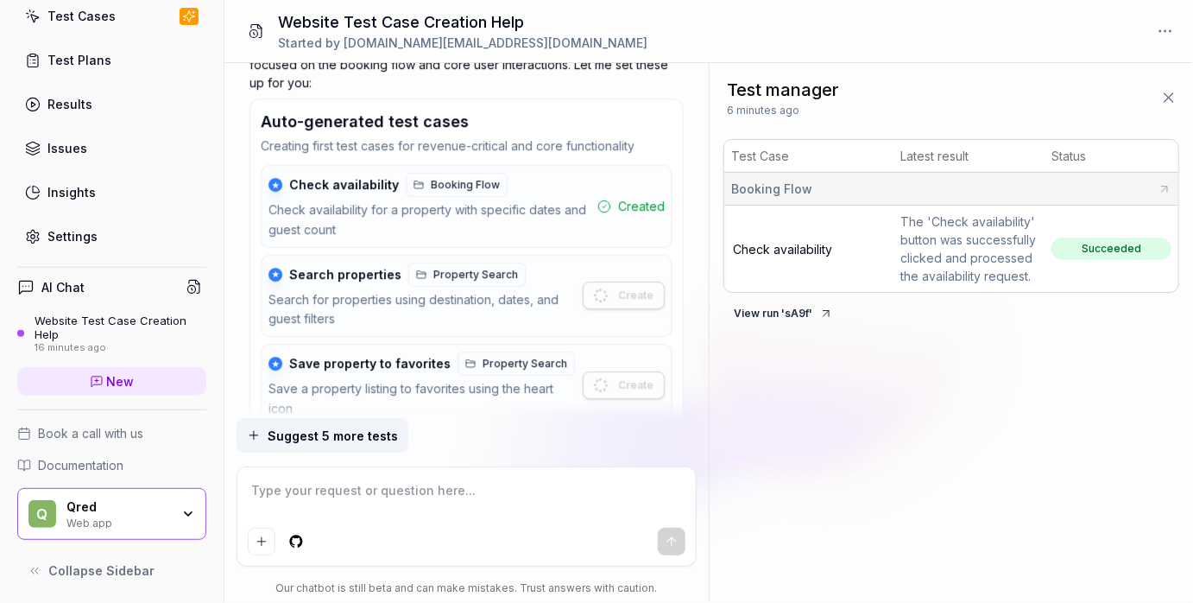
type textarea "*"
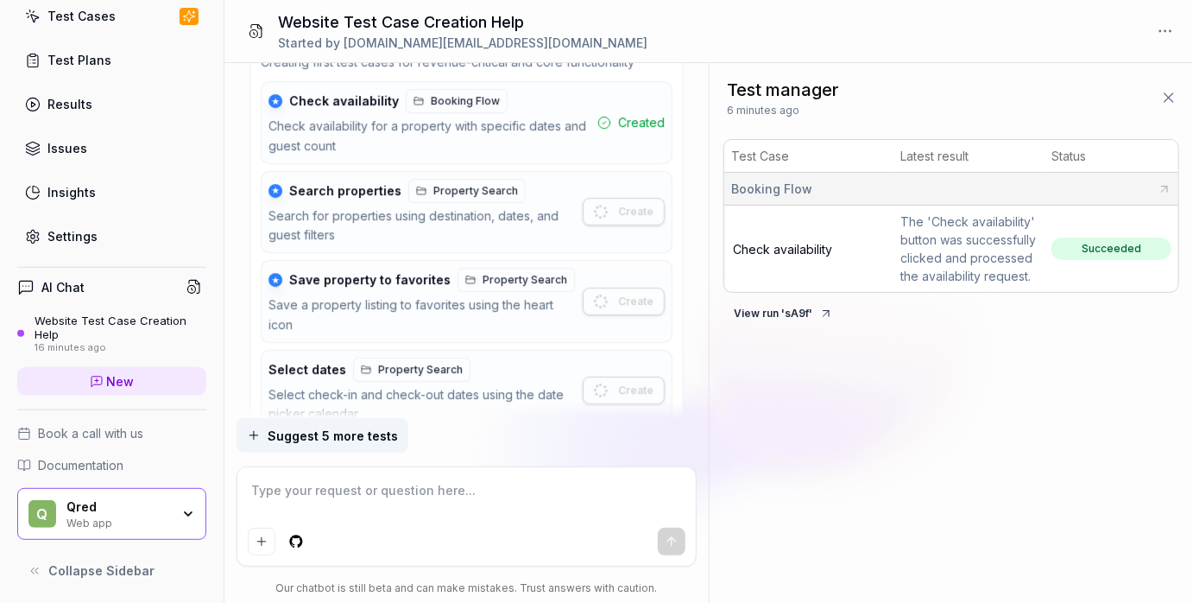
scroll to position [2631, 0]
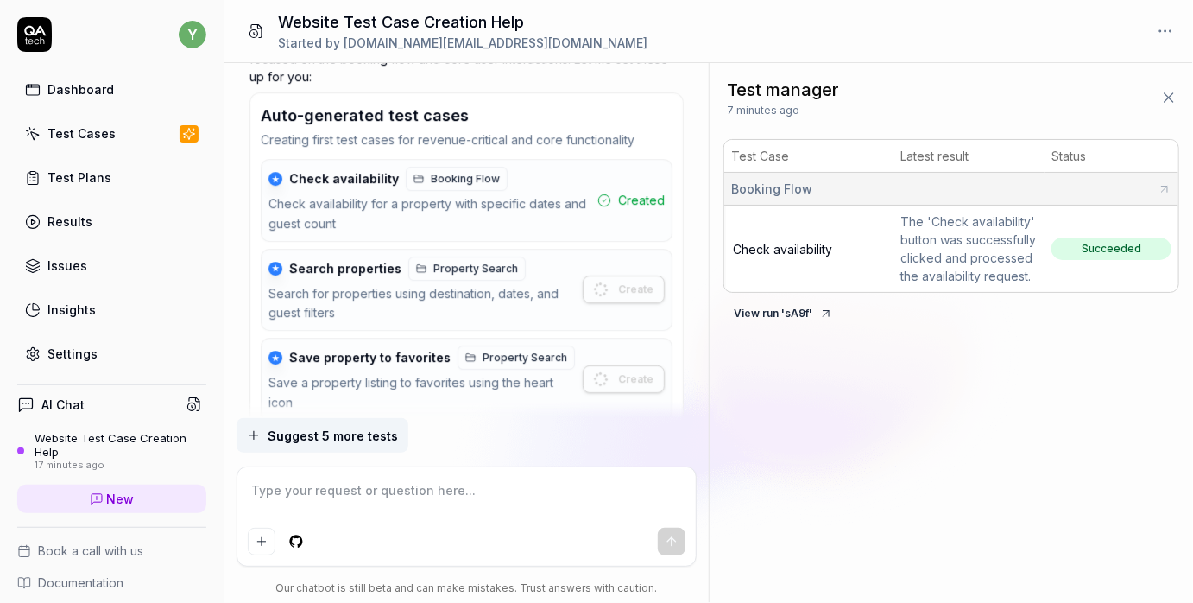
scroll to position [2554, 0]
click at [383, 434] on span "Suggest 5 more tests" at bounding box center [333, 436] width 130 height 18
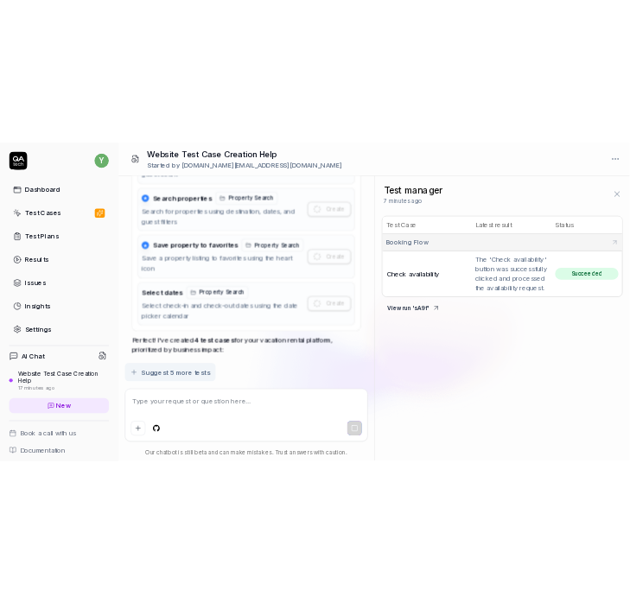
scroll to position [2760, 0]
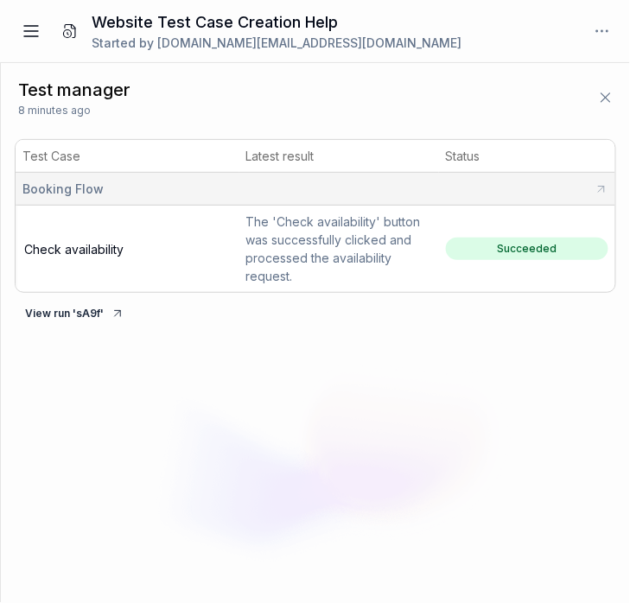
type textarea "*"
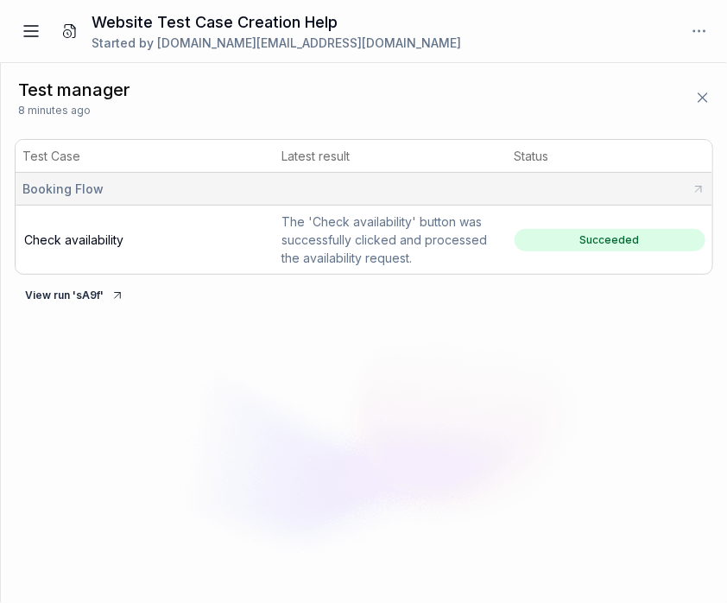
click at [27, 33] on icon at bounding box center [31, 31] width 21 height 21
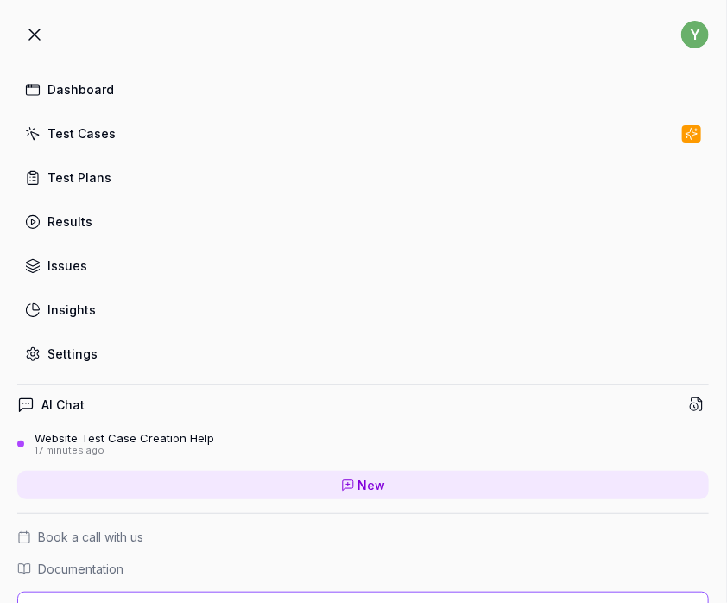
click at [35, 37] on icon at bounding box center [34, 34] width 21 height 21
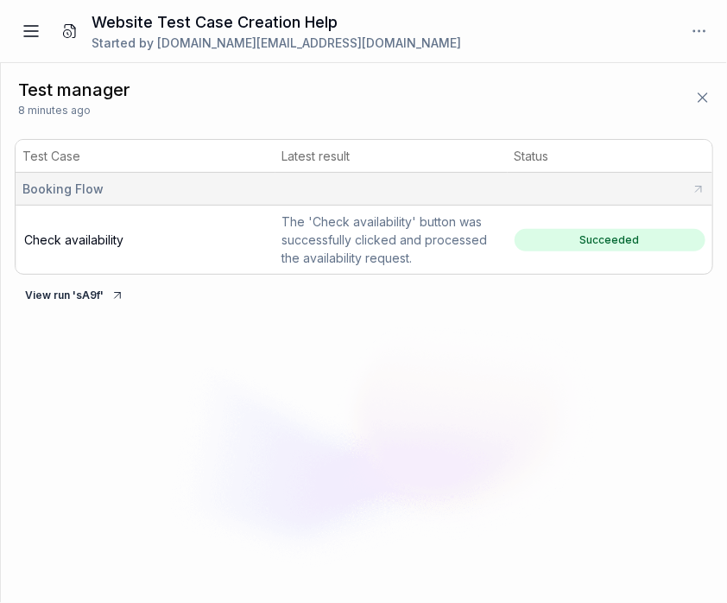
click at [629, 97] on icon at bounding box center [702, 97] width 17 height 17
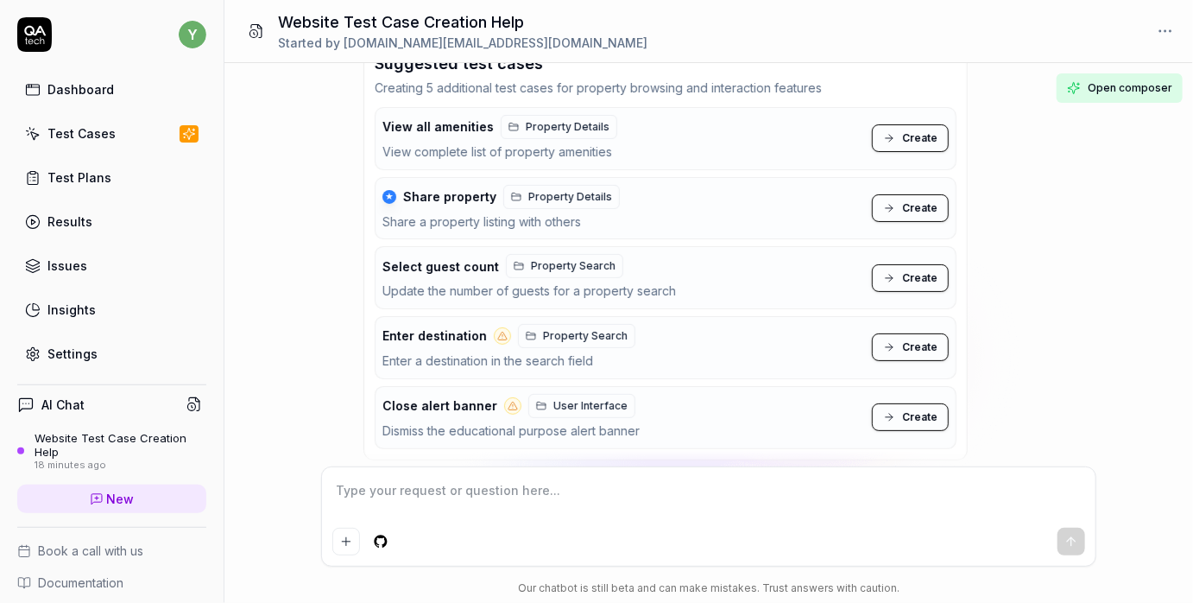
scroll to position [3130, 0]
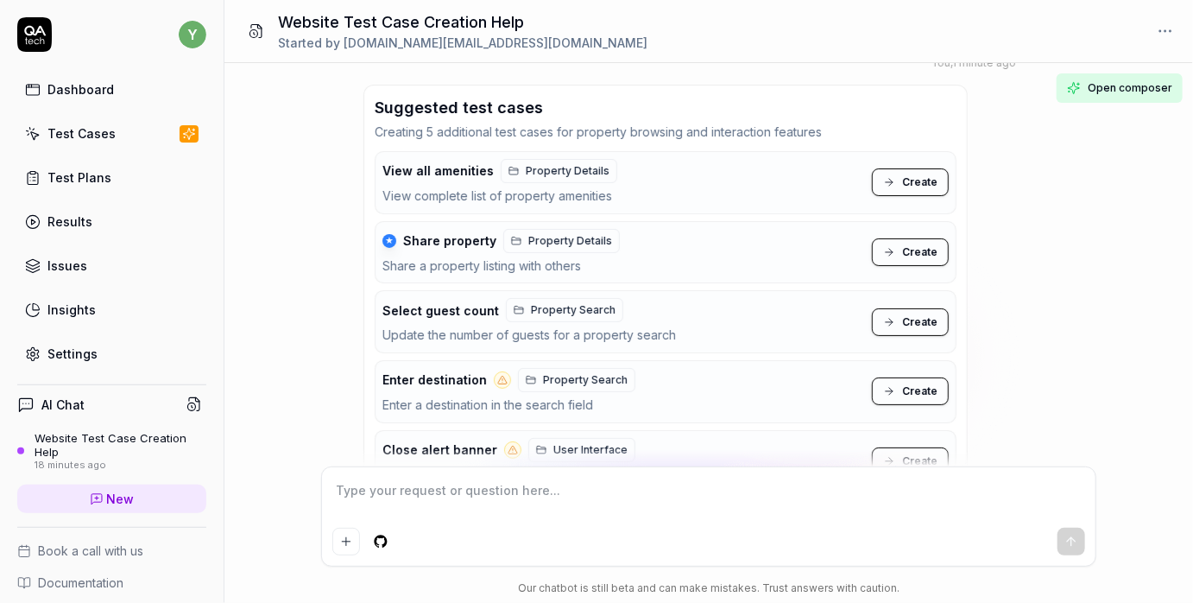
click at [568, 236] on span "Property Details" at bounding box center [570, 241] width 84 height 16
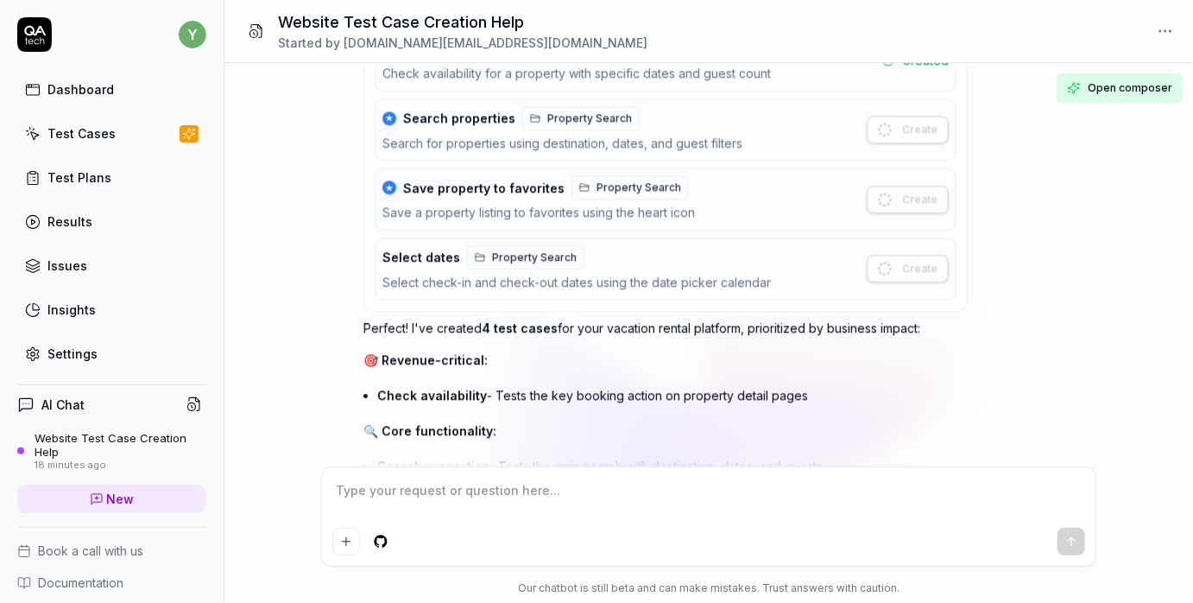
scroll to position [2289, 0]
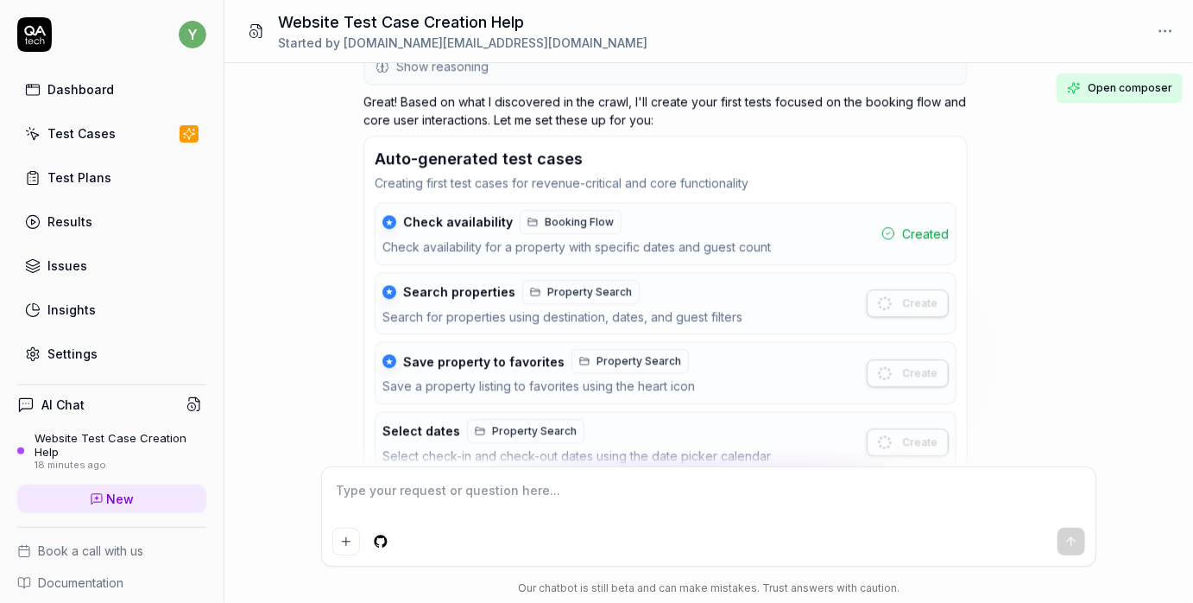
click at [579, 284] on span "Property Search" at bounding box center [589, 292] width 85 height 16
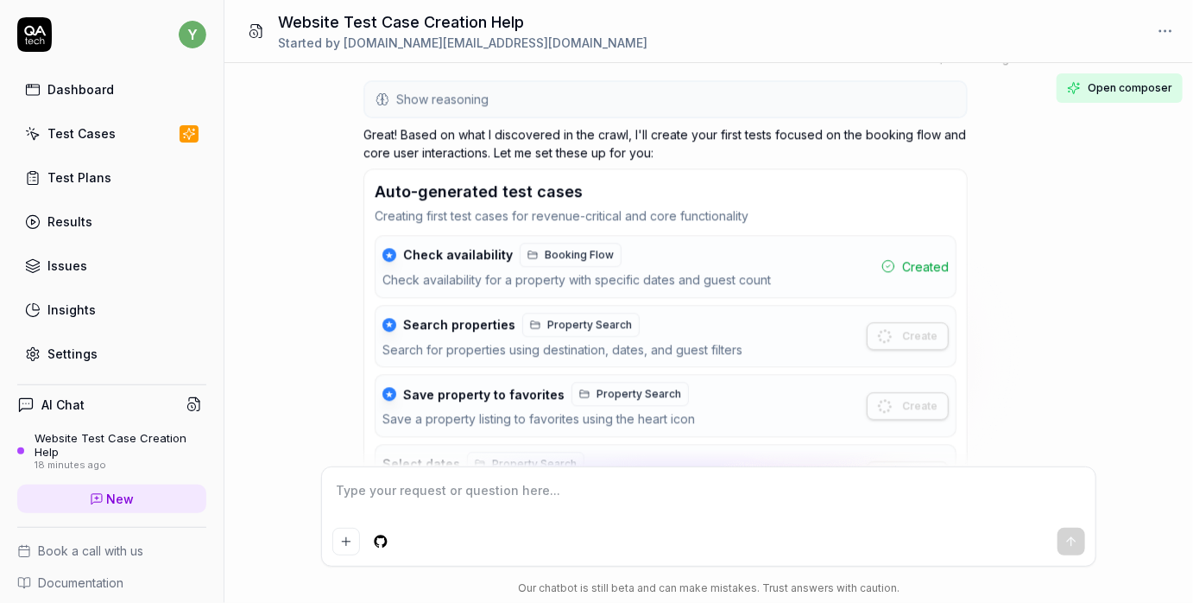
scroll to position [2257, 0]
click at [481, 316] on span "Search properties" at bounding box center [459, 324] width 112 height 16
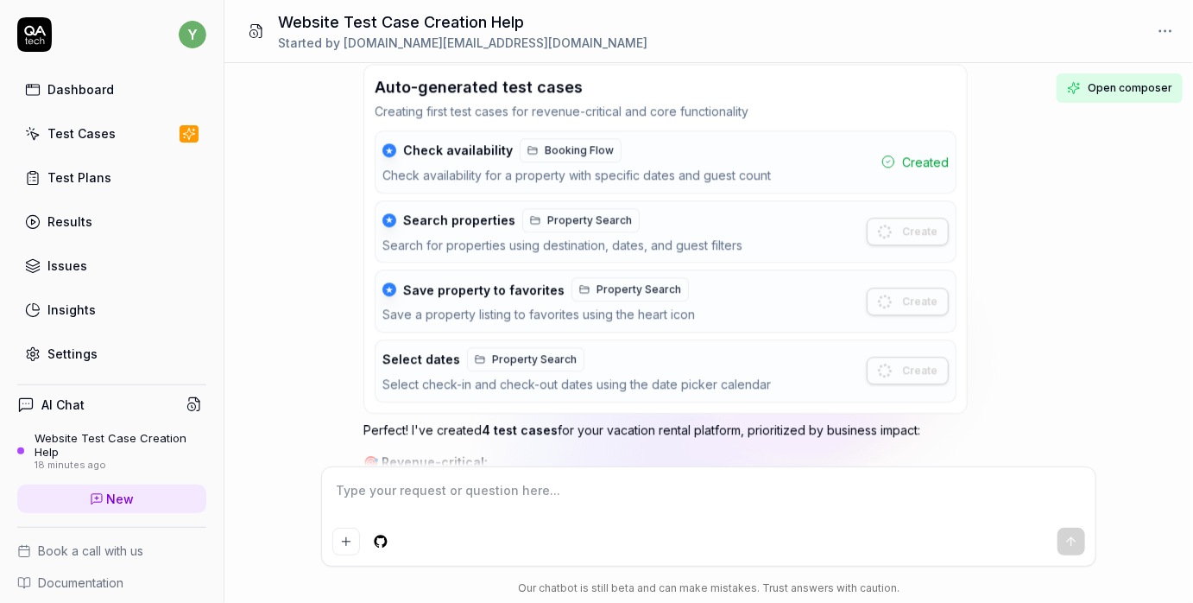
scroll to position [2364, 0]
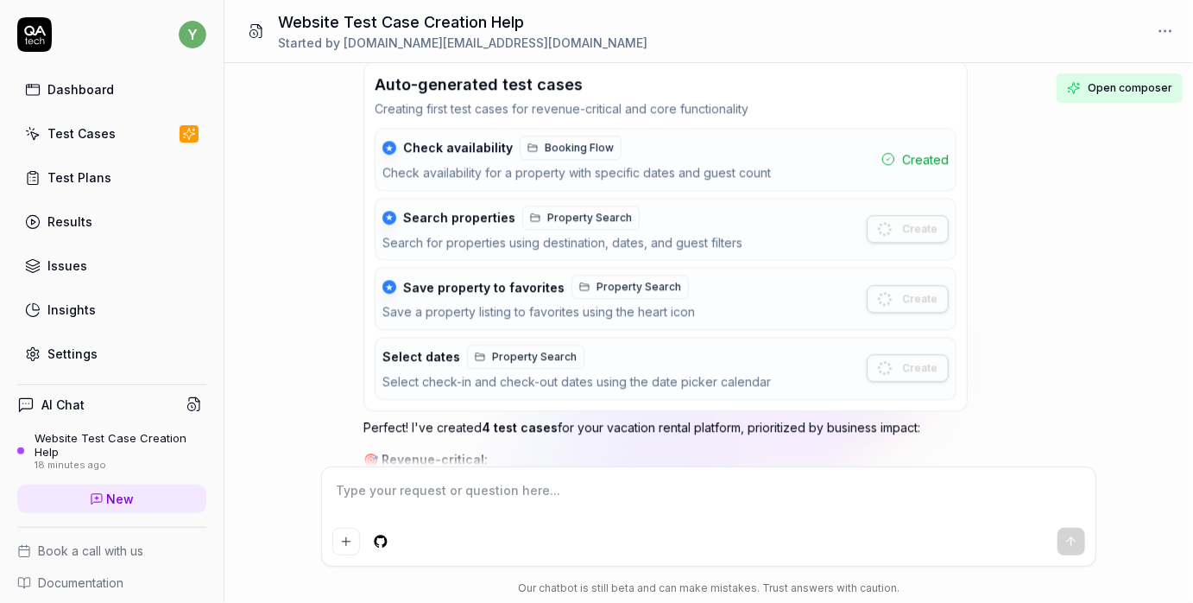
type textarea "*"
click at [396, 503] on textarea at bounding box center [708, 499] width 753 height 43
type textarea "e"
type textarea "*"
type textarea "s"
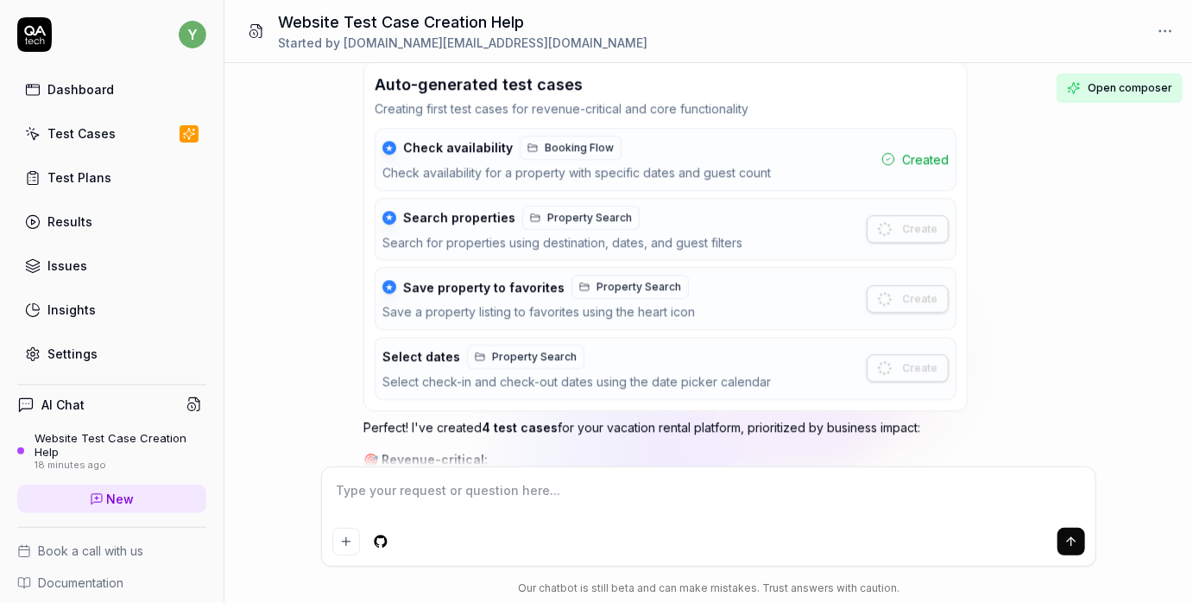
type textarea "*"
type textarea "se"
type textarea "*"
type textarea "sea"
type textarea "*"
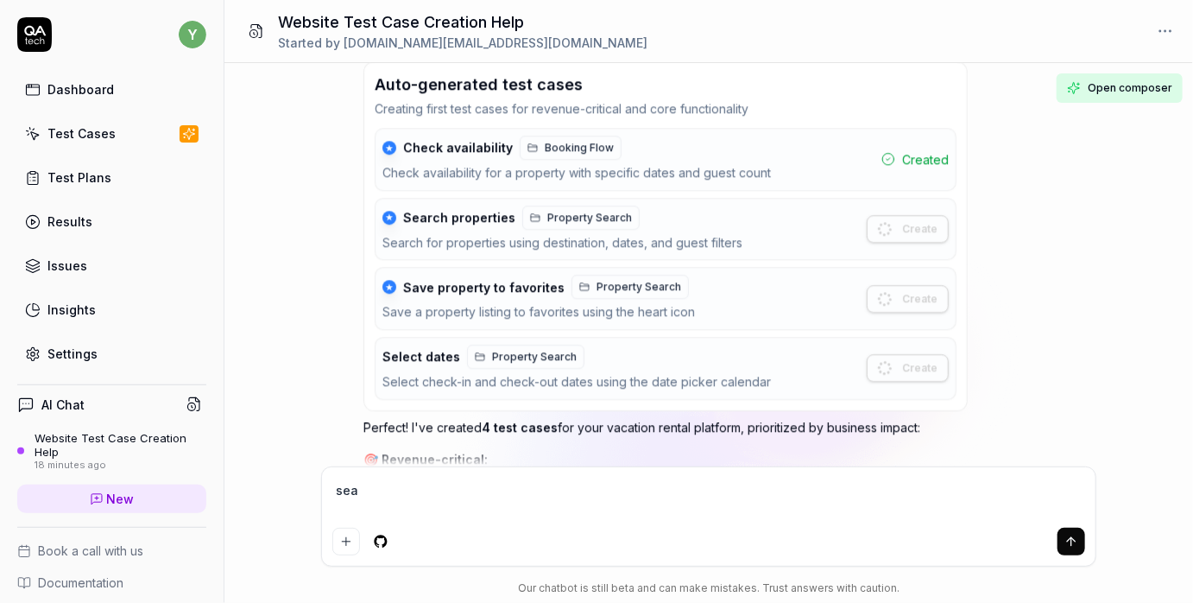
type textarea "sear"
type textarea "*"
type textarea "searc"
type textarea "*"
type textarea "search"
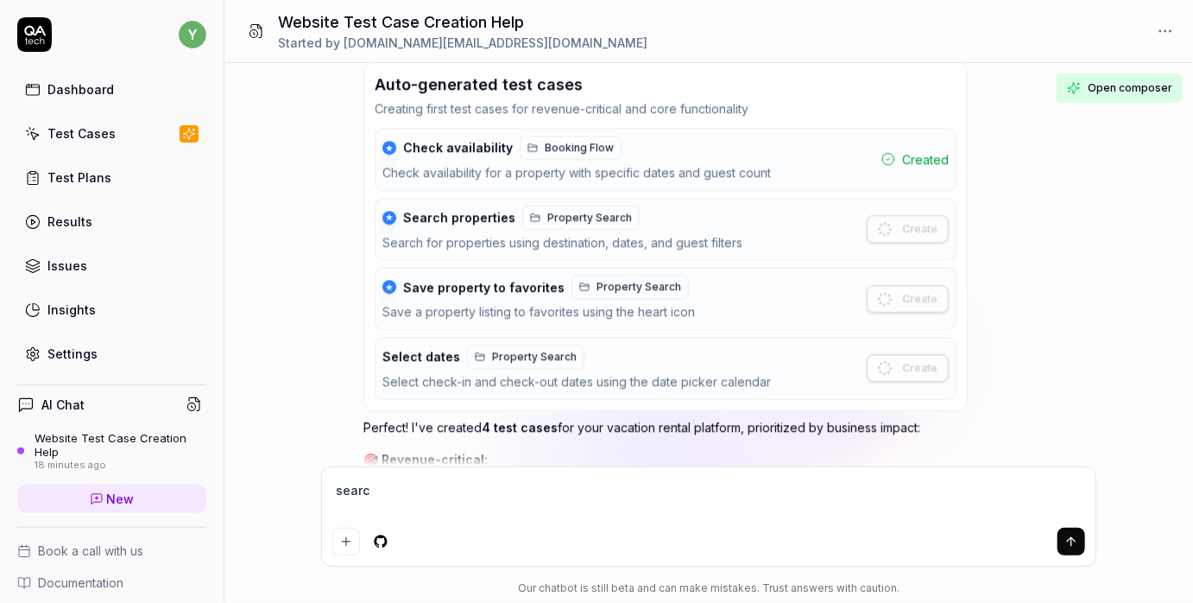
type textarea "*"
type textarea "search"
type textarea "*"
type textarea "search p"
type textarea "*"
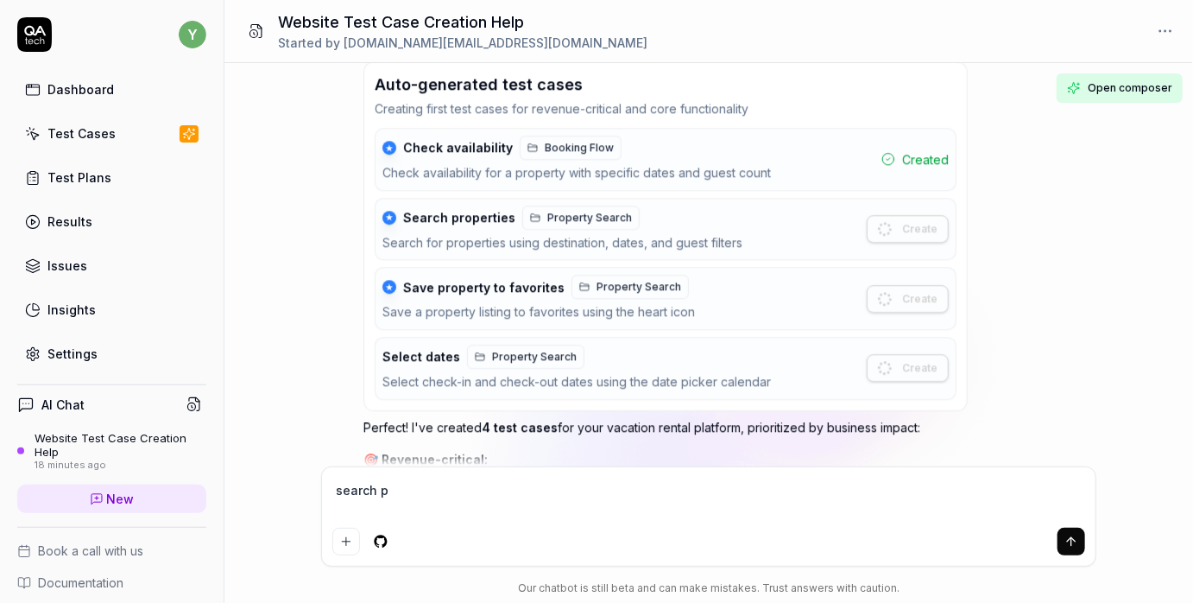
type textarea "search pr"
type textarea "*"
type textarea "search pro"
type textarea "*"
type textarea "search prop"
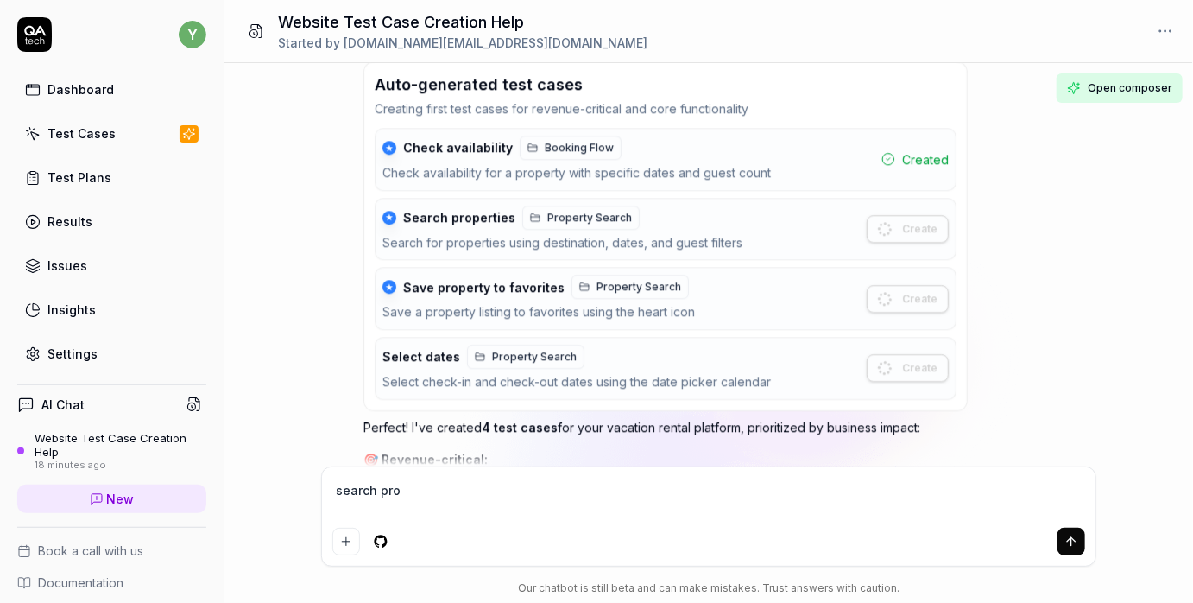
type textarea "*"
type textarea "search propt"
type textarea "*"
type textarea "search propte"
type textarea "*"
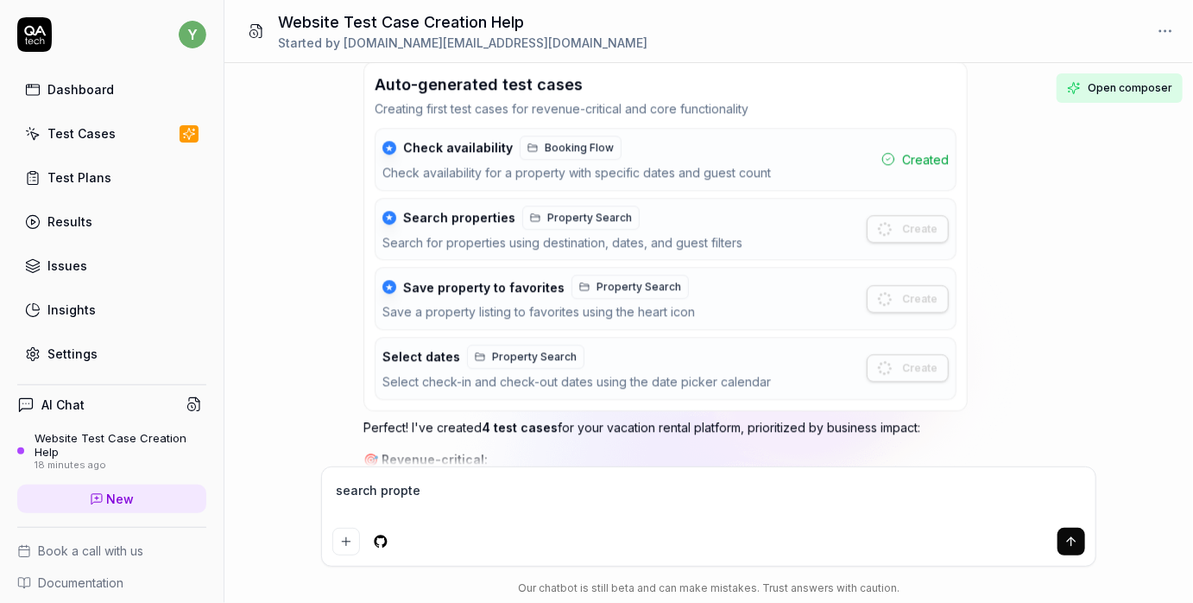
type textarea "search propt"
type textarea "*"
type textarea "search prop"
type textarea "*"
type textarea "search prope"
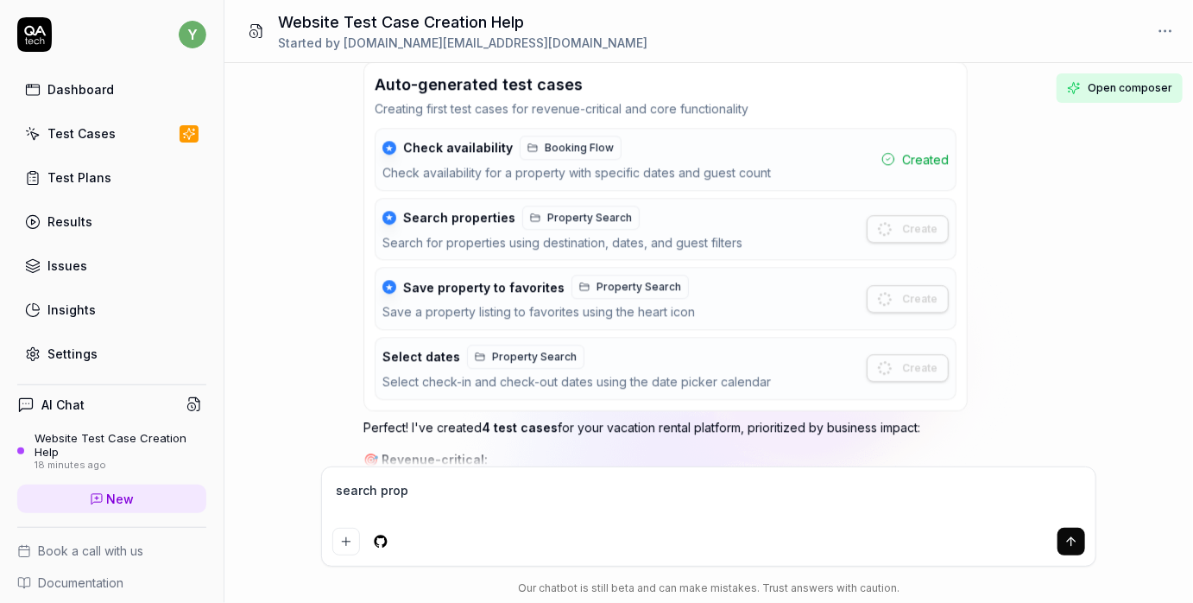
type textarea "*"
type textarea "search proper"
type textarea "*"
type textarea "search propert"
type textarea "*"
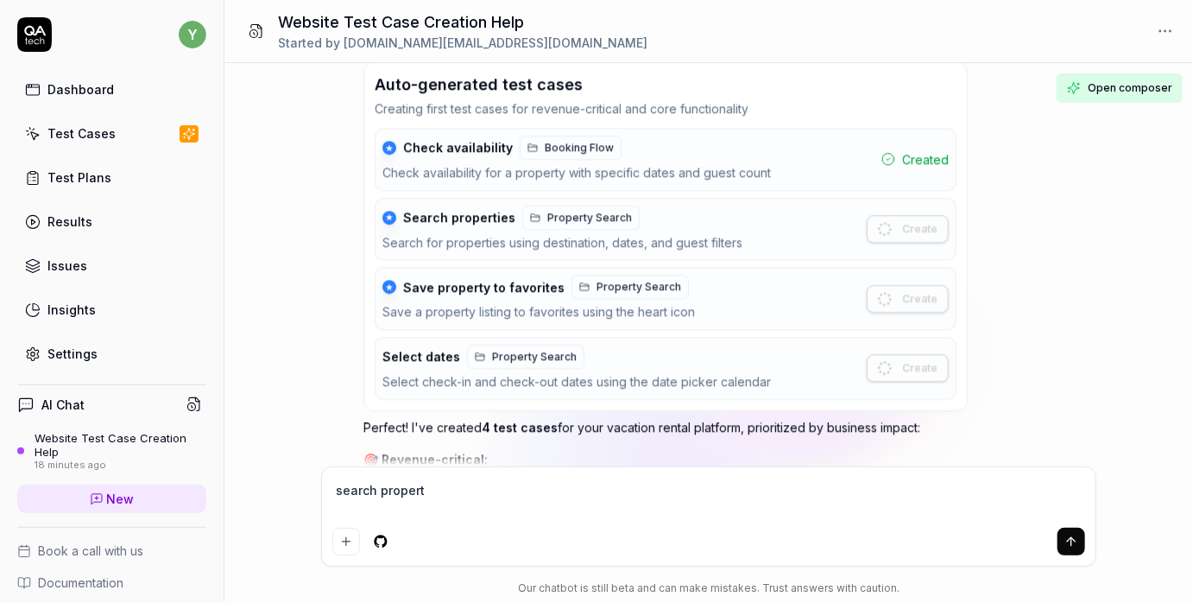
type textarea "search properti"
type textarea "*"
type textarea "search propertie"
type textarea "*"
type textarea "search properties"
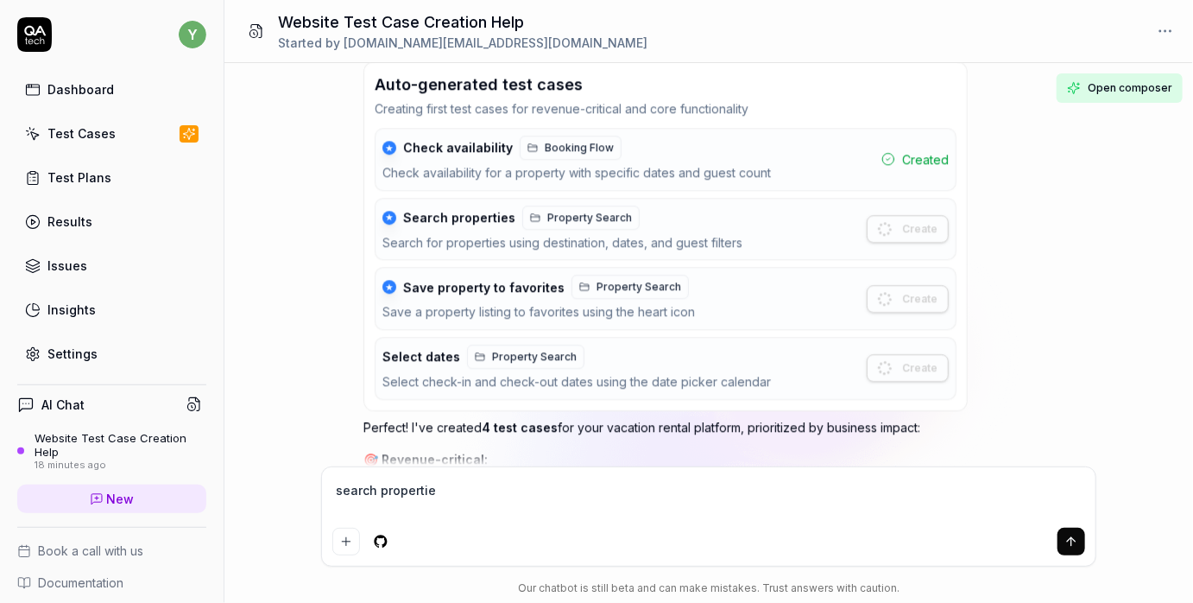
type textarea "*"
type textarea "search properties"
type textarea "*"
type textarea "search properties t"
type textarea "*"
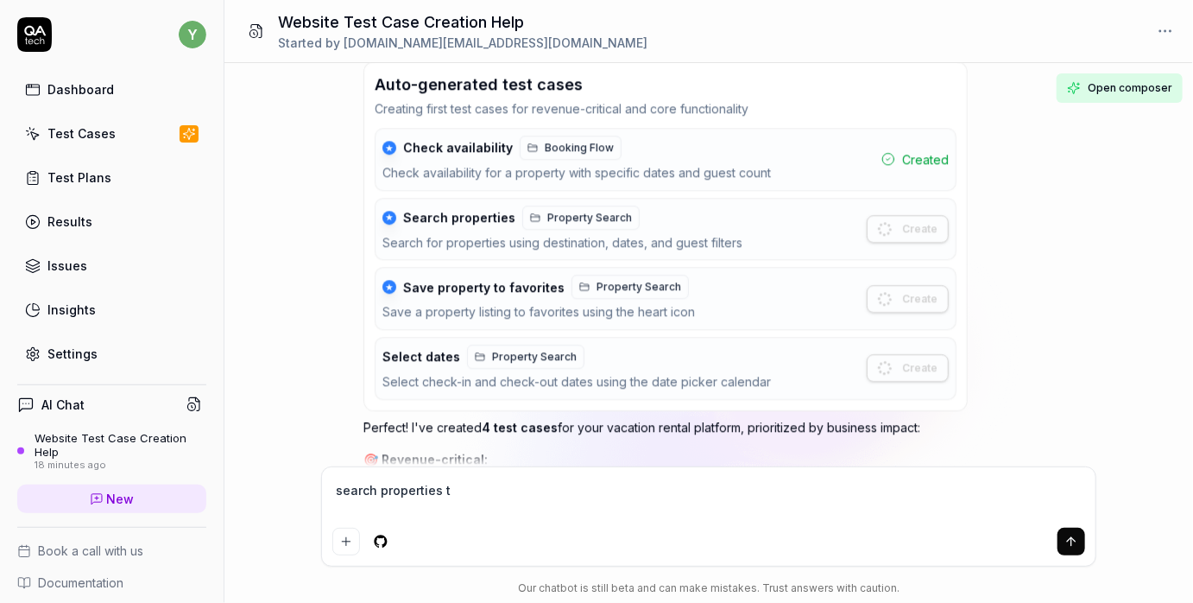
type textarea "search properties te"
type textarea "*"
type textarea "search properties tes"
type textarea "*"
type textarea "search properties test"
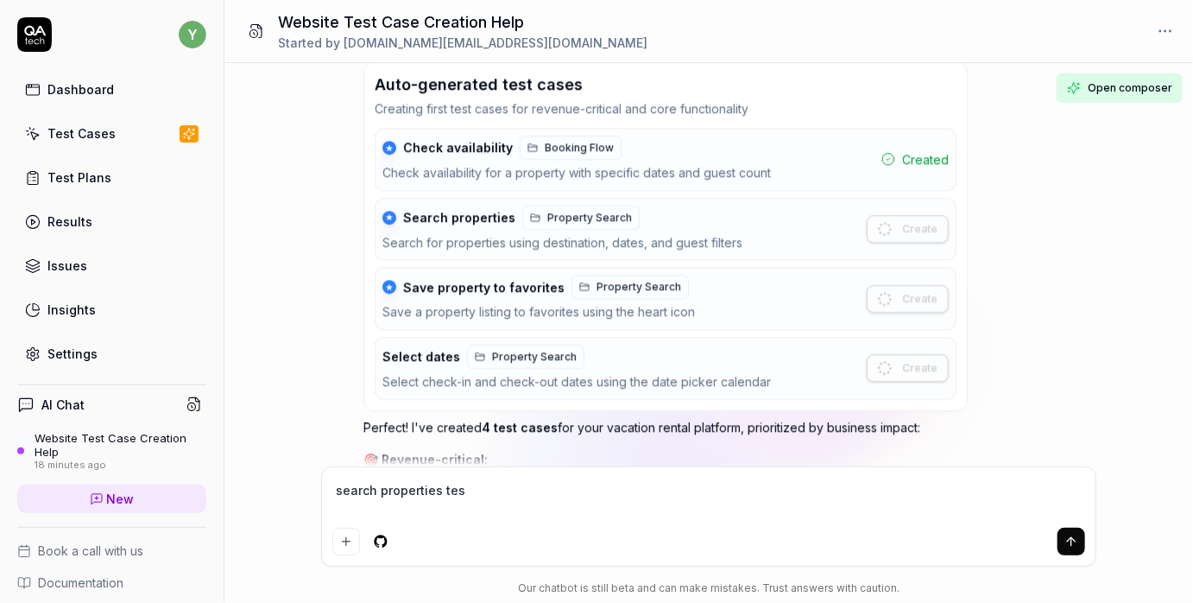
type textarea "*"
type textarea "search properties test"
type textarea "*"
type textarea "search properties test c"
type textarea "*"
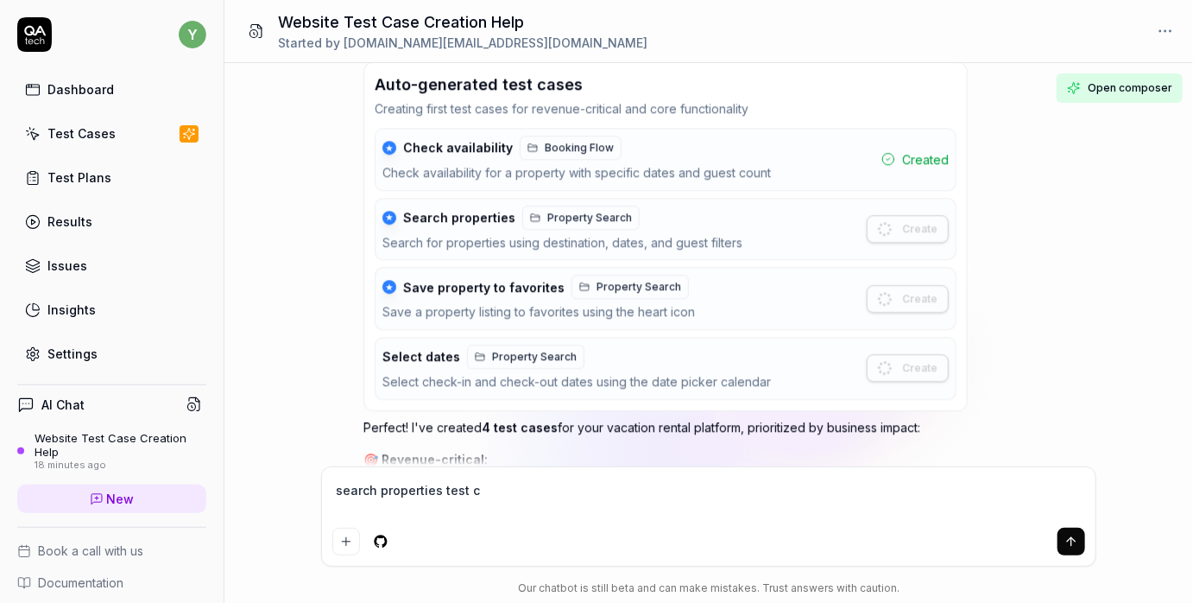
type textarea "search properties test ca"
type textarea "*"
type textarea "search properties test cas"
type textarea "*"
type textarea "search properties test case"
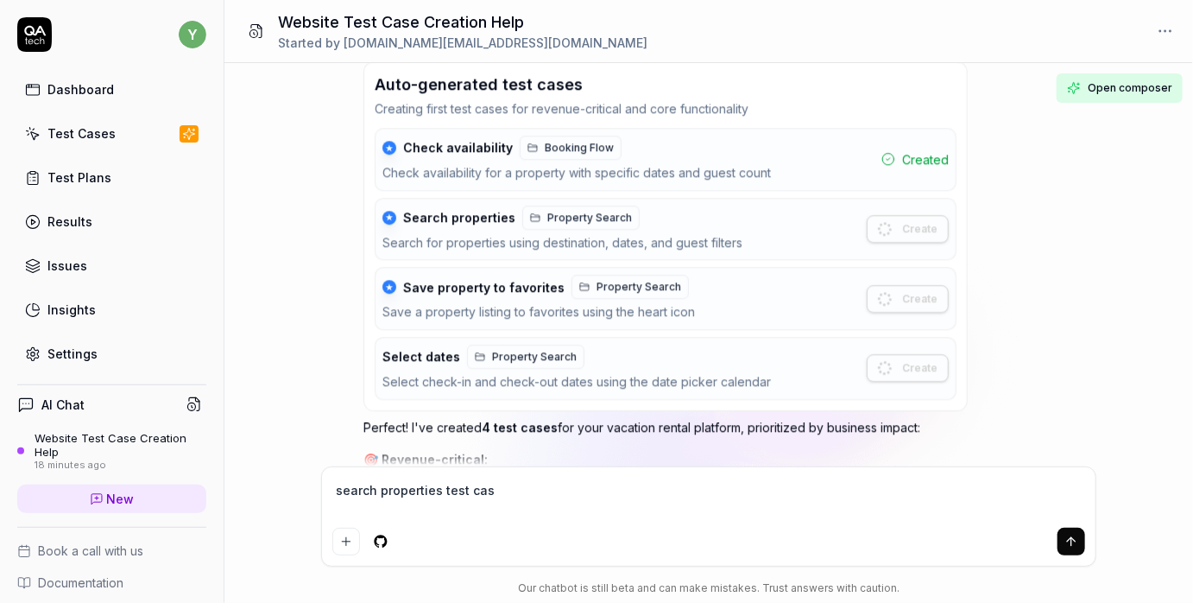
type textarea "*"
type textarea "search properties test case"
type textarea "*"
type textarea "search properties test case i"
type textarea "*"
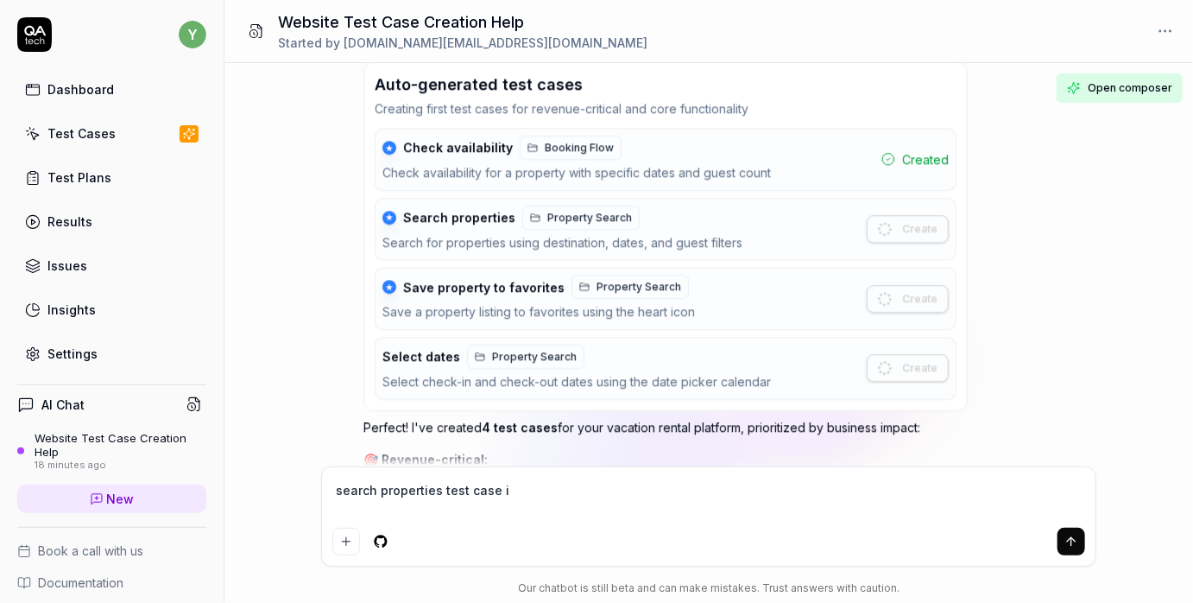
type textarea "search properties test case is"
type textarea "*"
type textarea "search properties test case is"
type textarea "*"
type textarea "search properties test case is i"
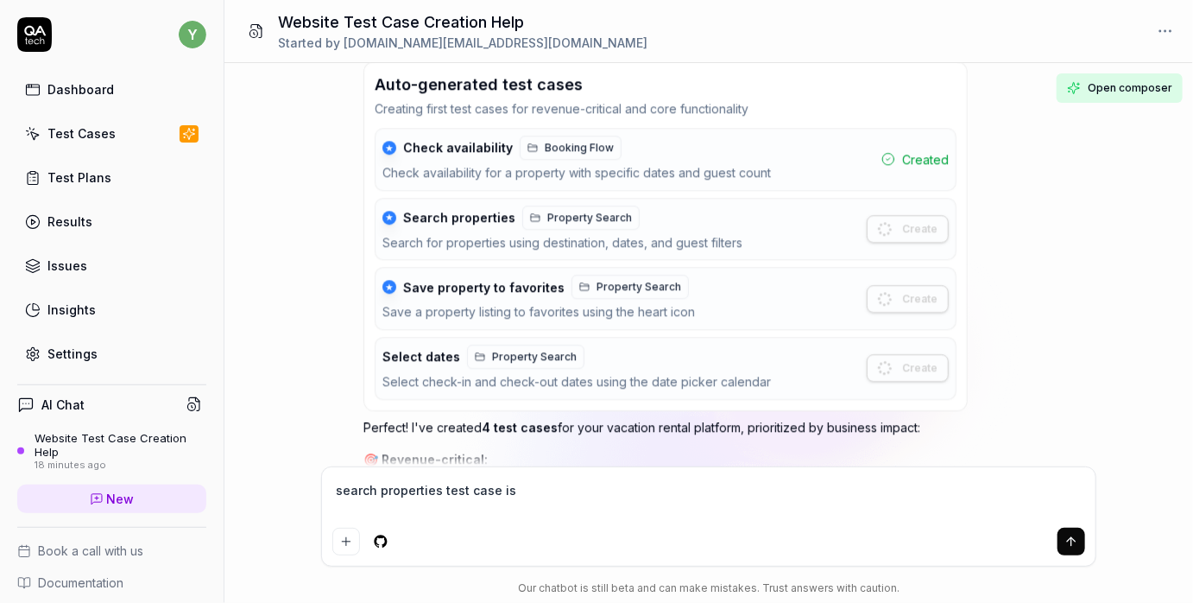
type textarea "*"
type textarea "search properties test case is in"
type textarea "*"
type textarea "search properties test case is in"
type textarea "*"
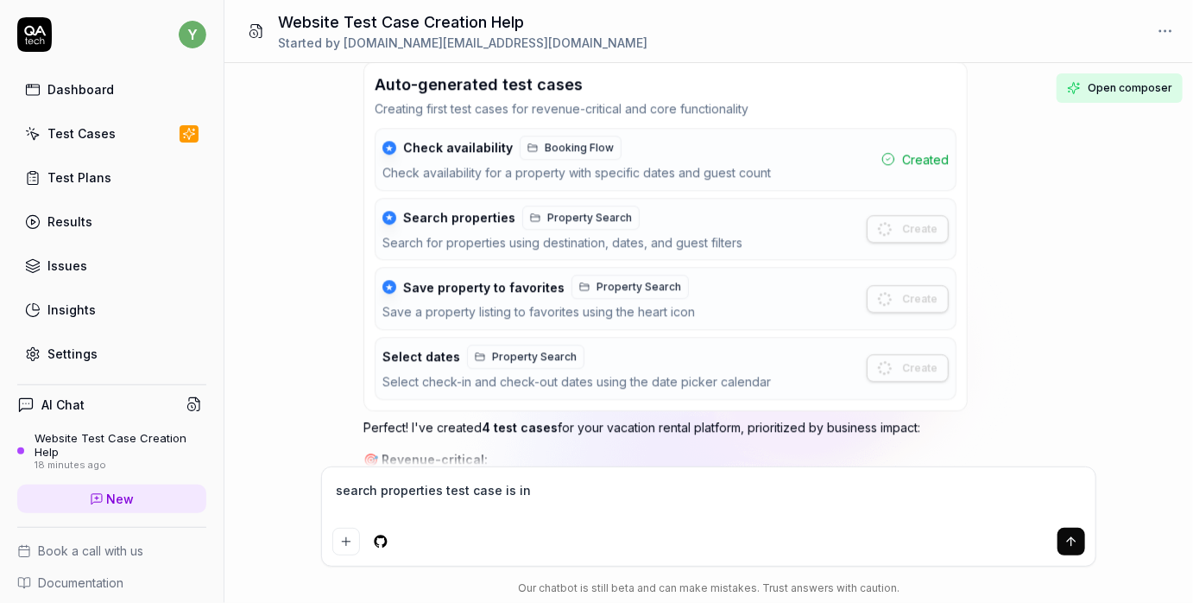
type textarea "search properties test case is in"
type textarea "*"
type textarea "search properties test case is i"
type textarea "*"
type textarea "search properties test case is"
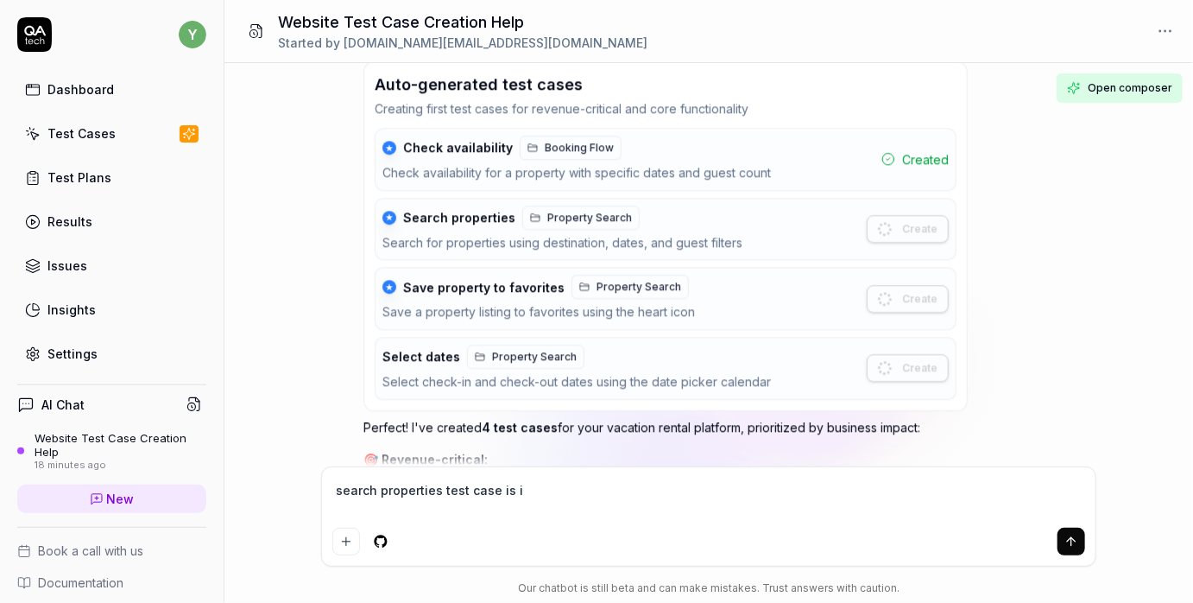
type textarea "*"
type textarea "search properties test case is"
type textarea "*"
type textarea "search properties test case i"
type textarea "*"
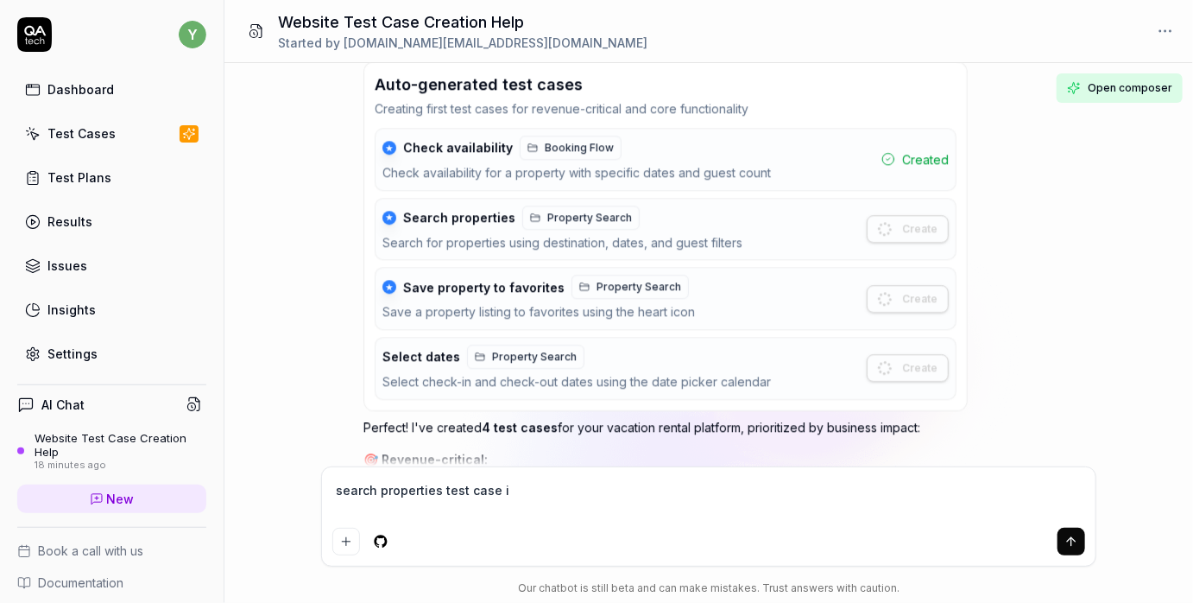
type textarea "search properties test case"
type textarea "*"
type textarea "tsearch properties test case"
type textarea "*"
type textarea "thsearch properties test case"
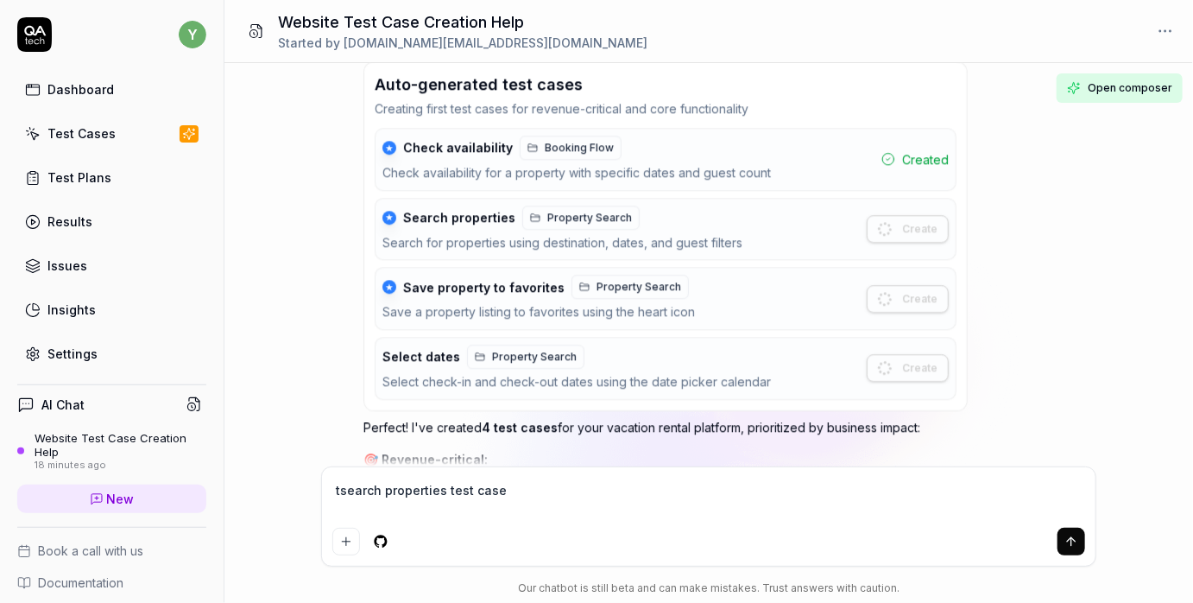
type textarea "*"
type textarea "thesearch properties test case"
type textarea "*"
type textarea "the search properties test case"
type textarea "*"
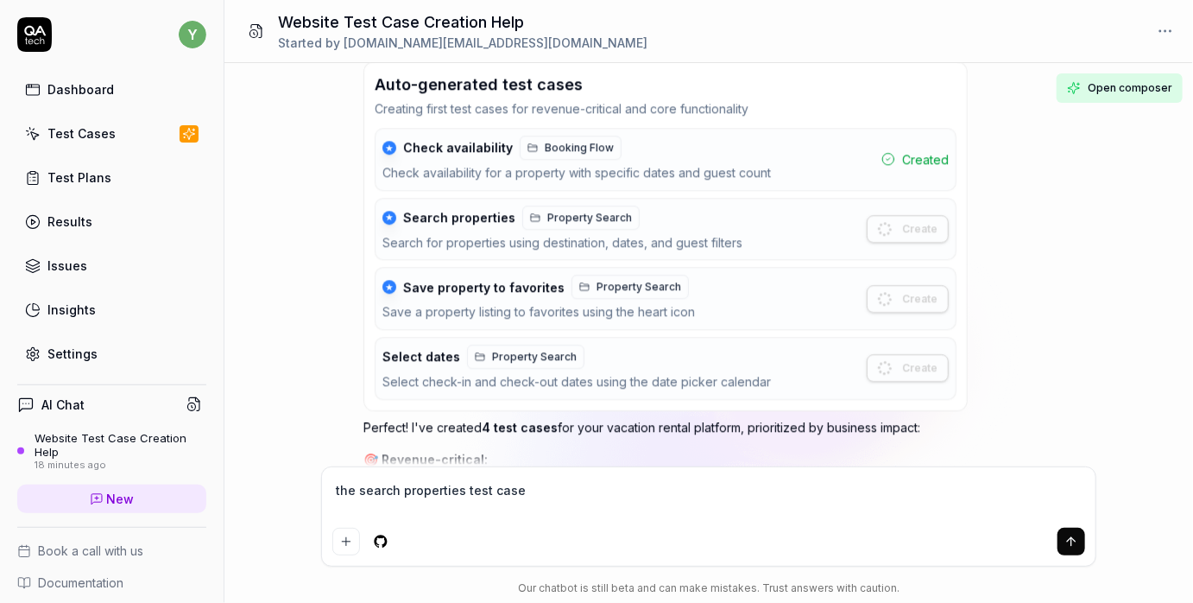
type textarea "the "search properties test case"
type textarea "*"
type textarea "the "csearch properties test case"
type textarea "*"
type textarea "the "crsearch properties test case"
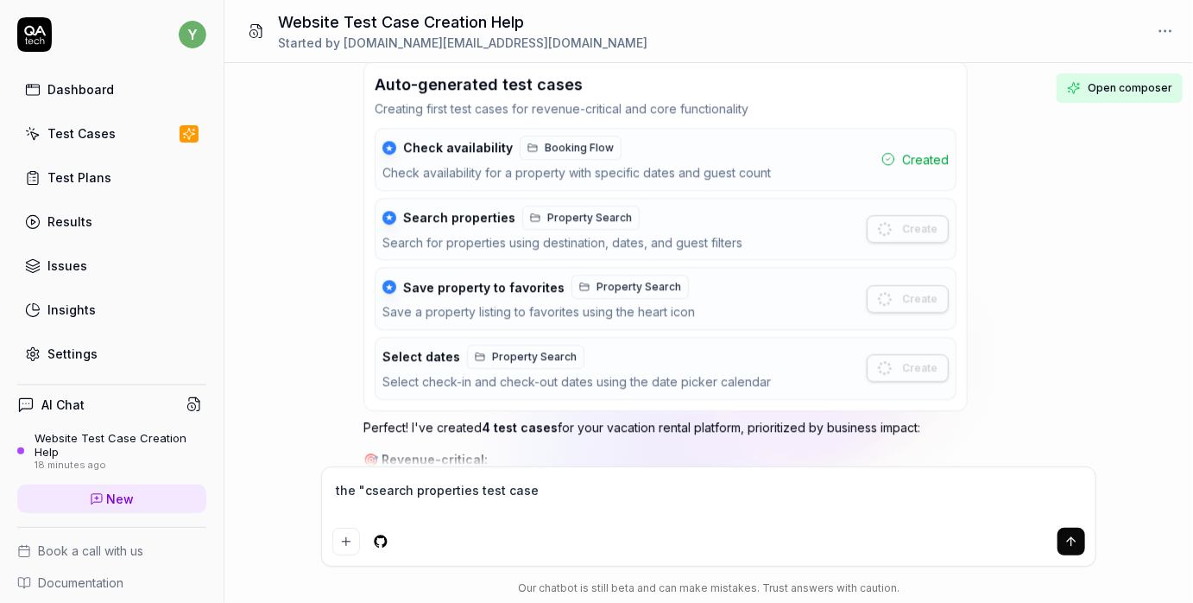
type textarea "*"
type textarea "the "cresearch properties test case"
type textarea "*"
type textarea "the "creasearch properties test case"
type textarea "*"
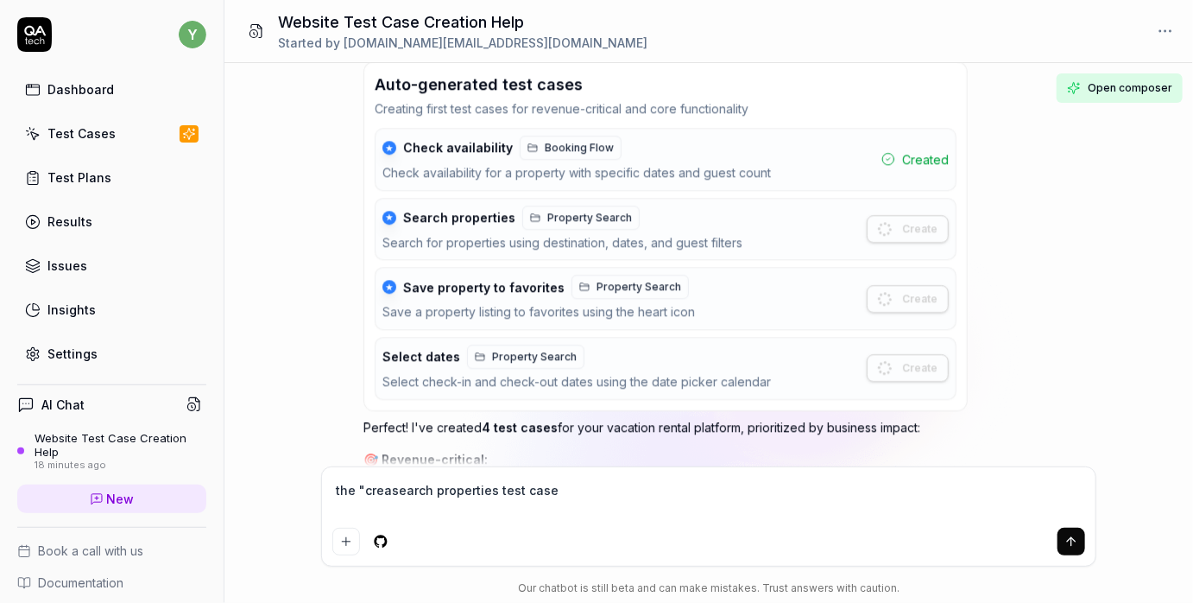
type textarea "the "creatsearch properties test case"
type textarea "*"
type textarea "the "createsearch properties test case"
type textarea "*"
type textarea "the "create"search properties test case"
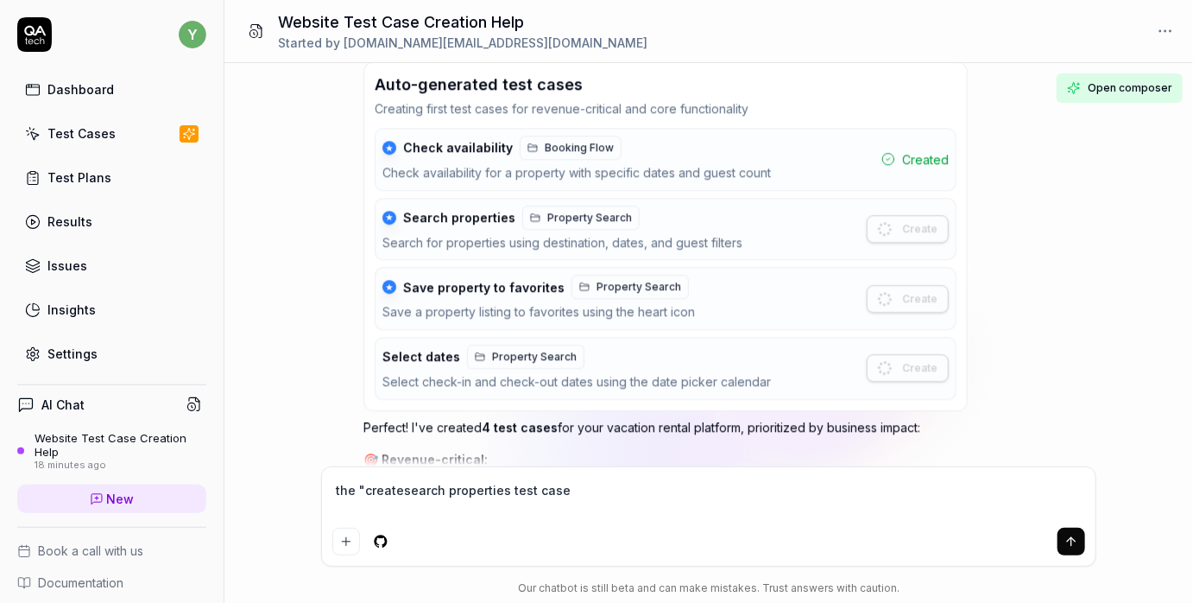
type textarea "*"
type textarea "the "create" search properties test case"
type textarea "*"
type textarea "the "create" bsearch properties test case"
type textarea "*"
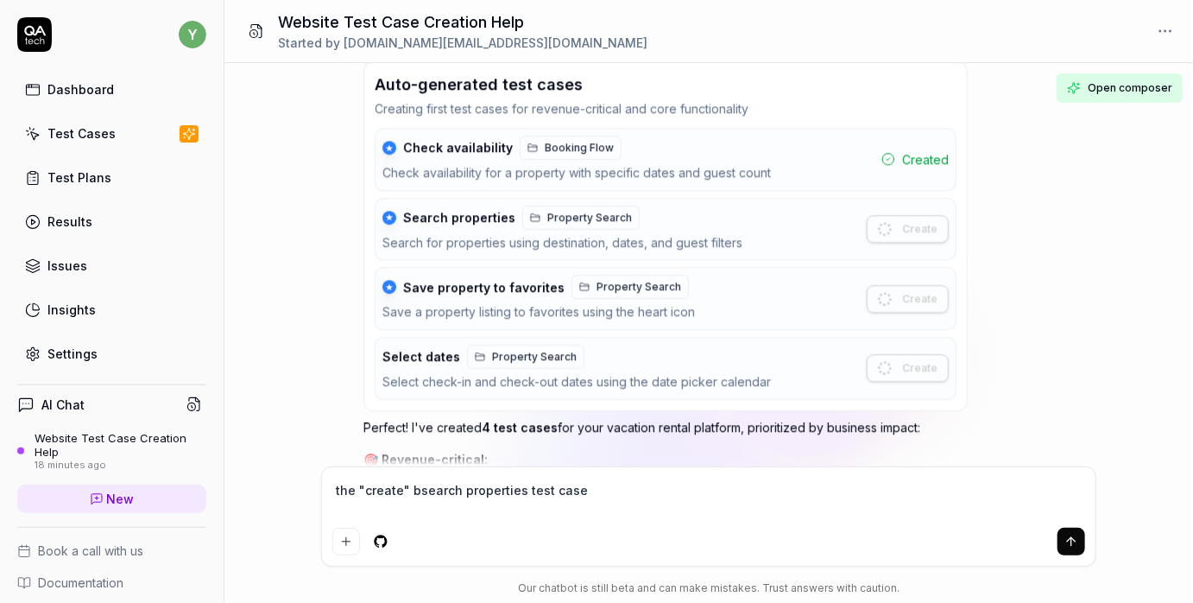
type textarea "the "create" busearch properties test case"
type textarea "*"
type textarea "the "create" butsearch properties test case"
type textarea "*"
type textarea "the "create" butosearch properties test case"
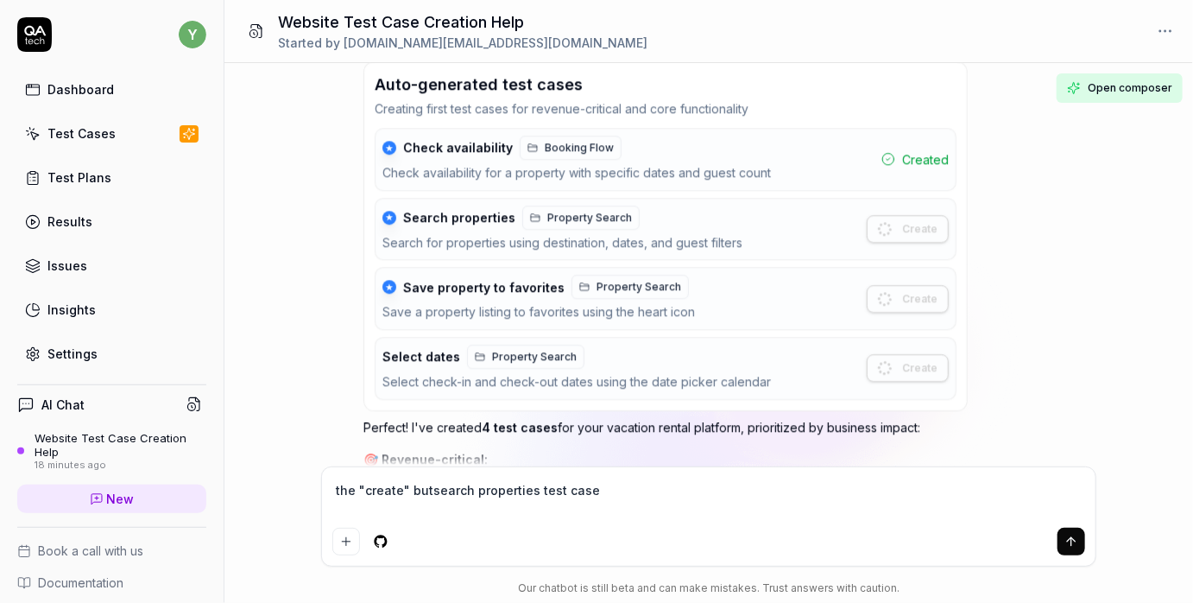
type textarea "*"
type textarea "the "create" butotsearch properties test case"
type textarea "*"
type textarea "the "create" butotnsearch properties test case"
type textarea "*"
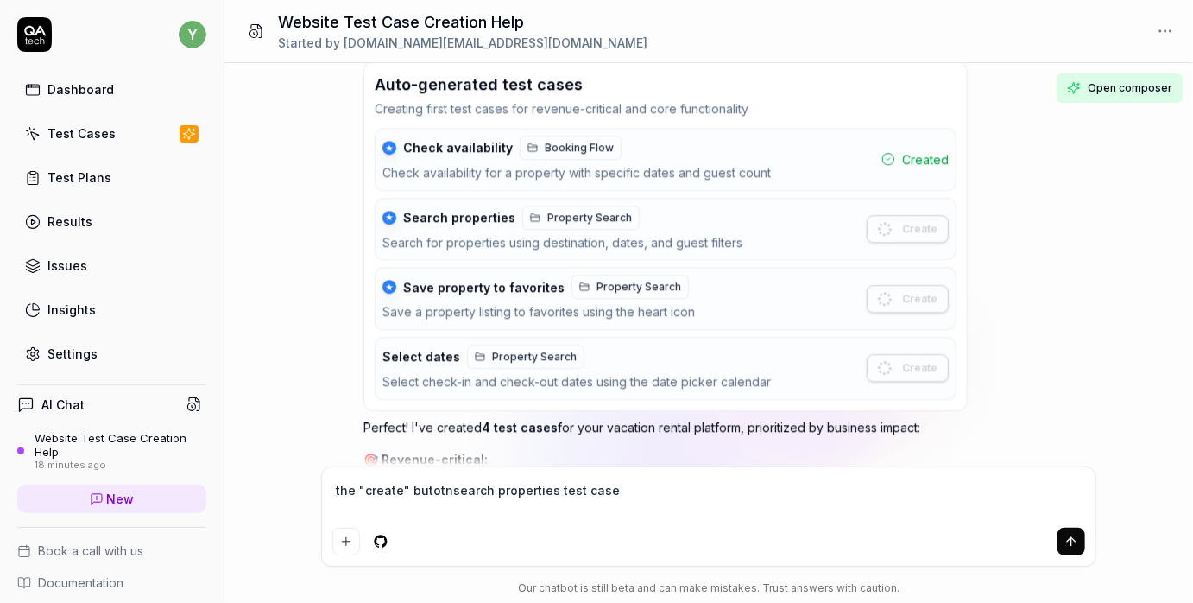
type textarea "the "create" butotn search properties test case"
type textarea "*"
type textarea "the "create" butotn fsearch properties test case"
type textarea "*"
type textarea "the "create" butotn search properties test case"
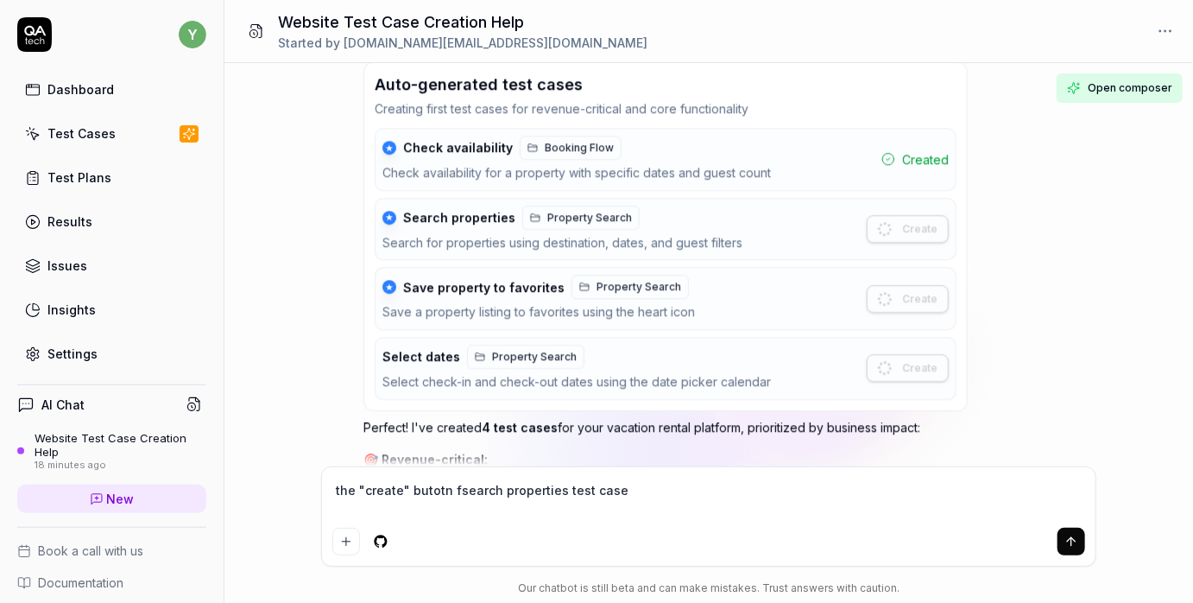
type textarea "*"
type textarea "the "create" butotnsearch properties test case"
type textarea "*"
type textarea "the "create" butotsearch properties test case"
type textarea "*"
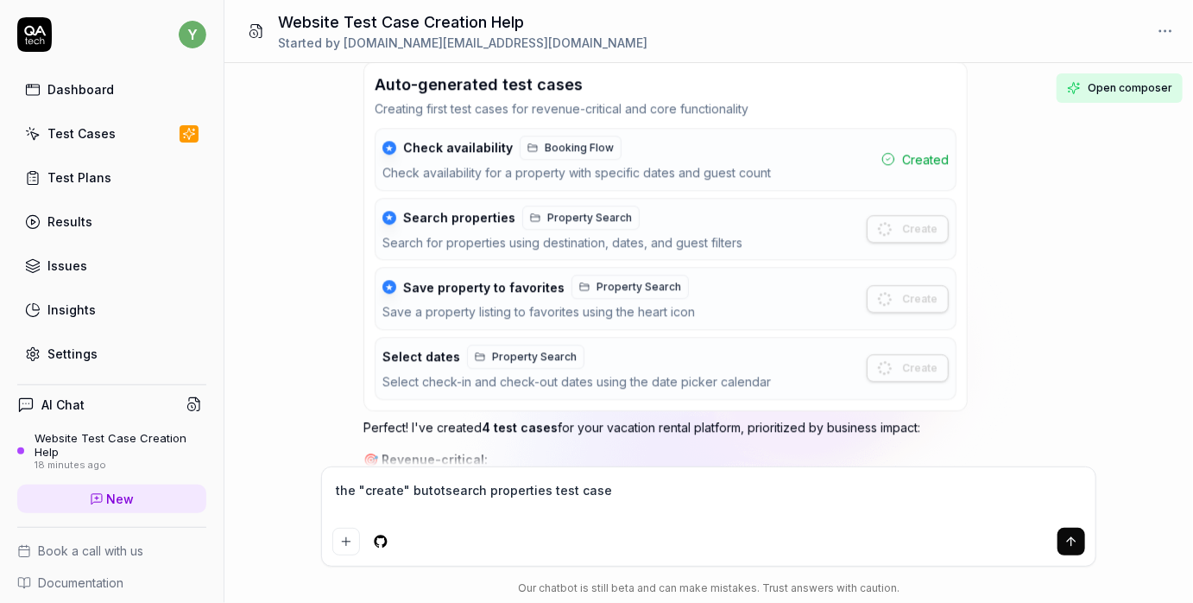
type textarea "the "create" butosearch properties test case"
type textarea "*"
type textarea "the "create" butsearch properties test case"
type textarea "*"
type textarea "the "create" butosearch properties test case"
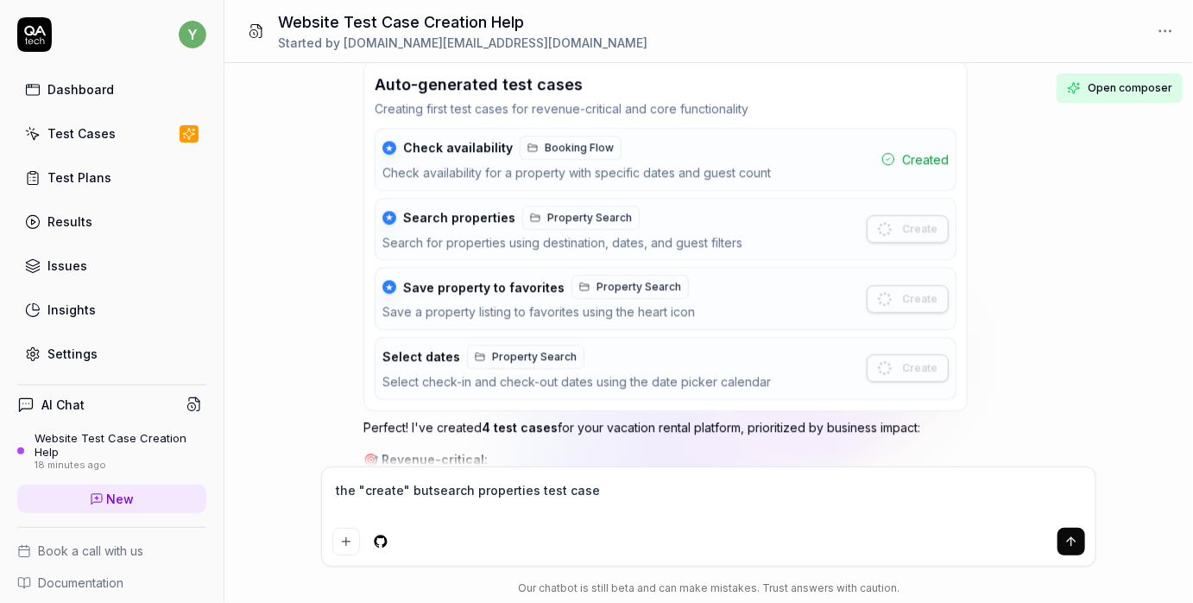
type textarea "*"
type textarea "the "create" butsearch properties test case"
type textarea "*"
type textarea "the "create" buttsearch properties test case"
type textarea "*"
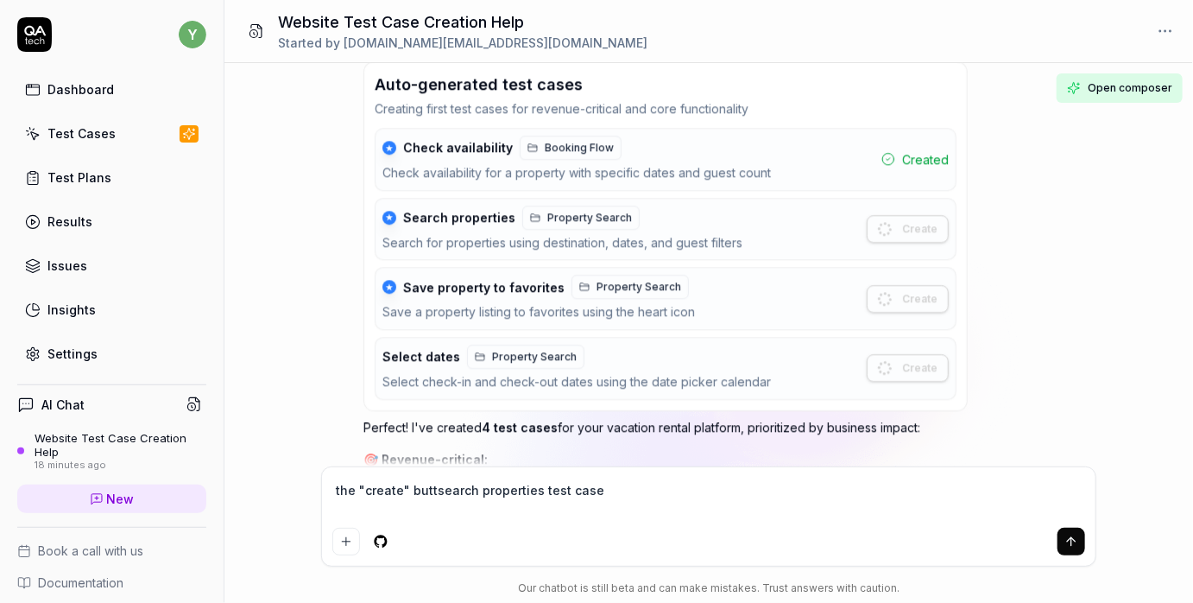
type textarea "the "create" buttosearch properties test case"
type textarea "*"
type textarea "the "create" buttonsearch properties test case"
type textarea "*"
type textarea "the "create" button search properties test case"
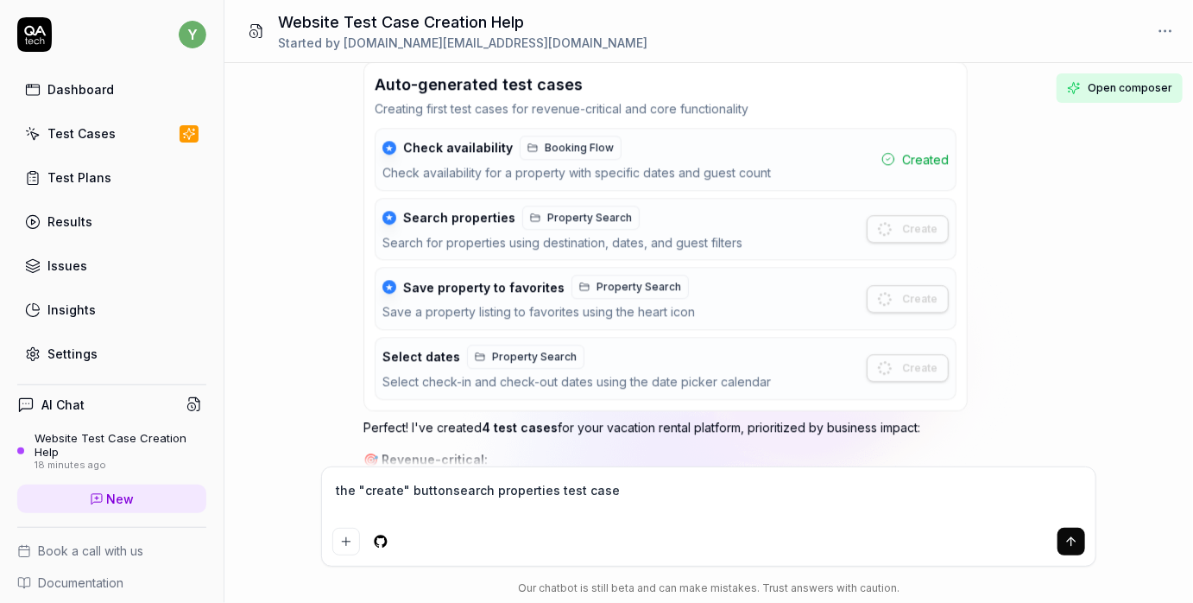
type textarea "*"
type textarea "the "create" button fsearch properties test case"
type textarea "*"
type textarea "the "create" button fosearch properties test case"
type textarea "*"
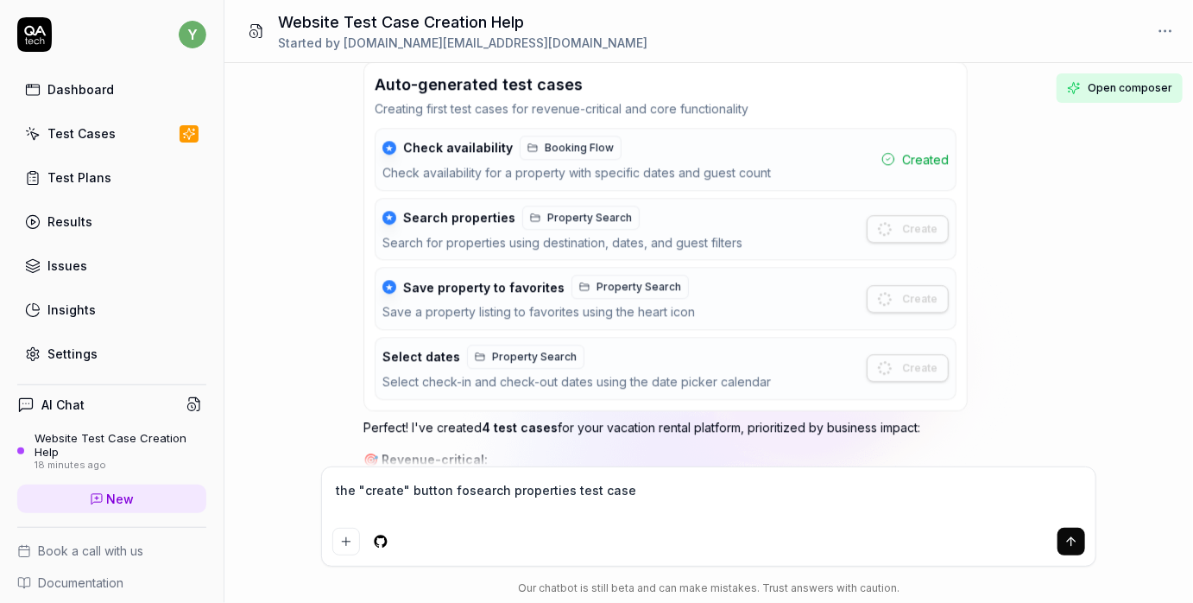
type textarea "the "create" button forsearch properties test case"
type textarea "*"
type textarea "the "create" button for search properties test case"
type textarea "*"
type textarea "the "create" button for search properties test case i"
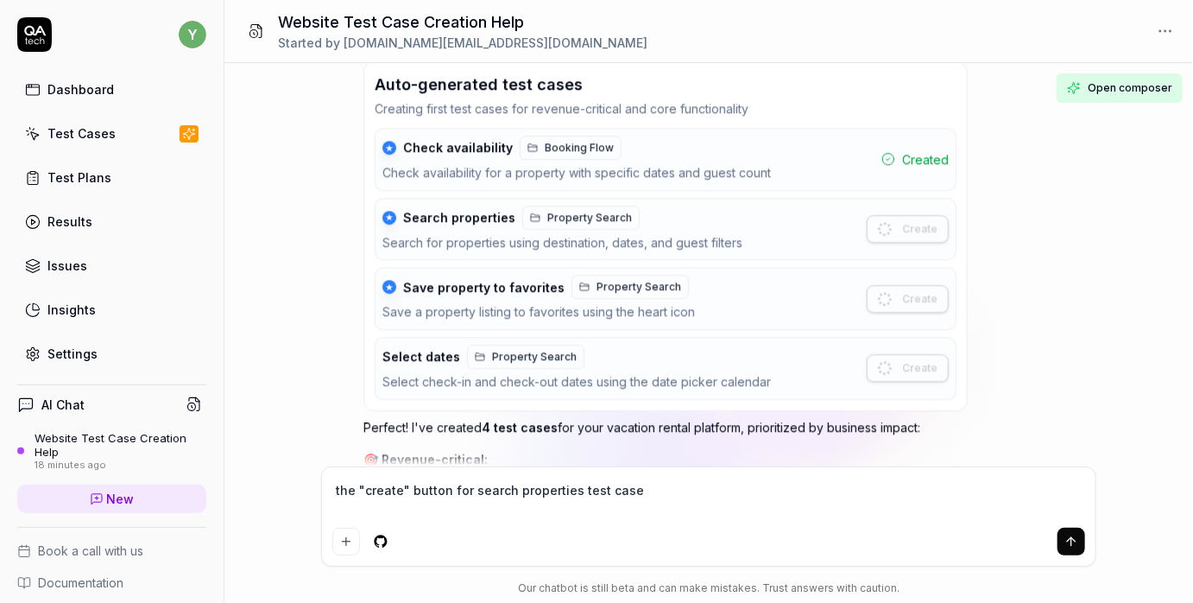
type textarea "*"
type textarea "the "create" button for search properties test case is"
type textarea "*"
type textarea "the "create" button for search properties test case is"
type textarea "*"
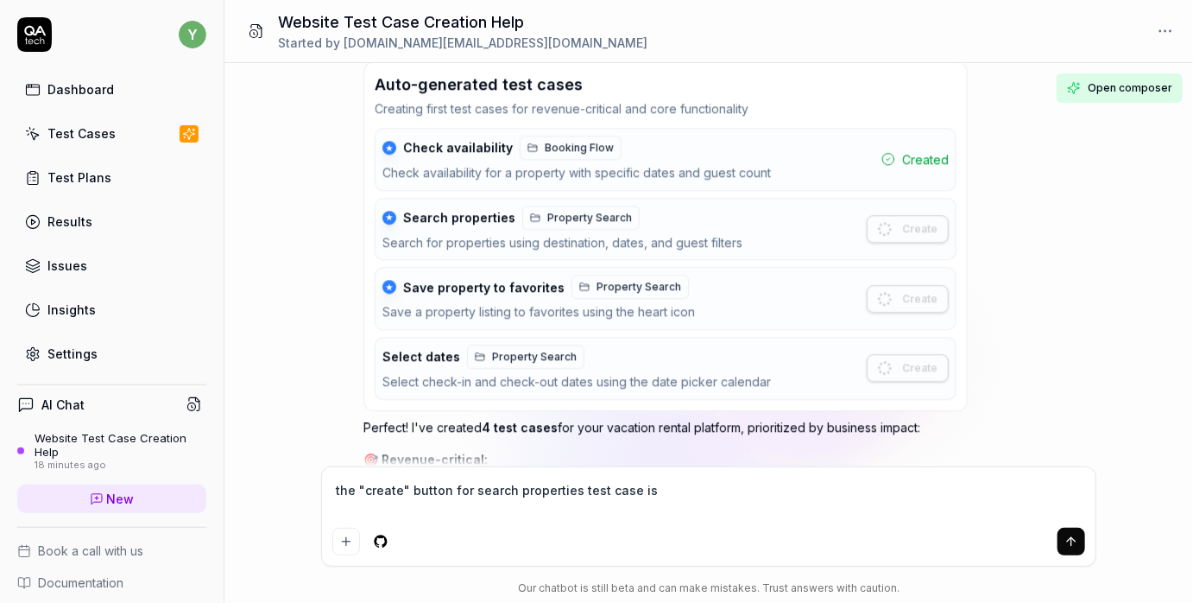
type textarea "the "create" button for search properties test case is n"
type textarea "*"
type textarea "the "create" button for search properties test case is no"
type textarea "*"
type textarea "the "create" button for search properties test case is not"
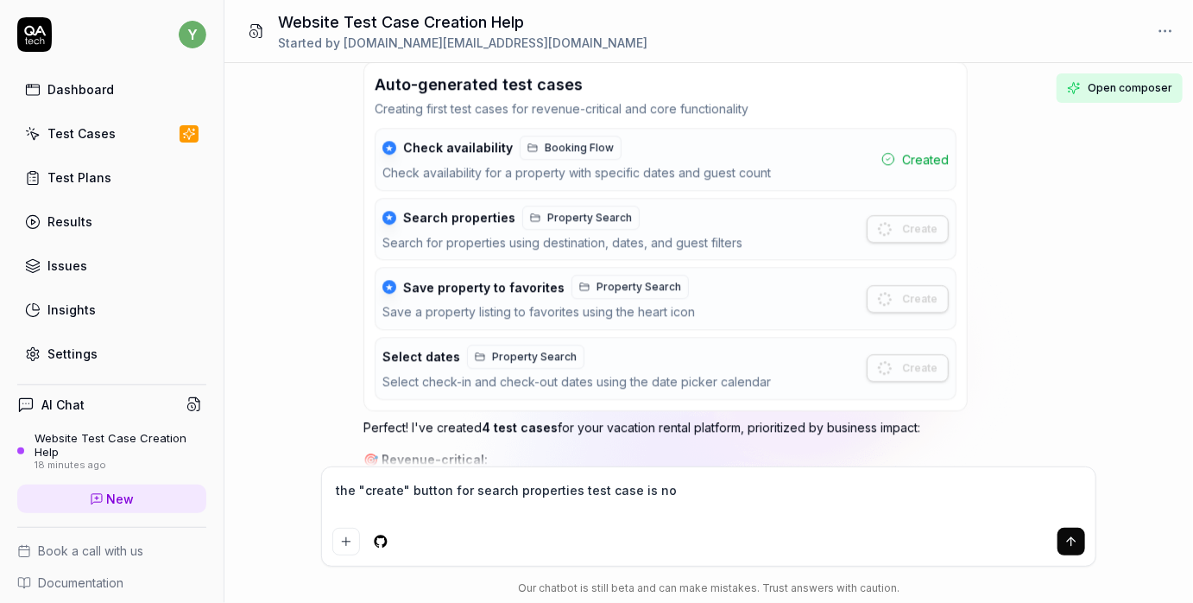
type textarea "*"
type textarea "the "create" button for search properties test case is no"
type textarea "*"
type textarea "the "create" button for search properties test case is n"
type textarea "*"
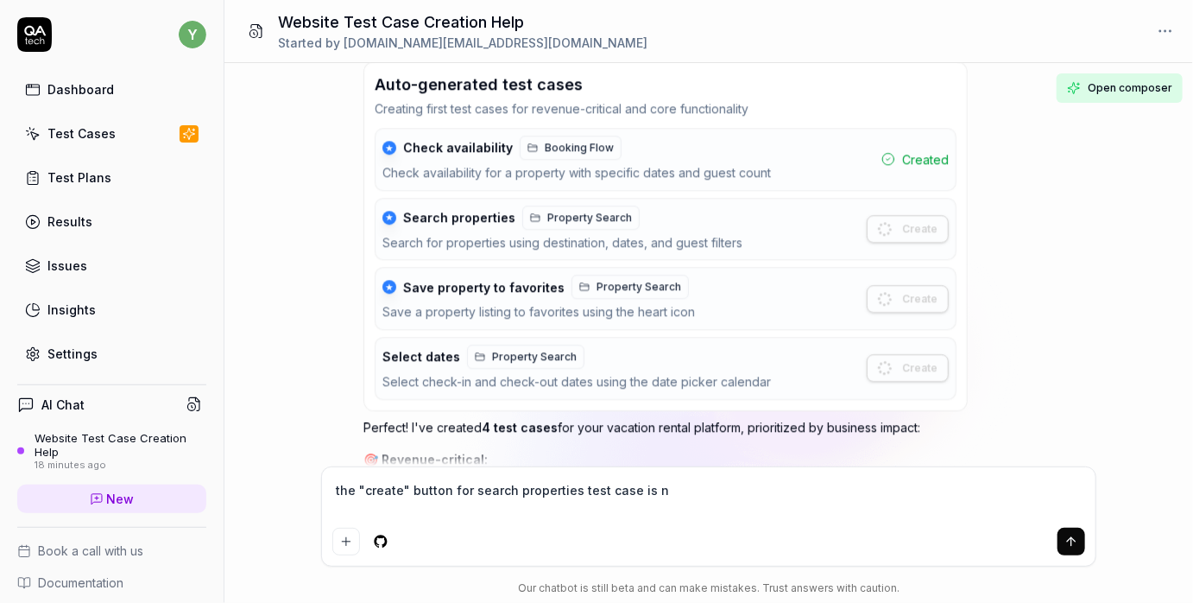
type textarea "the "create" button for search properties test case is"
type textarea "*"
type textarea "the "create" button for search properties test case is i"
type textarea "*"
type textarea "the "create" button for search properties test case is in"
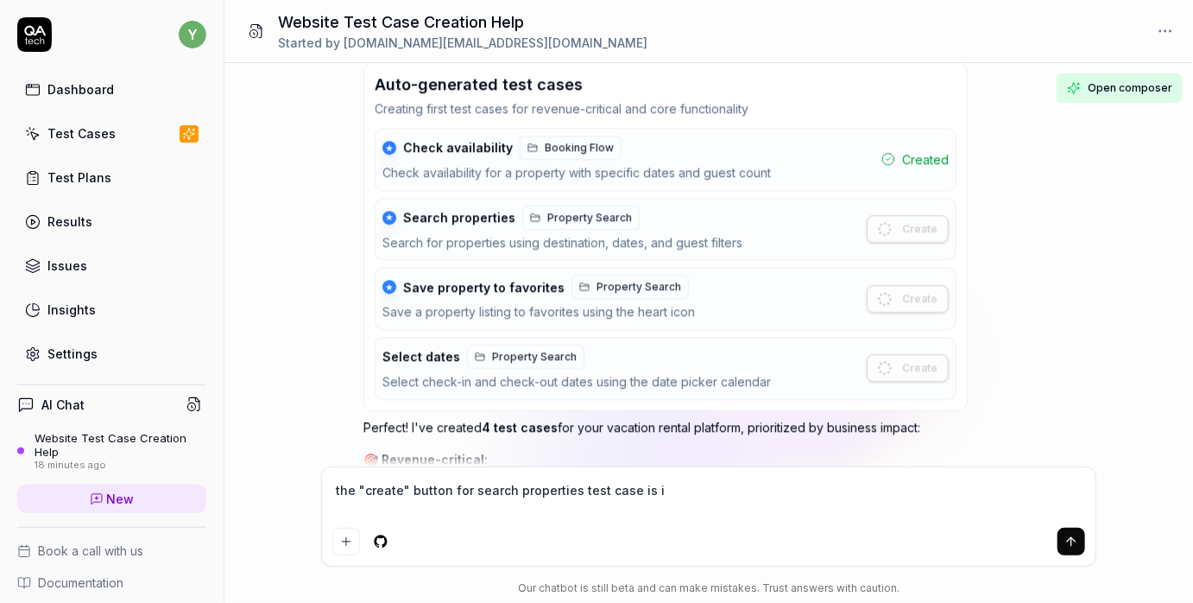
type textarea "*"
type textarea "the "create" button for search properties test case is in"
type textarea "*"
type textarea "the "create" button for search properties test case is in l"
type textarea "*"
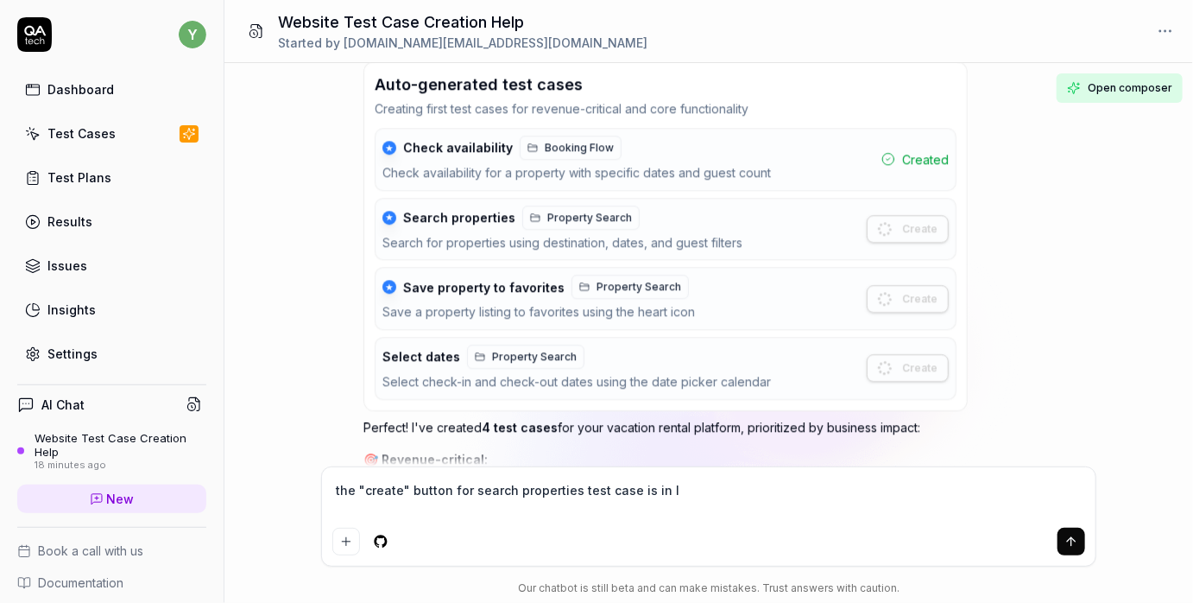
type textarea "the "create" button for search properties test case is in lo"
type textarea "*"
type textarea "the "create" button for search properties test case is in loa"
type textarea "*"
type textarea "the "create" button for search properties test case is in load"
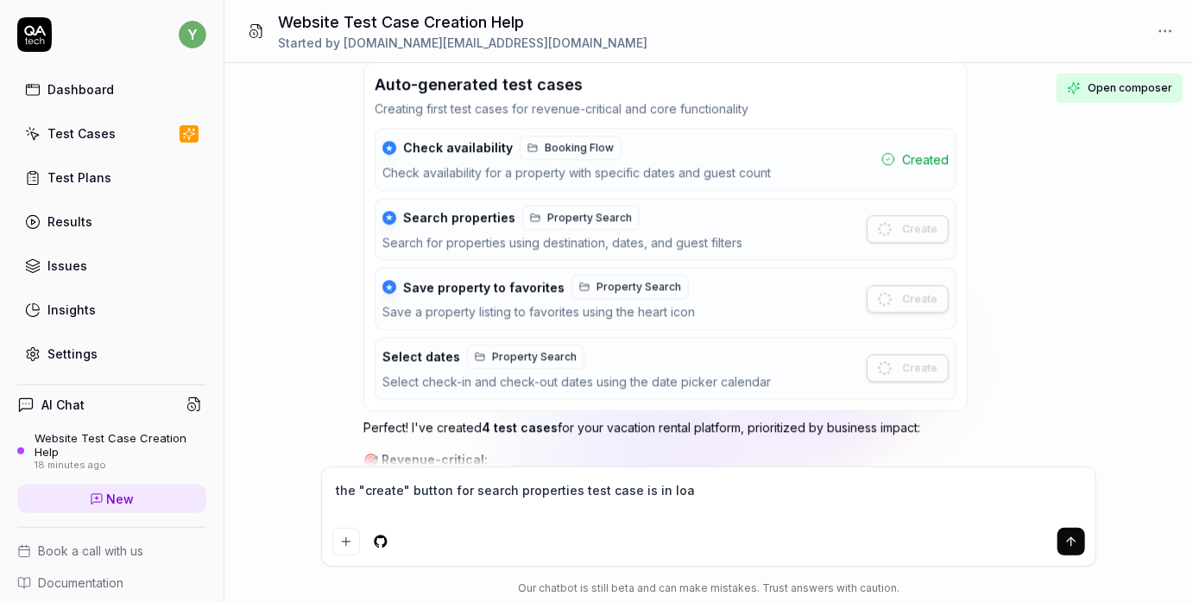
type textarea "*"
type textarea "the "create" button for search properties test case is in loadi"
type textarea "*"
type textarea "the "create" button for search properties test case is in loadin"
type textarea "*"
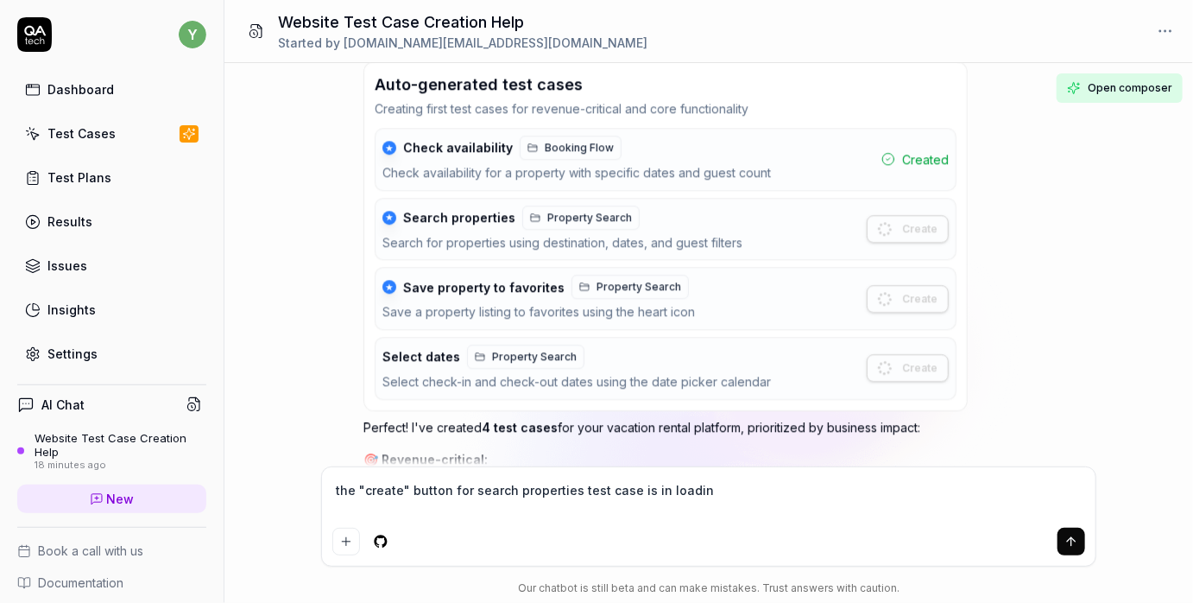
type textarea "the "create" button for search properties test case is in loading"
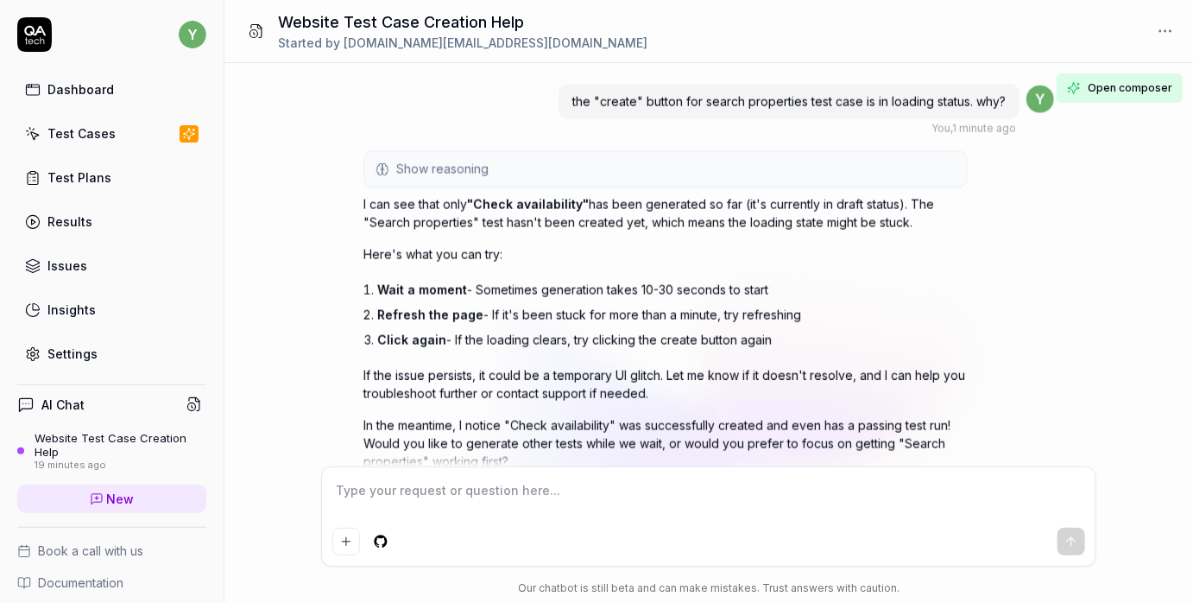
scroll to position [4091, 0]
drag, startPoint x: 479, startPoint y: 193, endPoint x: 581, endPoint y: 191, distance: 101.9
click at [581, 198] on span ""Check availability"" at bounding box center [528, 205] width 122 height 15
copy span "Check availability"
click at [421, 497] on textarea at bounding box center [708, 499] width 753 height 43
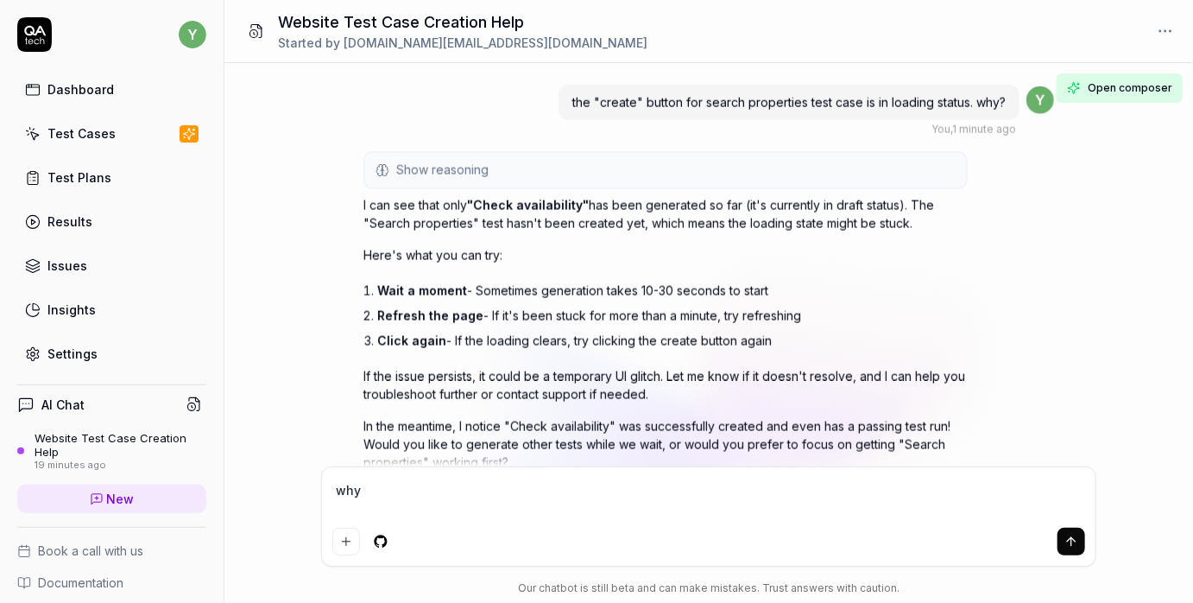
paste textarea "Check availability"
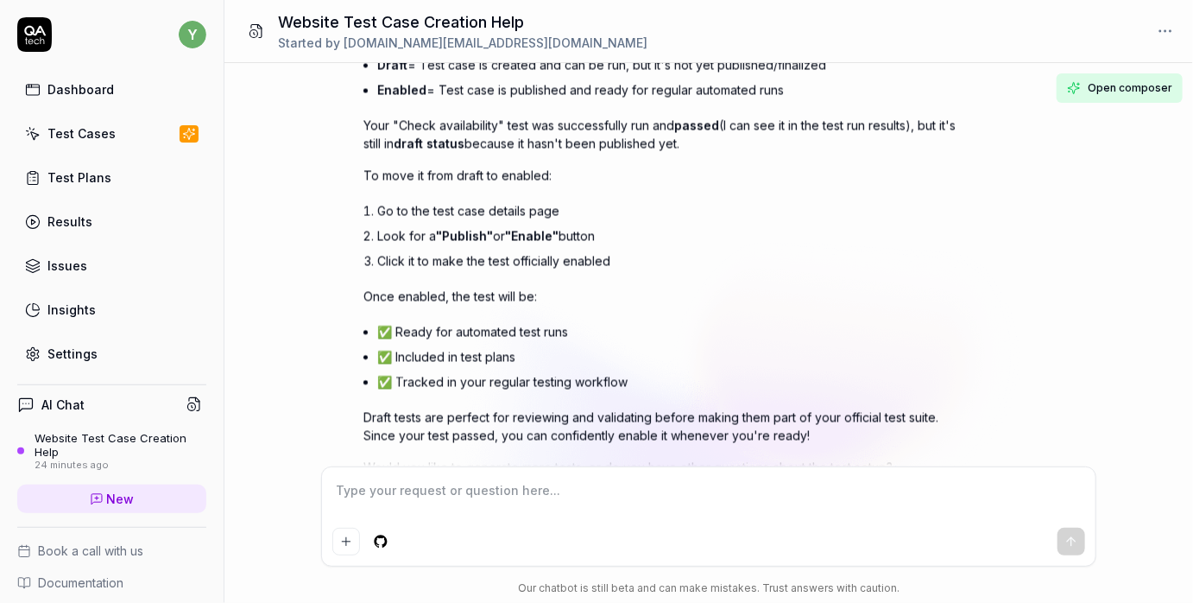
scroll to position [4755, 0]
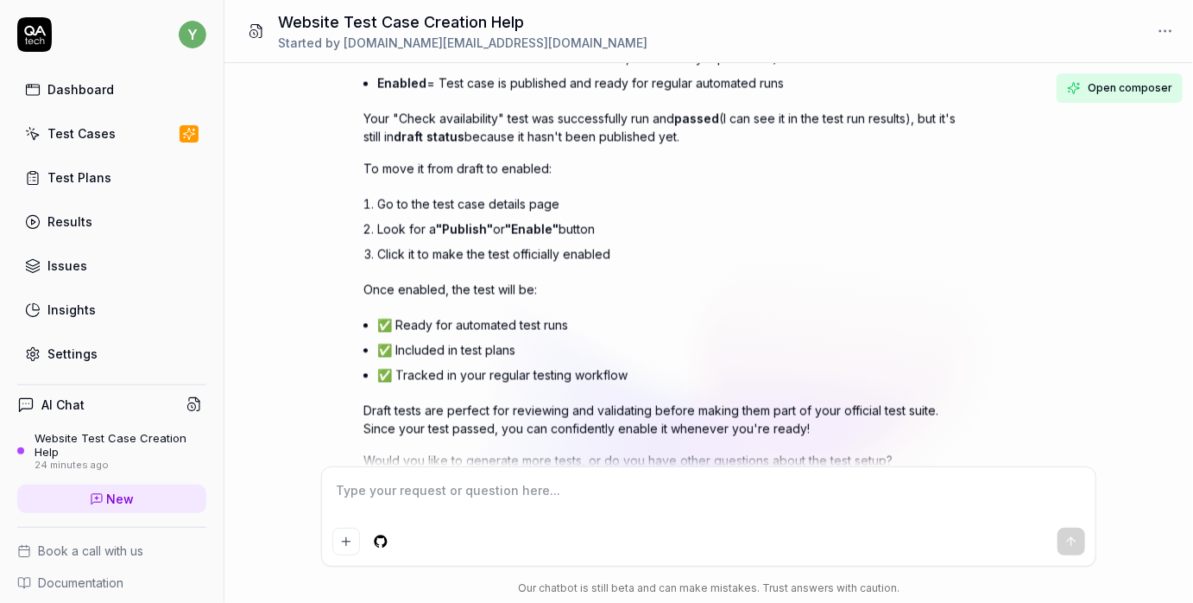
click at [450, 491] on textarea at bounding box center [708, 499] width 753 height 43
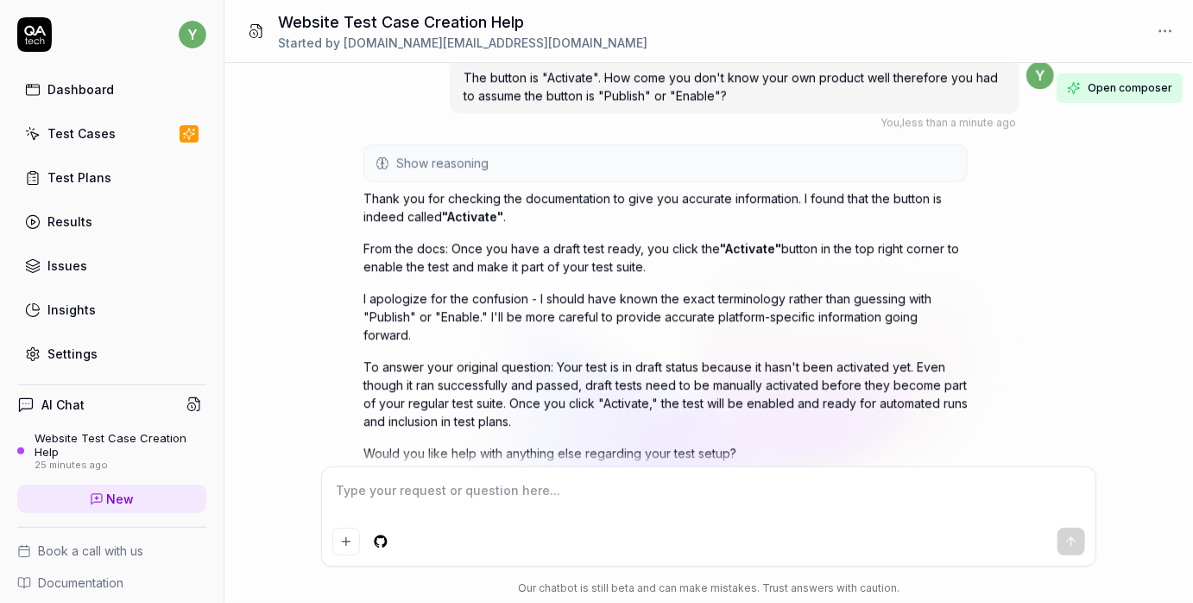
scroll to position [5218, 0]
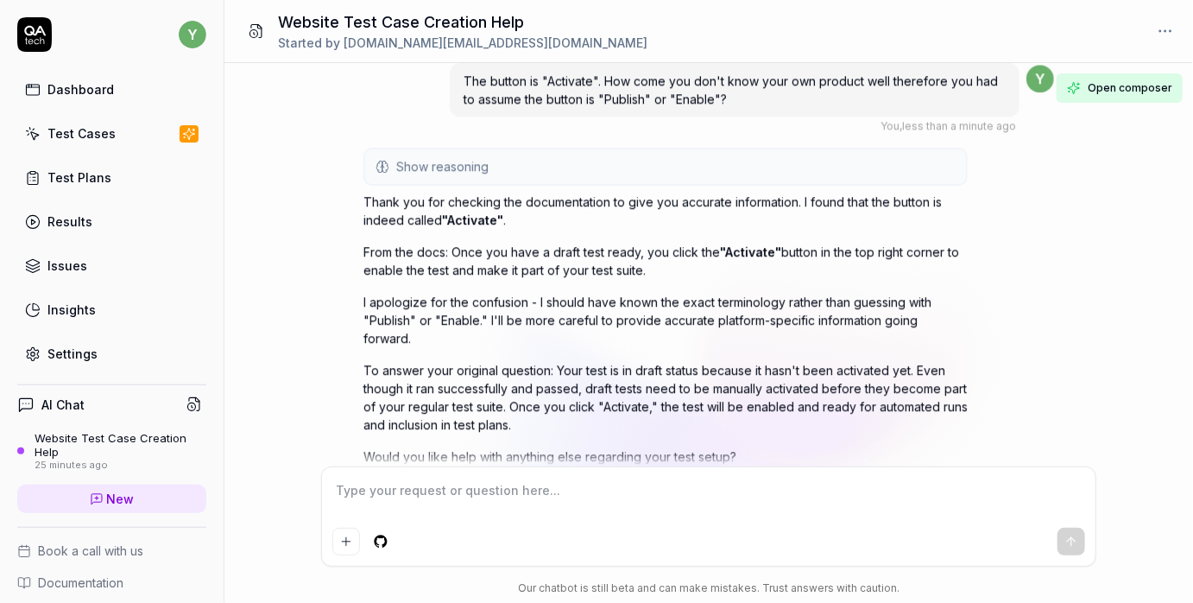
click at [443, 157] on span "Show reasoning" at bounding box center [442, 166] width 92 height 18
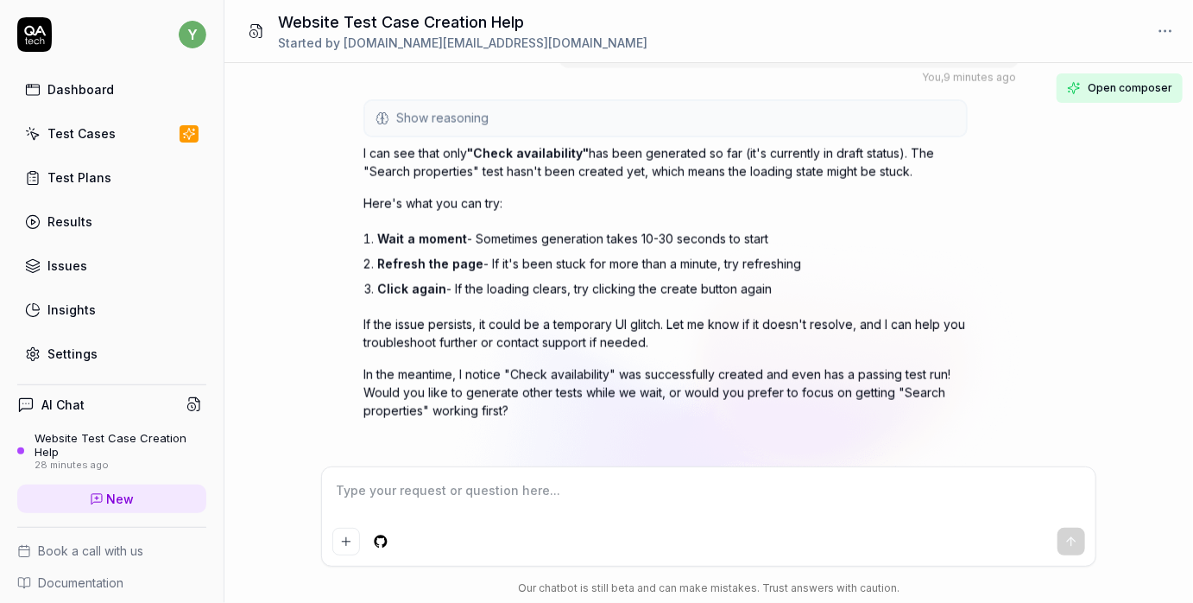
scroll to position [4245, 0]
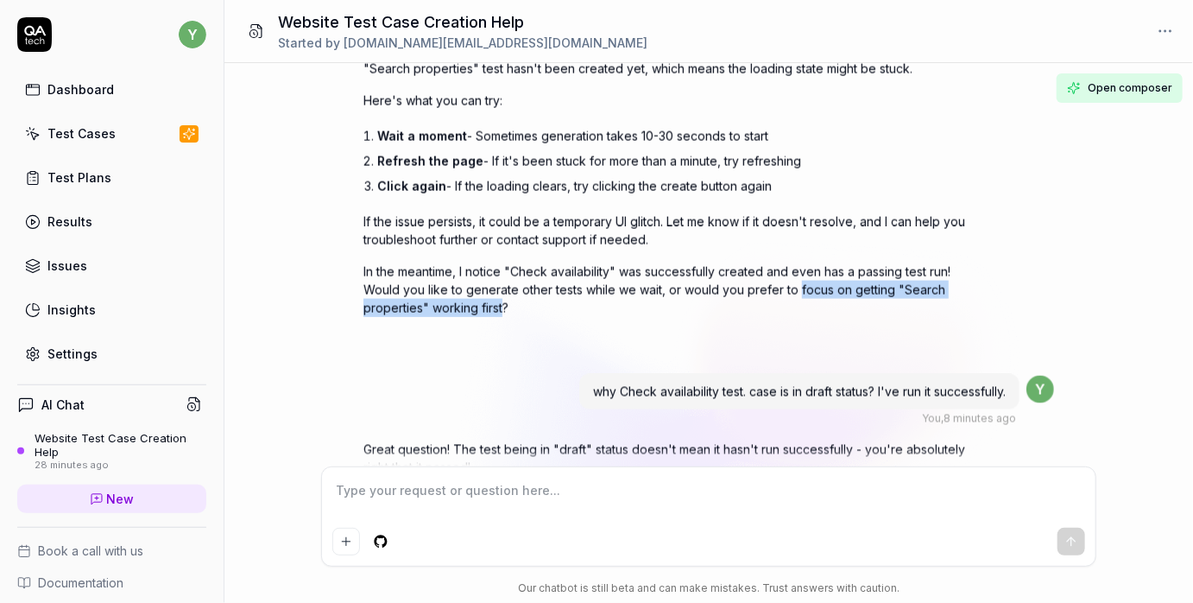
drag, startPoint x: 795, startPoint y: 276, endPoint x: 505, endPoint y: 295, distance: 290.8
click at [505, 295] on p "In the meantime, I notice "Check availability" was successfully created and eve…" at bounding box center [666, 290] width 604 height 54
copy p "focus on getting "Search properties" working first"
click at [530, 485] on textarea at bounding box center [708, 499] width 753 height 43
paste textarea "focus on getting "Search properties" working first"
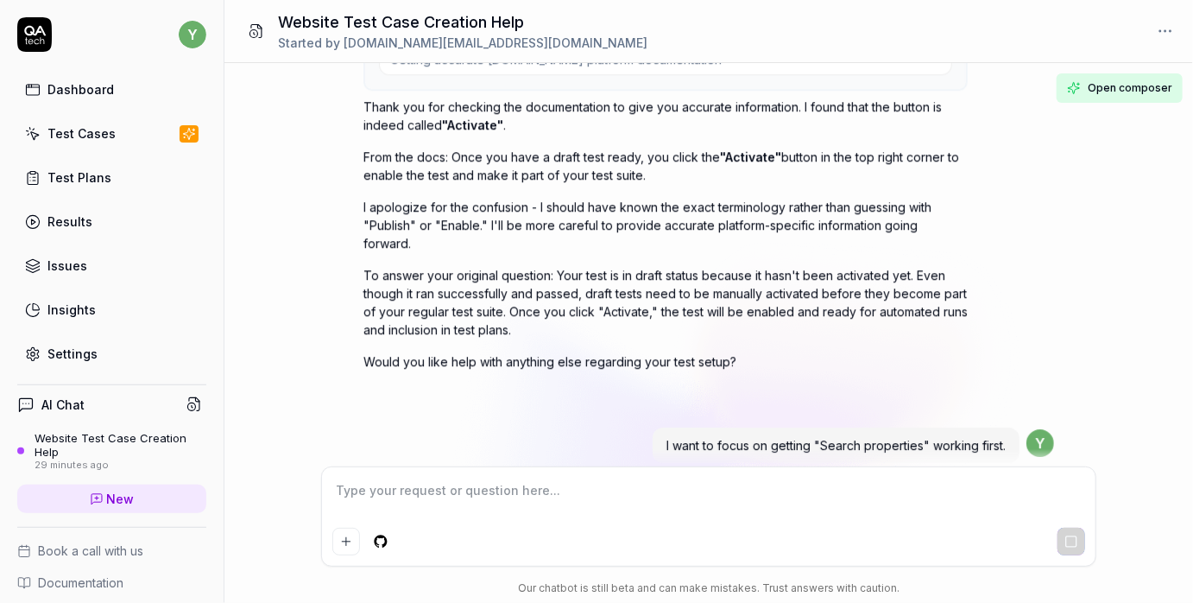
scroll to position [5488, 0]
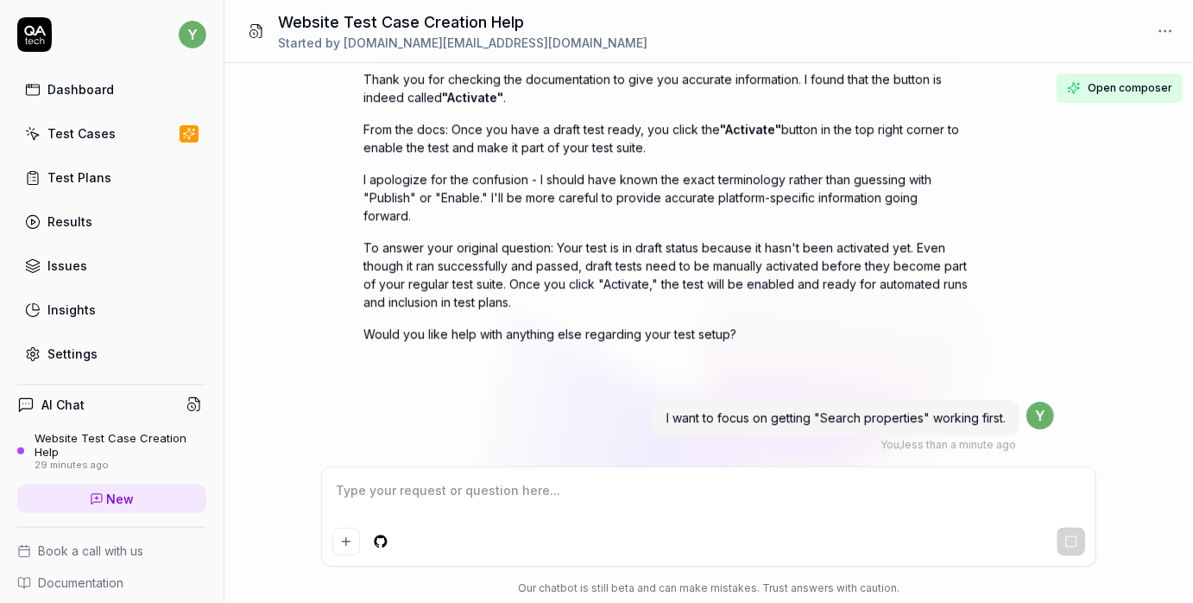
click at [629, 95] on span "Open composer" at bounding box center [1130, 88] width 85 height 16
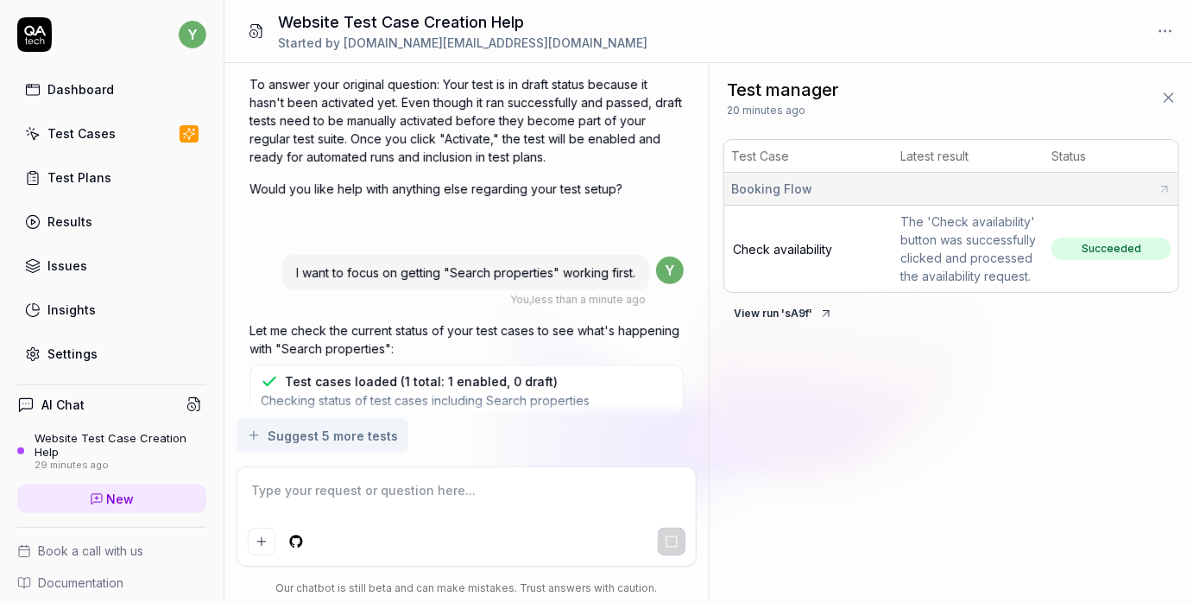
scroll to position [6303, 0]
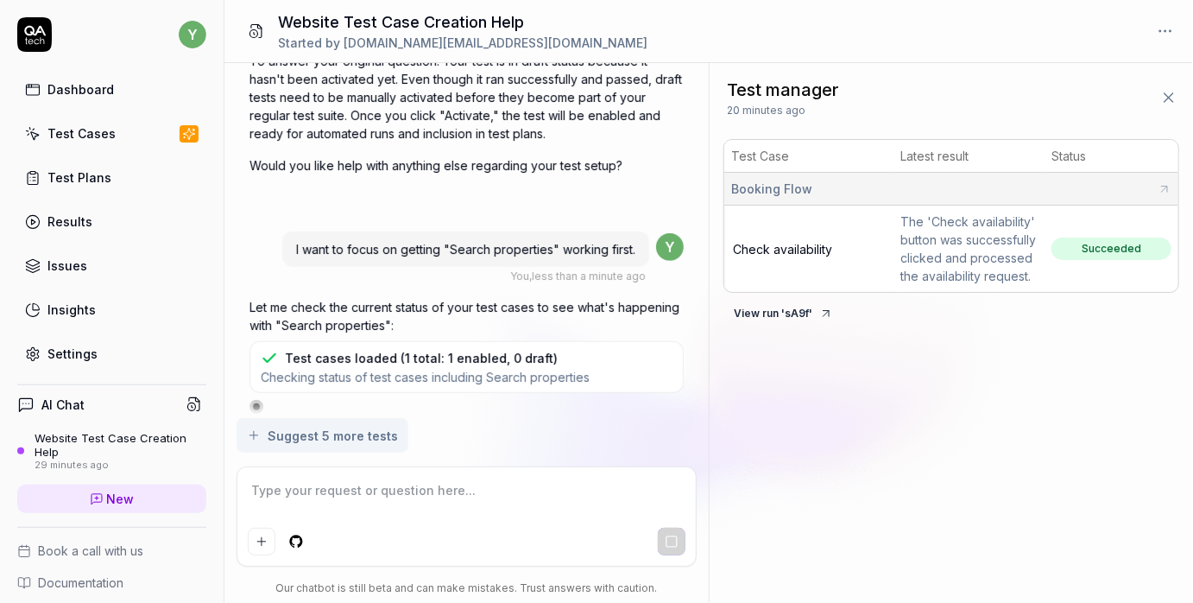
click at [629, 98] on icon at bounding box center [1169, 97] width 9 height 9
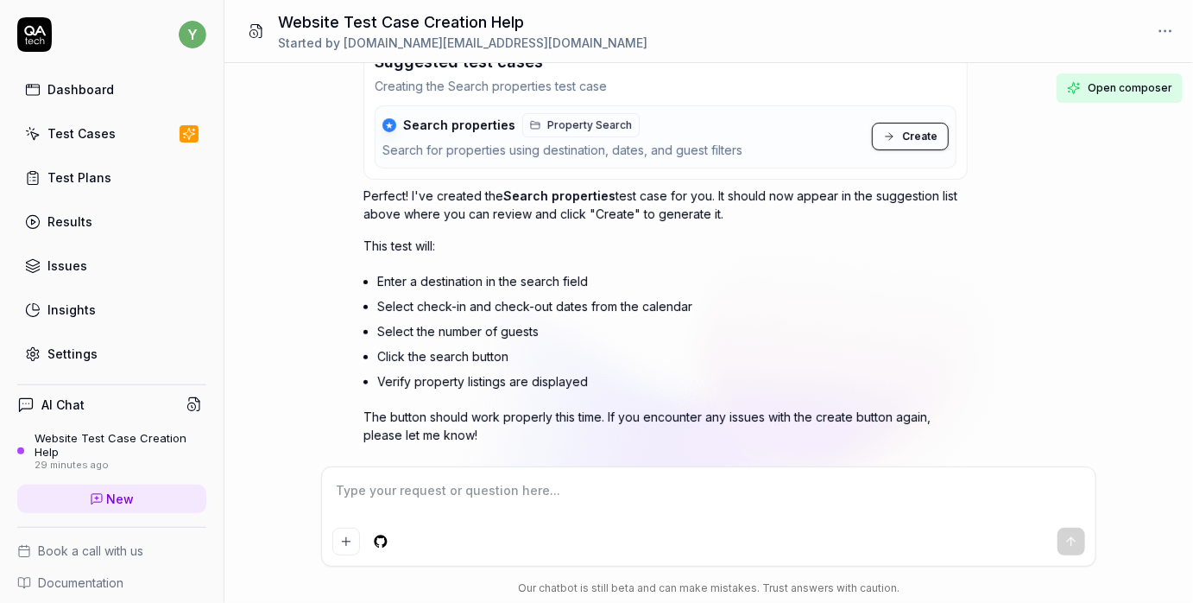
scroll to position [6034, 0]
click at [629, 130] on span "Create" at bounding box center [919, 138] width 35 height 16
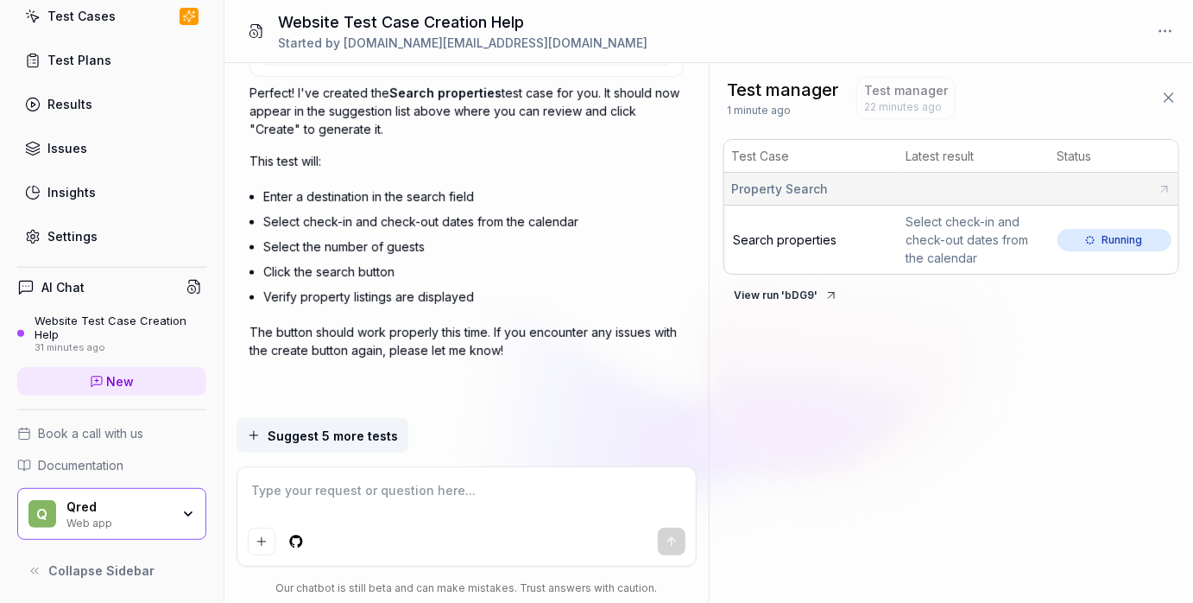
scroll to position [6614, 0]
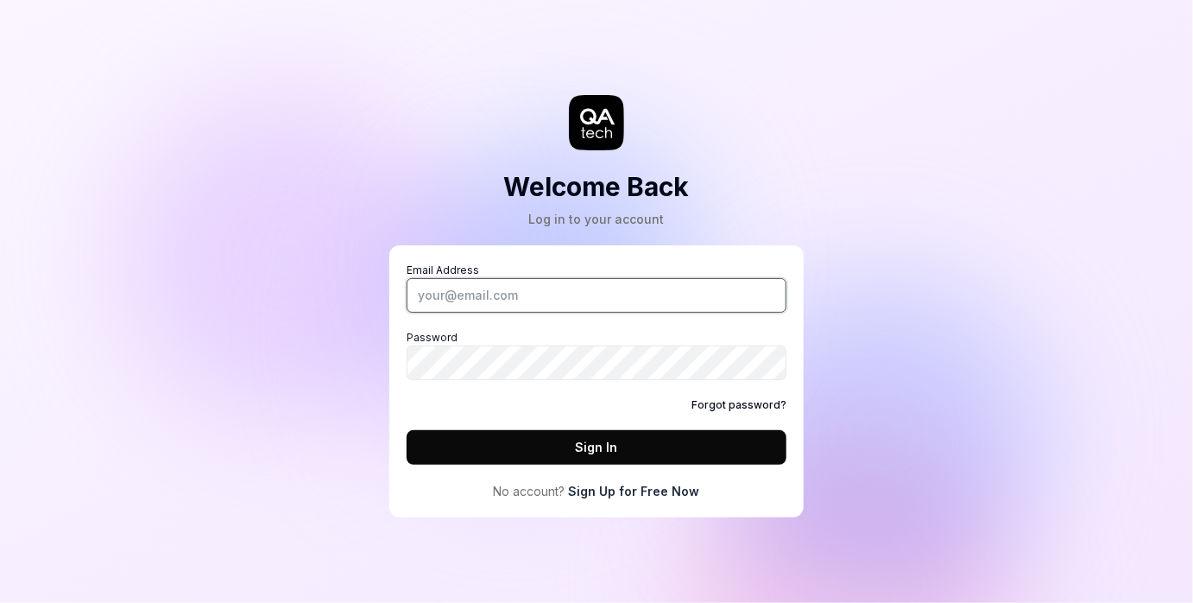
type input "[DOMAIN_NAME][EMAIL_ADDRESS][DOMAIN_NAME]"
click at [324, 405] on div "Welcome Back Log in to your account Email Address [DOMAIN_NAME][EMAIL_ADDRESS][…" at bounding box center [596, 301] width 1193 height 603
click at [345, 354] on div "Welcome Back Log in to your account Email Address [DOMAIN_NAME][EMAIL_ADDRESS][…" at bounding box center [597, 276] width 518 height 483
click at [507, 449] on button "Sign In" at bounding box center [597, 447] width 380 height 35
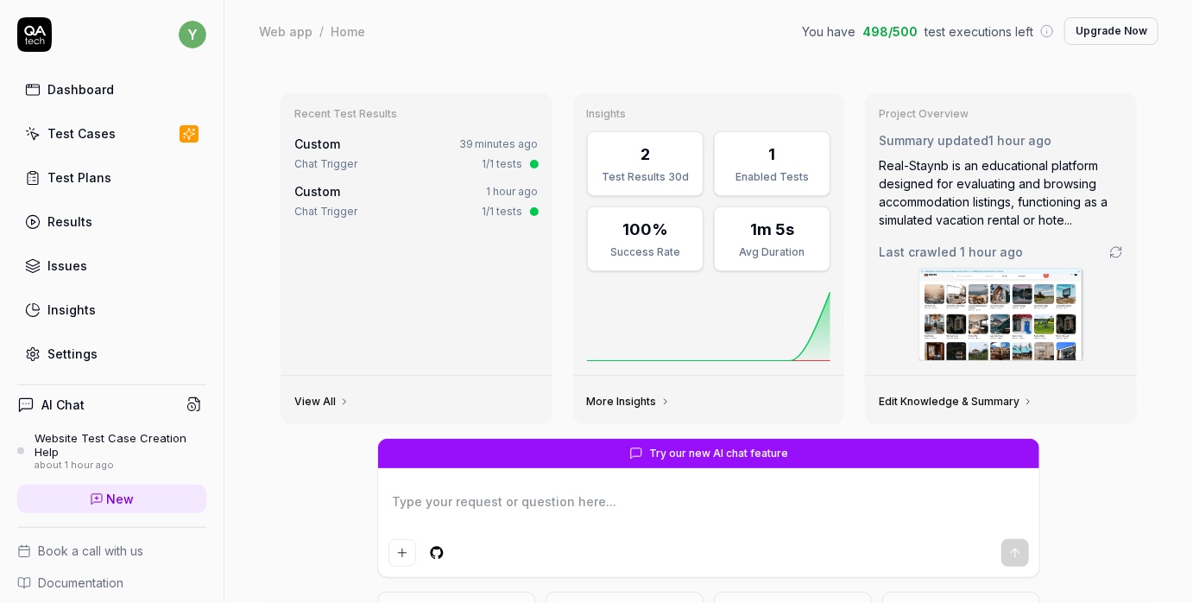
scroll to position [117, 0]
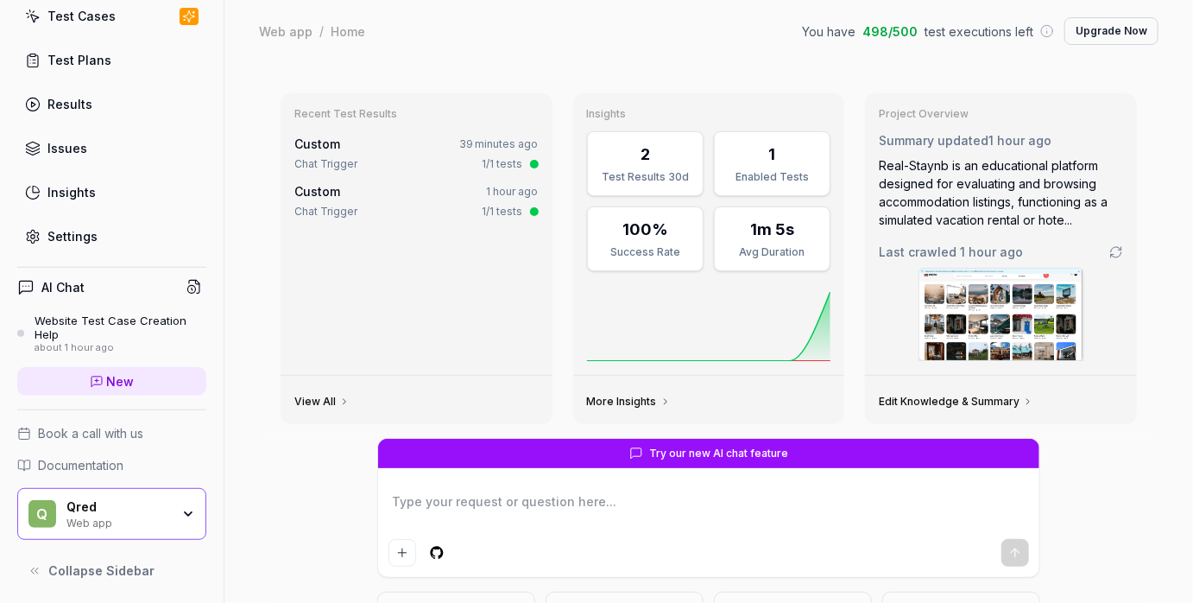
click at [122, 509] on div "Qred" at bounding box center [118, 507] width 104 height 16
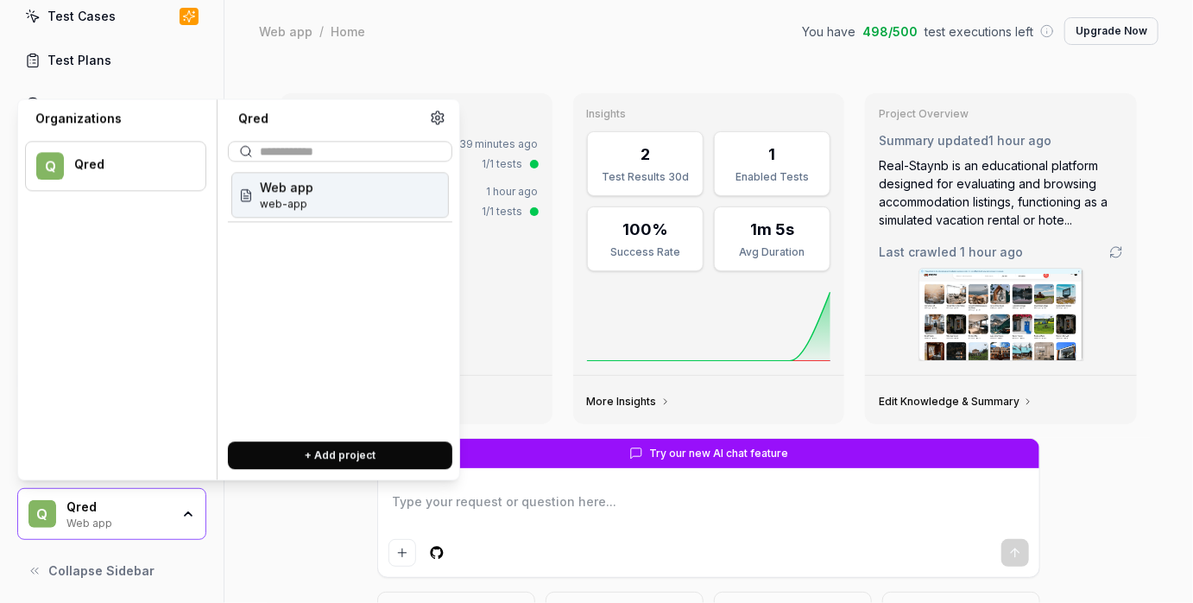
click at [467, 67] on div "Recent Test Results Custom 39 minutes ago Chat Trigger 1/1 tests Custom 1 hour …" at bounding box center [709, 408] width 969 height 693
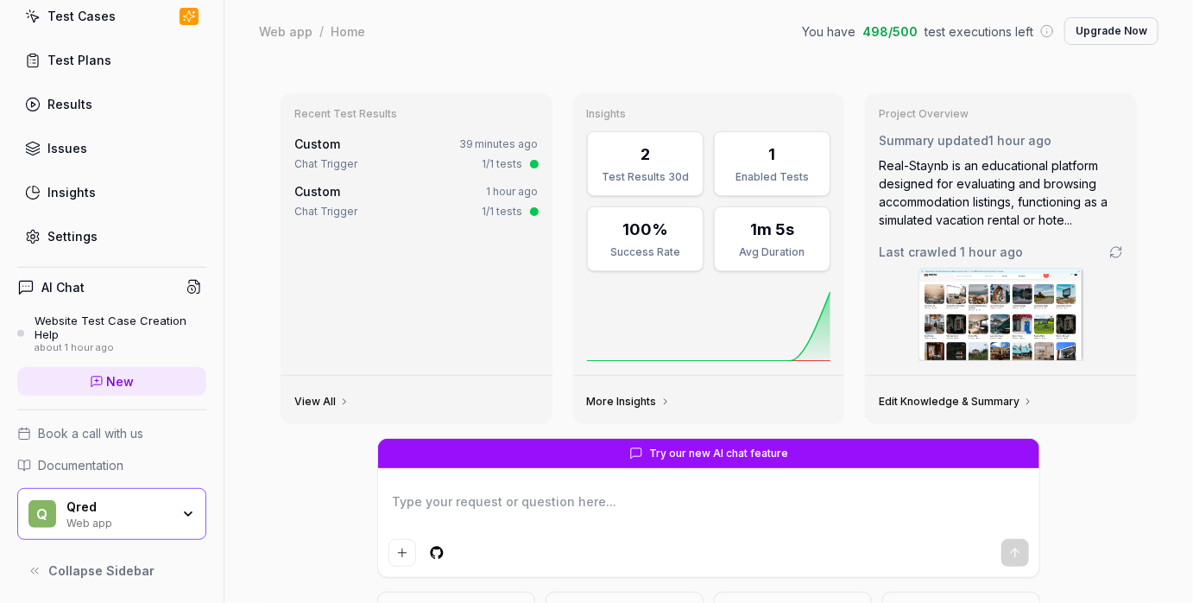
click at [177, 510] on div "Qred Web app" at bounding box center [123, 513] width 115 height 29
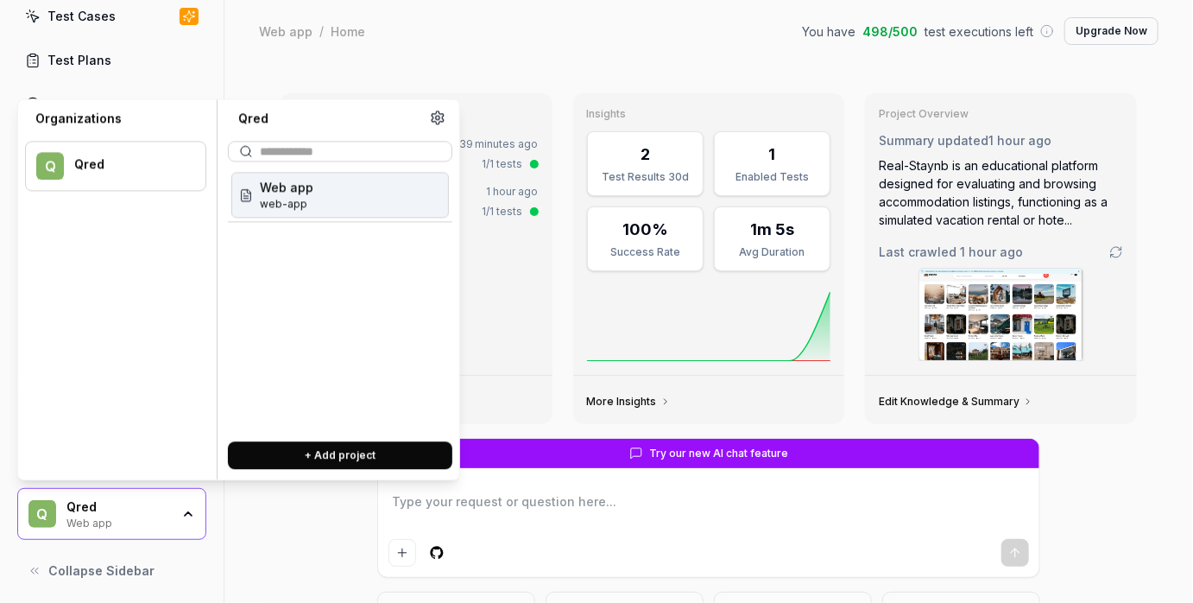
click at [79, 159] on div "Qred" at bounding box center [128, 165] width 109 height 16
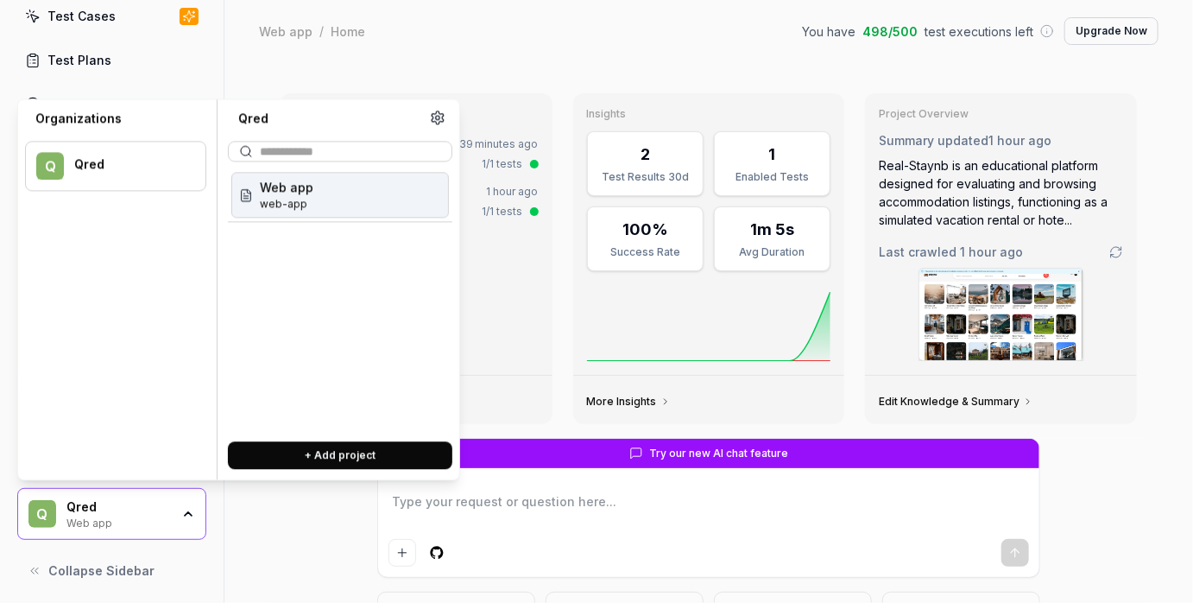
click at [79, 159] on div "Qred" at bounding box center [128, 165] width 109 height 16
click at [299, 199] on span "web-app" at bounding box center [287, 204] width 54 height 16
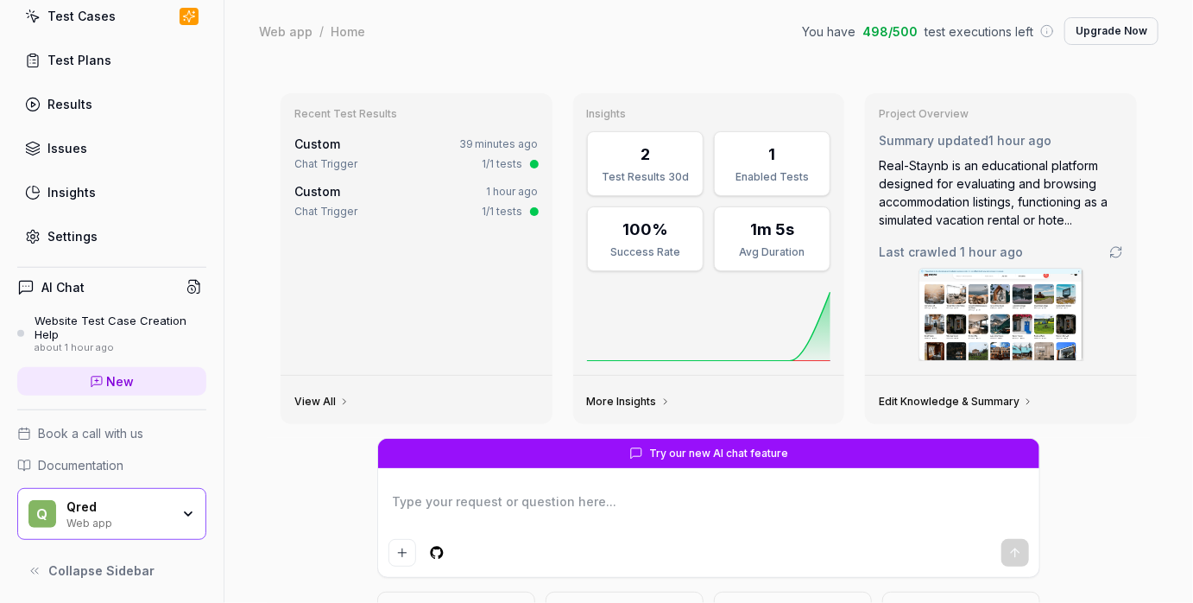
click at [188, 516] on icon "button" at bounding box center [188, 514] width 14 height 14
type textarea "*"
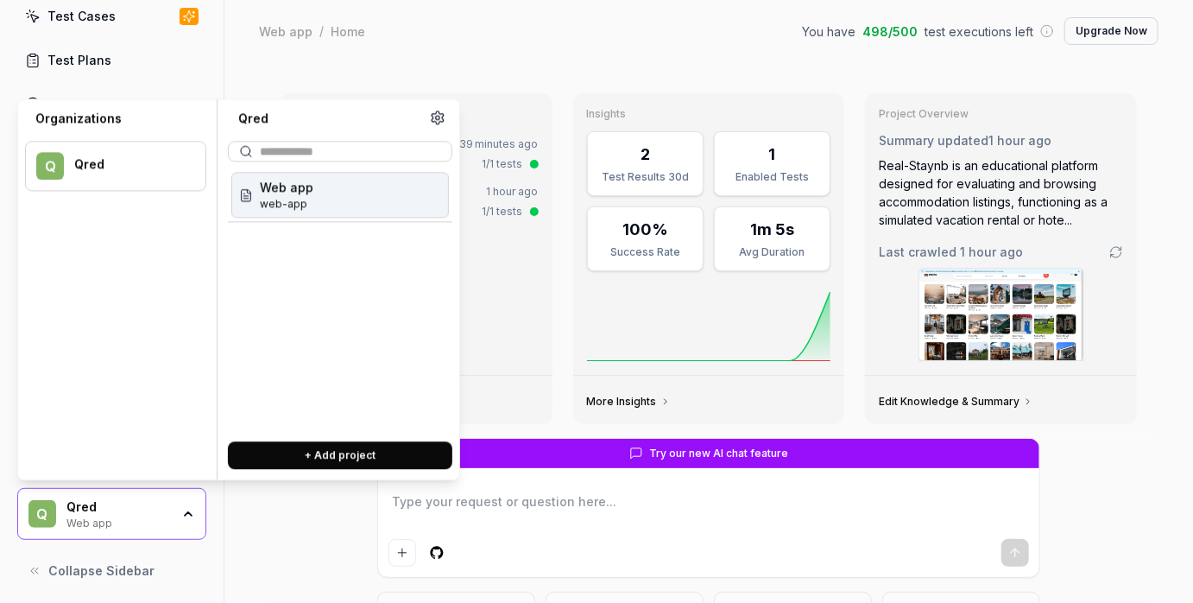
click at [440, 118] on icon at bounding box center [438, 118] width 16 height 16
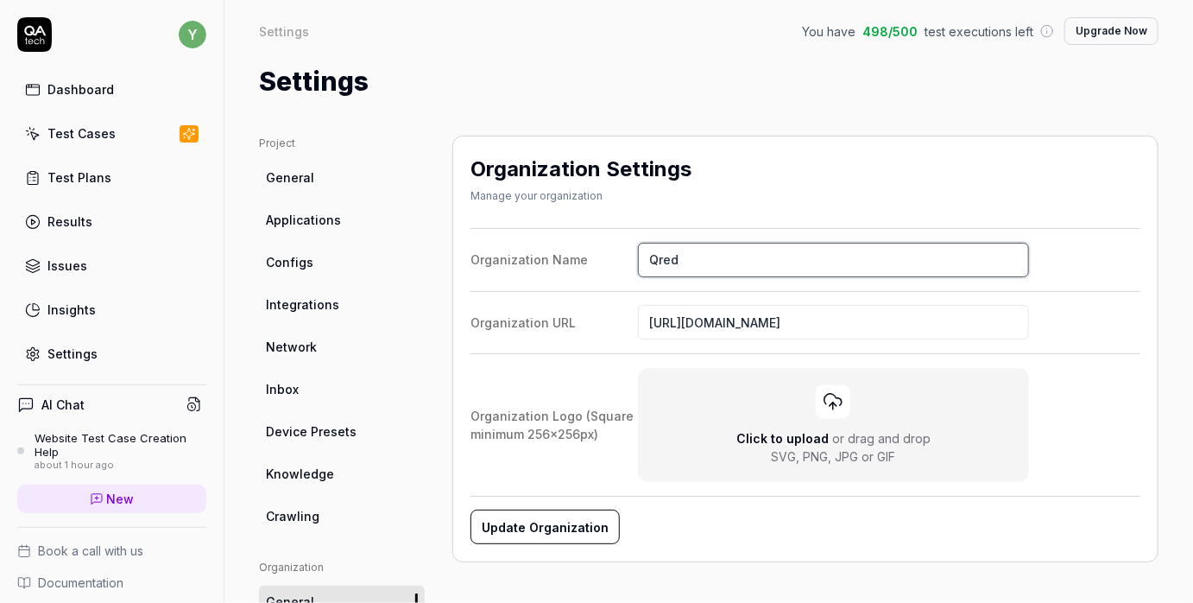
drag, startPoint x: 711, startPoint y: 262, endPoint x: 206, endPoint y: 327, distance: 509.4
click at [206, 327] on div "y Dashboard Test Cases Test Plans Results Issues Insights Settings AI Chat Webs…" at bounding box center [596, 301] width 1193 height 603
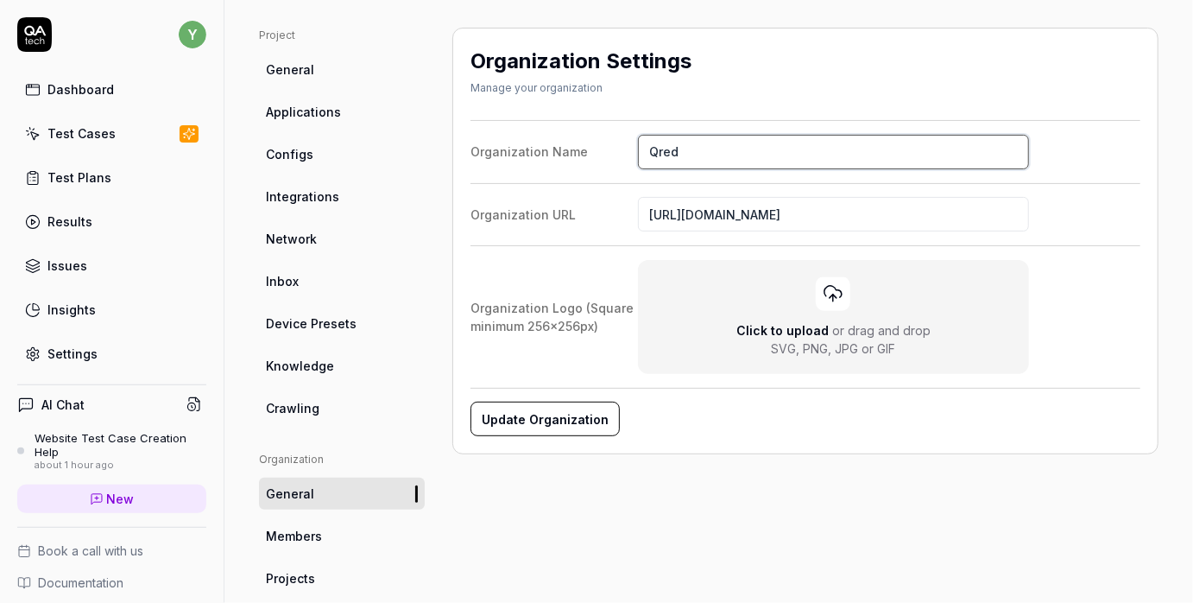
scroll to position [72, 0]
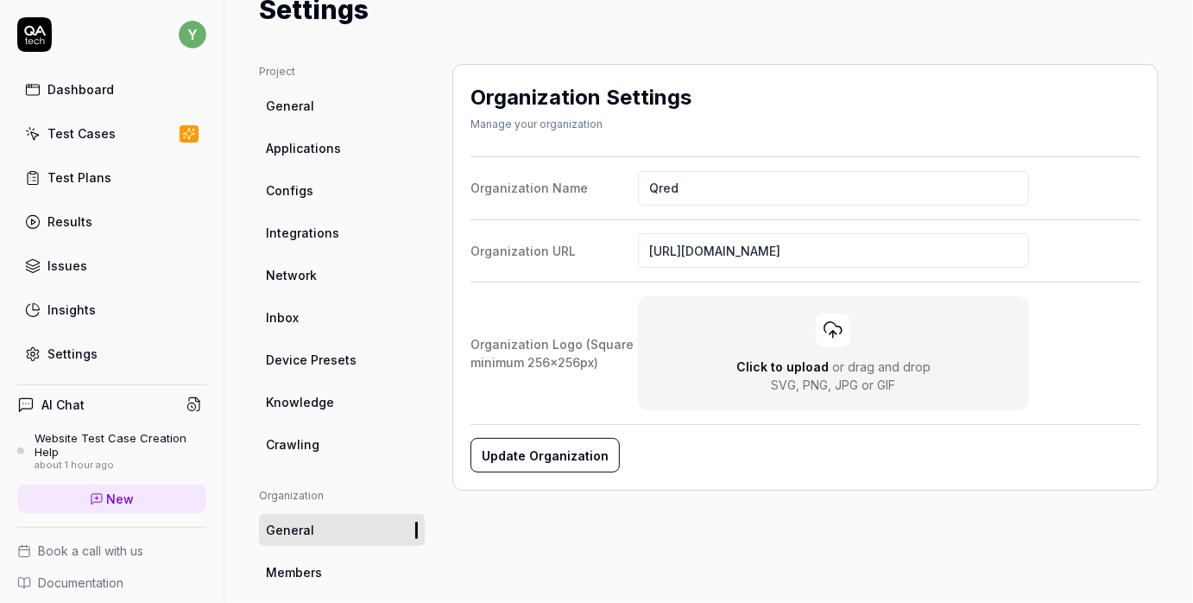
click at [332, 560] on link "Members" at bounding box center [342, 572] width 166 height 32
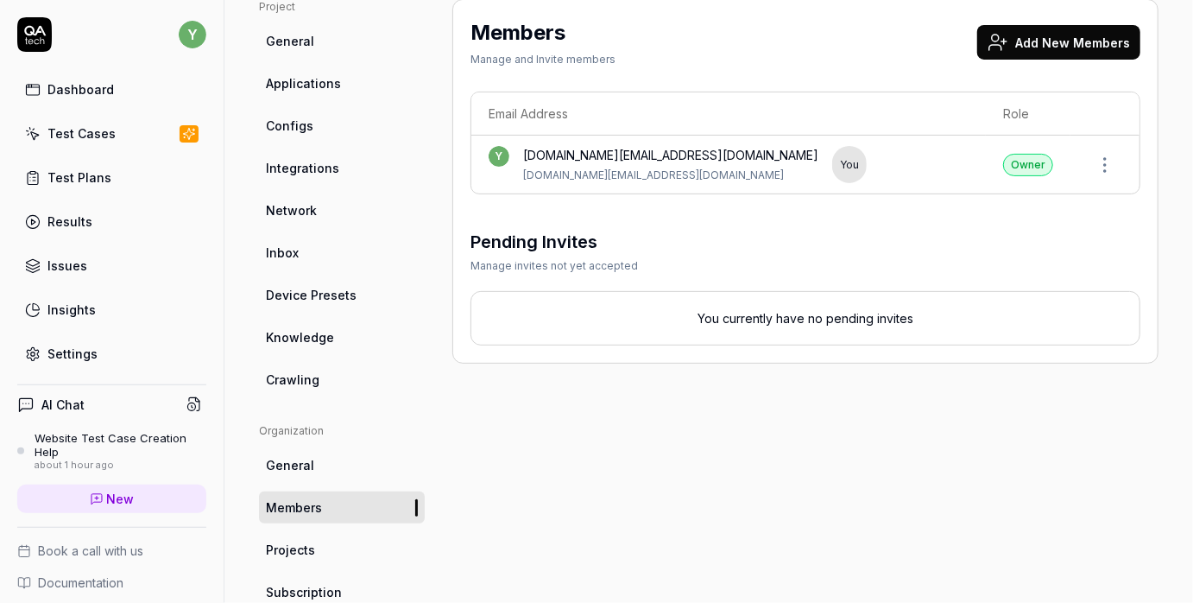
scroll to position [148, 0]
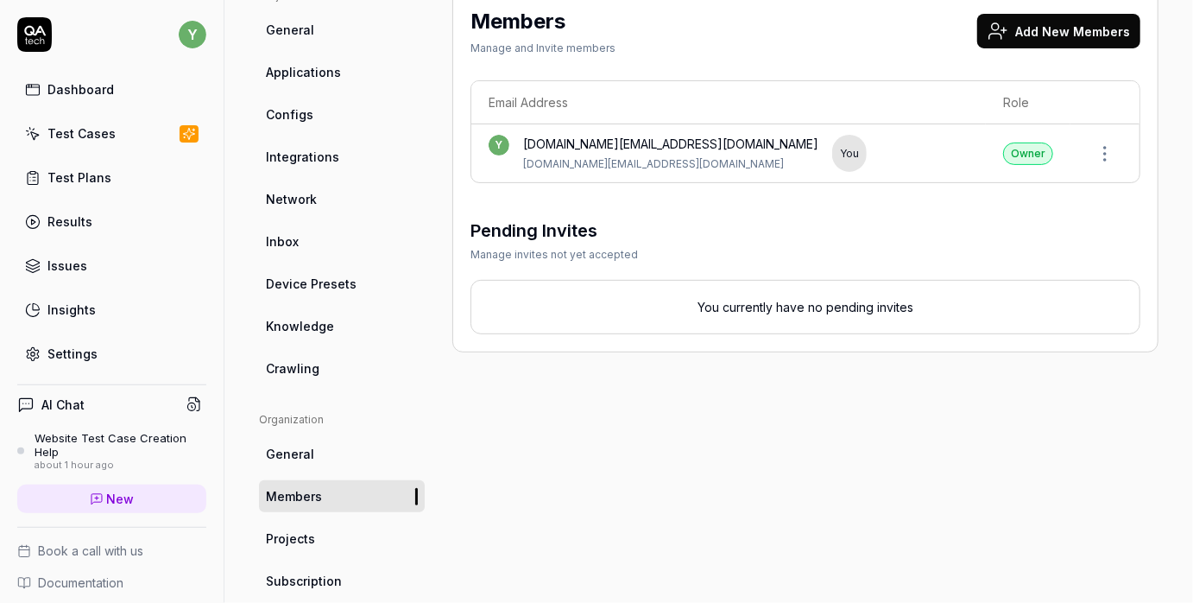
click at [326, 453] on link "General" at bounding box center [342, 454] width 166 height 32
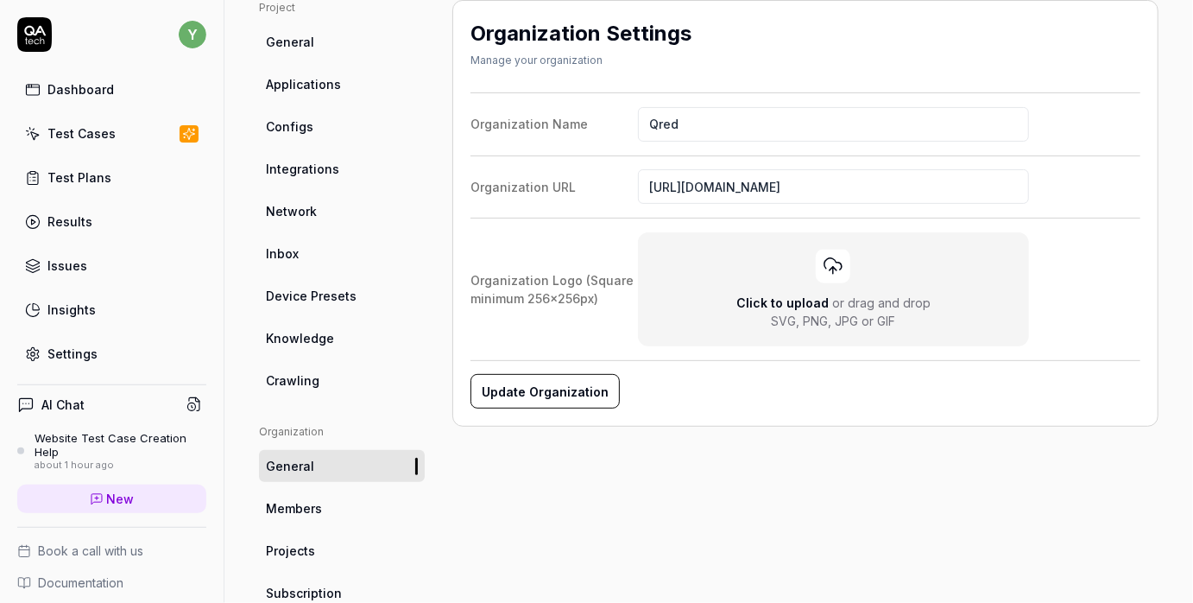
click at [339, 492] on link "Members" at bounding box center [342, 508] width 166 height 32
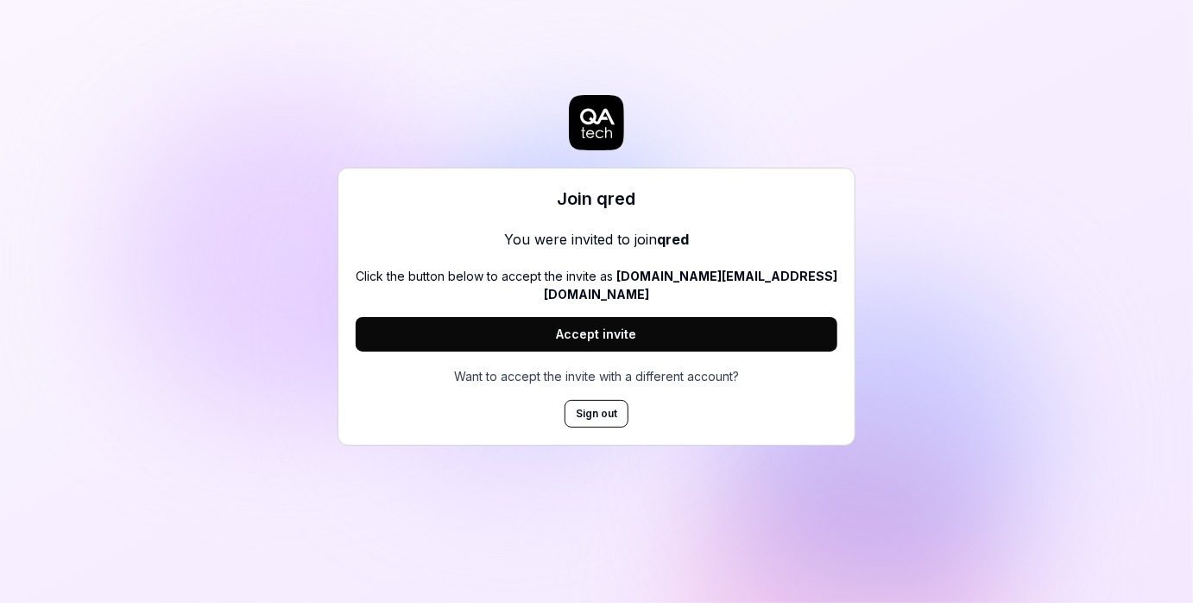
click at [535, 317] on button "Accept invite" at bounding box center [597, 334] width 482 height 35
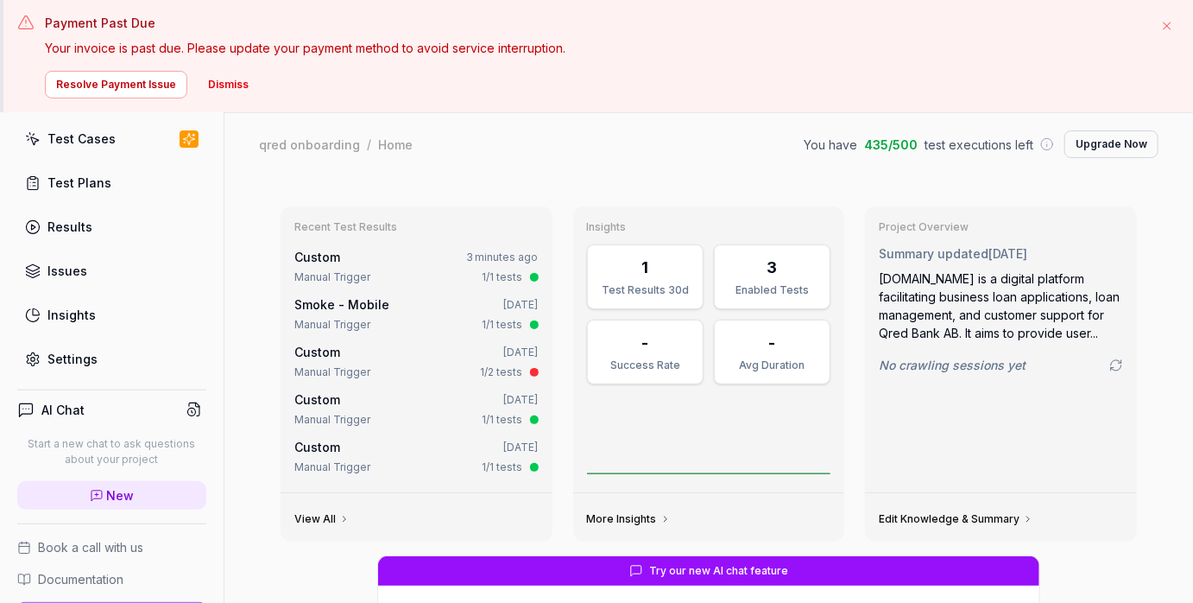
scroll to position [112, 0]
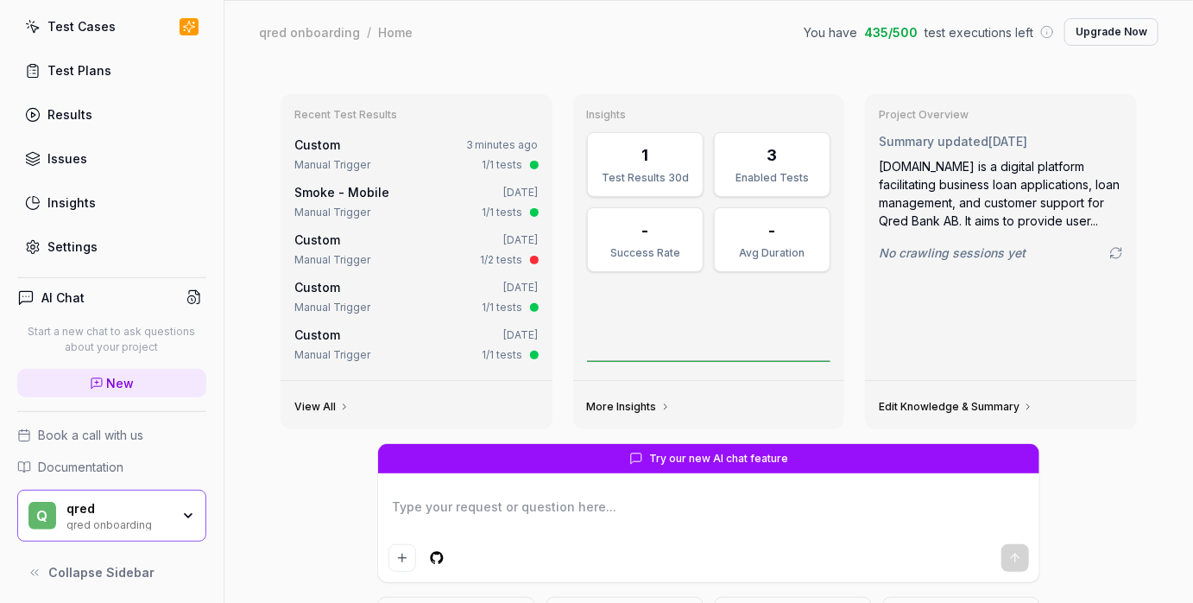
click at [189, 513] on icon "button" at bounding box center [188, 516] width 14 height 14
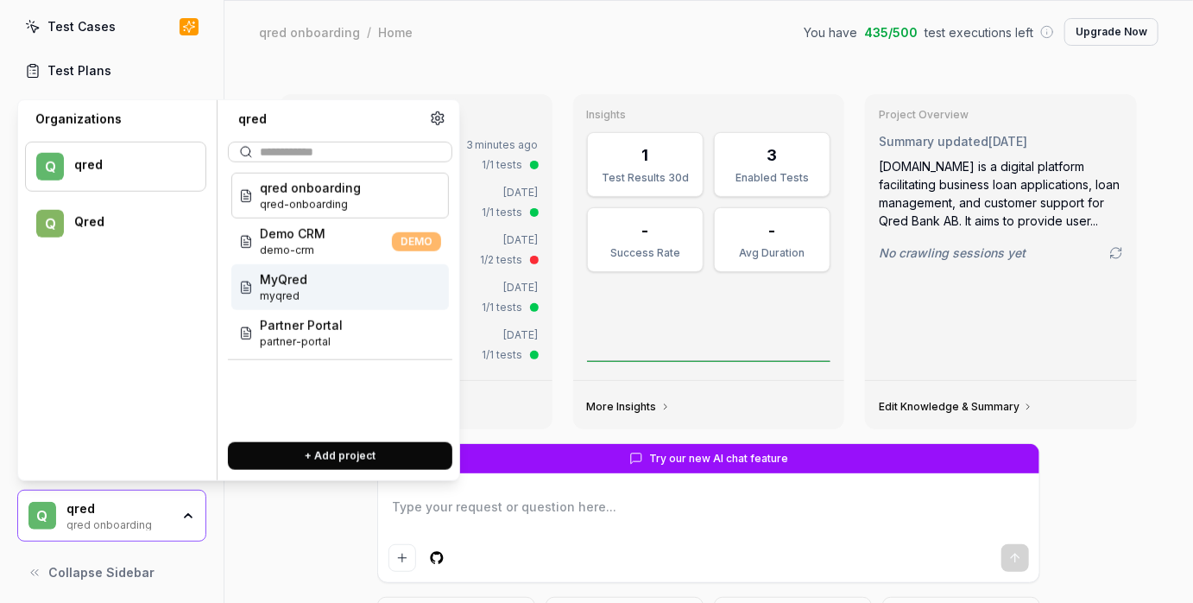
click at [19, 310] on div "Organizations q qred Q Qred qred qred onboarding qred-onboarding Demo CRM demo-…" at bounding box center [238, 290] width 443 height 382
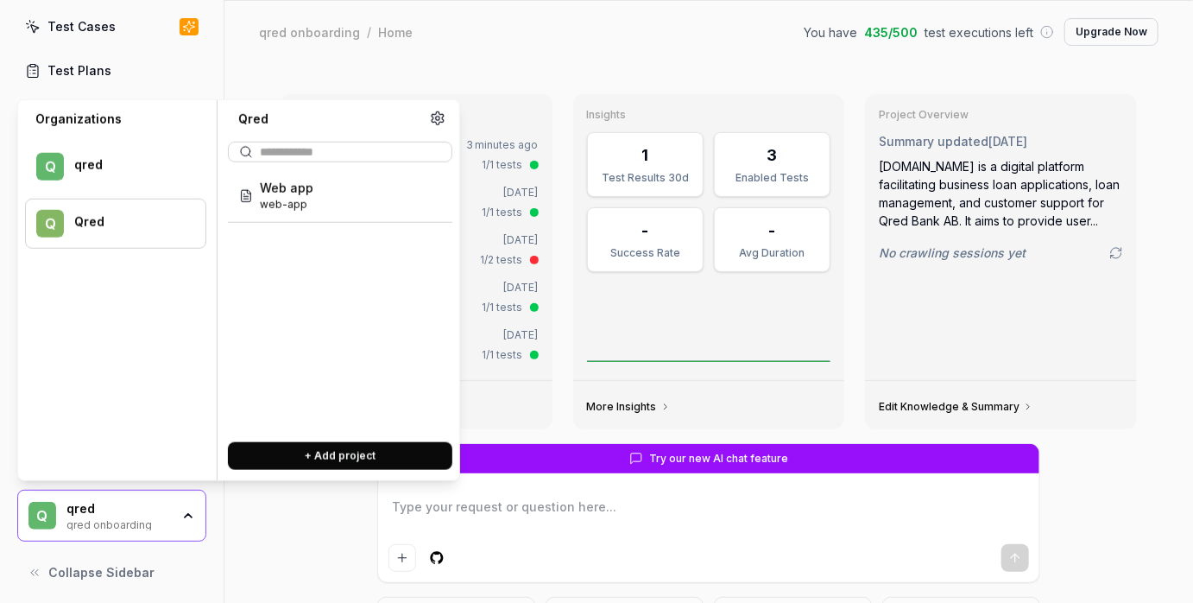
click at [81, 227] on div "Qred" at bounding box center [128, 221] width 109 height 15
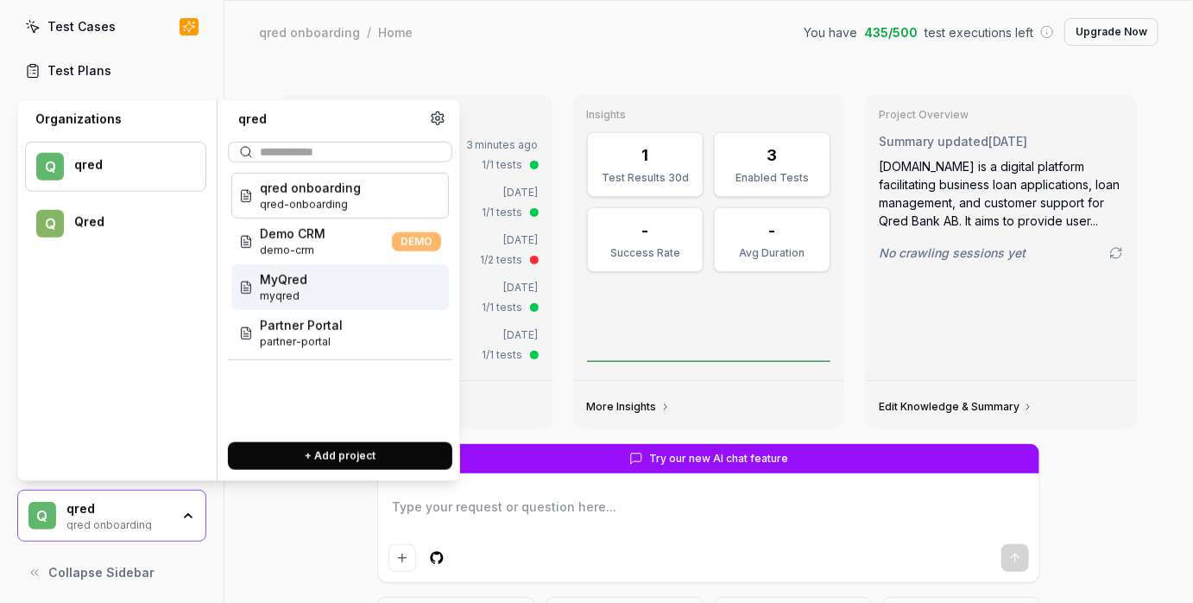
click at [115, 174] on div "q qred" at bounding box center [115, 167] width 181 height 50
click at [106, 216] on div "Qred" at bounding box center [128, 221] width 109 height 15
click at [122, 166] on div "qred" at bounding box center [128, 165] width 109 height 16
click at [108, 210] on div "Q Qred" at bounding box center [115, 224] width 181 height 50
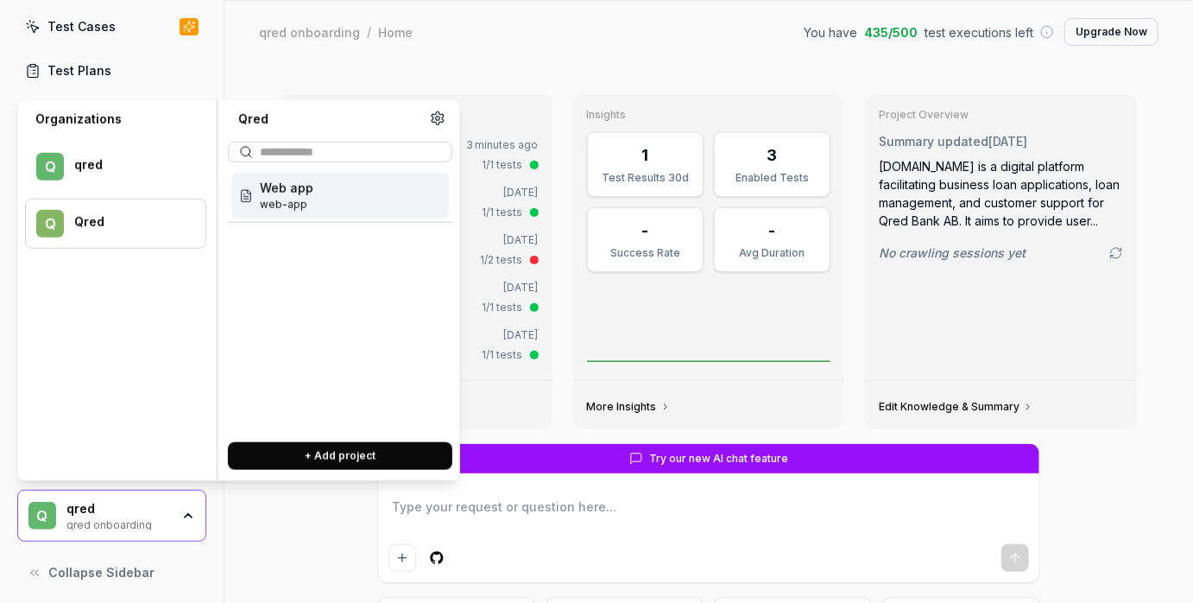
click at [436, 124] on icon at bounding box center [438, 117] width 12 height 13
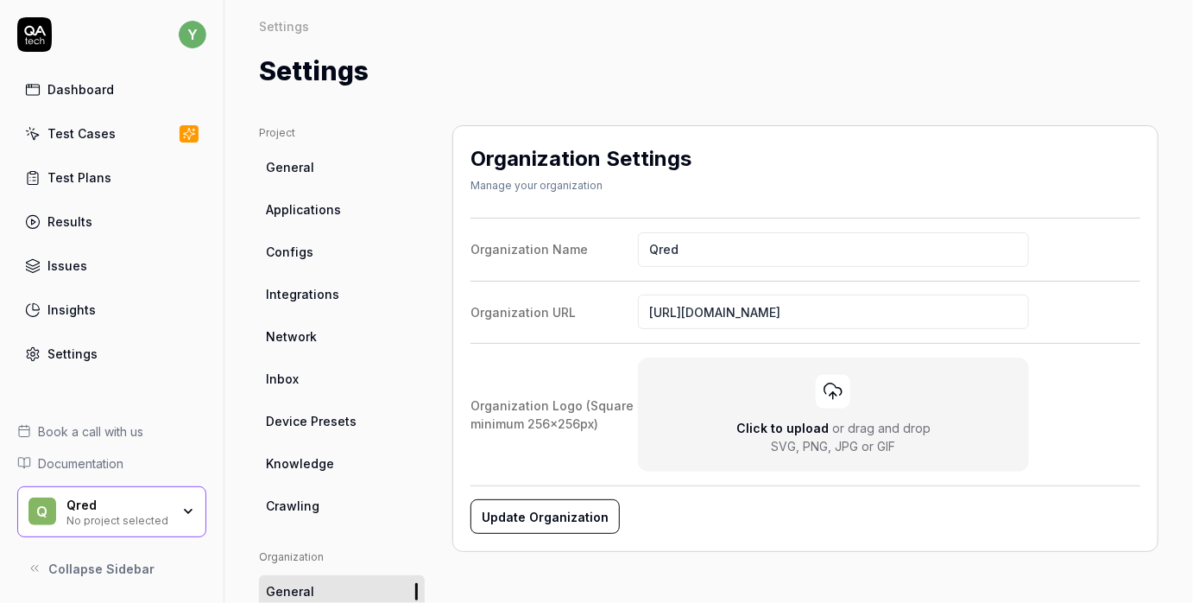
click at [87, 513] on div "No project selected" at bounding box center [118, 519] width 104 height 14
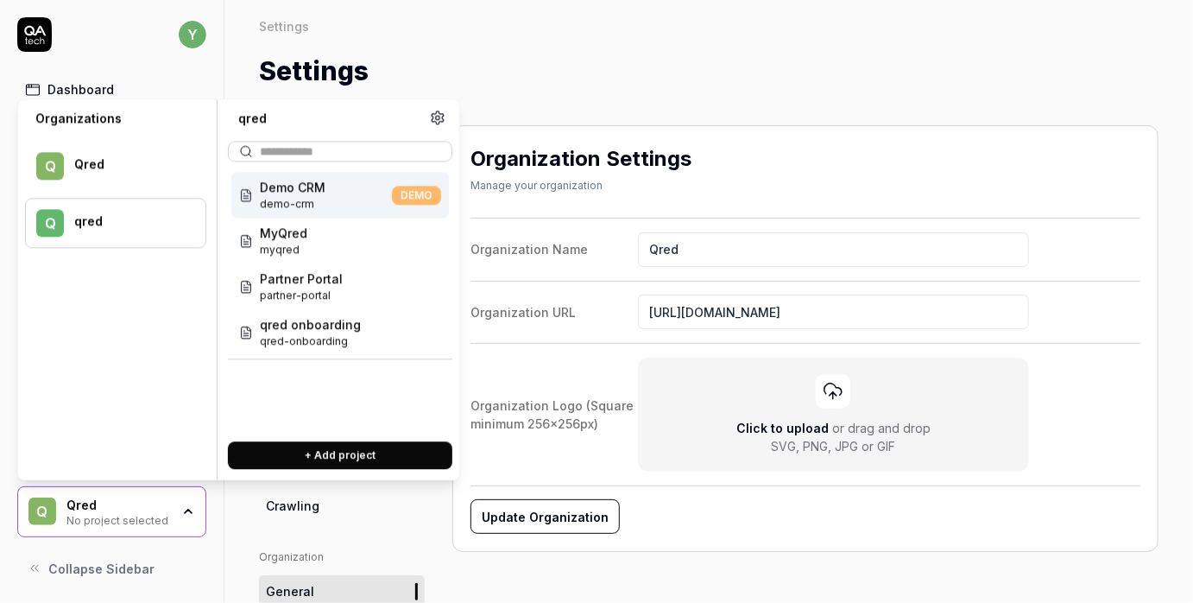
click at [123, 215] on div "qred" at bounding box center [128, 222] width 109 height 16
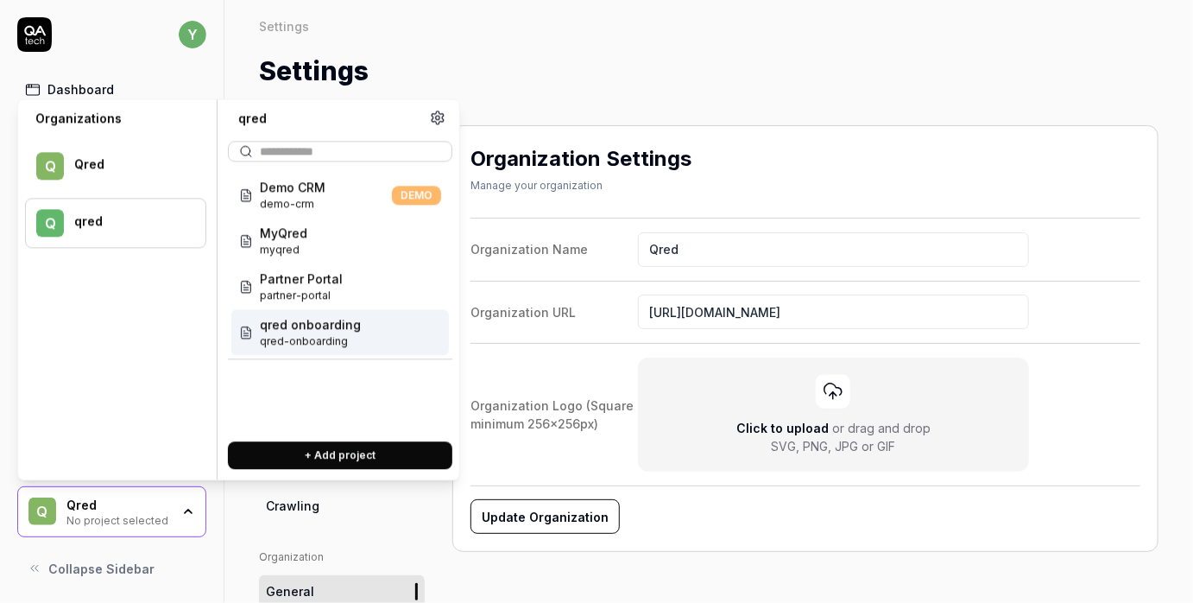
click at [322, 328] on span "qred onboarding" at bounding box center [310, 324] width 101 height 18
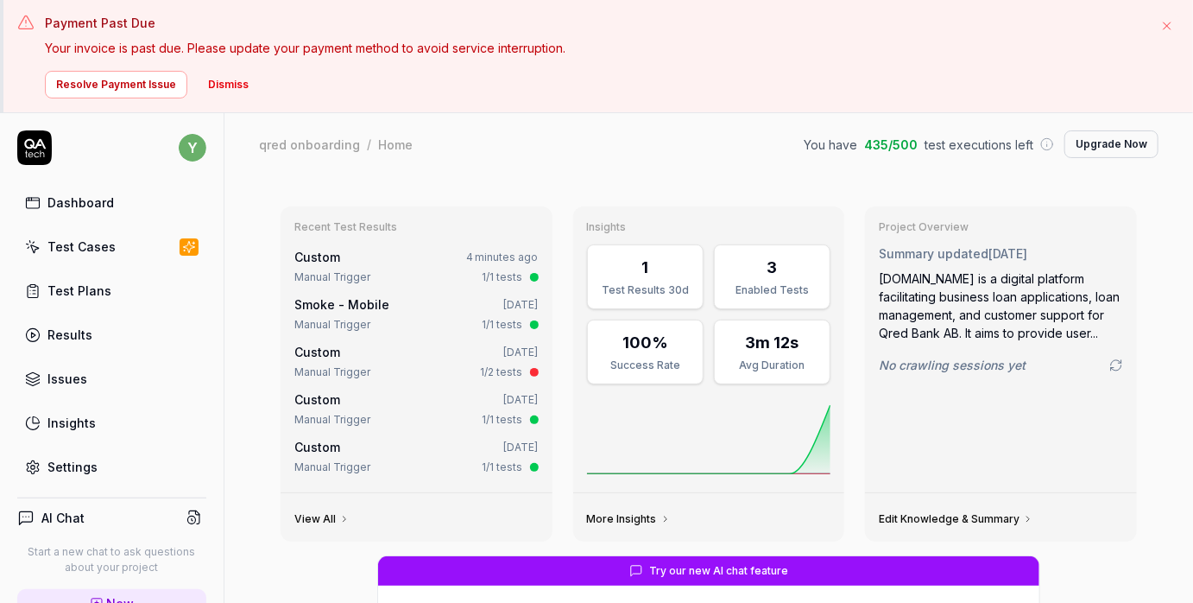
click at [231, 85] on button "Dismiss" at bounding box center [228, 85] width 61 height 28
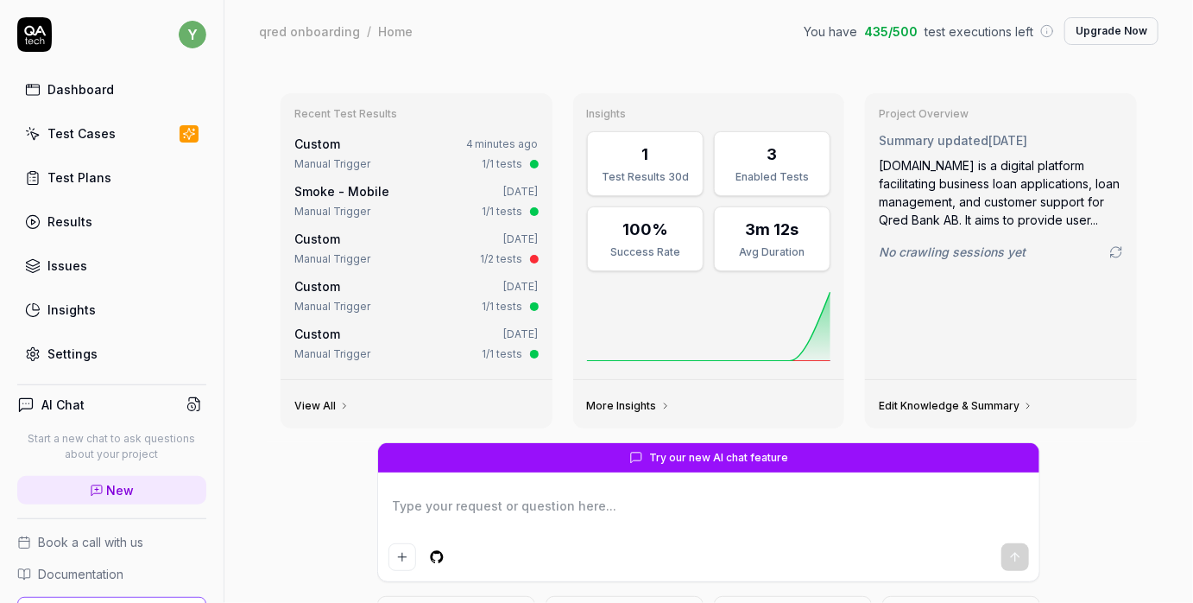
type textarea "*"
